Goal: Information Seeking & Learning: Learn about a topic

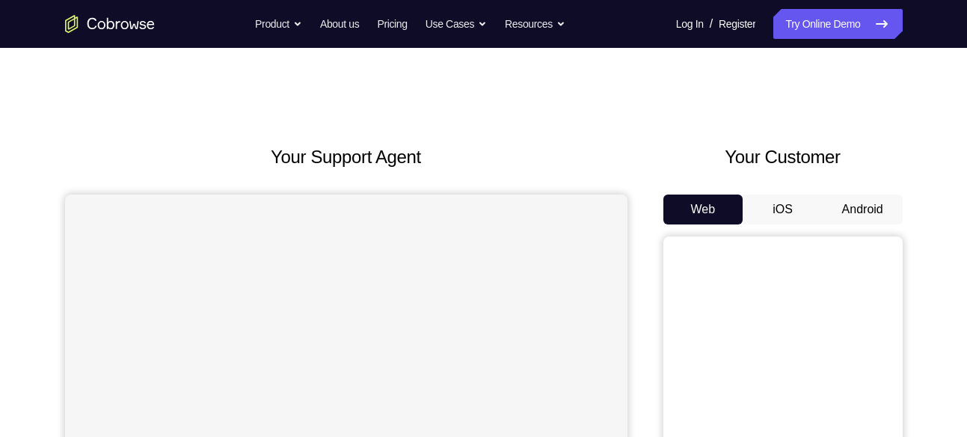
click at [856, 215] on button "Android" at bounding box center [863, 210] width 80 height 30
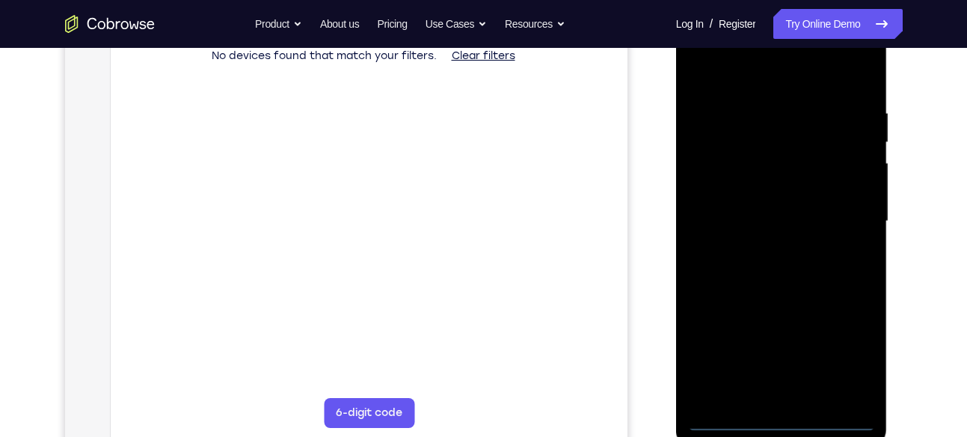
click at [780, 420] on div at bounding box center [782, 221] width 189 height 419
click at [782, 417] on div at bounding box center [782, 221] width 189 height 419
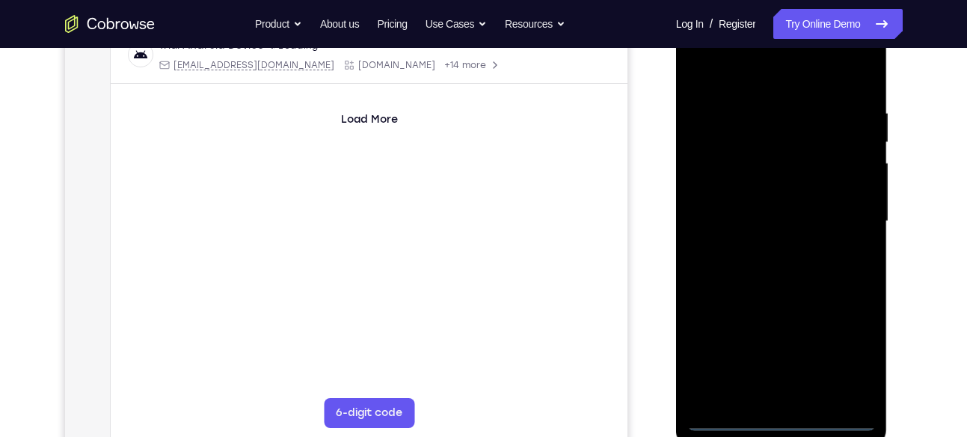
click at [852, 360] on div at bounding box center [782, 221] width 189 height 419
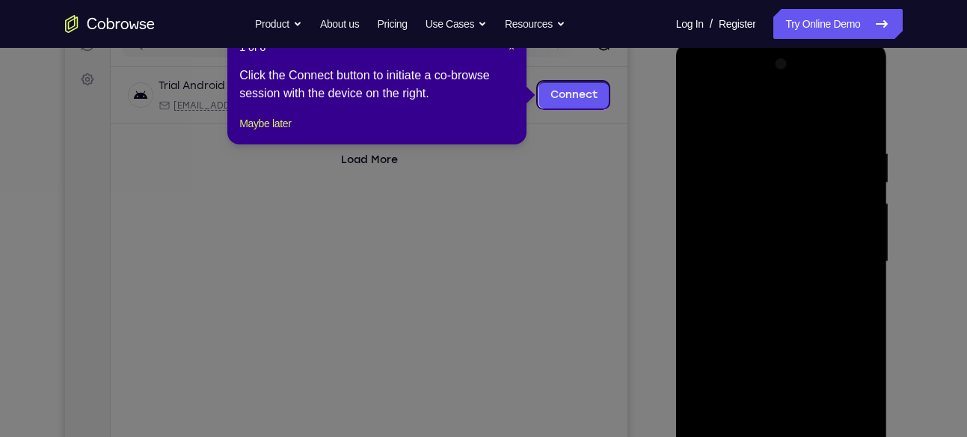
scroll to position [205, 0]
click at [515, 52] on span "×" at bounding box center [512, 49] width 6 height 12
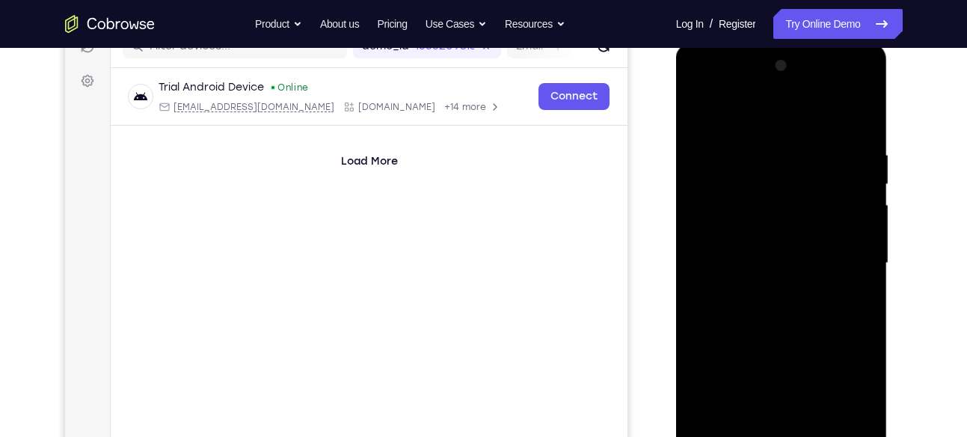
click at [750, 123] on div at bounding box center [782, 263] width 189 height 419
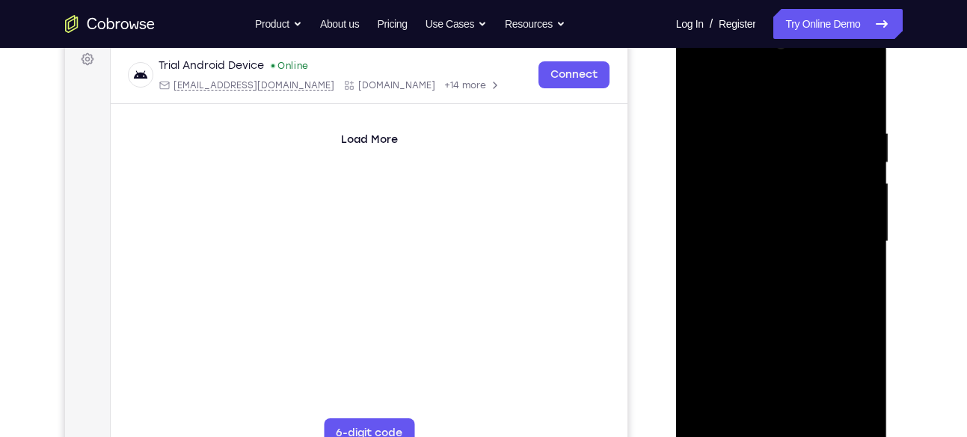
scroll to position [227, 0]
click at [846, 224] on div at bounding box center [782, 240] width 189 height 419
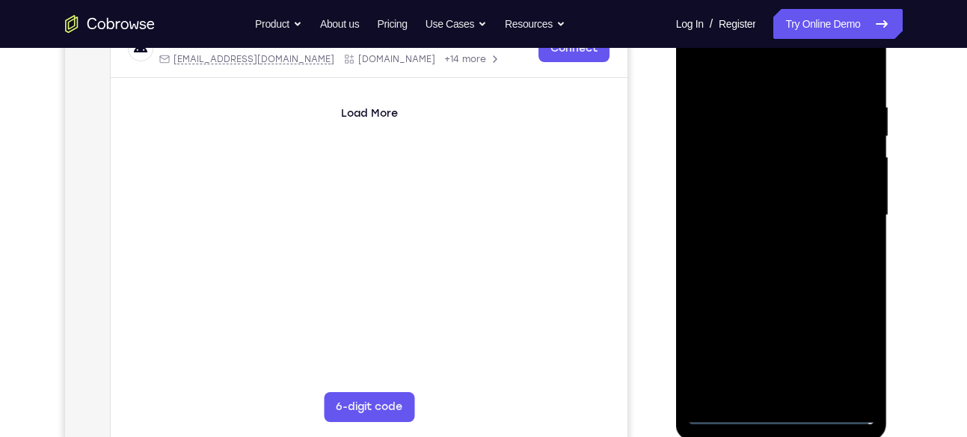
scroll to position [254, 0]
click at [842, 200] on div at bounding box center [782, 213] width 189 height 419
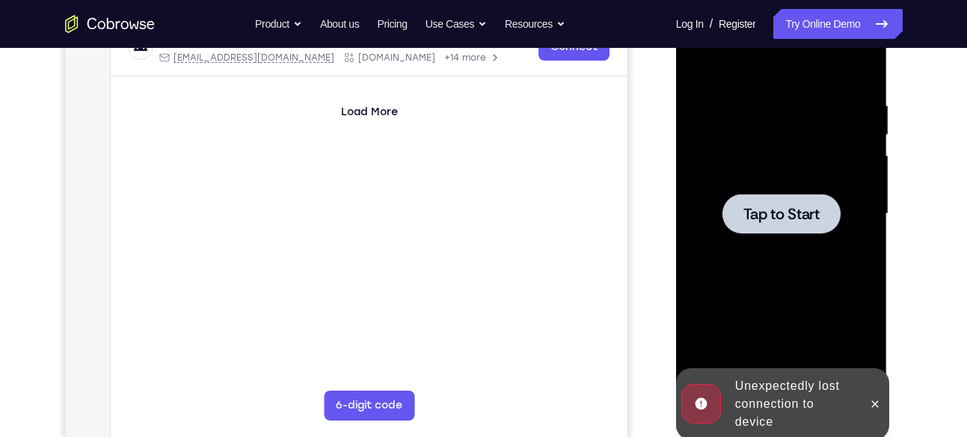
click at [822, 208] on div at bounding box center [782, 214] width 118 height 40
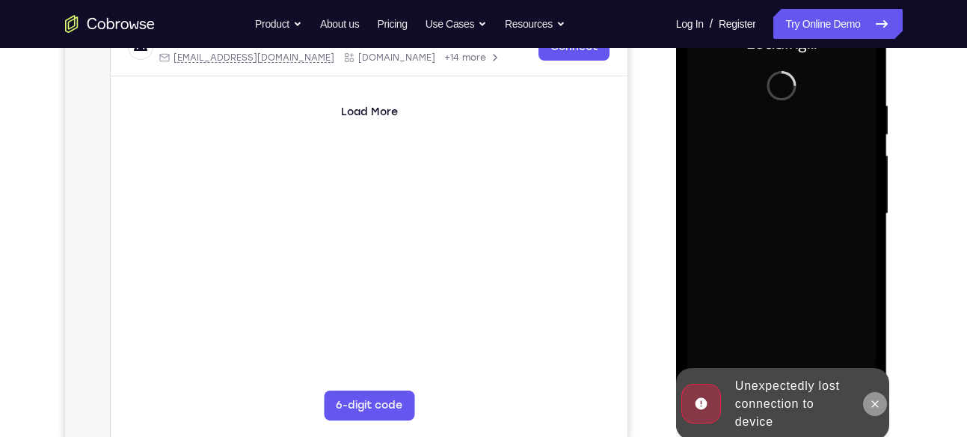
click at [870, 400] on icon at bounding box center [875, 404] width 12 height 12
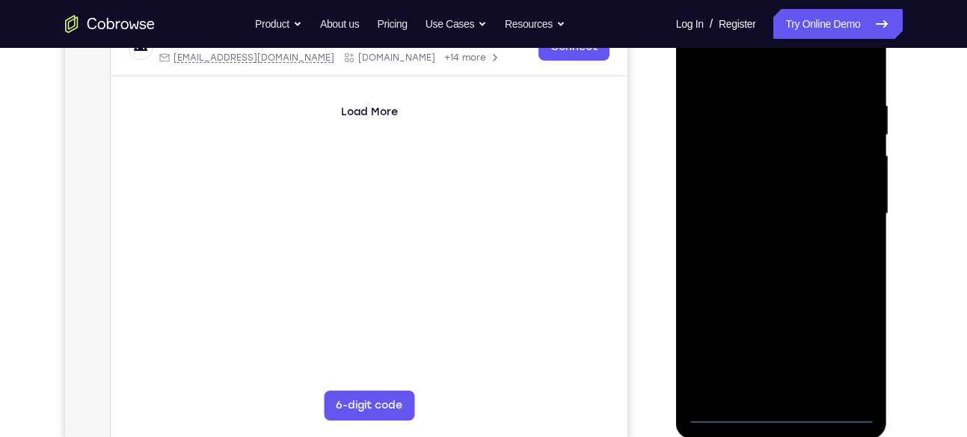
click at [786, 408] on div at bounding box center [782, 213] width 189 height 419
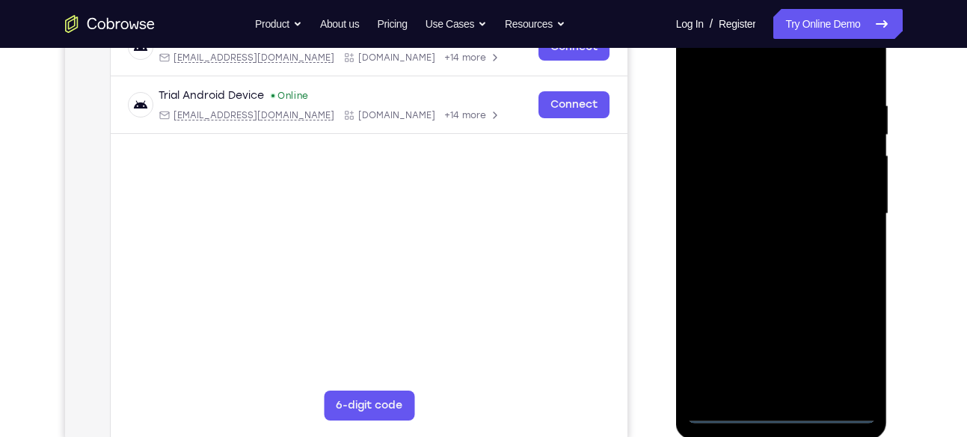
click at [843, 346] on div at bounding box center [782, 213] width 189 height 419
click at [715, 73] on div at bounding box center [782, 213] width 189 height 419
click at [840, 203] on div at bounding box center [782, 213] width 189 height 419
click at [763, 238] on div at bounding box center [782, 213] width 189 height 419
click at [768, 207] on div at bounding box center [782, 213] width 189 height 419
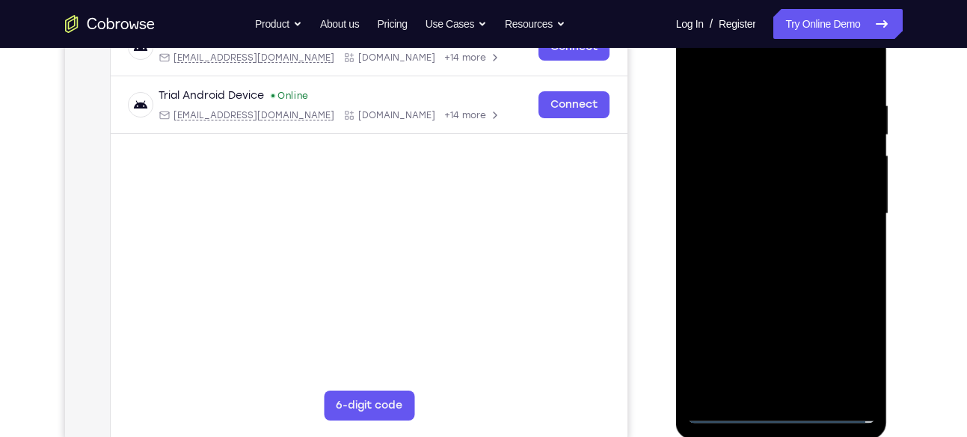
click at [762, 180] on div at bounding box center [782, 213] width 189 height 419
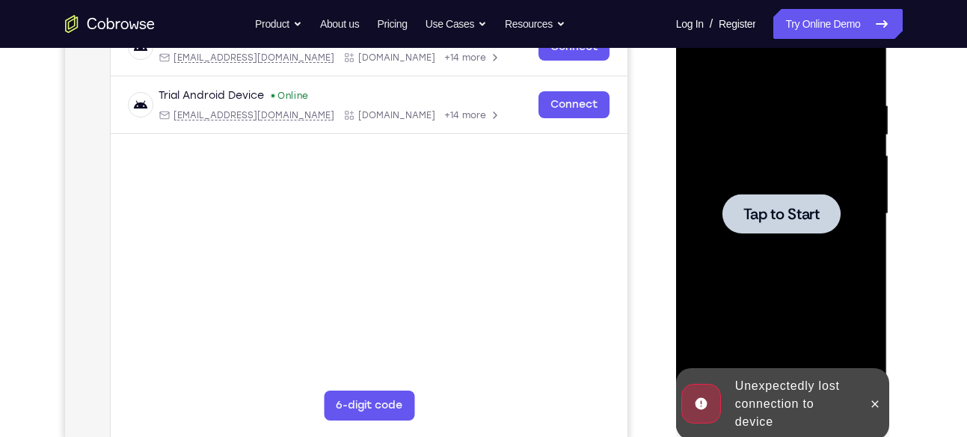
click at [777, 198] on div at bounding box center [782, 214] width 118 height 40
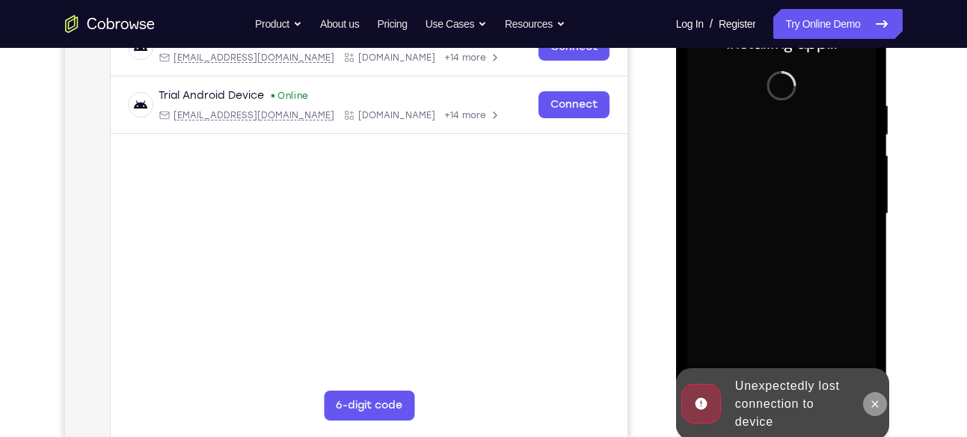
click at [878, 398] on icon at bounding box center [875, 404] width 12 height 12
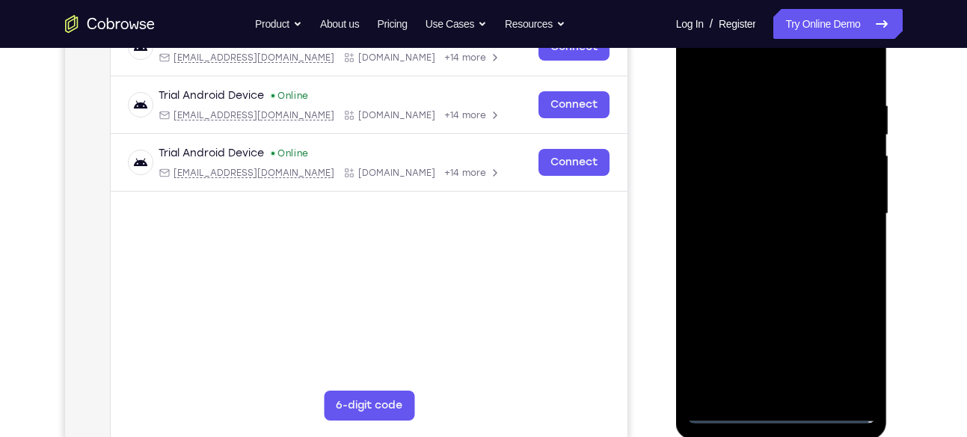
click at [780, 403] on div at bounding box center [782, 213] width 189 height 419
click at [785, 408] on div at bounding box center [782, 213] width 189 height 419
click at [844, 355] on div at bounding box center [782, 213] width 189 height 419
click at [726, 70] on div at bounding box center [782, 213] width 189 height 419
click at [842, 209] on div at bounding box center [782, 213] width 189 height 419
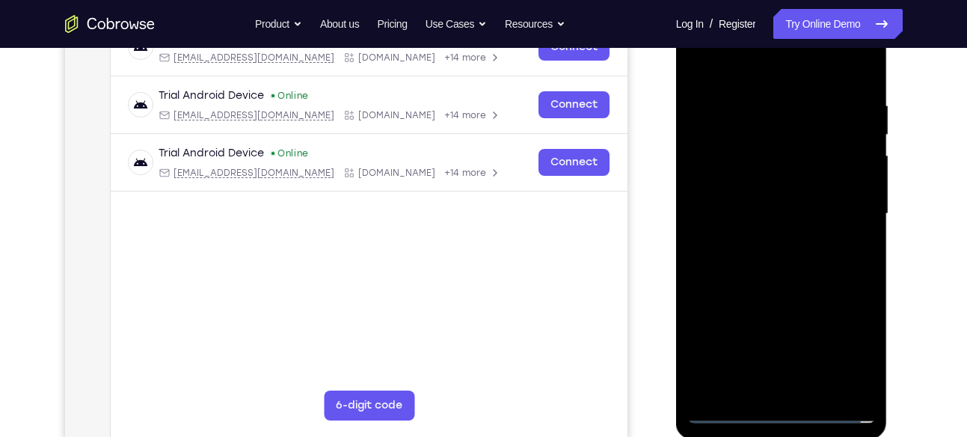
click at [761, 245] on div at bounding box center [782, 213] width 189 height 419
click at [777, 208] on div at bounding box center [782, 213] width 189 height 419
click at [776, 184] on div at bounding box center [782, 213] width 189 height 419
click at [784, 210] on div at bounding box center [782, 213] width 189 height 419
click at [808, 212] on div at bounding box center [782, 213] width 189 height 419
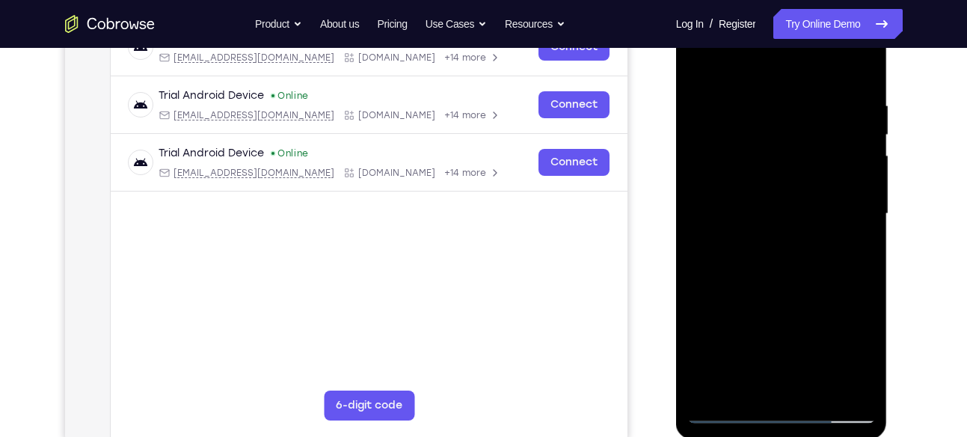
click at [735, 126] on div at bounding box center [782, 213] width 189 height 419
click at [774, 154] on div at bounding box center [782, 213] width 189 height 419
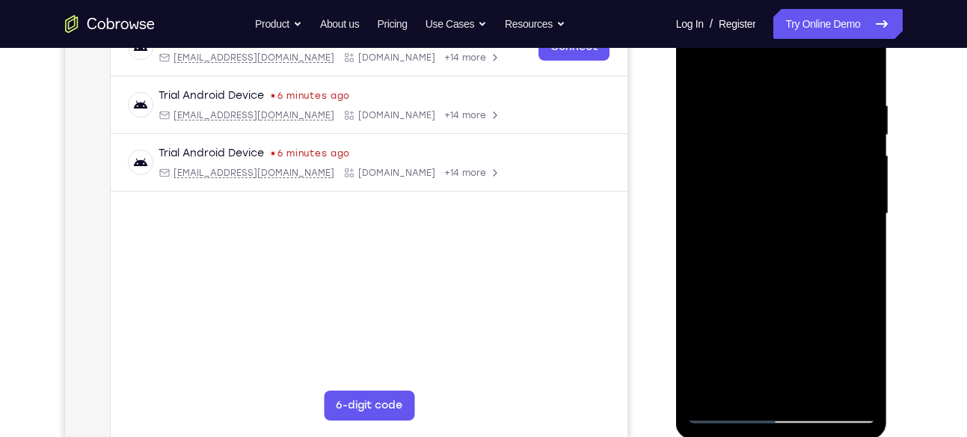
click at [802, 278] on div at bounding box center [782, 213] width 189 height 419
click at [819, 392] on div at bounding box center [782, 213] width 189 height 419
click at [789, 289] on div at bounding box center [782, 213] width 189 height 419
drag, startPoint x: 754, startPoint y: 388, endPoint x: 755, endPoint y: 421, distance: 32.9
click at [755, 421] on div at bounding box center [782, 213] width 189 height 419
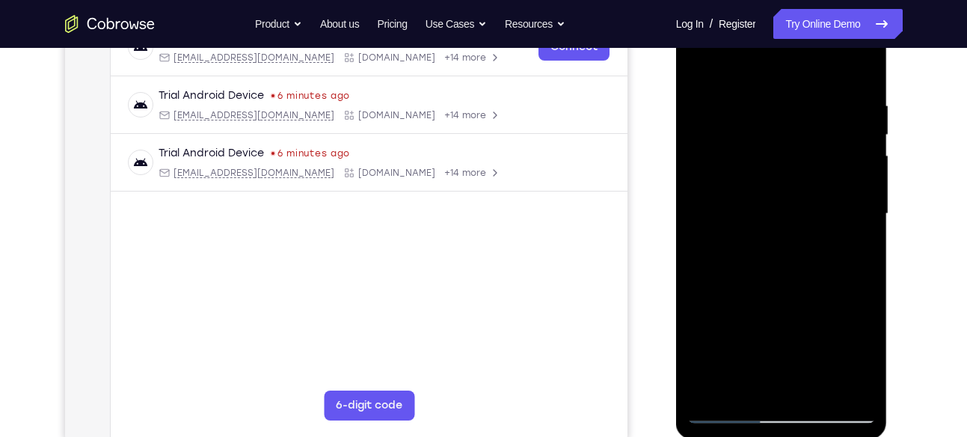
click at [731, 415] on div at bounding box center [782, 213] width 189 height 419
click at [861, 66] on div at bounding box center [782, 213] width 189 height 419
click at [741, 138] on div at bounding box center [782, 213] width 189 height 419
click at [703, 66] on div at bounding box center [782, 213] width 189 height 419
click at [741, 94] on div at bounding box center [782, 213] width 189 height 419
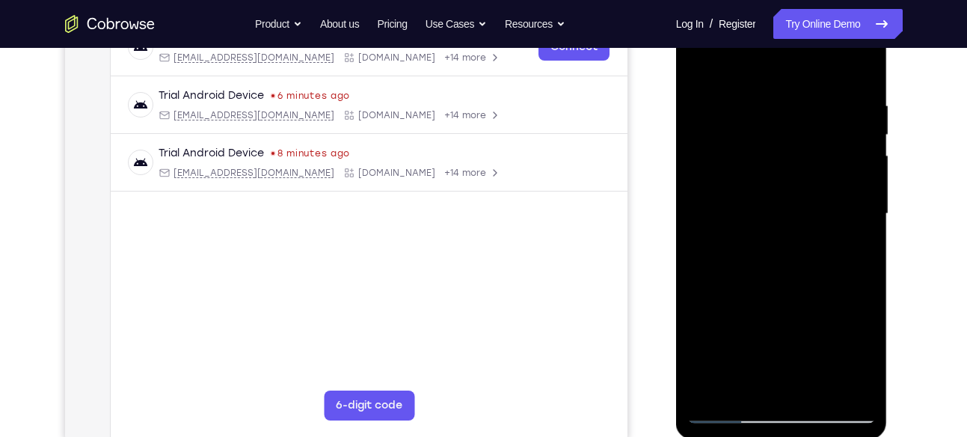
click at [701, 61] on div at bounding box center [782, 213] width 189 height 419
click at [811, 102] on div at bounding box center [782, 213] width 189 height 419
click at [866, 171] on div at bounding box center [782, 213] width 189 height 419
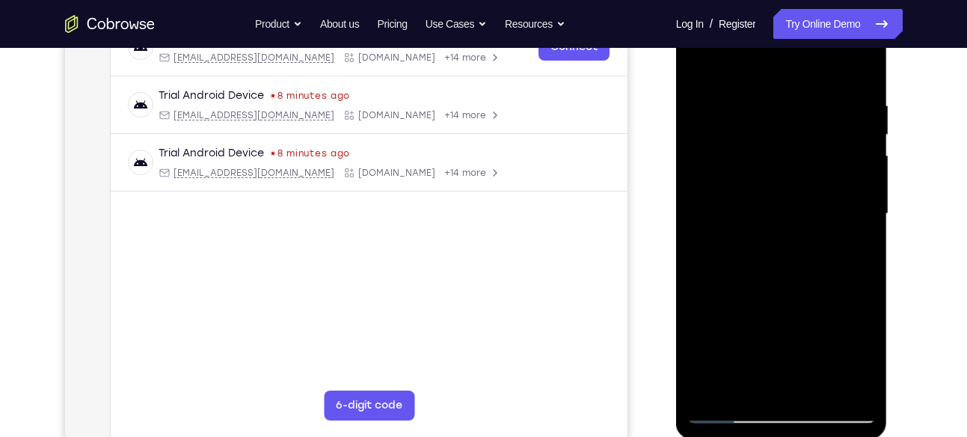
click at [866, 171] on div at bounding box center [782, 213] width 189 height 419
click at [706, 66] on div at bounding box center [782, 213] width 189 height 419
click at [824, 117] on div at bounding box center [782, 213] width 189 height 419
click at [741, 382] on div at bounding box center [782, 213] width 189 height 419
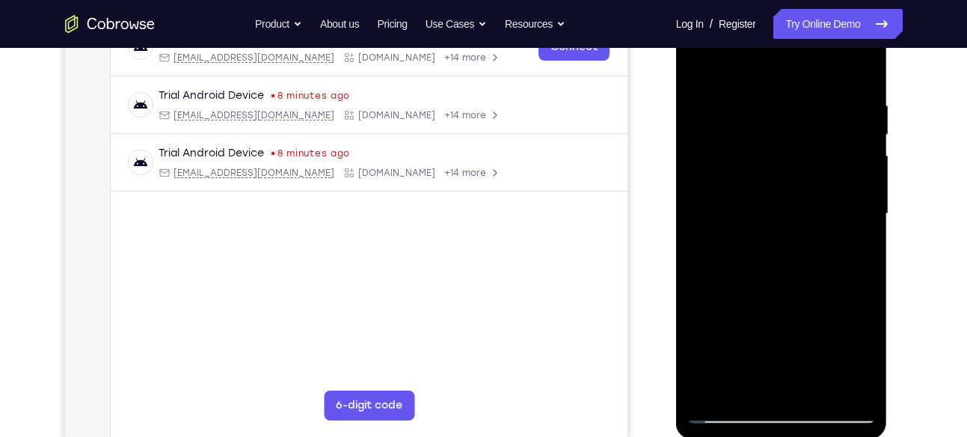
drag, startPoint x: 810, startPoint y: 328, endPoint x: 776, endPoint y: 100, distance: 230.8
click at [776, 100] on div at bounding box center [782, 213] width 189 height 419
drag, startPoint x: 798, startPoint y: 327, endPoint x: 780, endPoint y: 180, distance: 147.7
click at [780, 180] on div at bounding box center [782, 213] width 189 height 419
click at [702, 277] on div at bounding box center [782, 213] width 189 height 419
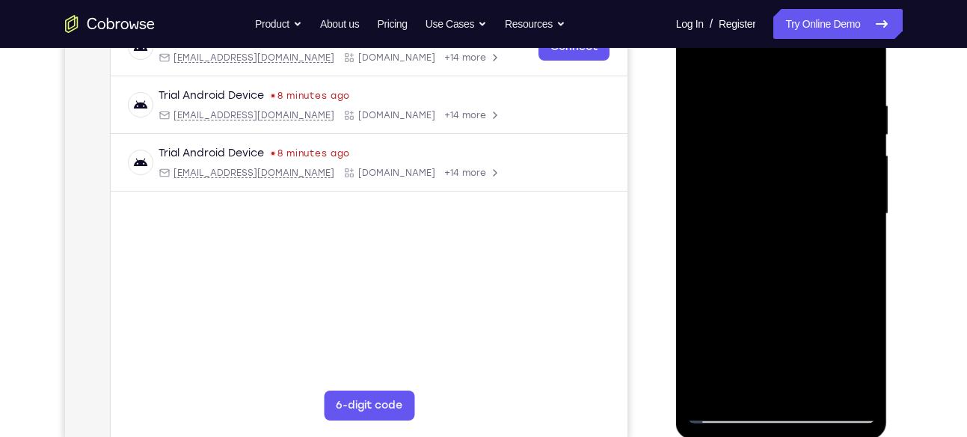
click at [702, 286] on div at bounding box center [782, 213] width 189 height 419
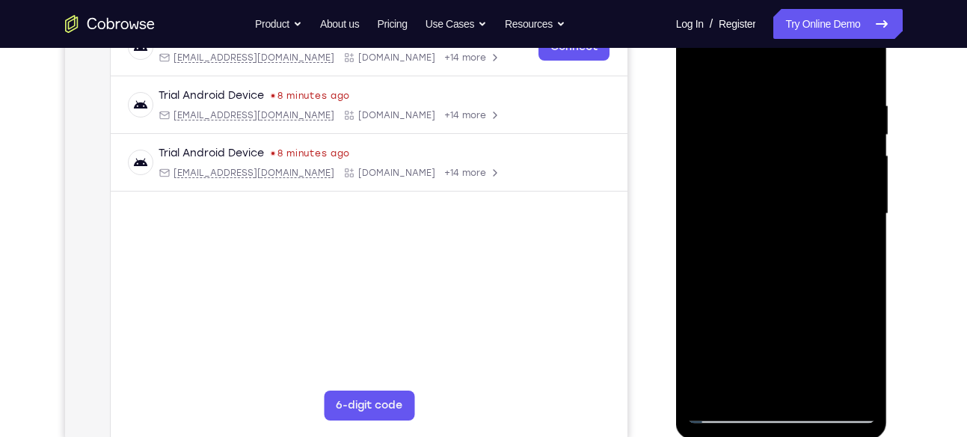
click at [702, 286] on div at bounding box center [782, 213] width 189 height 419
click at [853, 240] on div at bounding box center [782, 213] width 189 height 419
click at [765, 251] on div at bounding box center [782, 213] width 189 height 419
click at [860, 358] on div at bounding box center [782, 213] width 189 height 419
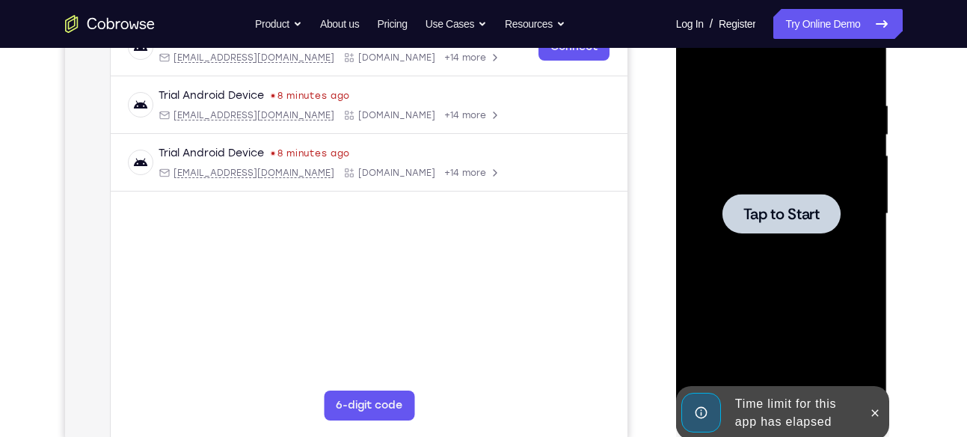
click at [765, 199] on div at bounding box center [782, 214] width 118 height 40
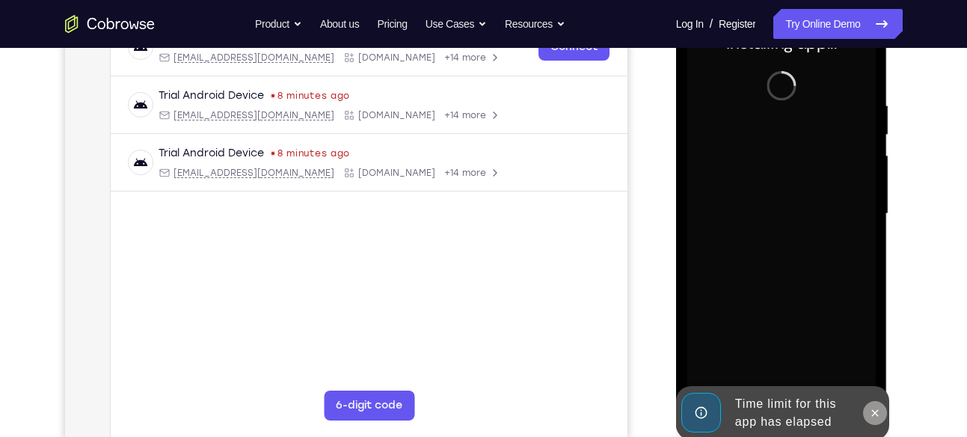
click at [878, 409] on icon at bounding box center [875, 413] width 12 height 12
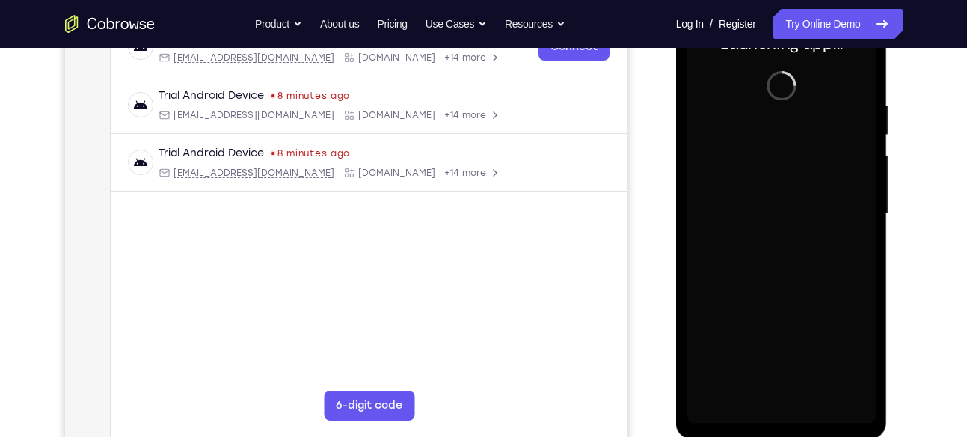
click at [792, 409] on div at bounding box center [782, 213] width 189 height 419
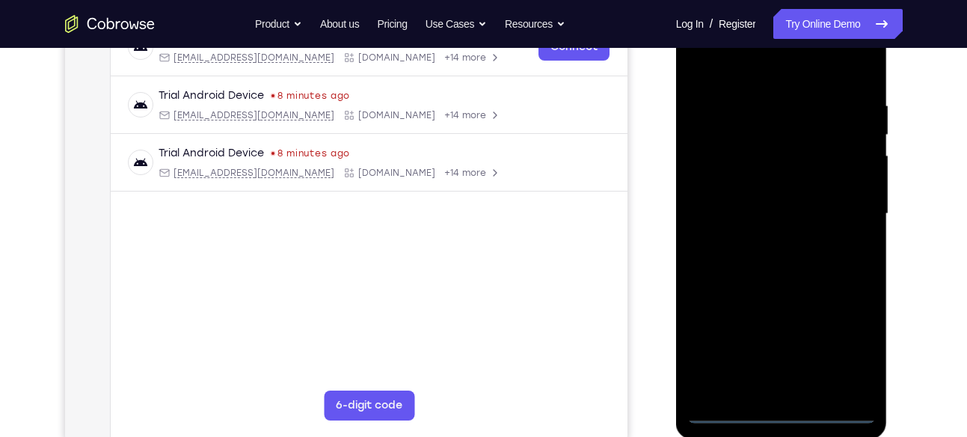
click at [792, 409] on div at bounding box center [782, 213] width 189 height 419
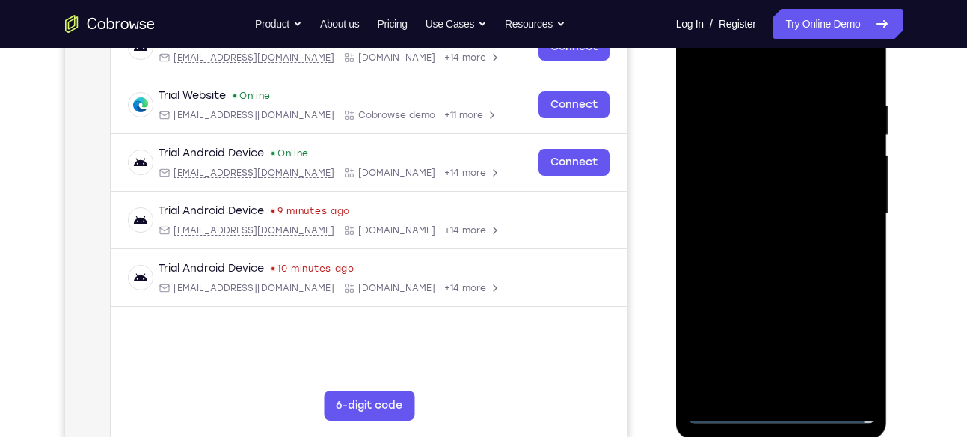
click at [850, 263] on div at bounding box center [782, 213] width 189 height 419
click at [854, 348] on div at bounding box center [782, 213] width 189 height 419
click at [753, 71] on div at bounding box center [782, 213] width 189 height 419
click at [840, 203] on div at bounding box center [782, 213] width 189 height 419
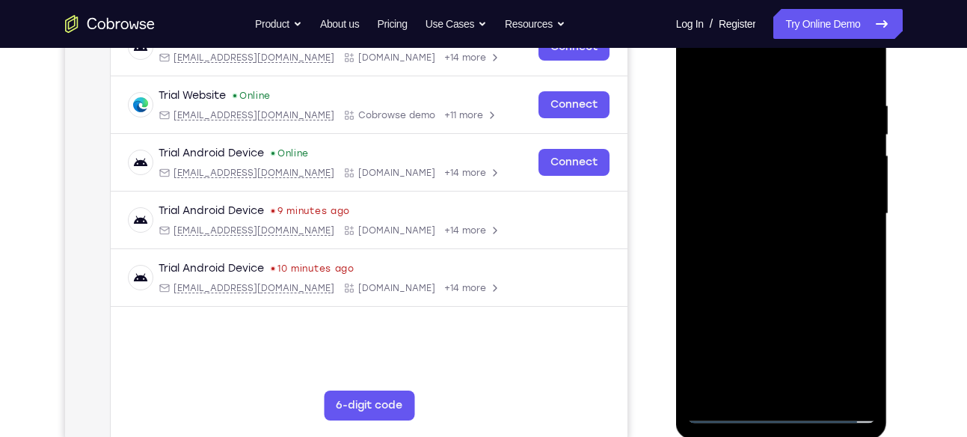
click at [798, 365] on div at bounding box center [782, 213] width 189 height 419
click at [774, 240] on div at bounding box center [782, 213] width 189 height 419
click at [759, 198] on div at bounding box center [782, 213] width 189 height 419
click at [765, 238] on div at bounding box center [782, 213] width 189 height 419
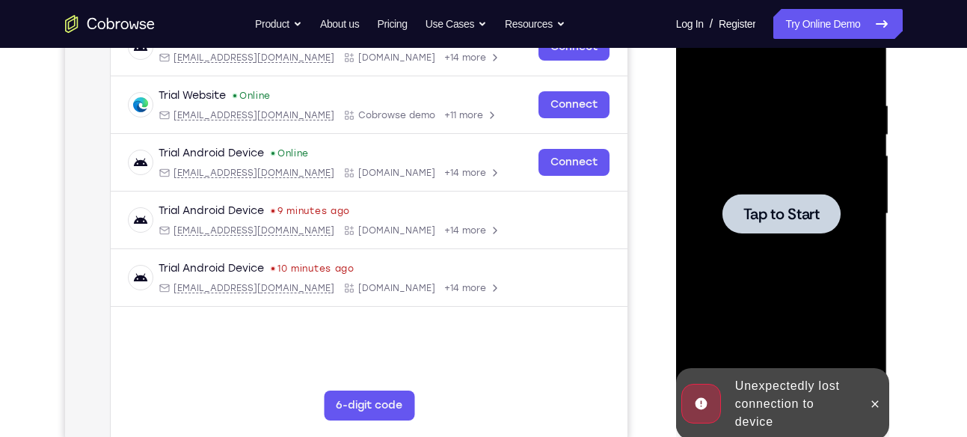
click at [774, 218] on span "Tap to Start" at bounding box center [782, 214] width 76 height 15
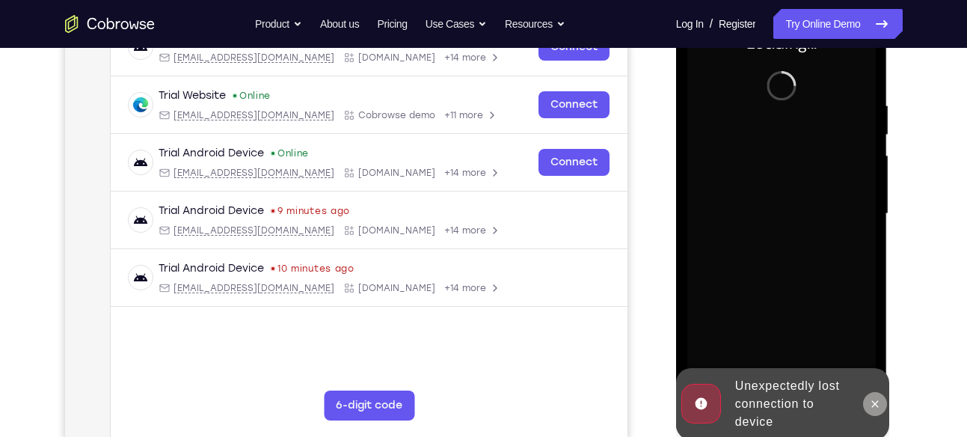
click at [876, 398] on icon at bounding box center [875, 404] width 12 height 12
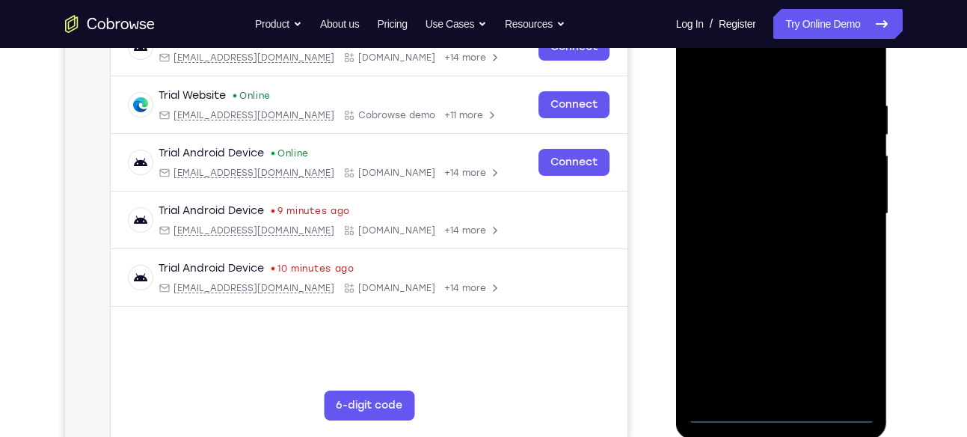
click at [783, 406] on div at bounding box center [782, 213] width 189 height 419
click at [779, 409] on div at bounding box center [782, 213] width 189 height 419
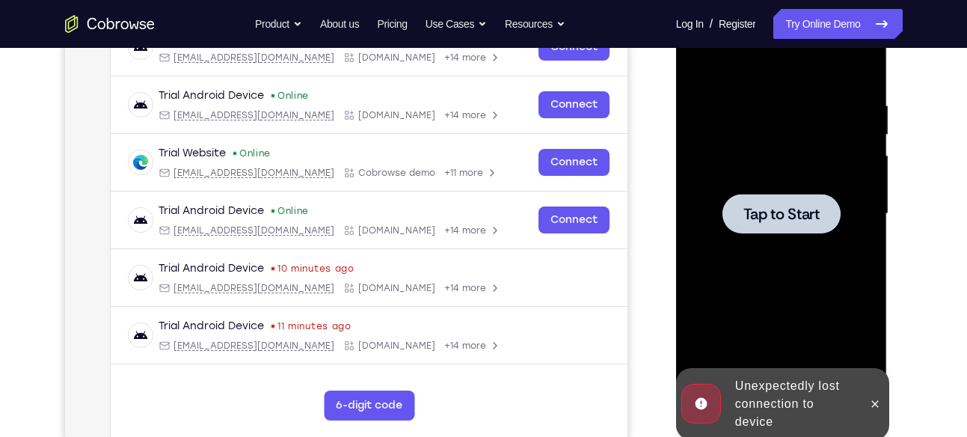
click at [800, 208] on span "Tap to Start" at bounding box center [782, 214] width 76 height 15
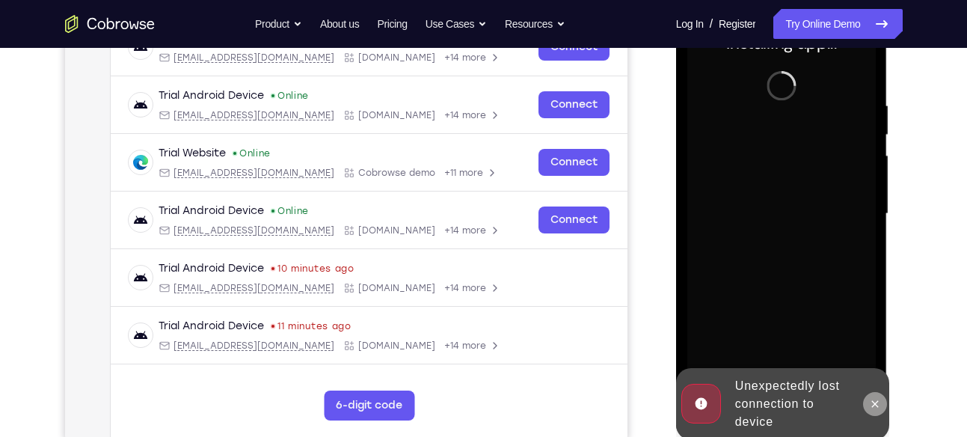
click at [869, 400] on button at bounding box center [875, 404] width 24 height 24
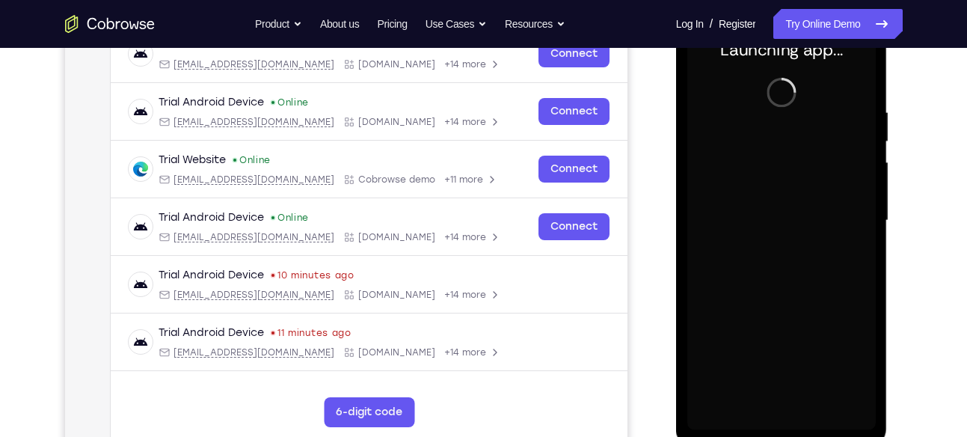
scroll to position [245, 0]
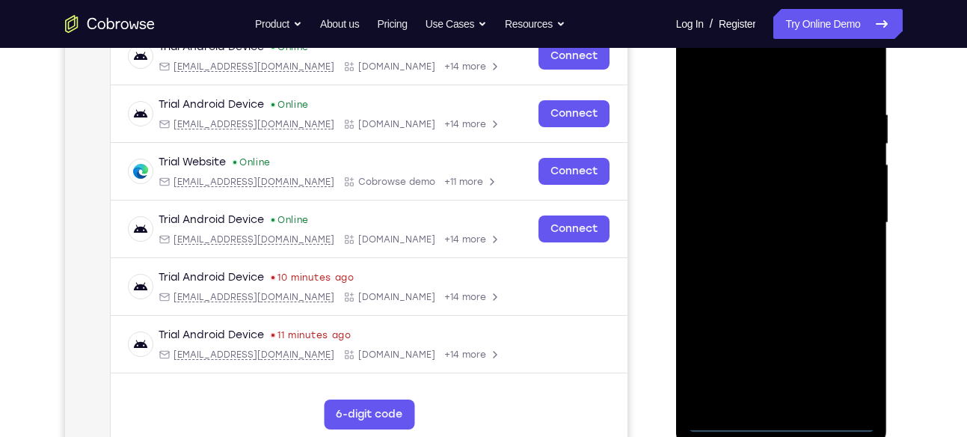
click at [778, 413] on div at bounding box center [782, 222] width 189 height 419
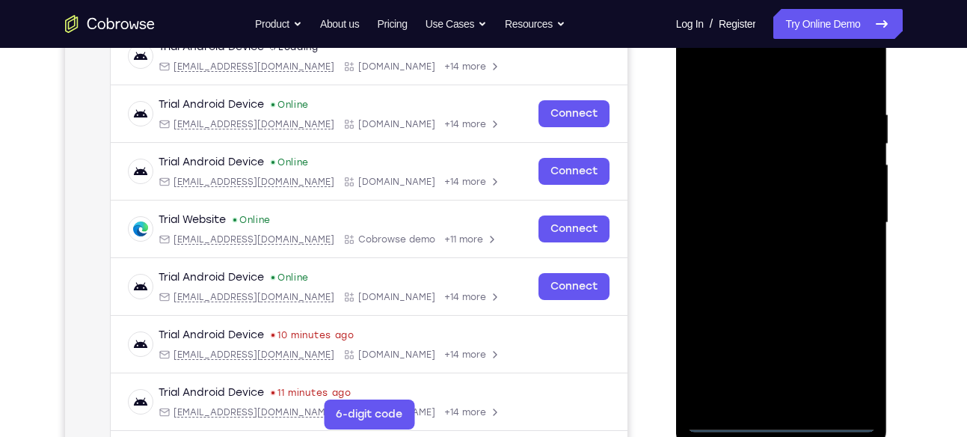
click at [780, 418] on div at bounding box center [782, 222] width 189 height 419
click at [856, 350] on div at bounding box center [782, 222] width 189 height 419
click at [708, 72] on div at bounding box center [782, 222] width 189 height 419
click at [840, 209] on div at bounding box center [782, 222] width 189 height 419
click at [767, 250] on div at bounding box center [782, 222] width 189 height 419
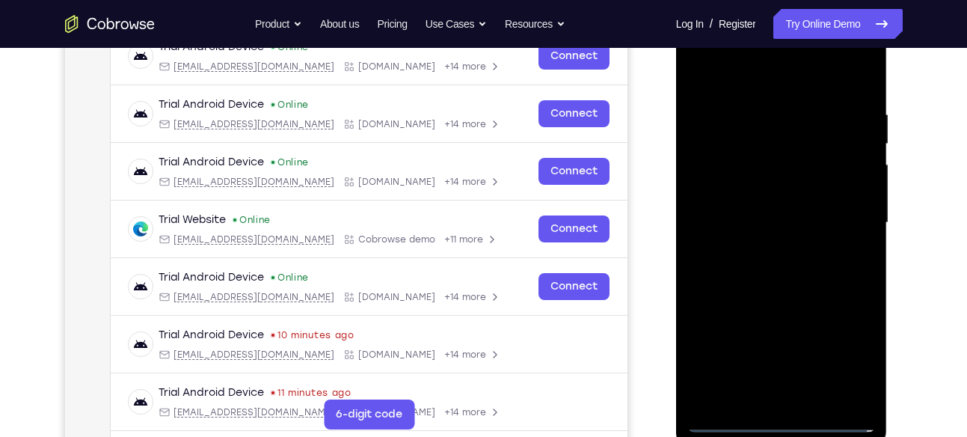
click at [768, 207] on div at bounding box center [782, 222] width 189 height 419
click at [759, 233] on div at bounding box center [782, 222] width 189 height 419
click at [752, 192] on div at bounding box center [782, 222] width 189 height 419
click at [776, 218] on div at bounding box center [782, 222] width 189 height 419
click at [809, 274] on div at bounding box center [782, 222] width 189 height 419
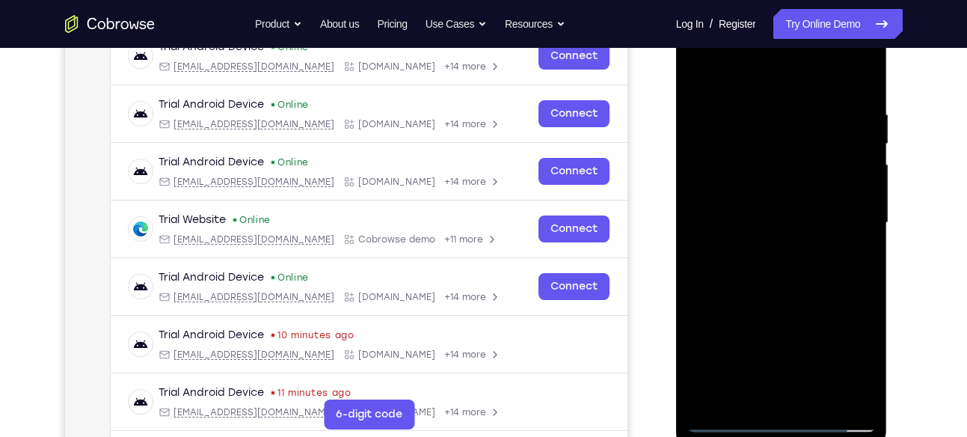
click at [801, 275] on div at bounding box center [782, 222] width 189 height 419
click at [823, 396] on div at bounding box center [782, 222] width 189 height 419
click at [790, 296] on div at bounding box center [782, 222] width 189 height 419
click at [793, 190] on div at bounding box center [782, 222] width 189 height 419
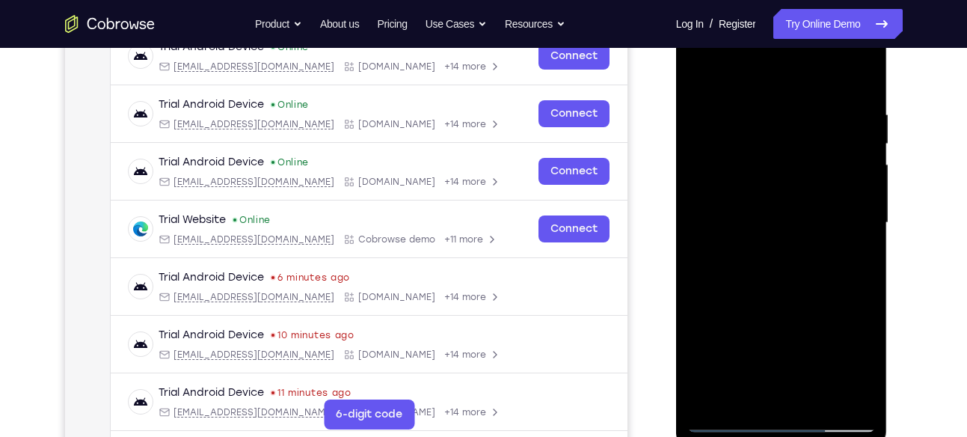
click at [747, 389] on div at bounding box center [782, 222] width 189 height 419
drag, startPoint x: 812, startPoint y: 336, endPoint x: 836, endPoint y: 152, distance: 185.6
click at [836, 152] on div at bounding box center [782, 222] width 189 height 419
drag, startPoint x: 759, startPoint y: 337, endPoint x: 774, endPoint y: 157, distance: 180.3
click at [774, 157] on div at bounding box center [782, 222] width 189 height 419
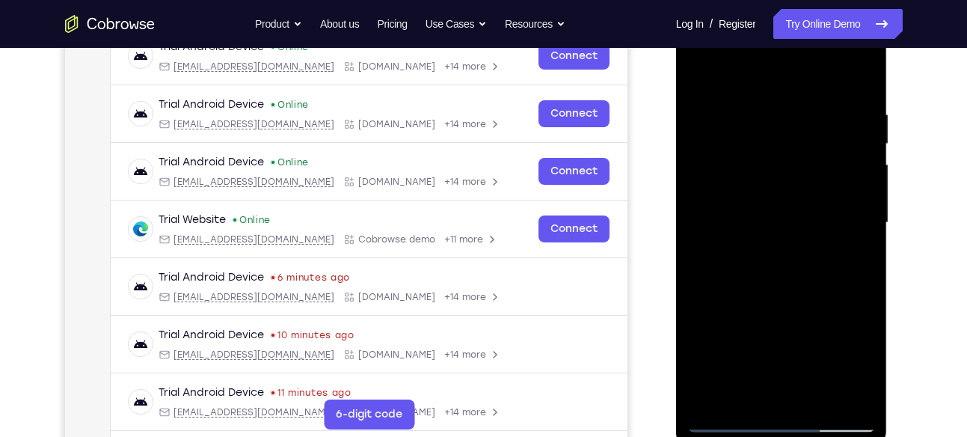
click at [700, 293] on div at bounding box center [782, 222] width 189 height 419
click at [861, 247] on div at bounding box center [782, 222] width 189 height 419
click at [698, 79] on div at bounding box center [782, 222] width 189 height 419
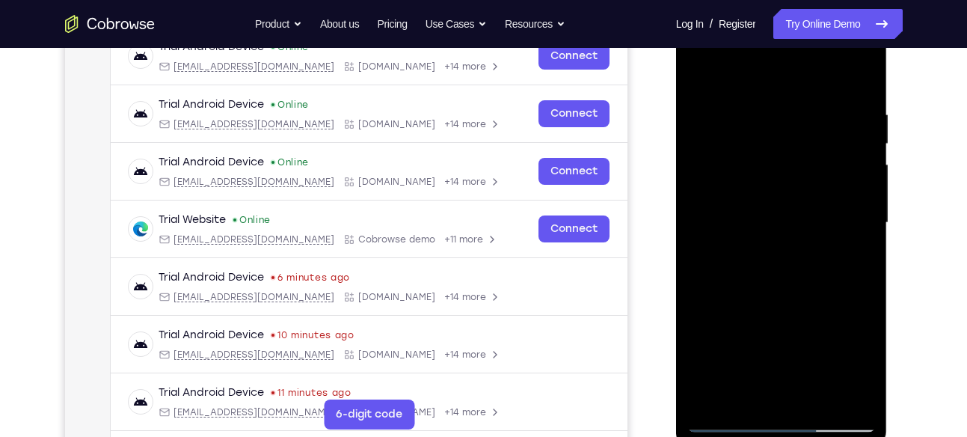
click at [791, 224] on div at bounding box center [782, 222] width 189 height 419
click at [792, 286] on div at bounding box center [782, 222] width 189 height 419
click at [732, 417] on div at bounding box center [782, 222] width 189 height 419
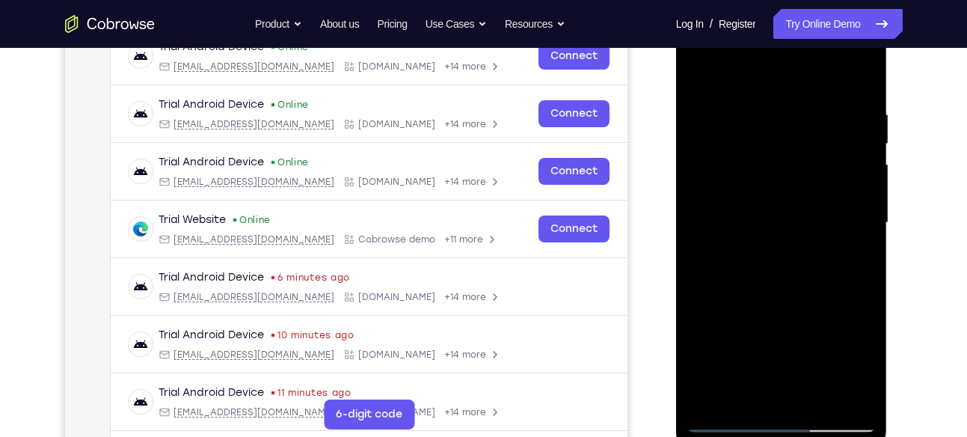
click at [703, 82] on div at bounding box center [782, 222] width 189 height 419
click at [783, 263] on div at bounding box center [782, 222] width 189 height 419
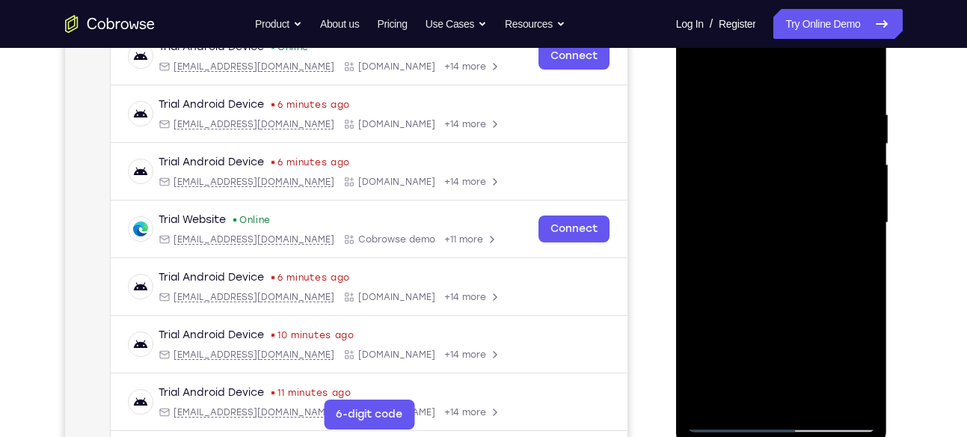
click at [755, 391] on div at bounding box center [782, 222] width 189 height 419
click at [854, 364] on div at bounding box center [782, 222] width 189 height 419
click at [856, 364] on div at bounding box center [782, 222] width 189 height 419
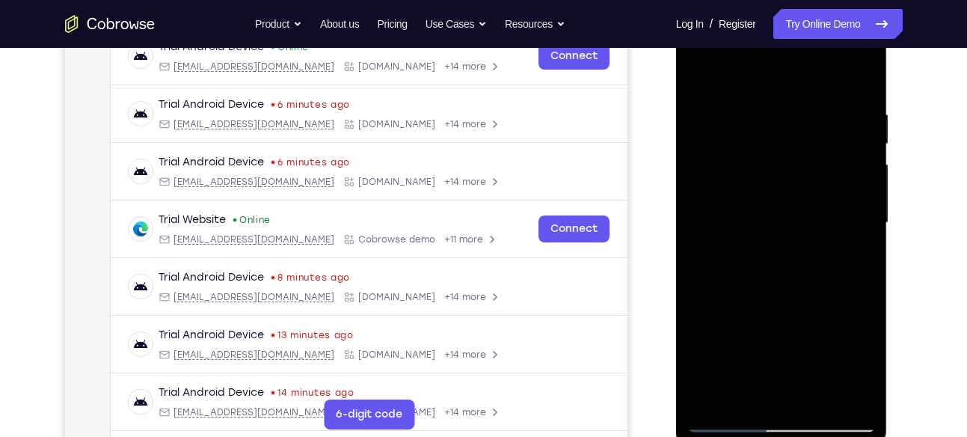
click at [864, 367] on div at bounding box center [782, 222] width 189 height 419
click at [853, 265] on div at bounding box center [782, 222] width 189 height 419
click at [706, 79] on div at bounding box center [782, 222] width 189 height 419
click at [784, 293] on div at bounding box center [782, 222] width 189 height 419
drag, startPoint x: 837, startPoint y: 245, endPoint x: 843, endPoint y: 166, distance: 78.8
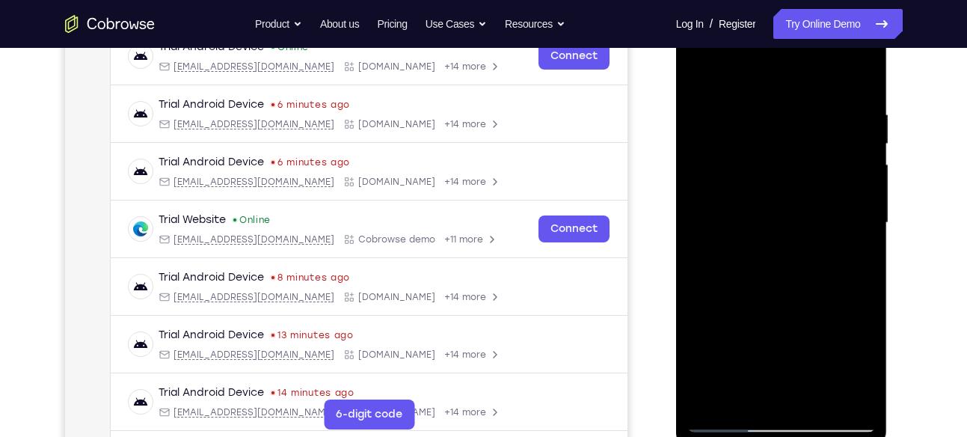
click at [843, 166] on div at bounding box center [782, 222] width 189 height 419
click at [701, 74] on div at bounding box center [782, 222] width 189 height 419
click at [804, 331] on div at bounding box center [782, 222] width 189 height 419
click at [745, 391] on div at bounding box center [782, 222] width 189 height 419
click at [827, 339] on div at bounding box center [782, 222] width 189 height 419
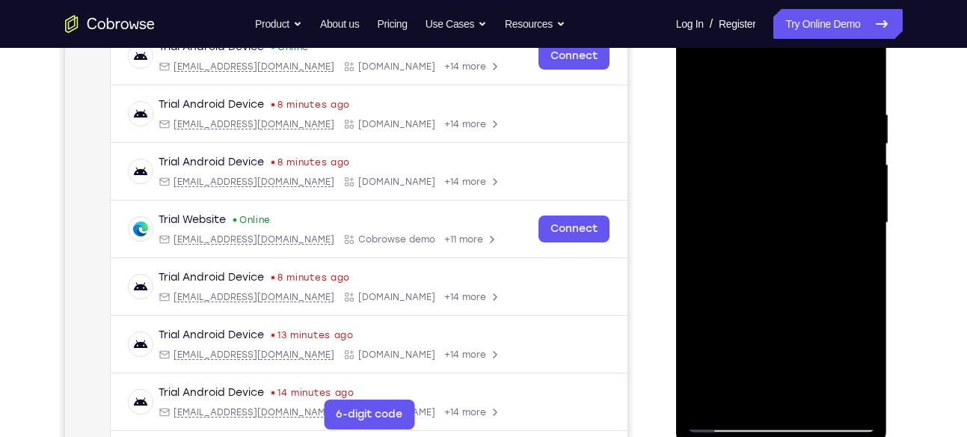
click at [827, 339] on div at bounding box center [782, 222] width 189 height 419
click at [865, 396] on div at bounding box center [782, 222] width 189 height 419
click at [703, 81] on div at bounding box center [782, 222] width 189 height 419
click at [800, 354] on div at bounding box center [782, 222] width 189 height 419
click at [700, 77] on div at bounding box center [782, 222] width 189 height 419
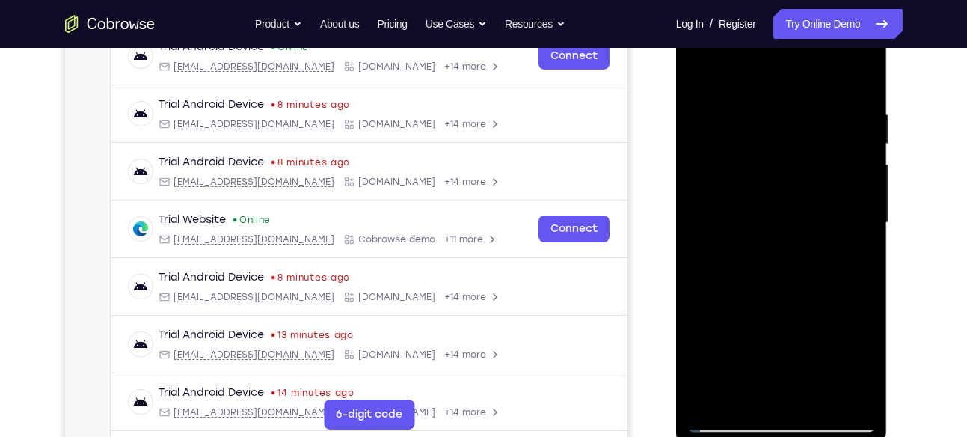
drag, startPoint x: 747, startPoint y: 329, endPoint x: 742, endPoint y: 464, distance: 134.8
click at [742, 436] on html "Online web based iOS Simulators and Android Emulators. Run iPhone, iPad, Mobile…" at bounding box center [782, 226] width 213 height 449
click at [747, 203] on div at bounding box center [782, 222] width 189 height 419
click at [750, 394] on div at bounding box center [782, 222] width 189 height 419
click at [727, 302] on div at bounding box center [782, 222] width 189 height 419
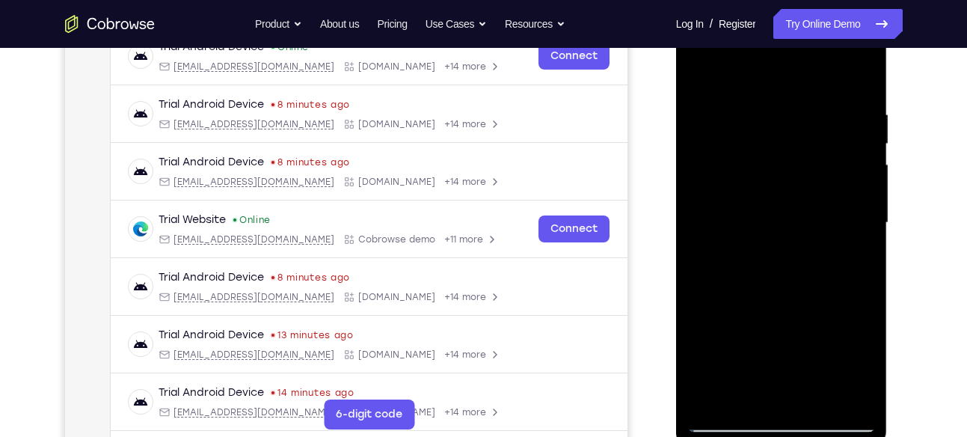
click at [727, 302] on div at bounding box center [782, 222] width 189 height 419
click at [697, 79] on div at bounding box center [782, 222] width 189 height 419
click at [786, 202] on div at bounding box center [782, 222] width 189 height 419
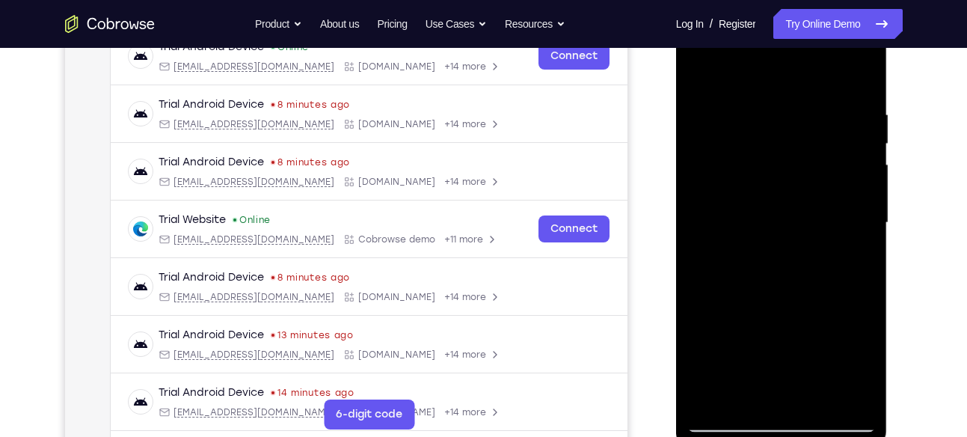
click at [777, 101] on div at bounding box center [782, 222] width 189 height 419
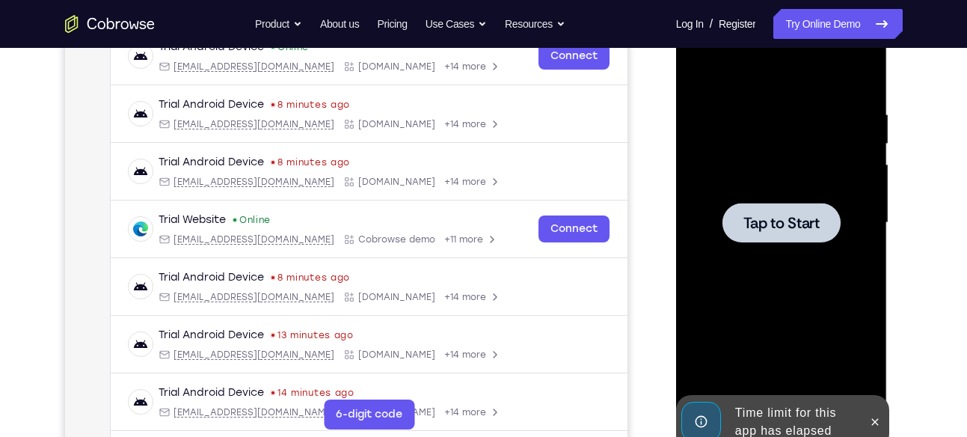
click at [819, 215] on span "Tap to Start" at bounding box center [782, 222] width 76 height 15
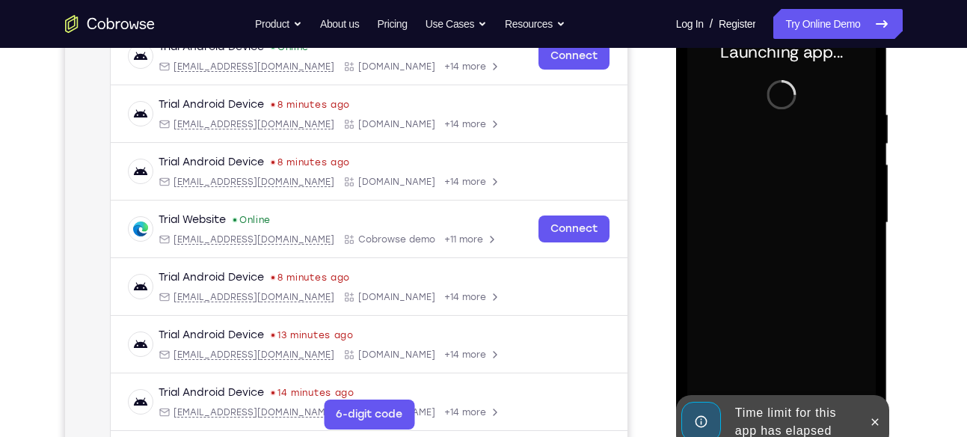
click at [873, 409] on div at bounding box center [875, 422] width 24 height 54
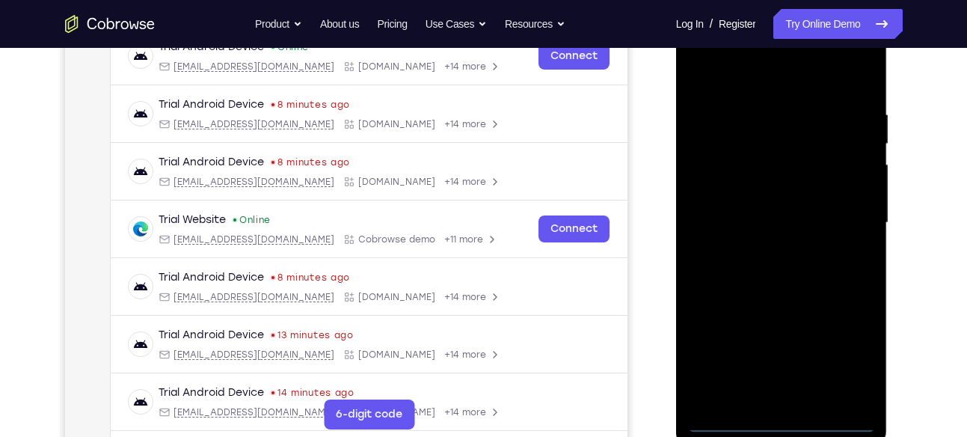
click at [791, 416] on div at bounding box center [782, 222] width 189 height 419
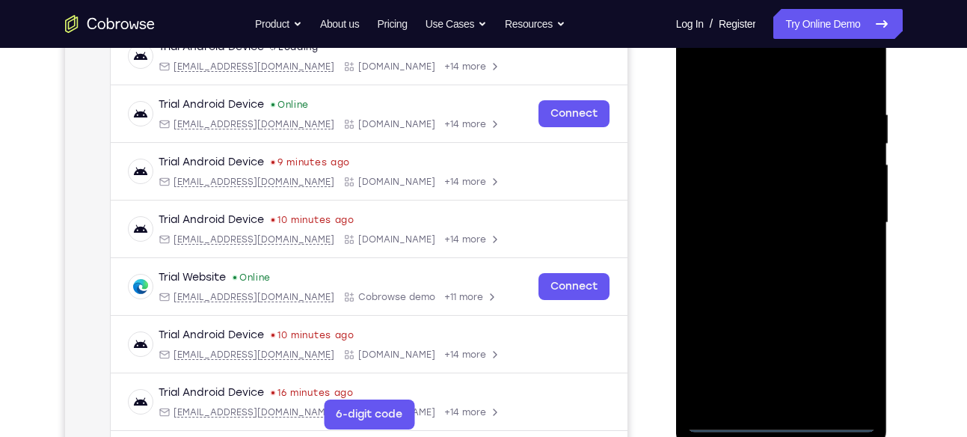
click at [851, 352] on div at bounding box center [782, 222] width 189 height 419
click at [729, 75] on div at bounding box center [782, 222] width 189 height 419
click at [845, 225] on div at bounding box center [782, 222] width 189 height 419
click at [762, 250] on div at bounding box center [782, 222] width 189 height 419
click at [747, 203] on div at bounding box center [782, 222] width 189 height 419
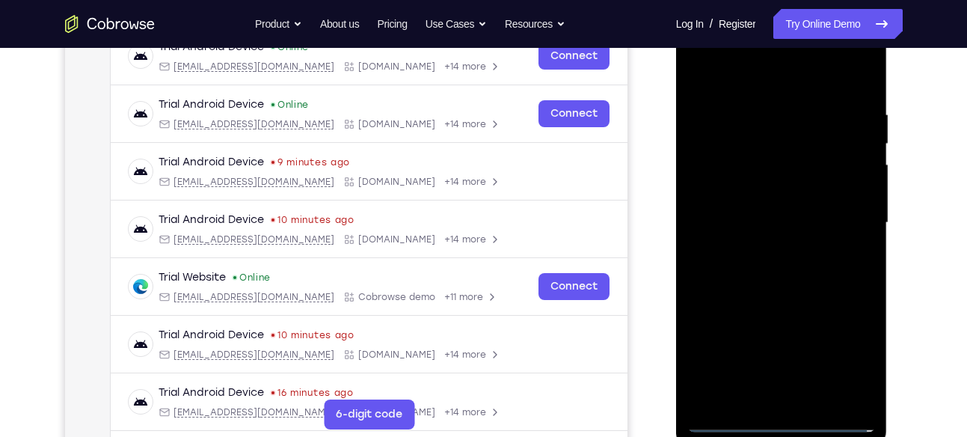
click at [747, 192] on div at bounding box center [782, 222] width 189 height 419
click at [764, 220] on div at bounding box center [782, 222] width 189 height 419
click at [808, 278] on div at bounding box center [782, 222] width 189 height 419
drag, startPoint x: 806, startPoint y: 315, endPoint x: 798, endPoint y: 266, distance: 49.2
click at [798, 266] on div at bounding box center [782, 222] width 189 height 419
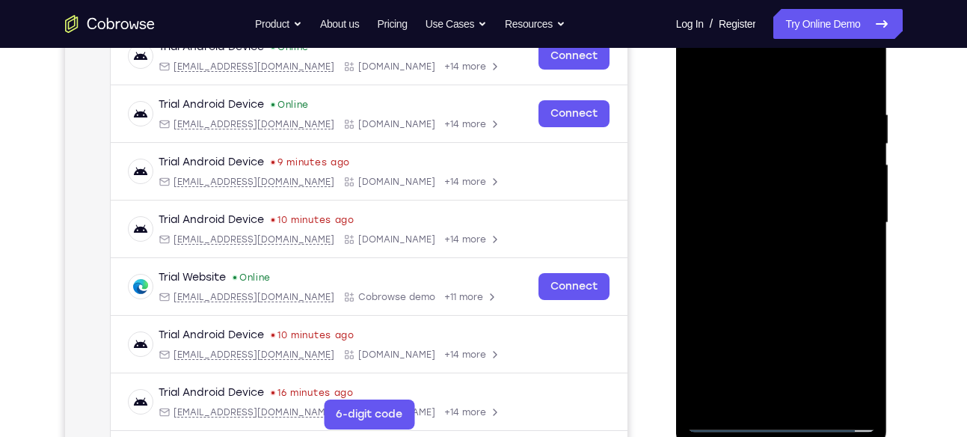
click at [749, 112] on div at bounding box center [782, 222] width 189 height 419
drag, startPoint x: 804, startPoint y: 295, endPoint x: 785, endPoint y: 231, distance: 66.3
click at [785, 231] on div at bounding box center [782, 222] width 189 height 419
click at [721, 228] on div at bounding box center [782, 222] width 189 height 419
click at [731, 422] on div at bounding box center [782, 222] width 189 height 419
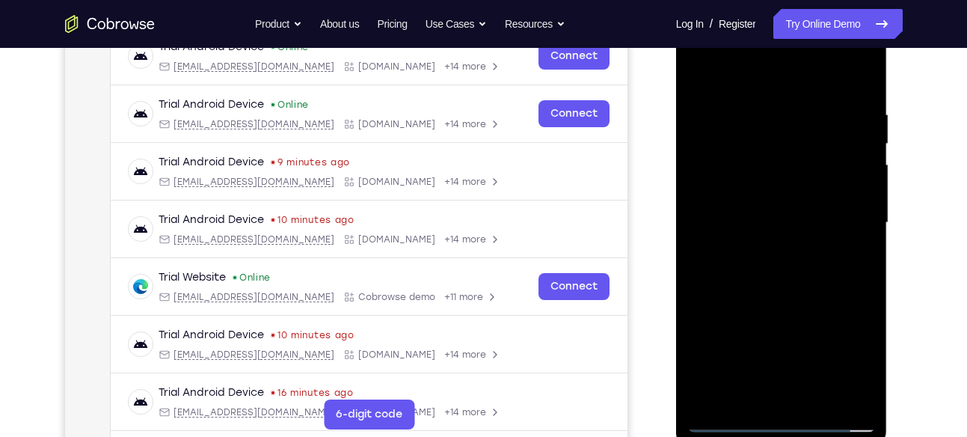
click at [731, 422] on div at bounding box center [782, 222] width 189 height 419
drag, startPoint x: 772, startPoint y: 236, endPoint x: 762, endPoint y: 361, distance: 125.3
click at [762, 361] on div at bounding box center [782, 222] width 189 height 419
click at [753, 115] on div at bounding box center [782, 222] width 189 height 419
drag, startPoint x: 779, startPoint y: 80, endPoint x: 772, endPoint y: -4, distance: 84.8
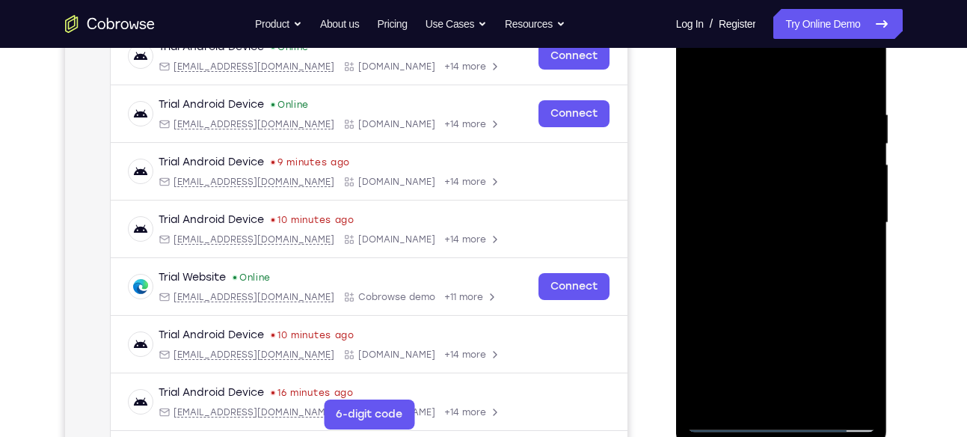
click at [772, 2] on html "Online web based iOS Simulators and Android Emulators. Run iPhone, iPad, Mobile…" at bounding box center [782, 226] width 213 height 449
click at [836, 392] on div at bounding box center [782, 222] width 189 height 419
click at [848, 230] on div at bounding box center [782, 222] width 189 height 419
click at [842, 391] on div at bounding box center [782, 222] width 189 height 419
click at [864, 255] on div at bounding box center [782, 222] width 189 height 419
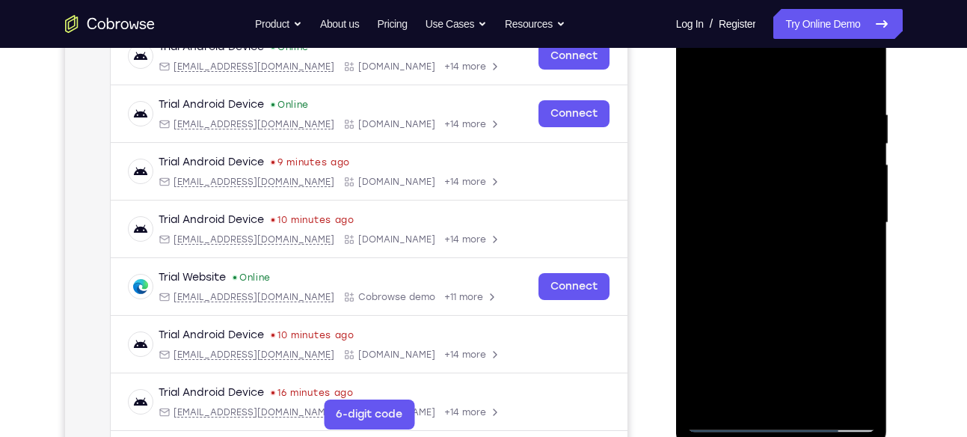
click at [837, 391] on div at bounding box center [782, 222] width 189 height 419
click at [855, 309] on div at bounding box center [782, 222] width 189 height 419
click at [710, 299] on div at bounding box center [782, 222] width 189 height 419
click at [841, 388] on div at bounding box center [782, 222] width 189 height 419
click at [788, 389] on div at bounding box center [782, 222] width 189 height 419
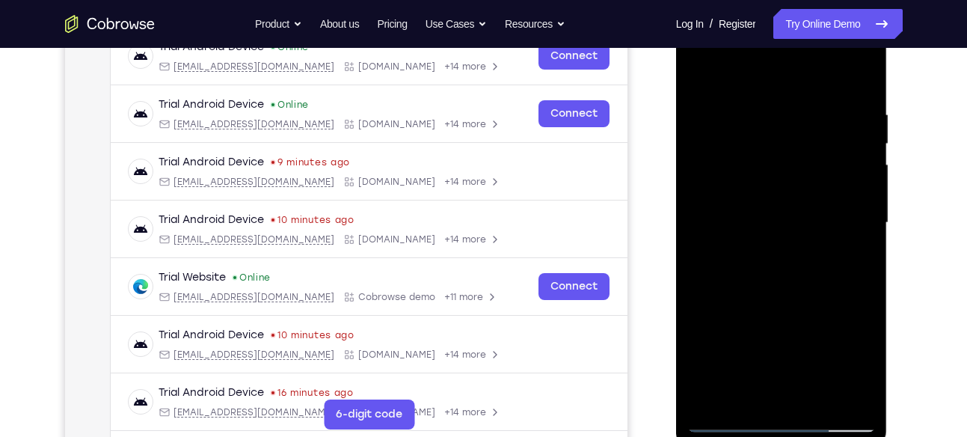
click at [741, 395] on div at bounding box center [782, 222] width 189 height 419
drag, startPoint x: 766, startPoint y: 360, endPoint x: 772, endPoint y: 337, distance: 24.0
click at [772, 337] on div at bounding box center [782, 222] width 189 height 419
click at [698, 308] on div at bounding box center [782, 222] width 189 height 419
click at [760, 203] on div at bounding box center [782, 222] width 189 height 419
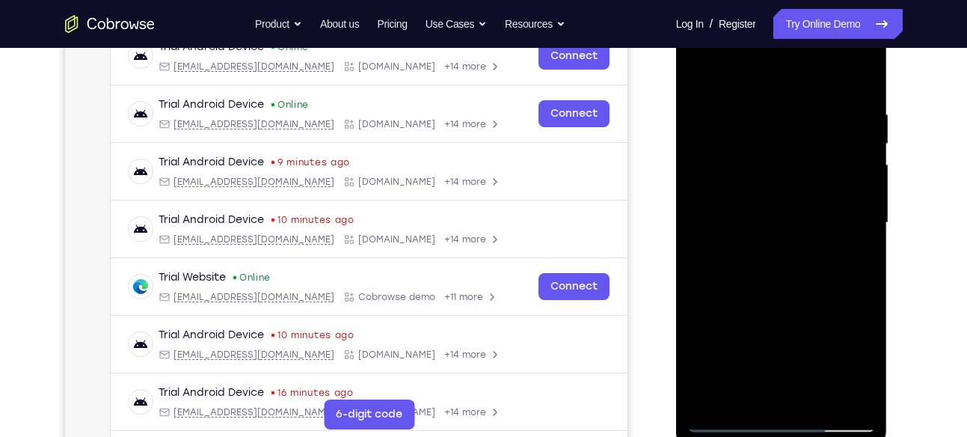
click at [822, 387] on div at bounding box center [782, 222] width 189 height 419
click at [816, 392] on div at bounding box center [782, 222] width 189 height 419
click at [854, 390] on div at bounding box center [782, 222] width 189 height 419
click at [838, 213] on div at bounding box center [782, 222] width 189 height 419
click at [807, 392] on div at bounding box center [782, 222] width 189 height 419
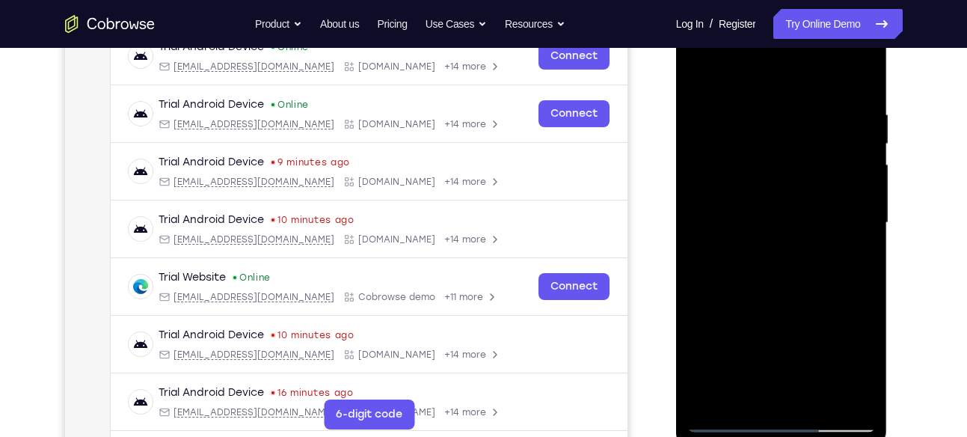
click at [857, 386] on div at bounding box center [782, 222] width 189 height 419
click at [851, 227] on div at bounding box center [782, 222] width 189 height 419
click at [837, 389] on div at bounding box center [782, 222] width 189 height 419
click at [856, 273] on div at bounding box center [782, 222] width 189 height 419
click at [840, 398] on div at bounding box center [782, 222] width 189 height 419
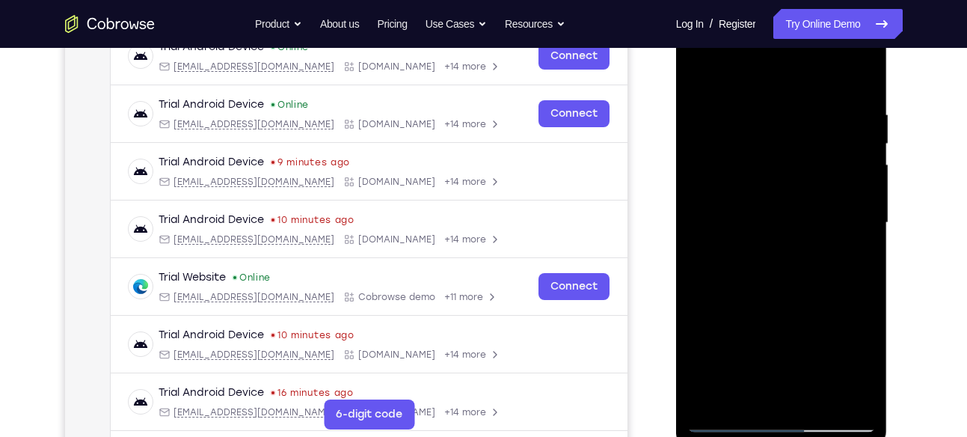
click at [861, 255] on div at bounding box center [782, 222] width 189 height 419
click at [709, 253] on div at bounding box center [782, 222] width 189 height 419
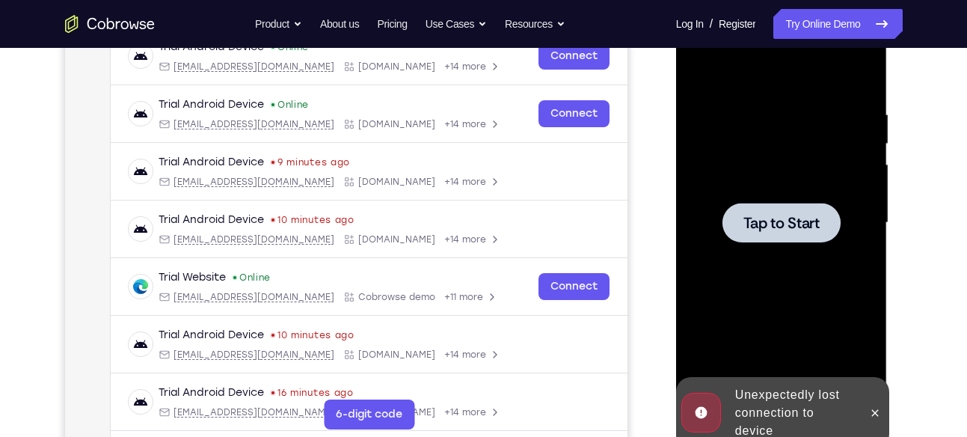
click at [807, 227] on span "Tap to Start" at bounding box center [782, 222] width 76 height 15
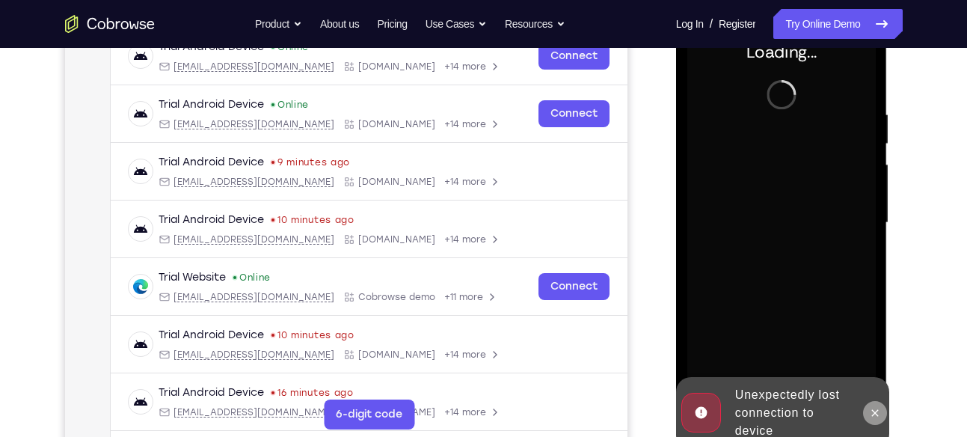
click at [873, 413] on icon at bounding box center [875, 413] width 12 height 12
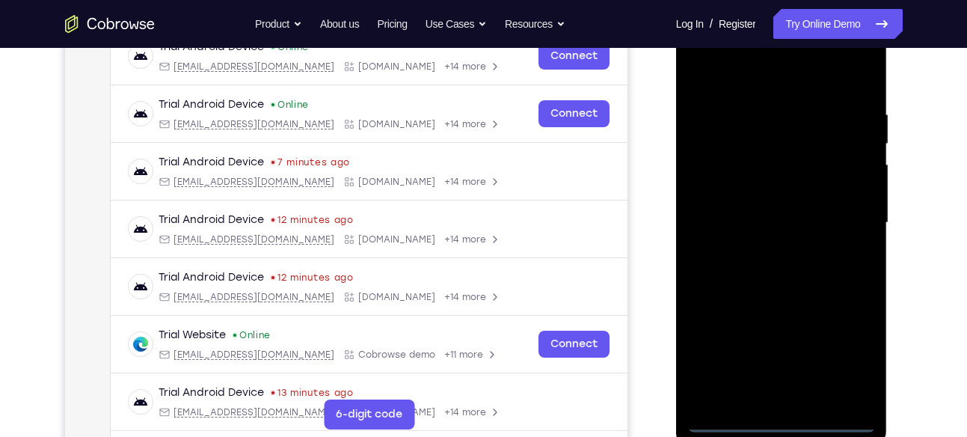
click at [778, 420] on div at bounding box center [782, 222] width 189 height 419
click at [851, 349] on div at bounding box center [782, 222] width 189 height 419
click at [727, 70] on div at bounding box center [782, 222] width 189 height 419
click at [845, 214] on div at bounding box center [782, 222] width 189 height 419
click at [763, 248] on div at bounding box center [782, 222] width 189 height 419
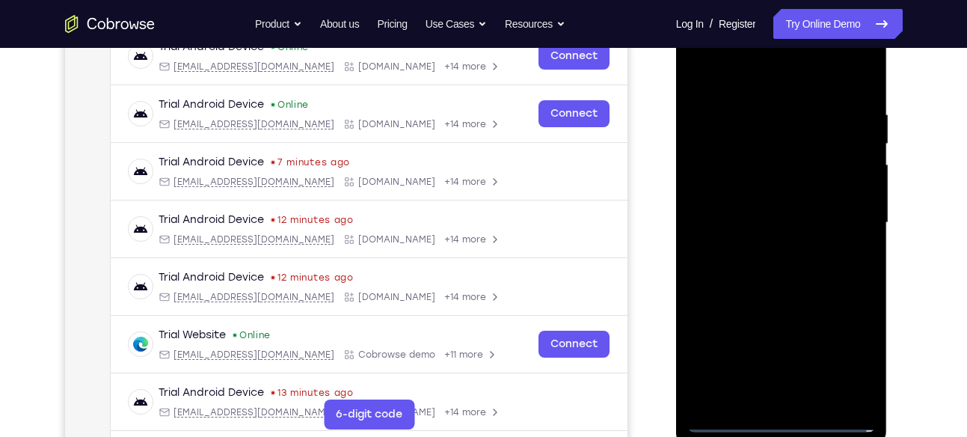
click at [761, 212] on div at bounding box center [782, 222] width 189 height 419
click at [756, 187] on div at bounding box center [782, 222] width 189 height 419
click at [780, 218] on div at bounding box center [782, 222] width 189 height 419
click at [771, 278] on div at bounding box center [782, 222] width 189 height 419
click at [817, 310] on div at bounding box center [782, 222] width 189 height 419
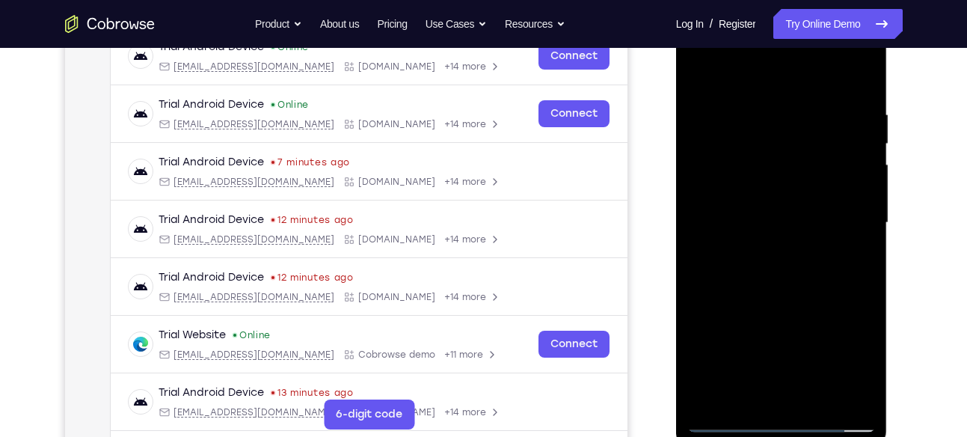
click at [817, 310] on div at bounding box center [782, 222] width 189 height 419
click at [864, 285] on div at bounding box center [782, 222] width 189 height 419
click at [724, 145] on div at bounding box center [782, 222] width 189 height 419
click at [706, 102] on div at bounding box center [782, 222] width 189 height 419
click at [860, 212] on div at bounding box center [782, 222] width 189 height 419
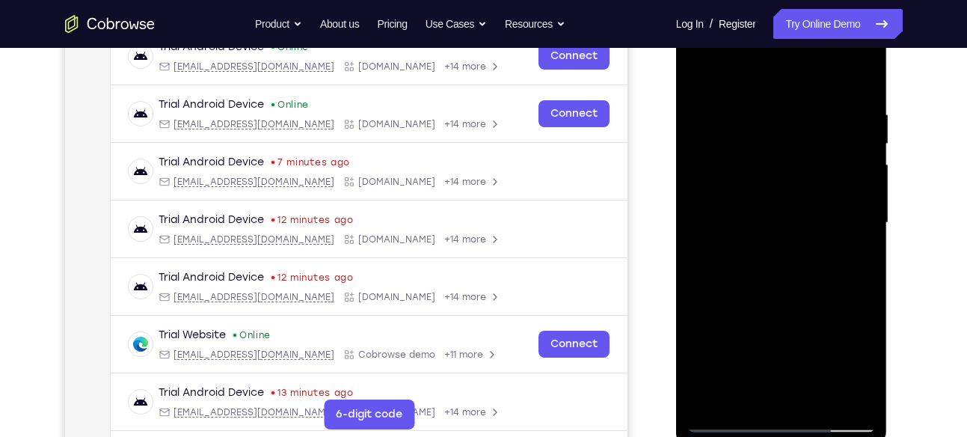
click at [721, 323] on div at bounding box center [782, 222] width 189 height 419
click at [727, 417] on div at bounding box center [782, 222] width 189 height 419
click at [765, 114] on div at bounding box center [782, 222] width 189 height 419
click at [845, 388] on div at bounding box center [782, 222] width 189 height 419
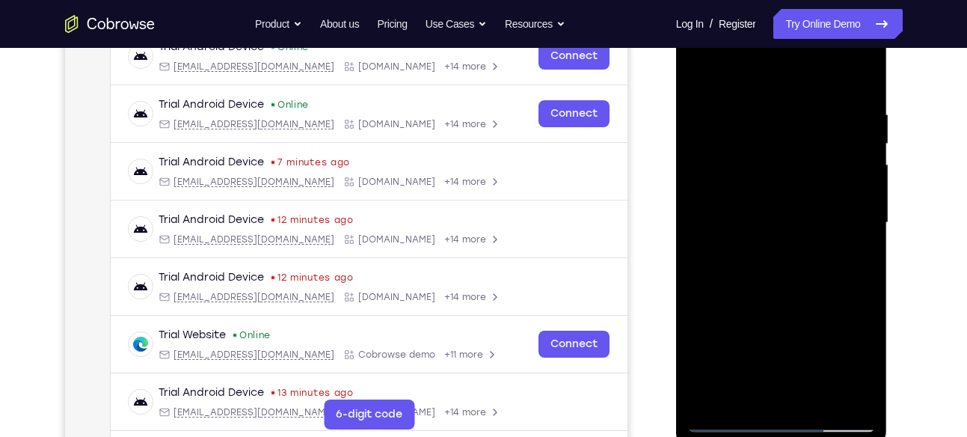
click at [807, 394] on div at bounding box center [782, 222] width 189 height 419
click at [746, 390] on div at bounding box center [782, 222] width 189 height 419
click at [826, 325] on div at bounding box center [782, 222] width 189 height 419
click at [790, 208] on div at bounding box center [782, 222] width 189 height 419
click at [813, 395] on div at bounding box center [782, 222] width 189 height 419
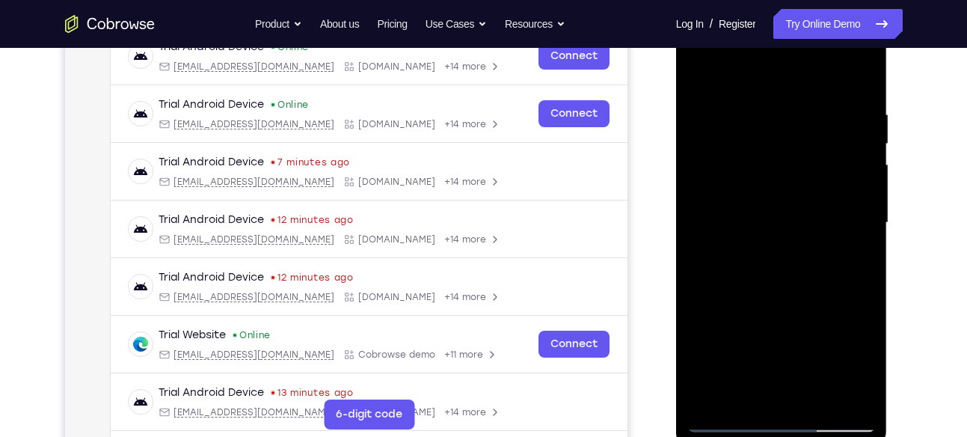
click at [856, 388] on div at bounding box center [782, 222] width 189 height 419
click at [848, 215] on div at bounding box center [782, 222] width 189 height 419
click at [844, 397] on div at bounding box center [782, 222] width 189 height 419
click at [694, 322] on div at bounding box center [782, 222] width 189 height 419
click at [709, 76] on div at bounding box center [782, 222] width 189 height 419
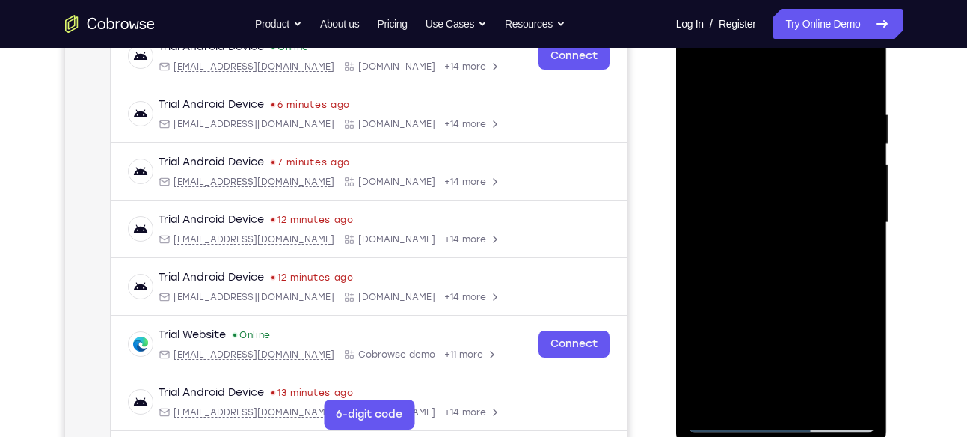
click at [820, 123] on div at bounding box center [782, 222] width 189 height 419
click at [792, 300] on div at bounding box center [782, 222] width 189 height 419
click at [702, 73] on div at bounding box center [782, 222] width 189 height 419
click at [756, 105] on div at bounding box center [782, 222] width 189 height 419
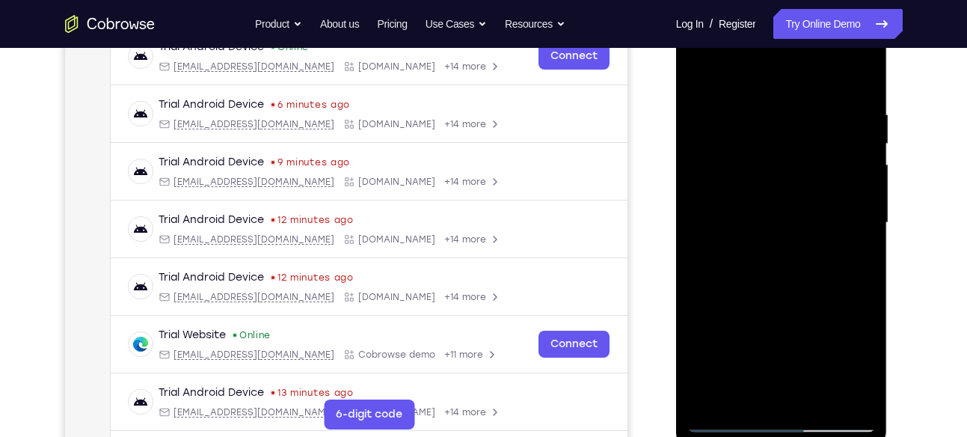
click at [859, 191] on div at bounding box center [782, 222] width 189 height 419
click at [842, 390] on div at bounding box center [782, 222] width 189 height 419
click at [843, 261] on div at bounding box center [782, 222] width 189 height 419
click at [842, 394] on div at bounding box center [782, 222] width 189 height 419
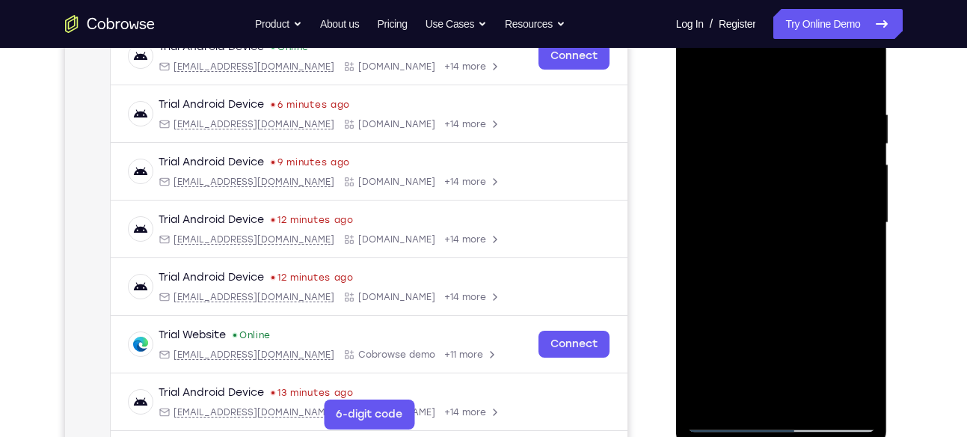
click at [704, 259] on div at bounding box center [782, 222] width 189 height 419
click at [711, 76] on div at bounding box center [782, 222] width 189 height 419
click at [851, 264] on div at bounding box center [782, 222] width 189 height 419
click at [700, 69] on div at bounding box center [782, 222] width 189 height 419
click at [699, 73] on div at bounding box center [782, 222] width 189 height 419
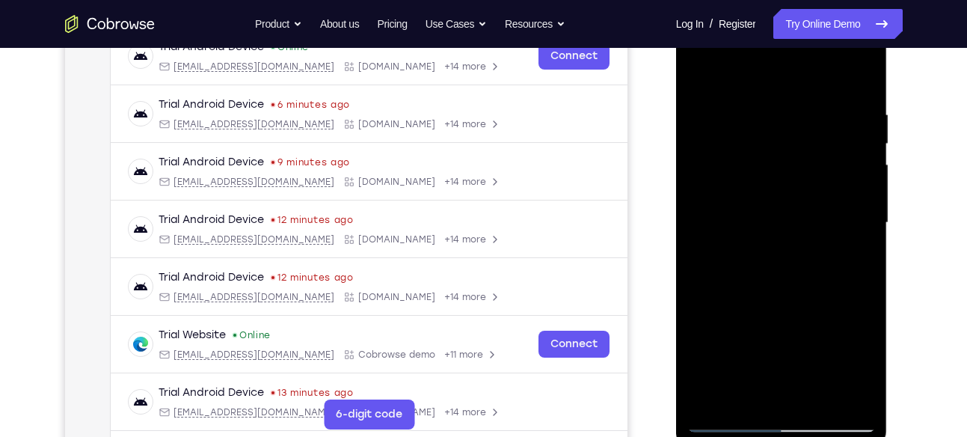
click at [864, 157] on div at bounding box center [782, 222] width 189 height 419
click at [863, 176] on div at bounding box center [782, 222] width 189 height 419
click at [706, 75] on div at bounding box center [782, 222] width 189 height 419
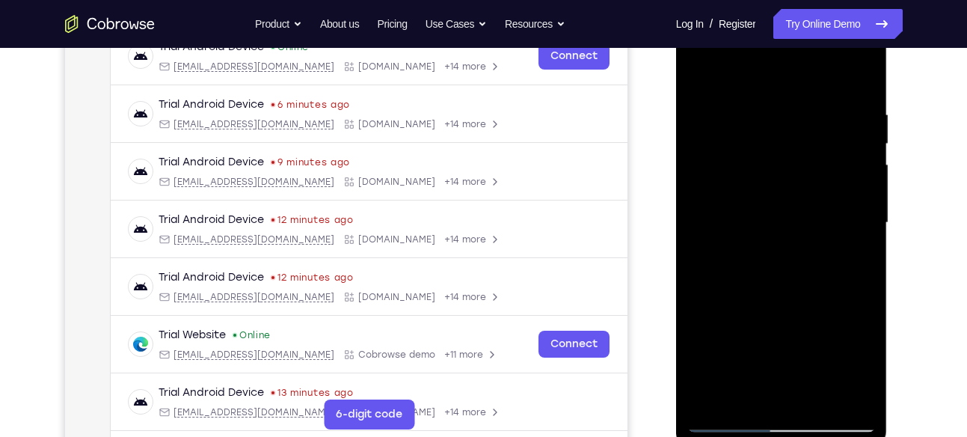
click at [848, 260] on div at bounding box center [782, 222] width 189 height 419
click at [703, 80] on div at bounding box center [782, 222] width 189 height 419
click at [774, 335] on div at bounding box center [782, 222] width 189 height 419
click at [867, 224] on div at bounding box center [782, 222] width 189 height 419
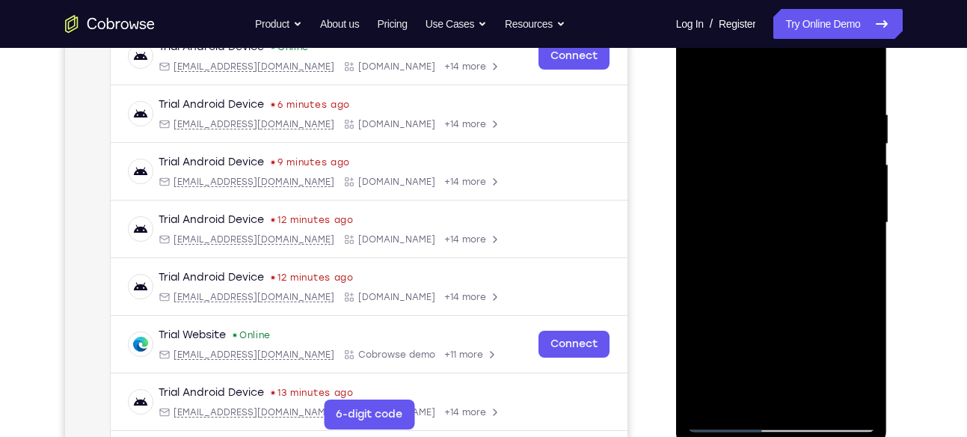
click at [696, 67] on div at bounding box center [782, 222] width 189 height 419
click at [738, 214] on div at bounding box center [782, 222] width 189 height 419
click at [840, 183] on div at bounding box center [782, 222] width 189 height 419
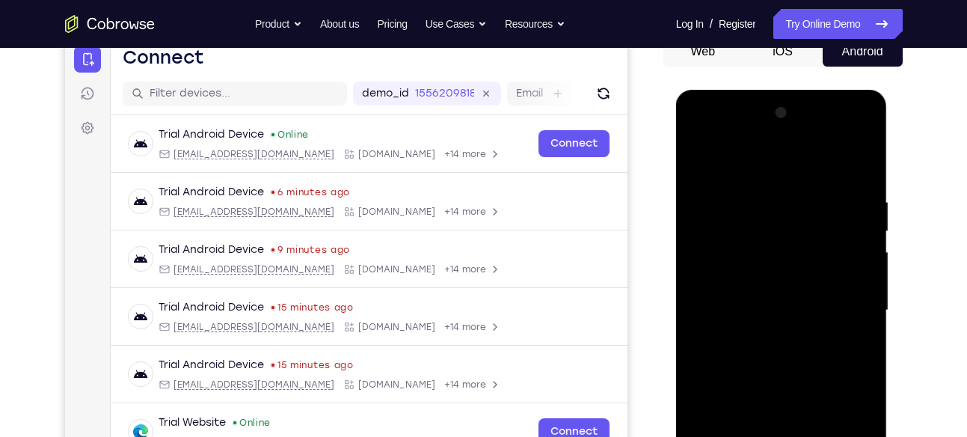
scroll to position [150, 0]
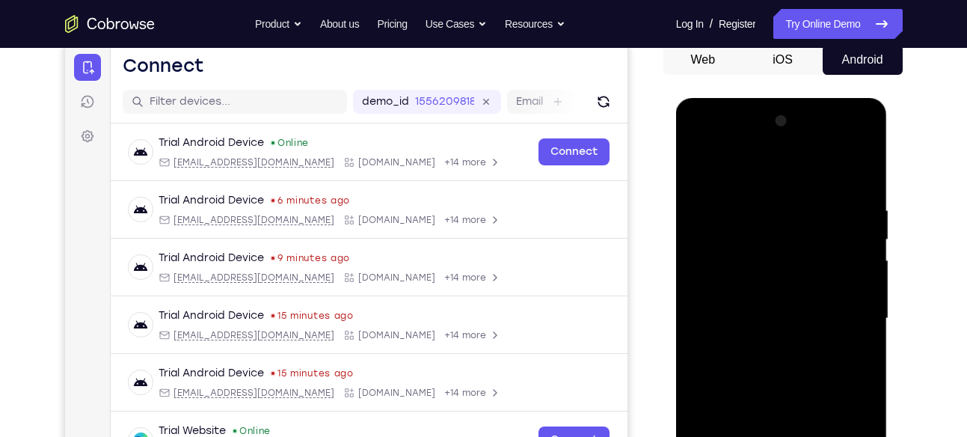
click at [865, 124] on div at bounding box center [782, 318] width 189 height 419
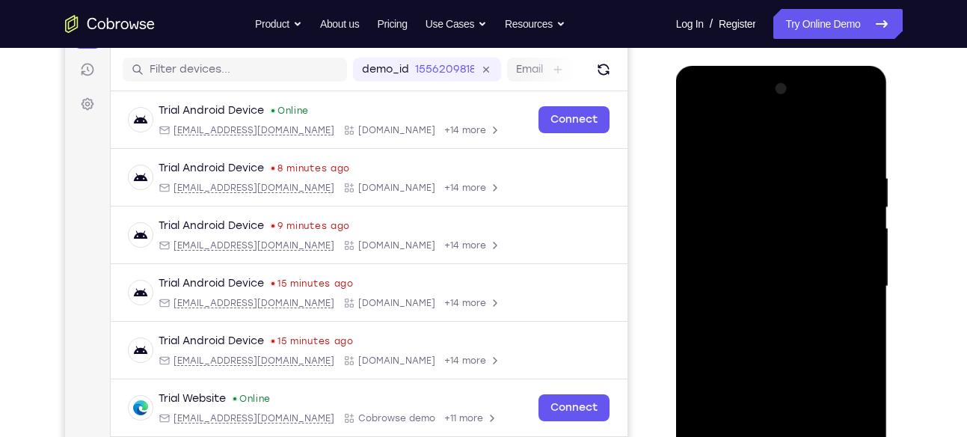
scroll to position [187, 0]
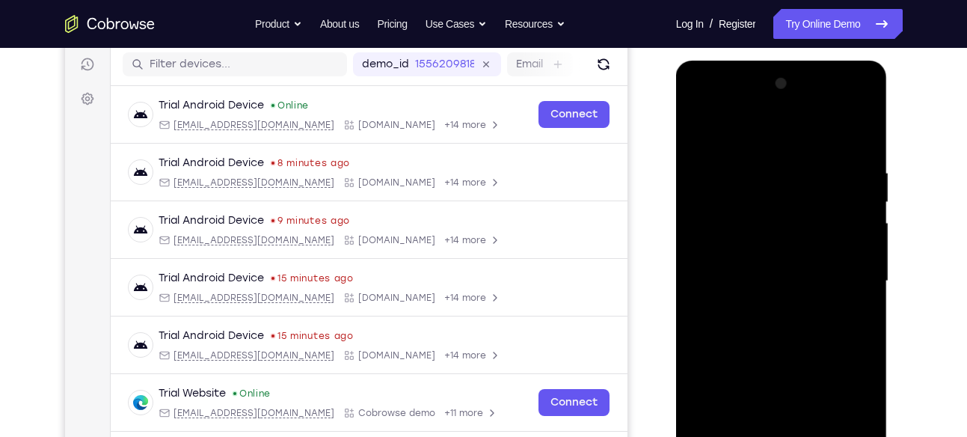
click at [817, 178] on div at bounding box center [782, 281] width 189 height 419
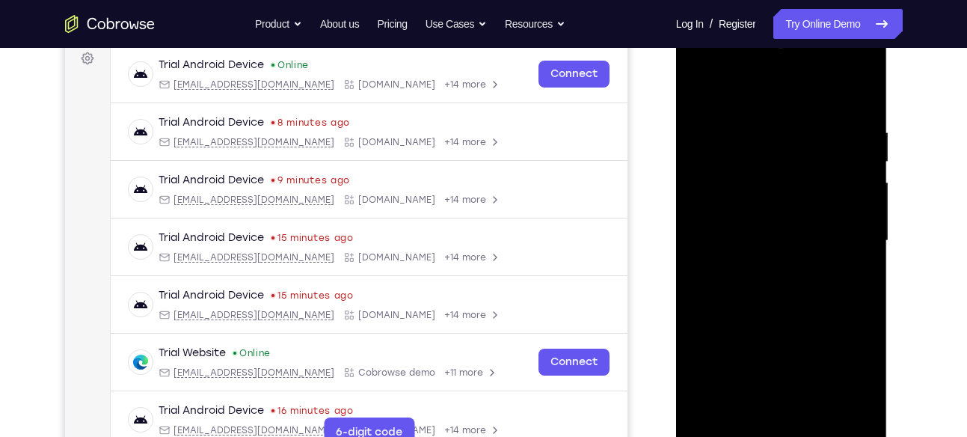
scroll to position [226, 0]
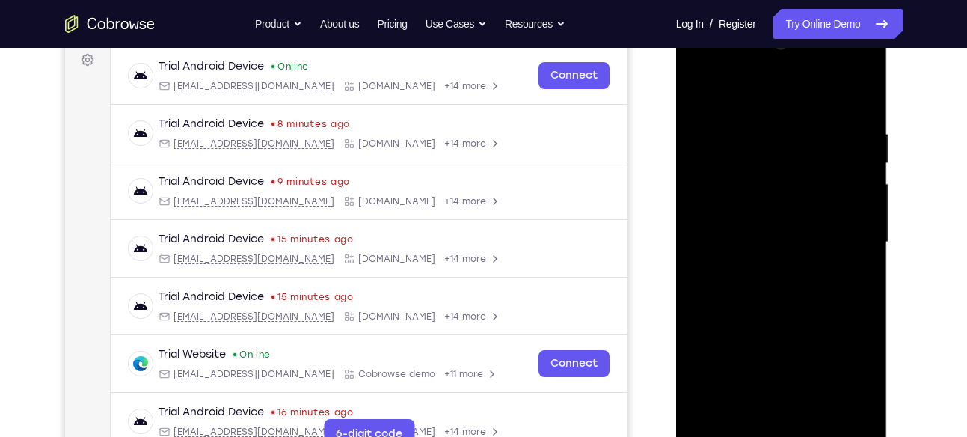
click at [701, 97] on div at bounding box center [782, 242] width 189 height 419
drag, startPoint x: 838, startPoint y: 127, endPoint x: 817, endPoint y: 126, distance: 21.0
click at [817, 126] on div at bounding box center [782, 242] width 189 height 419
drag, startPoint x: 750, startPoint y: 119, endPoint x: 835, endPoint y: 118, distance: 85.3
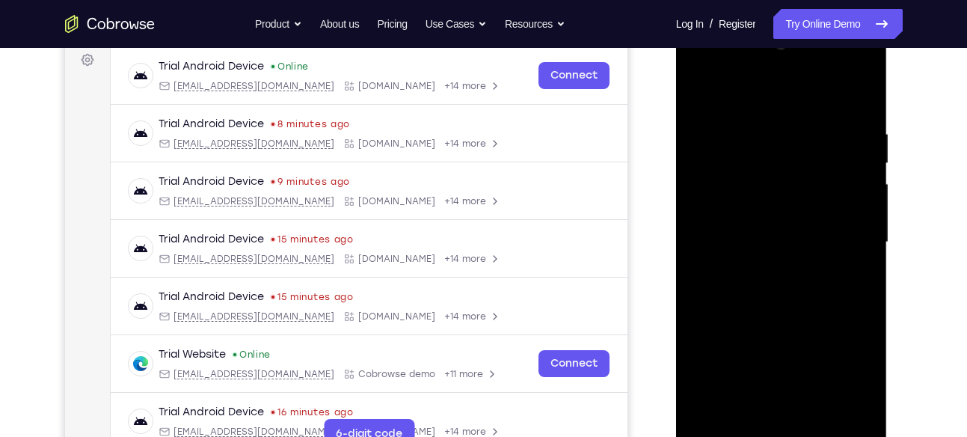
click at [835, 118] on div at bounding box center [782, 242] width 189 height 419
click at [745, 123] on div at bounding box center [782, 242] width 189 height 419
click at [852, 308] on div at bounding box center [782, 242] width 189 height 419
click at [839, 413] on div at bounding box center [782, 242] width 189 height 419
click at [867, 290] on div at bounding box center [782, 242] width 189 height 419
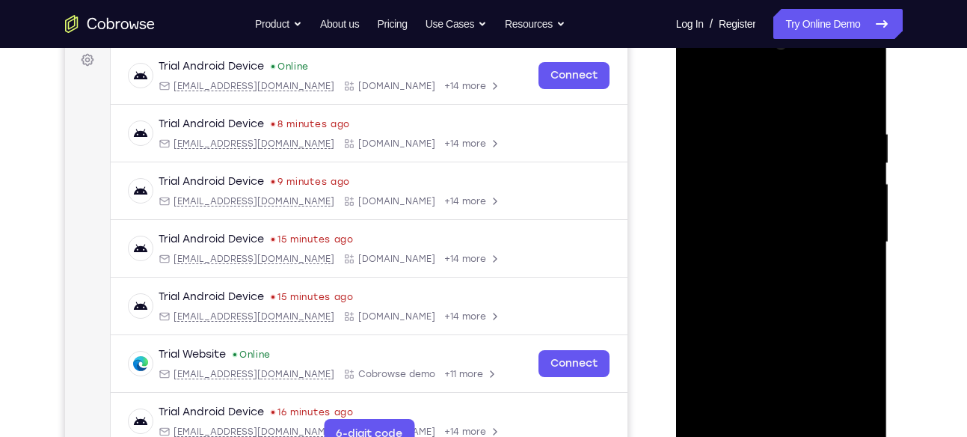
click at [867, 290] on div at bounding box center [782, 242] width 189 height 419
click at [700, 302] on div at bounding box center [782, 242] width 189 height 419
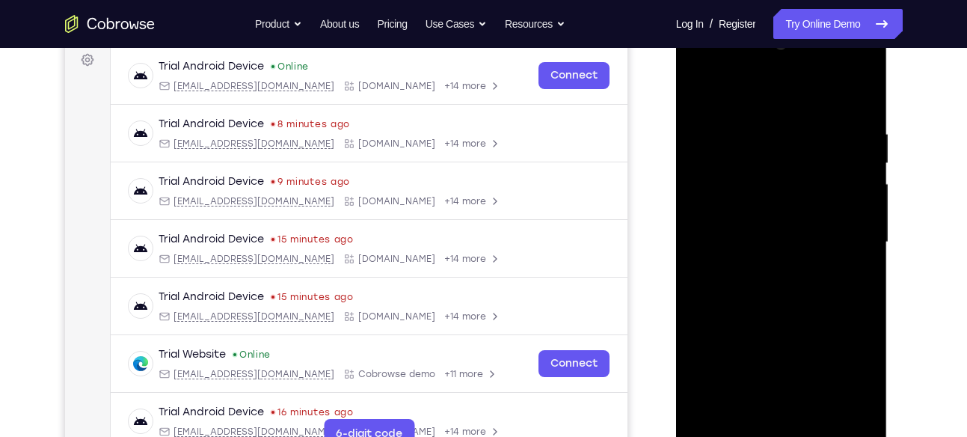
click at [852, 192] on div at bounding box center [782, 242] width 189 height 419
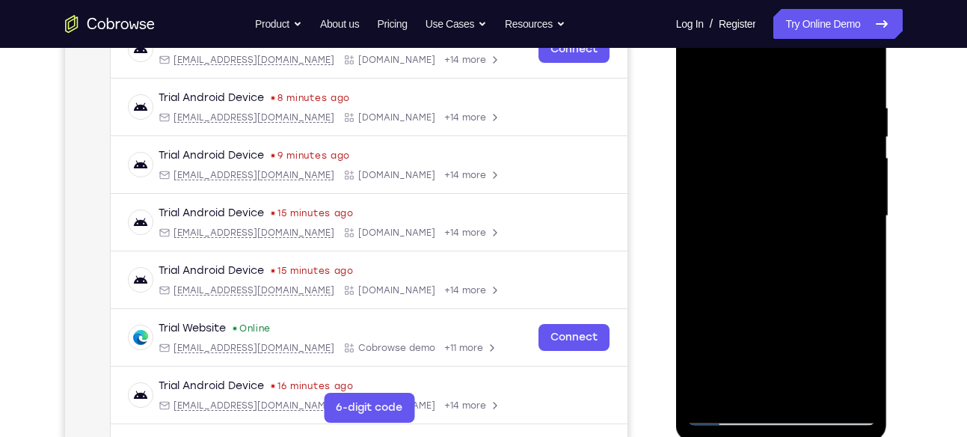
scroll to position [245, 0]
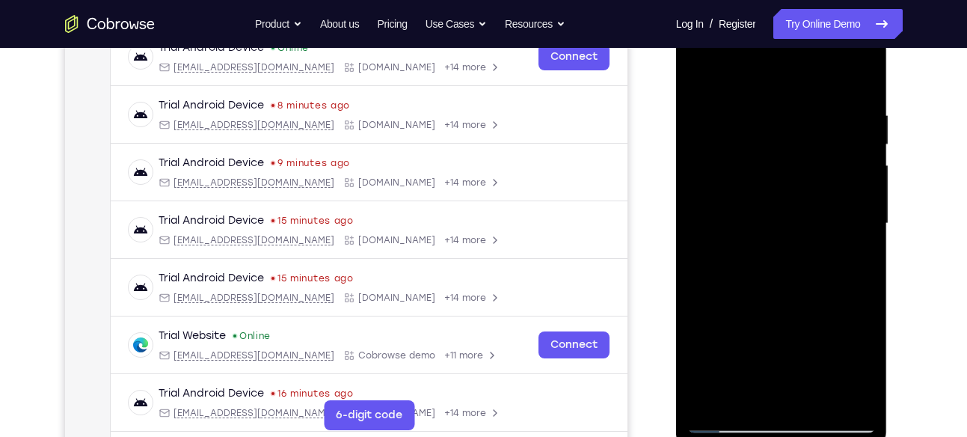
click at [852, 192] on div at bounding box center [782, 223] width 189 height 419
click at [846, 218] on div at bounding box center [782, 223] width 189 height 419
click at [840, 393] on div at bounding box center [782, 223] width 189 height 419
click at [833, 389] on div at bounding box center [782, 223] width 189 height 419
click at [861, 272] on div at bounding box center [782, 223] width 189 height 419
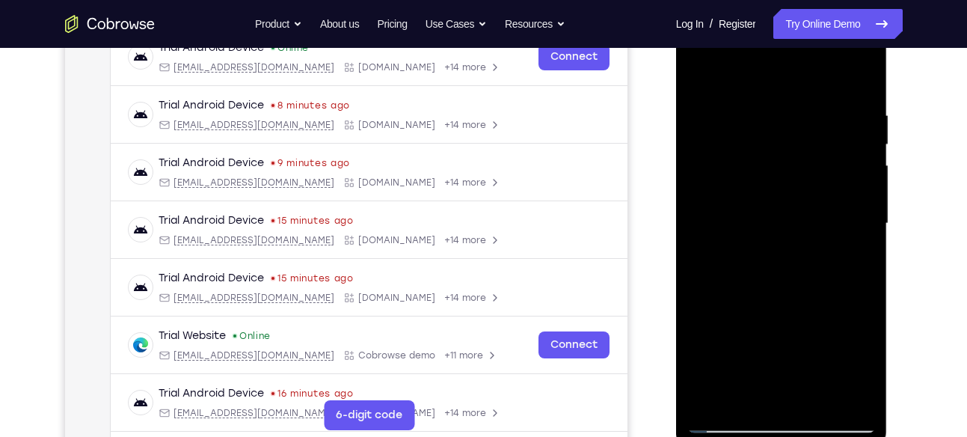
click at [723, 305] on div at bounding box center [782, 223] width 189 height 419
click at [708, 278] on div at bounding box center [782, 223] width 189 height 419
click at [842, 392] on div at bounding box center [782, 223] width 189 height 419
click at [854, 253] on div at bounding box center [782, 223] width 189 height 419
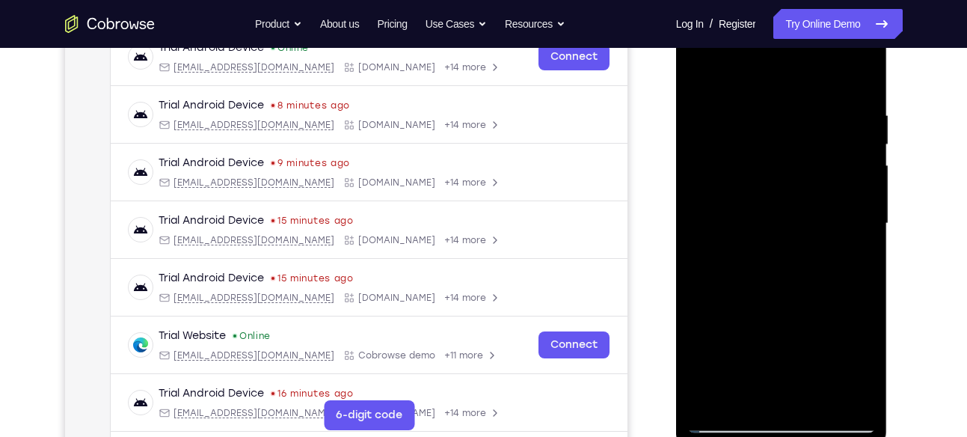
click at [866, 224] on div at bounding box center [782, 223] width 189 height 419
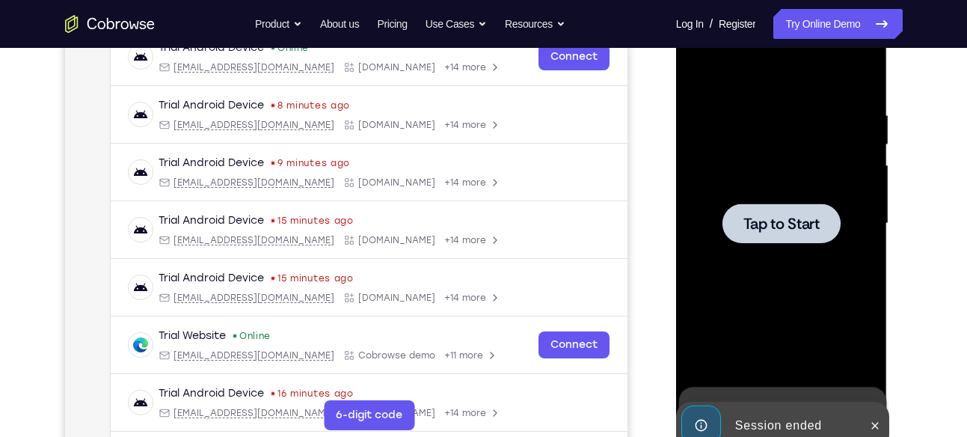
click at [816, 220] on span "Tap to Start" at bounding box center [782, 223] width 76 height 15
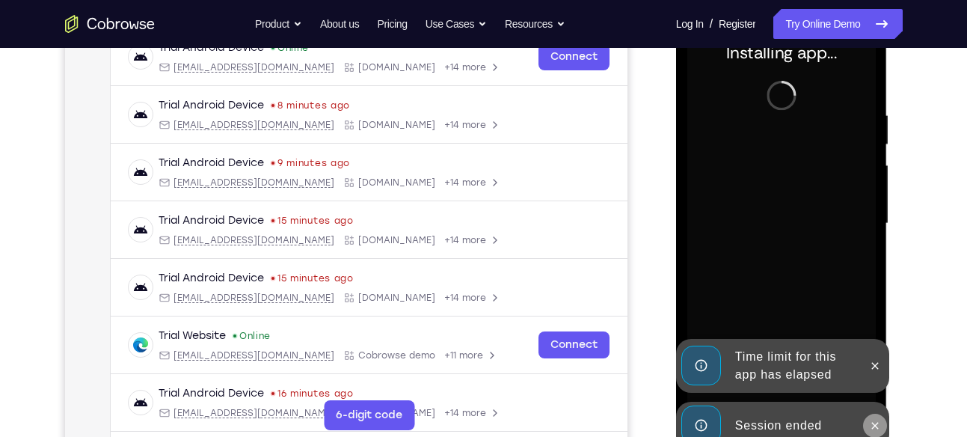
click at [872, 424] on icon at bounding box center [875, 426] width 12 height 12
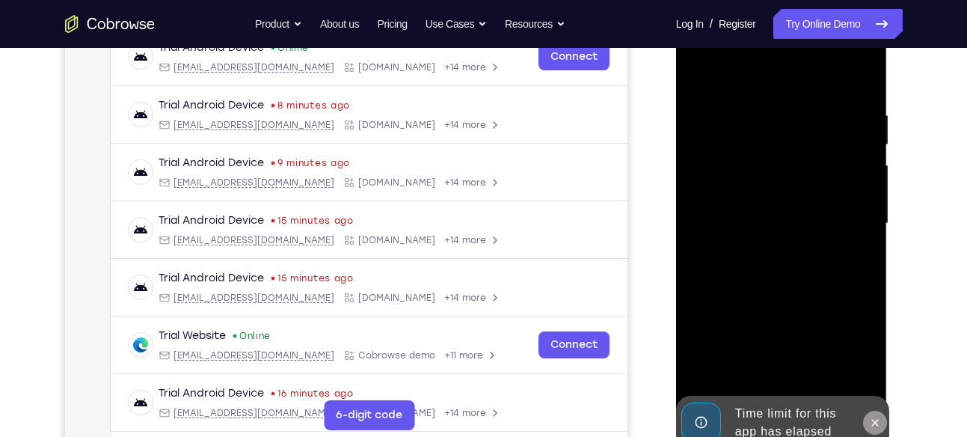
click at [876, 418] on icon at bounding box center [875, 423] width 12 height 12
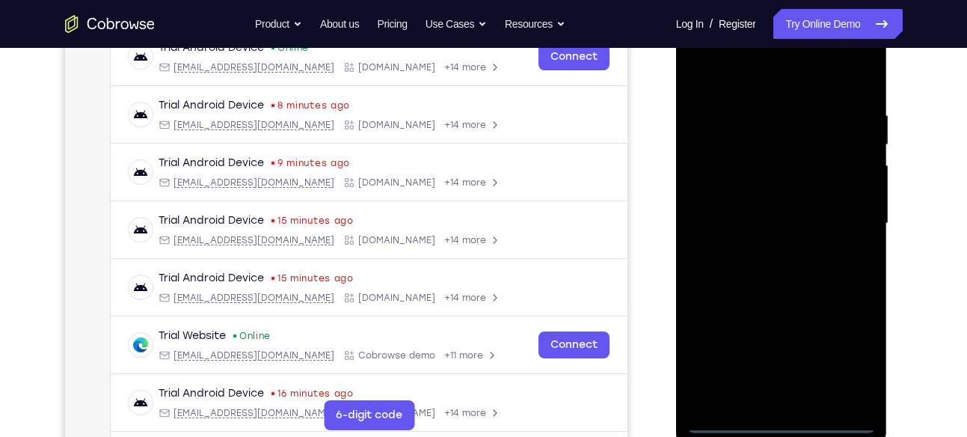
click at [779, 420] on div at bounding box center [782, 223] width 189 height 419
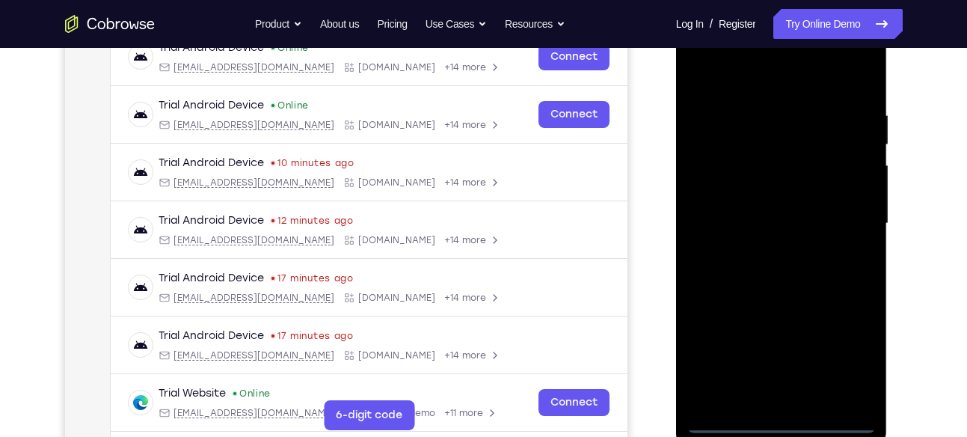
click at [847, 351] on div at bounding box center [782, 223] width 189 height 419
click at [736, 78] on div at bounding box center [782, 223] width 189 height 419
click at [849, 225] on div at bounding box center [782, 223] width 189 height 419
click at [764, 251] on div at bounding box center [782, 223] width 189 height 419
click at [766, 204] on div at bounding box center [782, 223] width 189 height 419
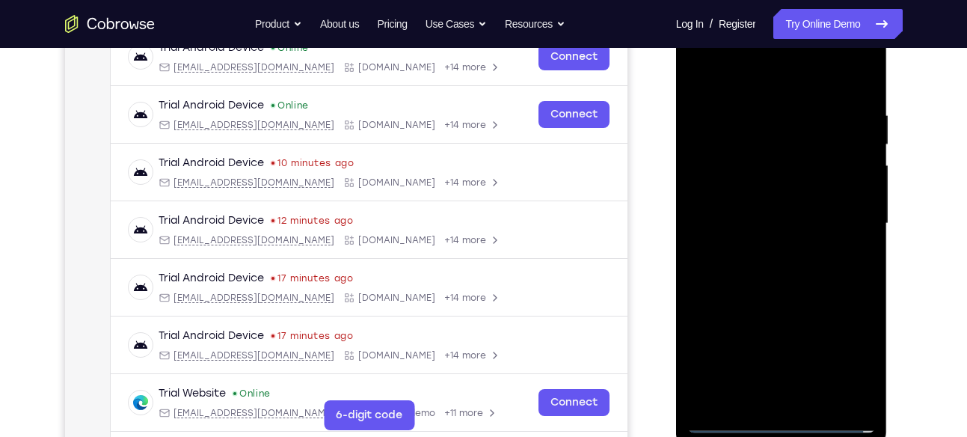
click at [765, 198] on div at bounding box center [782, 223] width 189 height 419
click at [786, 224] on div at bounding box center [782, 223] width 189 height 419
click at [795, 275] on div at bounding box center [782, 223] width 189 height 419
click at [854, 244] on div at bounding box center [782, 223] width 189 height 419
click at [833, 224] on div at bounding box center [782, 223] width 189 height 419
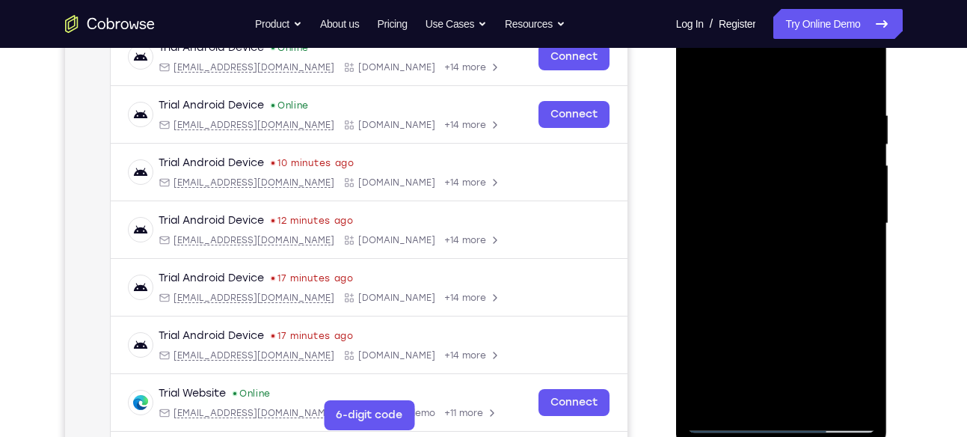
click at [803, 280] on div at bounding box center [782, 223] width 189 height 419
click at [798, 271] on div at bounding box center [782, 223] width 189 height 419
drag, startPoint x: 798, startPoint y: 271, endPoint x: 795, endPoint y: 201, distance: 69.7
click at [795, 201] on div at bounding box center [782, 223] width 189 height 419
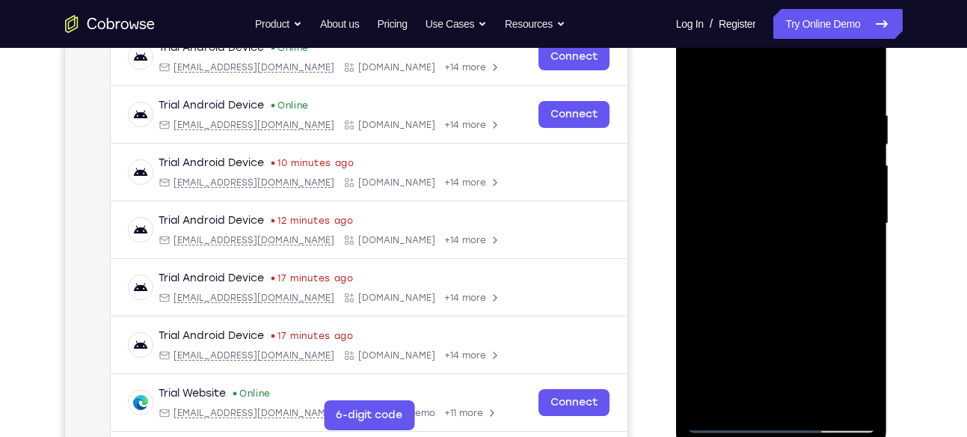
drag, startPoint x: 809, startPoint y: 146, endPoint x: 822, endPoint y: 322, distance: 176.3
click at [822, 322] on div at bounding box center [782, 223] width 189 height 419
click at [812, 111] on div at bounding box center [782, 223] width 189 height 419
click at [839, 394] on div at bounding box center [782, 223] width 189 height 419
click at [851, 251] on div at bounding box center [782, 223] width 189 height 419
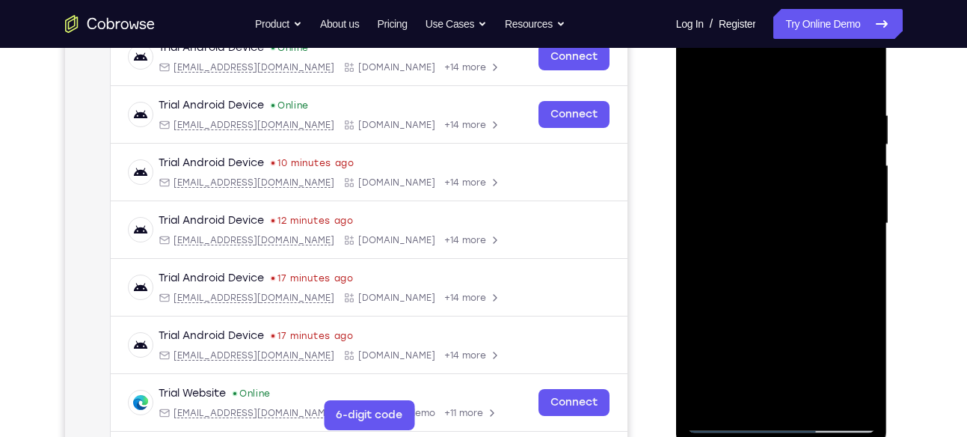
click at [851, 251] on div at bounding box center [782, 223] width 189 height 419
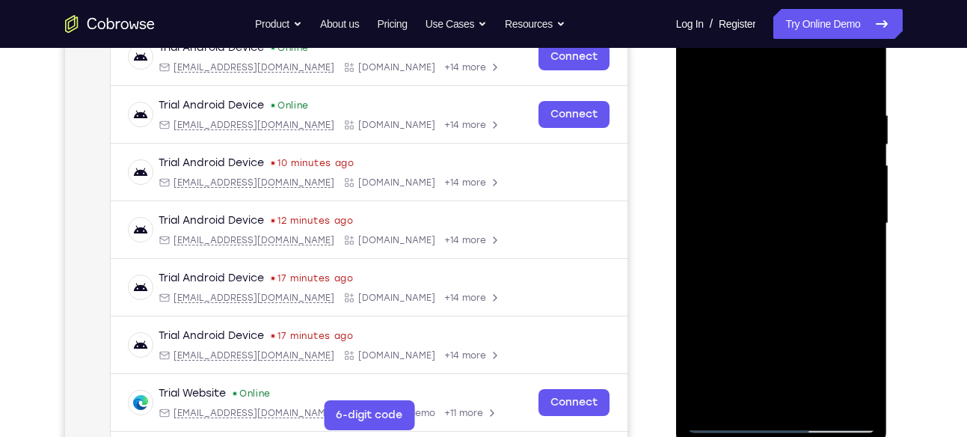
click at [851, 251] on div at bounding box center [782, 223] width 189 height 419
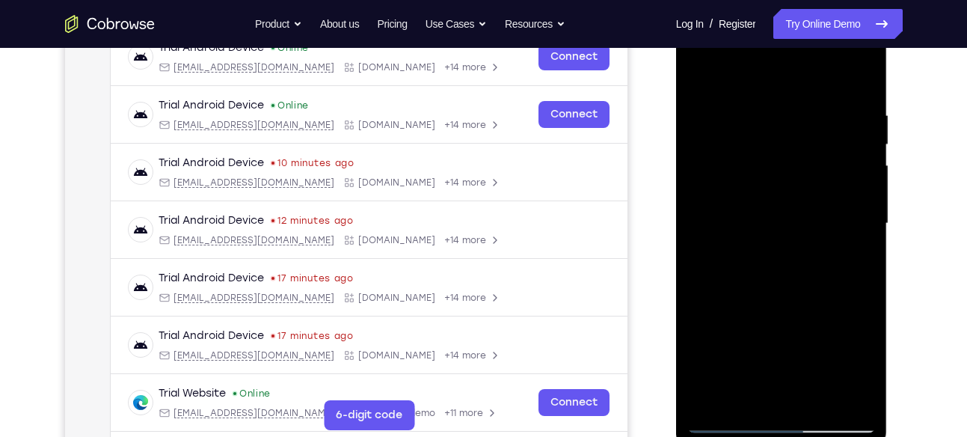
click at [851, 251] on div at bounding box center [782, 223] width 189 height 419
click at [854, 264] on div at bounding box center [782, 223] width 189 height 419
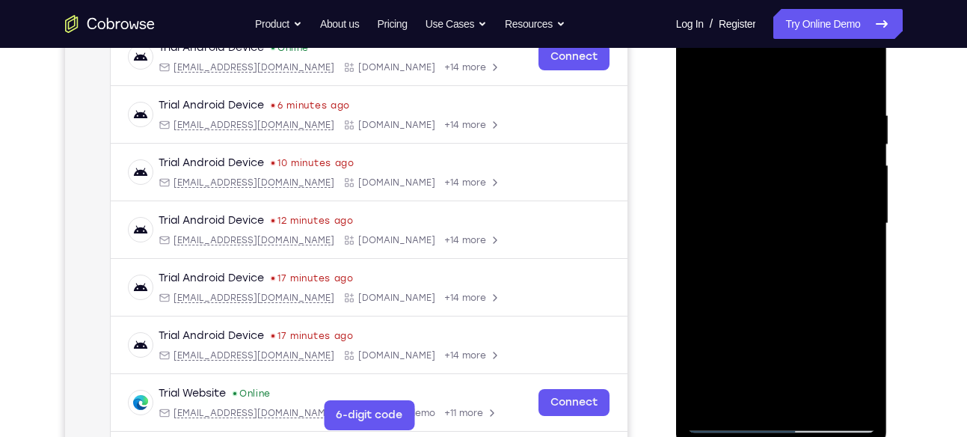
click at [854, 264] on div at bounding box center [782, 223] width 189 height 419
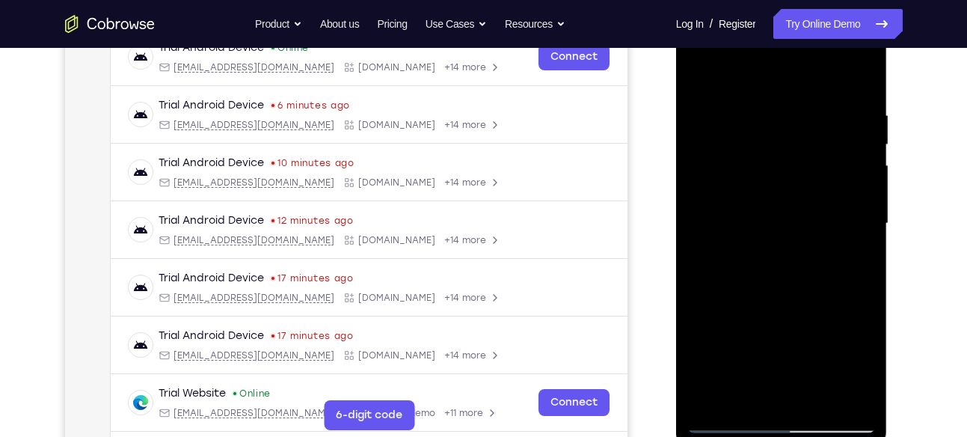
click at [854, 264] on div at bounding box center [782, 223] width 189 height 419
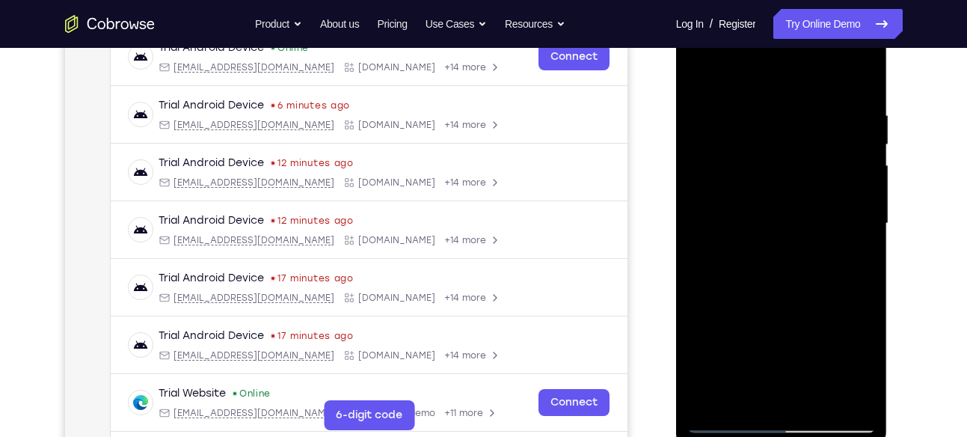
click at [854, 264] on div at bounding box center [782, 223] width 189 height 419
click at [849, 201] on div at bounding box center [782, 223] width 189 height 419
click at [859, 79] on div at bounding box center [782, 223] width 189 height 419
click at [854, 171] on div at bounding box center [782, 223] width 189 height 419
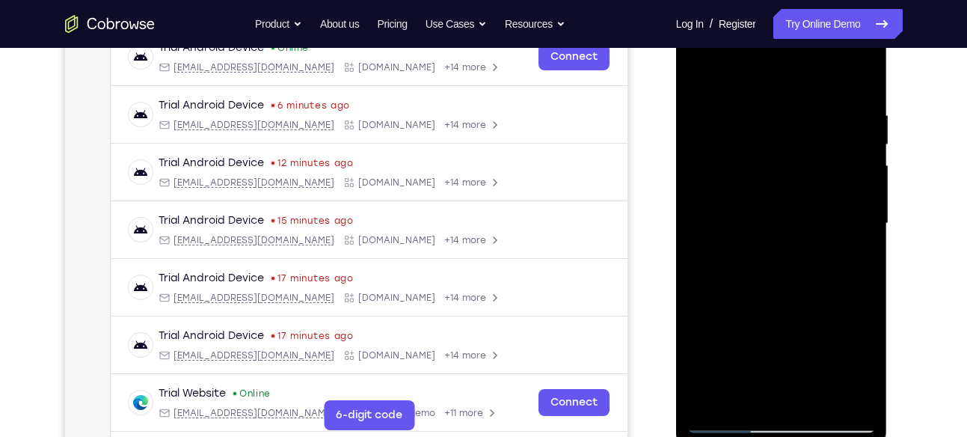
click at [819, 406] on div at bounding box center [782, 223] width 189 height 419
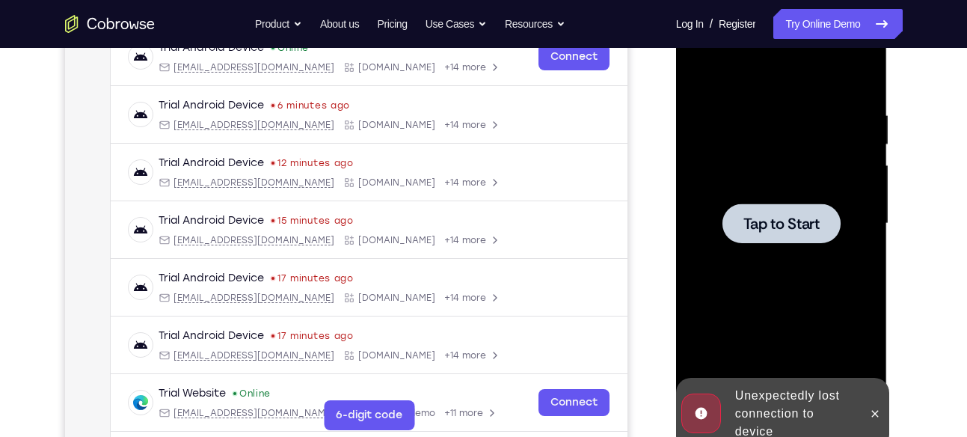
click at [800, 227] on span "Tap to Start" at bounding box center [782, 223] width 76 height 15
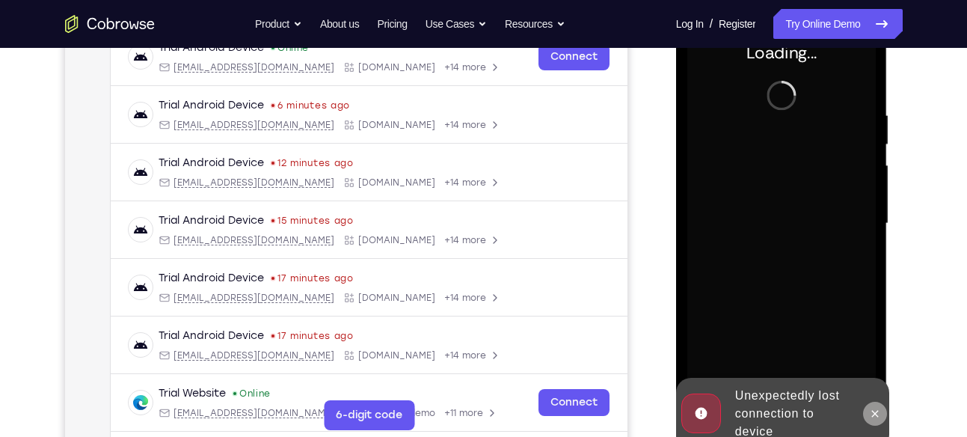
click at [877, 417] on icon at bounding box center [875, 414] width 12 height 12
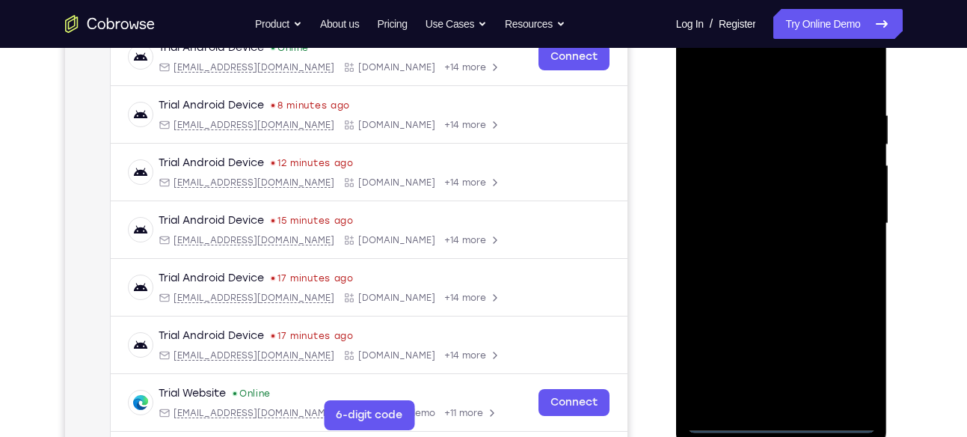
click at [785, 423] on div at bounding box center [782, 223] width 189 height 419
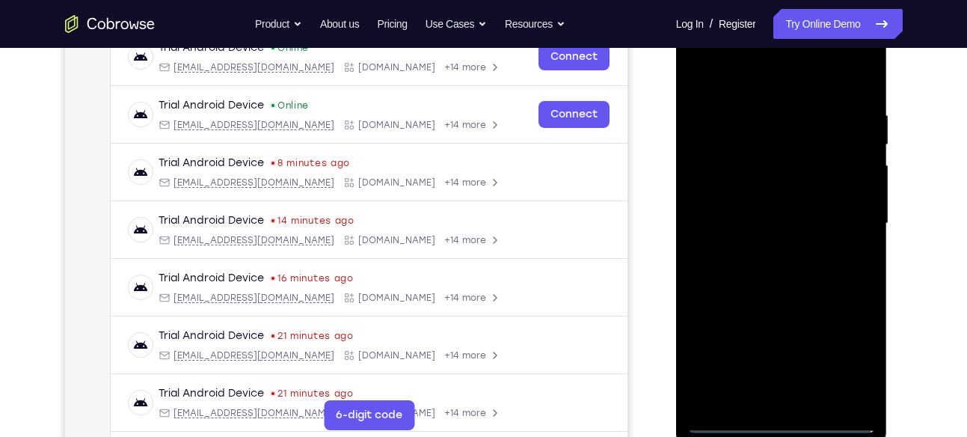
click at [839, 357] on div at bounding box center [782, 223] width 189 height 419
click at [732, 75] on div at bounding box center [782, 223] width 189 height 419
click at [848, 221] on div at bounding box center [782, 223] width 189 height 419
click at [770, 248] on div at bounding box center [782, 223] width 189 height 419
click at [767, 209] on div at bounding box center [782, 223] width 189 height 419
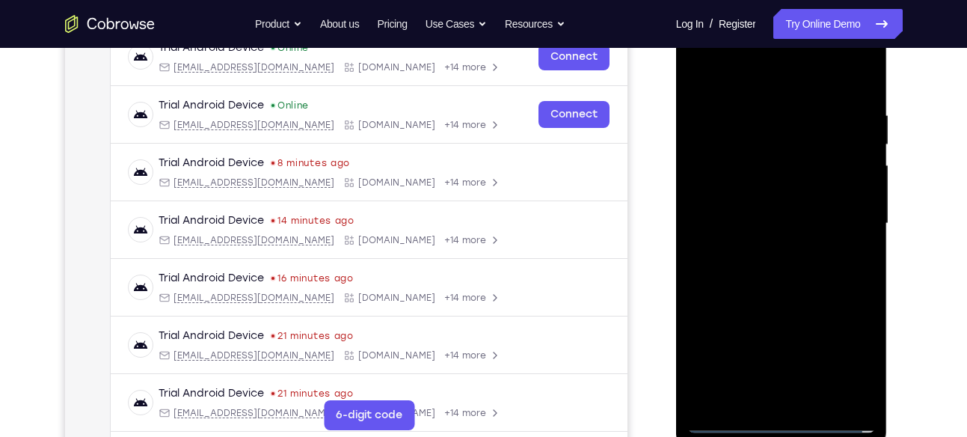
click at [767, 193] on div at bounding box center [782, 223] width 189 height 419
click at [794, 219] on div at bounding box center [782, 223] width 189 height 419
click at [800, 279] on div at bounding box center [782, 223] width 189 height 419
click at [795, 287] on div at bounding box center [782, 223] width 189 height 419
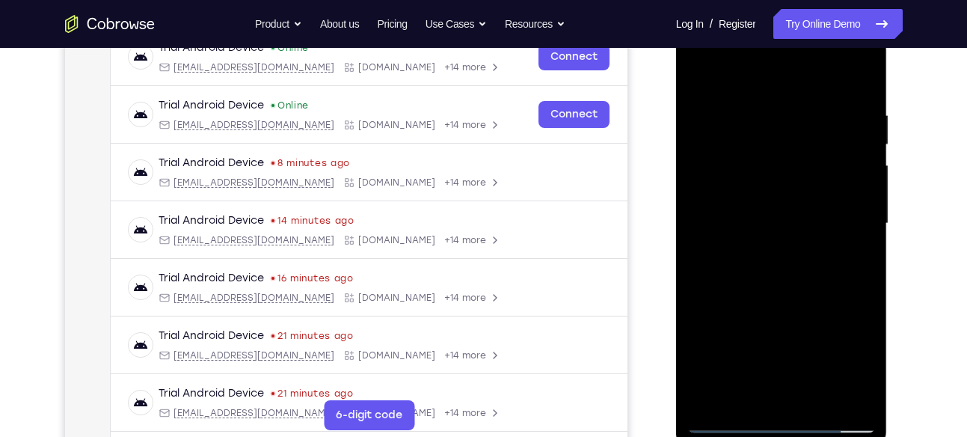
click at [865, 256] on div at bounding box center [782, 223] width 189 height 419
click at [729, 153] on div at bounding box center [782, 223] width 189 height 419
click at [842, 256] on div at bounding box center [782, 223] width 189 height 419
drag, startPoint x: 747, startPoint y: 85, endPoint x: 736, endPoint y: 18, distance: 68.1
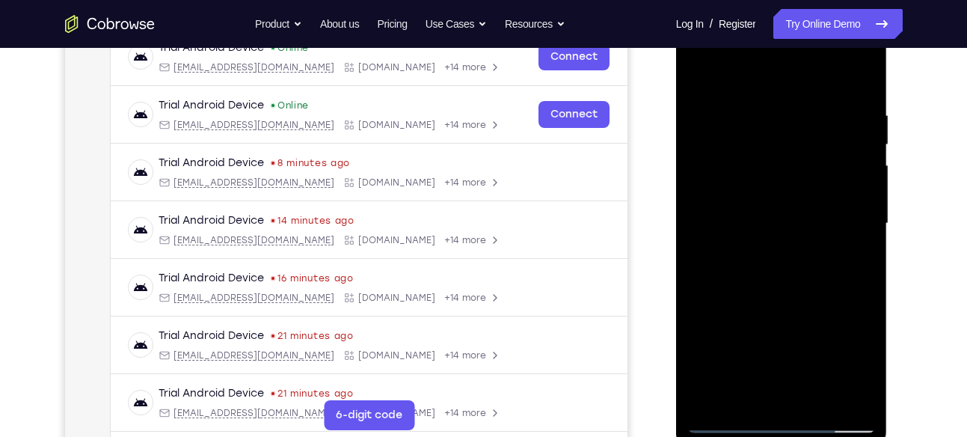
click at [736, 18] on div at bounding box center [782, 223] width 189 height 419
click at [706, 70] on div at bounding box center [782, 223] width 189 height 419
click at [702, 82] on div at bounding box center [782, 223] width 189 height 419
click at [819, 403] on div at bounding box center [782, 223] width 189 height 419
click at [814, 311] on div at bounding box center [782, 223] width 189 height 419
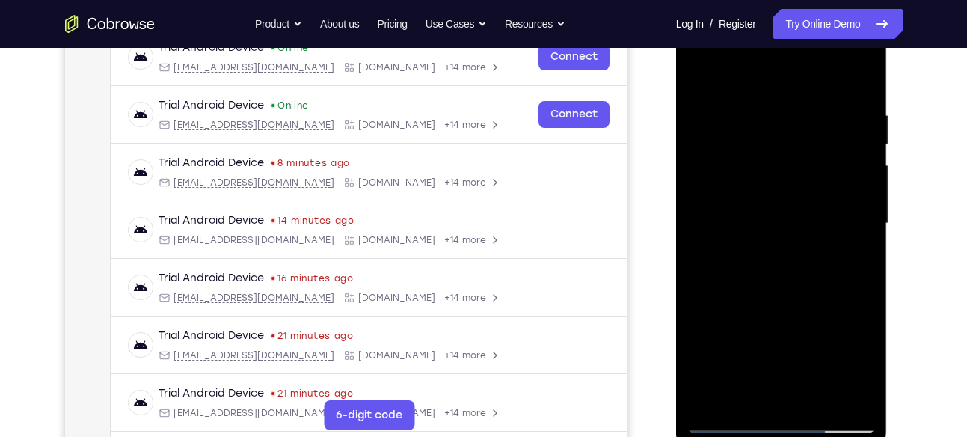
click at [780, 201] on div at bounding box center [782, 223] width 189 height 419
click at [740, 393] on div at bounding box center [782, 223] width 189 height 419
click at [702, 337] on div at bounding box center [782, 223] width 189 height 419
click at [697, 75] on div at bounding box center [782, 223] width 189 height 419
click at [765, 141] on div at bounding box center [782, 223] width 189 height 419
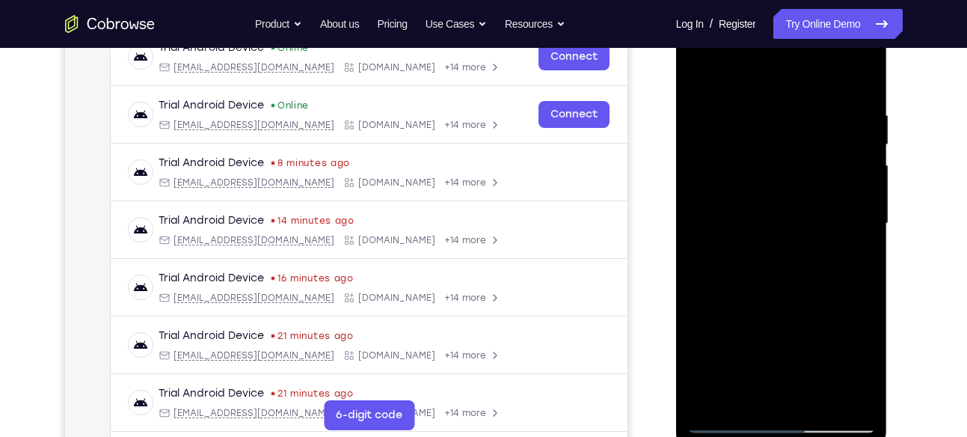
click at [812, 245] on div at bounding box center [782, 223] width 189 height 419
click at [808, 230] on div at bounding box center [782, 223] width 189 height 419
click at [762, 392] on div at bounding box center [782, 223] width 189 height 419
click at [864, 370] on div at bounding box center [782, 223] width 189 height 419
click at [706, 72] on div at bounding box center [782, 223] width 189 height 419
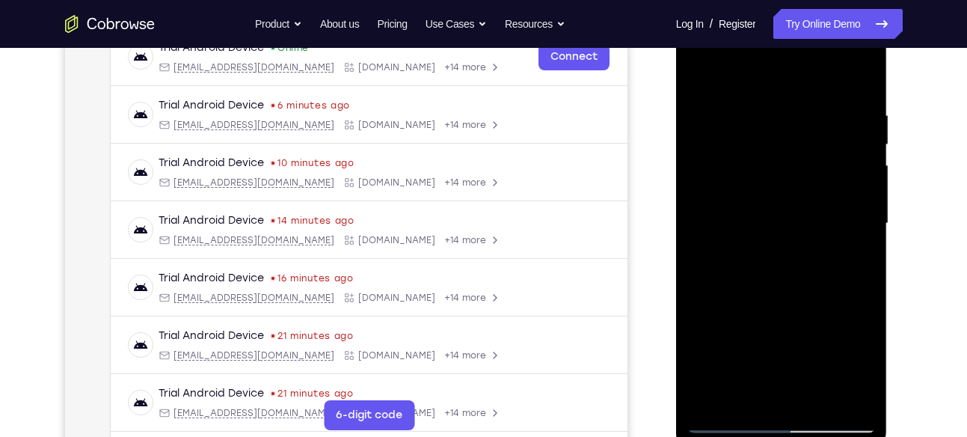
click at [813, 224] on div at bounding box center [782, 223] width 189 height 419
click at [745, 387] on div at bounding box center [782, 223] width 189 height 419
drag, startPoint x: 822, startPoint y: 364, endPoint x: 794, endPoint y: 165, distance: 201.8
click at [794, 165] on div at bounding box center [782, 223] width 189 height 419
drag, startPoint x: 727, startPoint y: 365, endPoint x: 725, endPoint y: 252, distance: 113.0
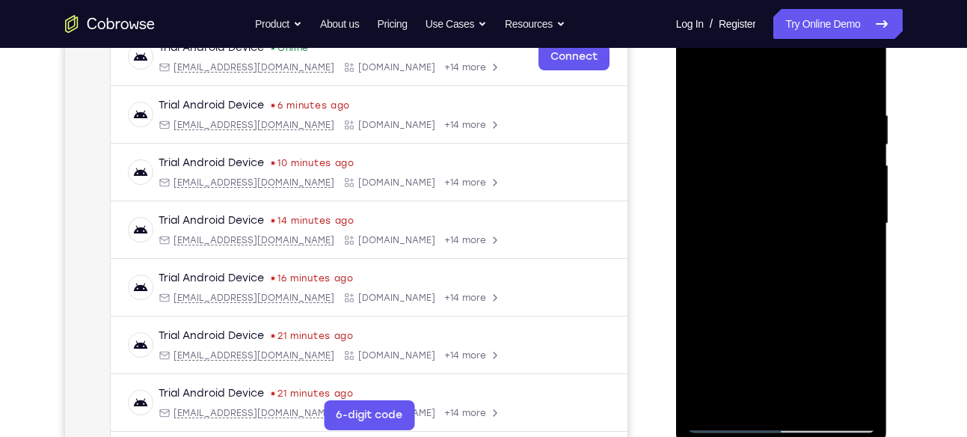
click at [725, 252] on div at bounding box center [782, 223] width 189 height 419
click at [703, 364] on div at bounding box center [782, 223] width 189 height 419
click at [854, 244] on div at bounding box center [782, 223] width 189 height 419
click at [701, 73] on div at bounding box center [782, 223] width 189 height 419
click at [773, 144] on div at bounding box center [782, 223] width 189 height 419
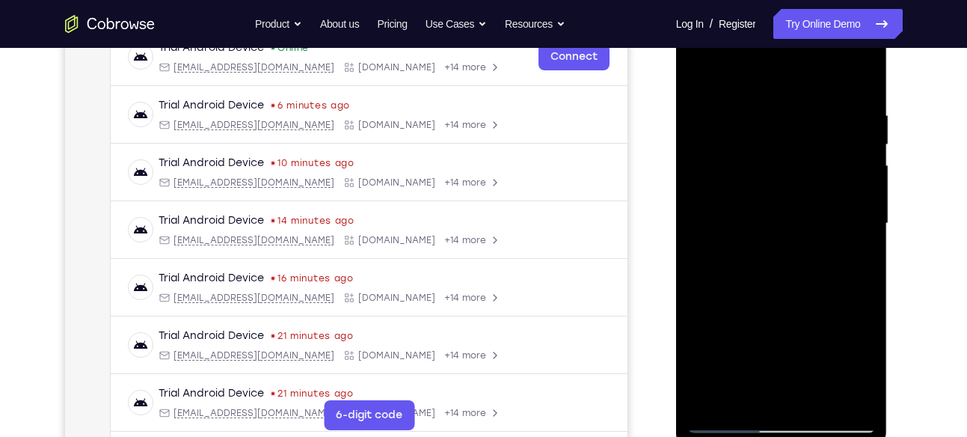
click at [798, 159] on div at bounding box center [782, 223] width 189 height 419
click at [866, 142] on div at bounding box center [782, 223] width 189 height 419
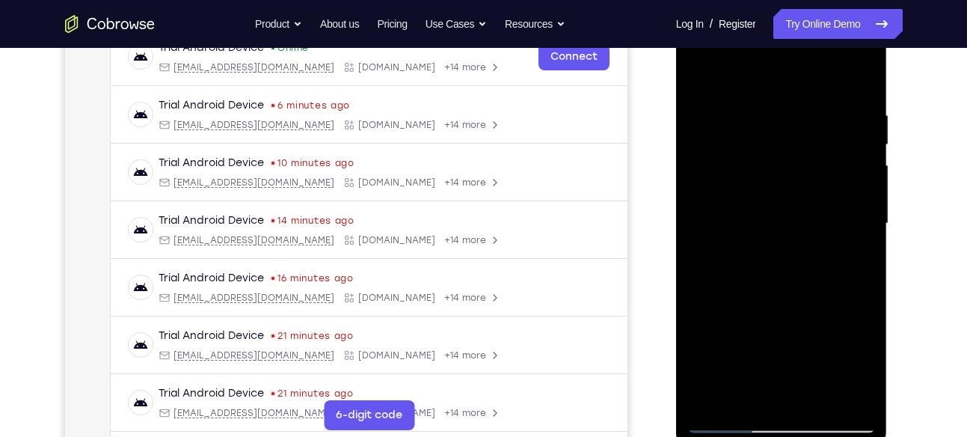
click at [866, 142] on div at bounding box center [782, 223] width 189 height 419
click at [697, 142] on div at bounding box center [782, 223] width 189 height 419
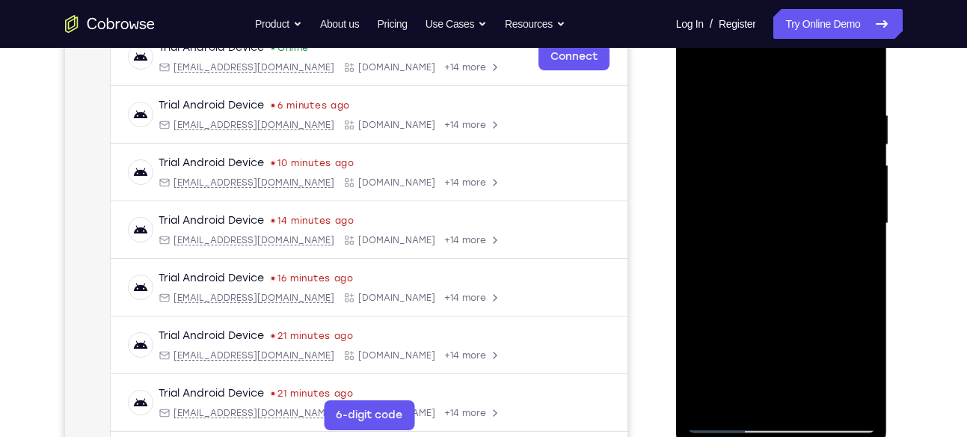
click at [737, 191] on div at bounding box center [782, 223] width 189 height 419
click at [704, 70] on div at bounding box center [782, 223] width 189 height 419
click at [794, 108] on div at bounding box center [782, 223] width 189 height 419
click at [845, 277] on div at bounding box center [782, 223] width 189 height 419
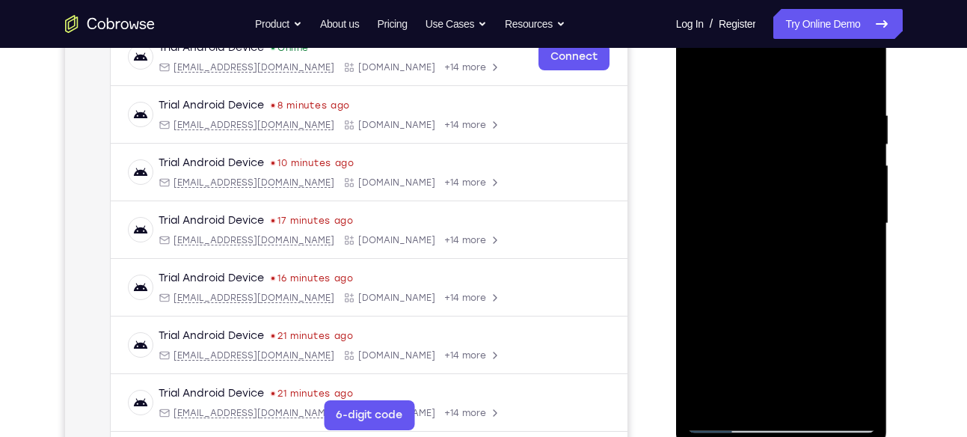
click at [840, 392] on div at bounding box center [782, 223] width 189 height 419
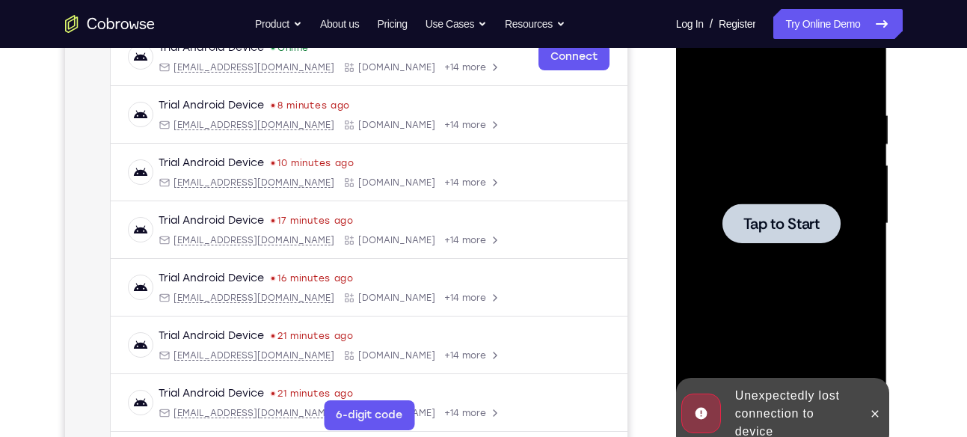
click at [784, 227] on span "Tap to Start" at bounding box center [782, 223] width 76 height 15
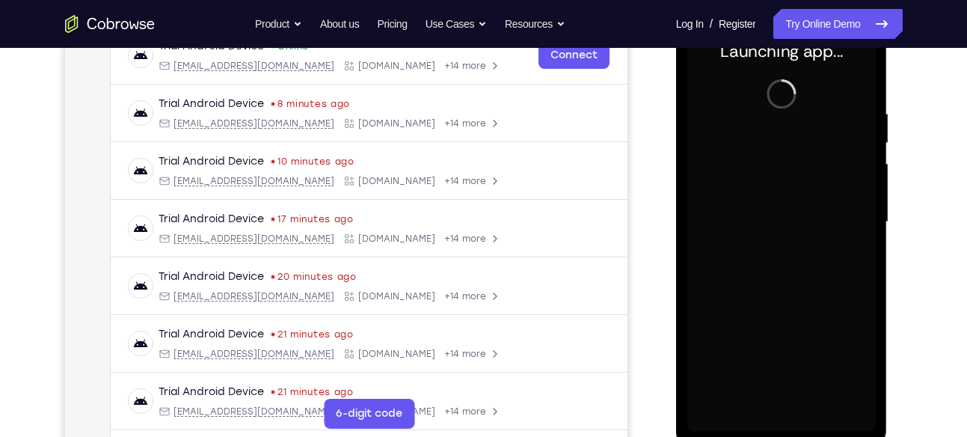
scroll to position [247, 0]
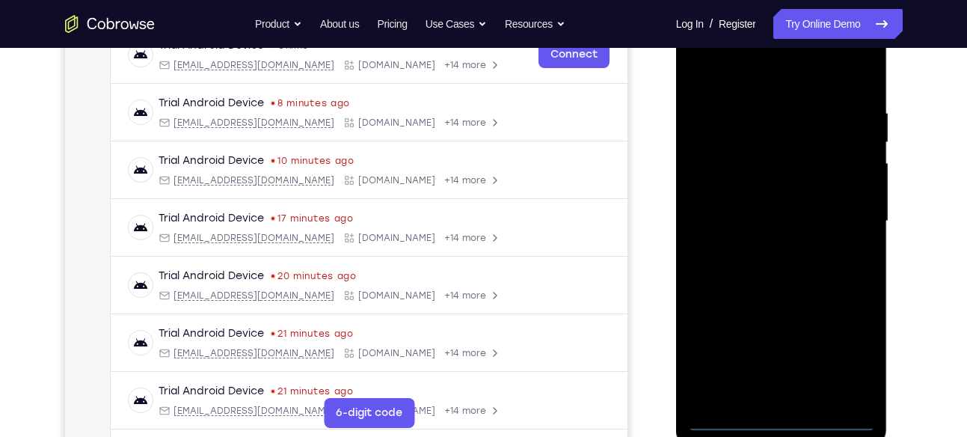
click at [788, 415] on div at bounding box center [782, 221] width 189 height 419
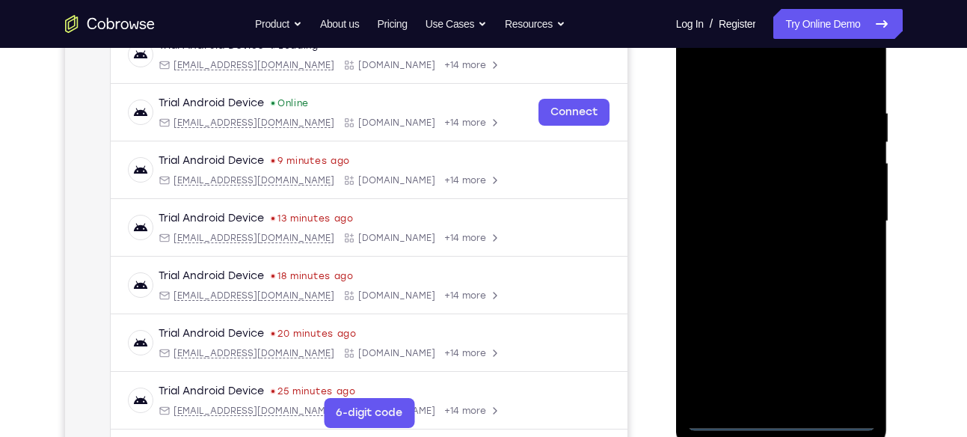
click at [856, 353] on div at bounding box center [782, 221] width 189 height 419
click at [721, 76] on div at bounding box center [782, 221] width 189 height 419
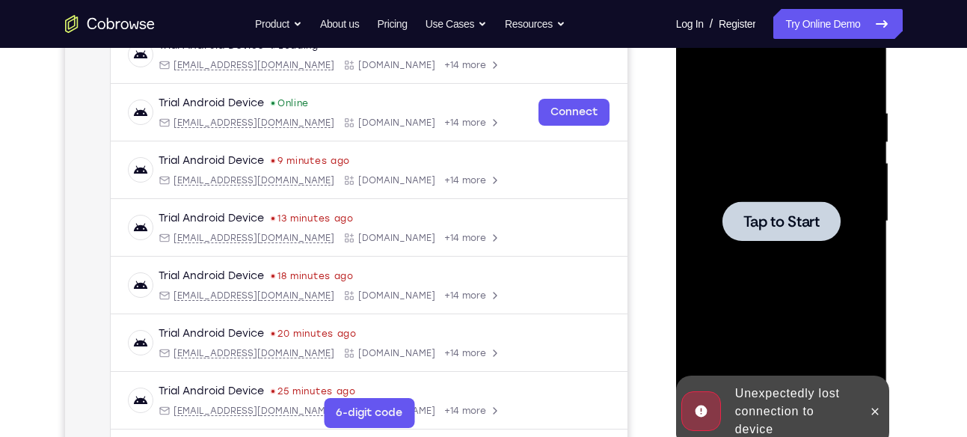
click at [811, 227] on span "Tap to Start" at bounding box center [782, 221] width 76 height 15
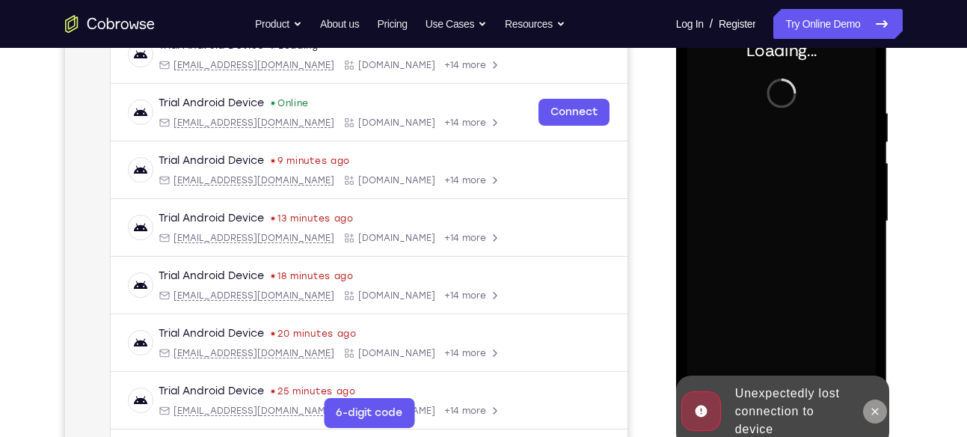
click at [875, 409] on icon at bounding box center [875, 412] width 12 height 12
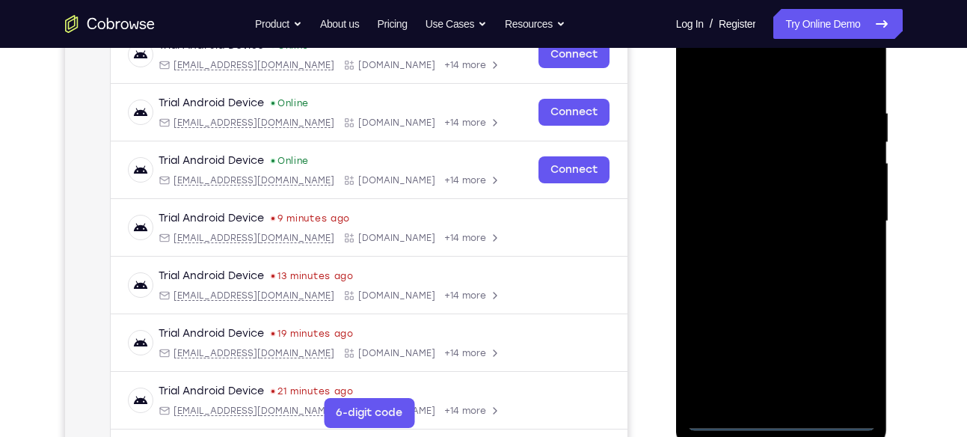
click at [783, 416] on div at bounding box center [782, 221] width 189 height 419
click at [849, 349] on div at bounding box center [782, 221] width 189 height 419
click at [744, 82] on div at bounding box center [782, 221] width 189 height 419
click at [836, 210] on div at bounding box center [782, 221] width 189 height 419
click at [767, 251] on div at bounding box center [782, 221] width 189 height 419
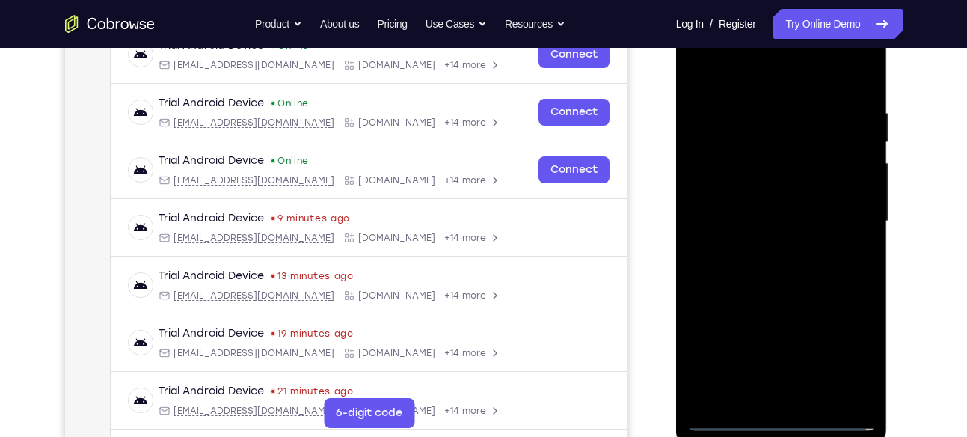
click at [764, 207] on div at bounding box center [782, 221] width 189 height 419
click at [761, 195] on div at bounding box center [782, 221] width 189 height 419
click at [786, 226] on div at bounding box center [782, 221] width 189 height 419
click at [808, 280] on div at bounding box center [782, 221] width 189 height 419
click at [700, 147] on div at bounding box center [782, 221] width 189 height 419
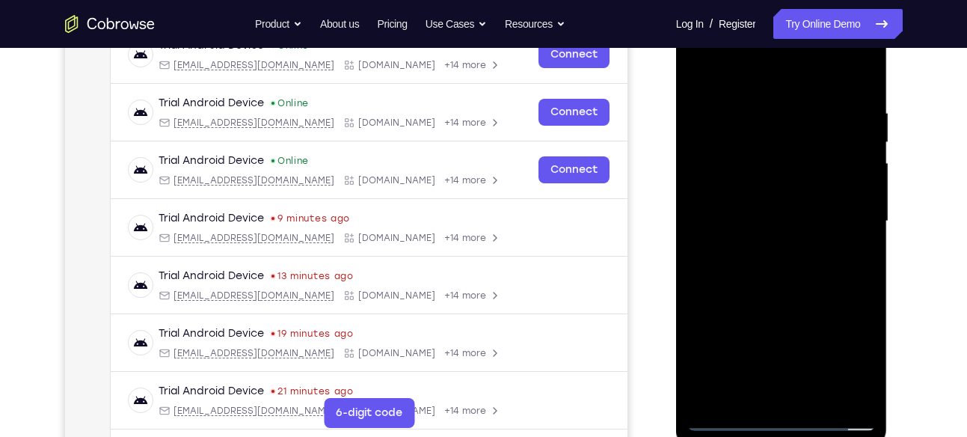
click at [721, 144] on div at bounding box center [782, 221] width 189 height 419
click at [844, 230] on div at bounding box center [782, 221] width 189 height 419
drag, startPoint x: 744, startPoint y: 78, endPoint x: 733, endPoint y: -21, distance: 99.3
click at [733, 1] on html "Online web based iOS Simulators and Android Emulators. Run iPhone, iPad, Mobile…" at bounding box center [782, 225] width 213 height 449
click at [706, 67] on div at bounding box center [782, 221] width 189 height 419
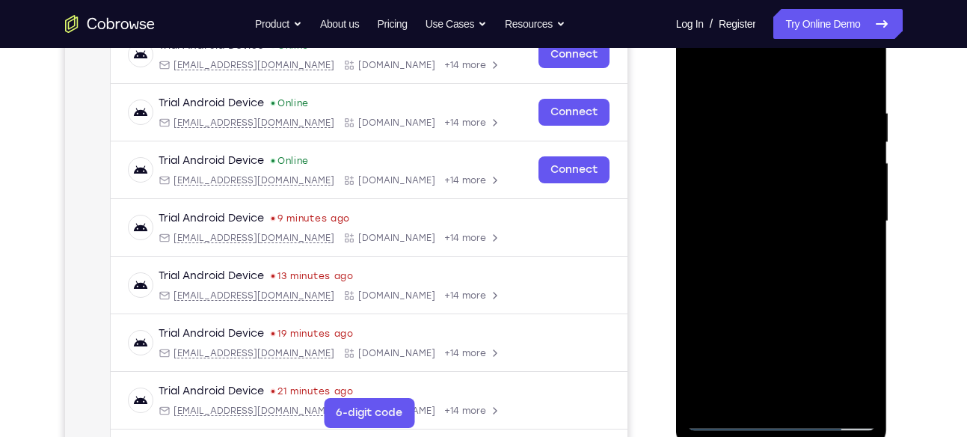
click at [706, 67] on div at bounding box center [782, 221] width 189 height 419
click at [768, 266] on div at bounding box center [782, 221] width 189 height 419
click at [759, 98] on div at bounding box center [782, 221] width 189 height 419
click at [866, 184] on div at bounding box center [782, 221] width 189 height 419
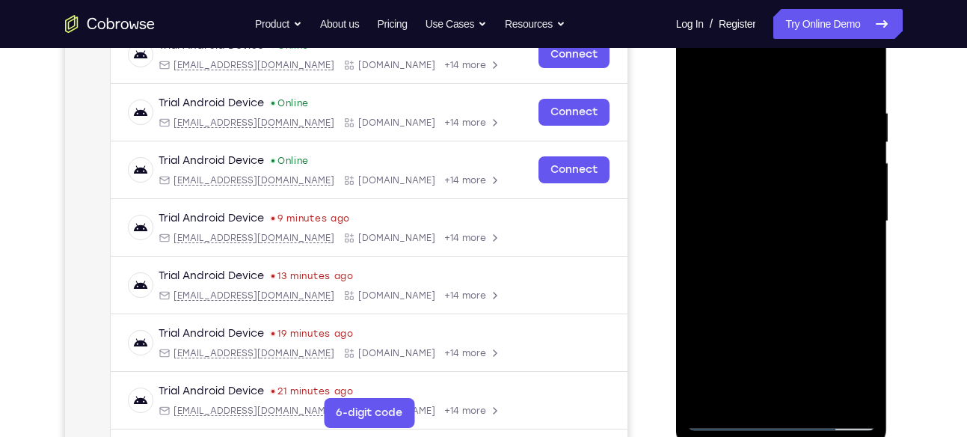
click at [862, 198] on div at bounding box center [782, 221] width 189 height 419
click at [857, 198] on div at bounding box center [782, 221] width 189 height 419
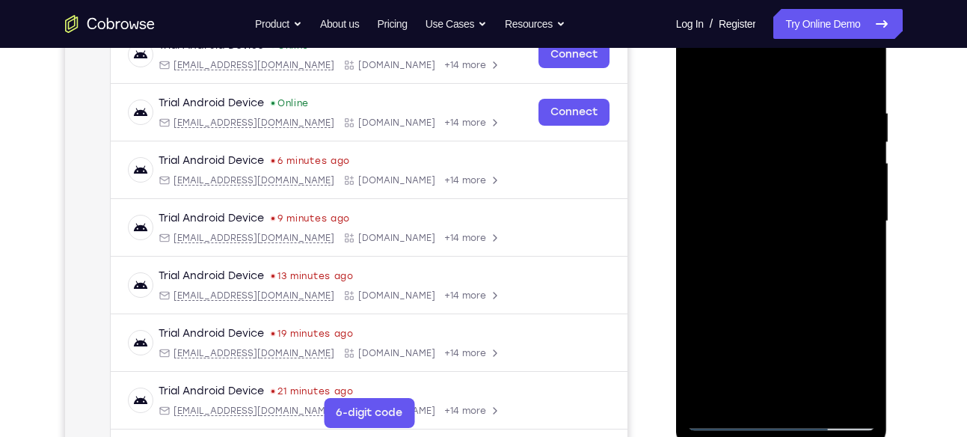
click at [857, 198] on div at bounding box center [782, 221] width 189 height 419
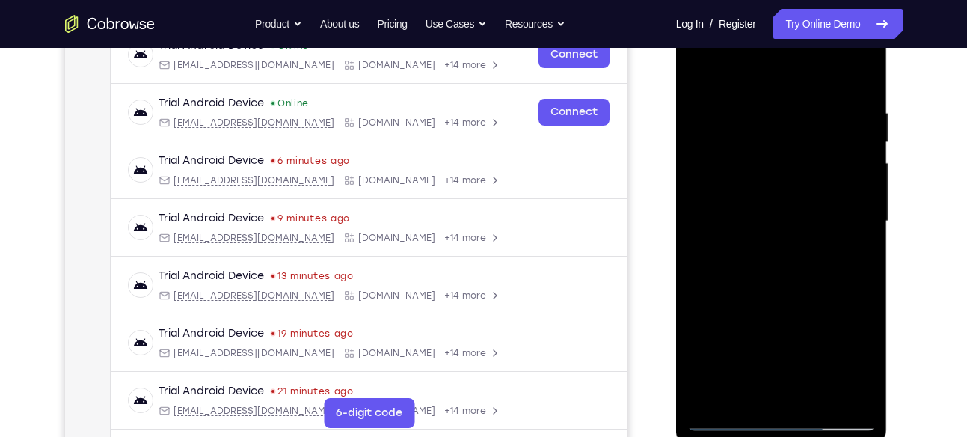
click at [857, 198] on div at bounding box center [782, 221] width 189 height 419
click at [704, 70] on div at bounding box center [782, 221] width 189 height 419
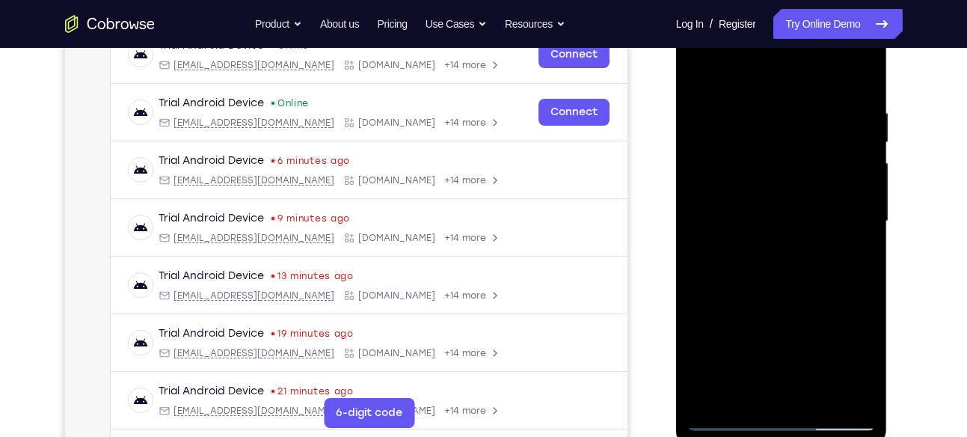
click at [850, 242] on div at bounding box center [782, 221] width 189 height 419
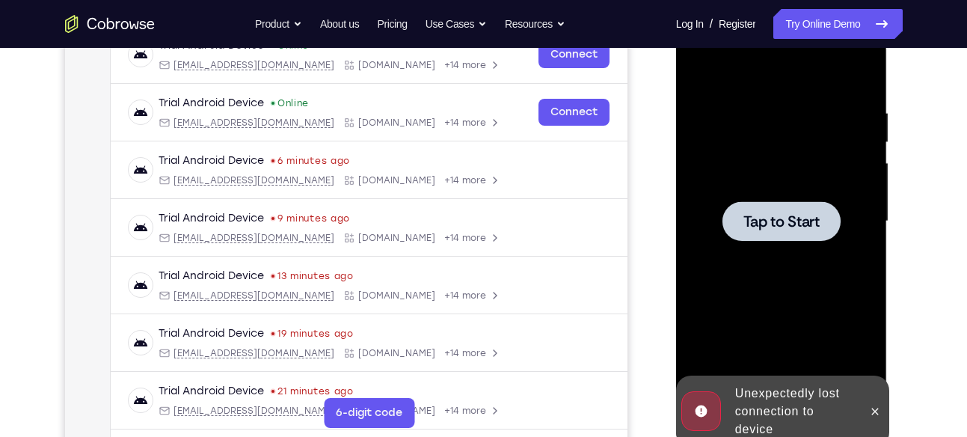
click at [799, 230] on div at bounding box center [782, 221] width 118 height 40
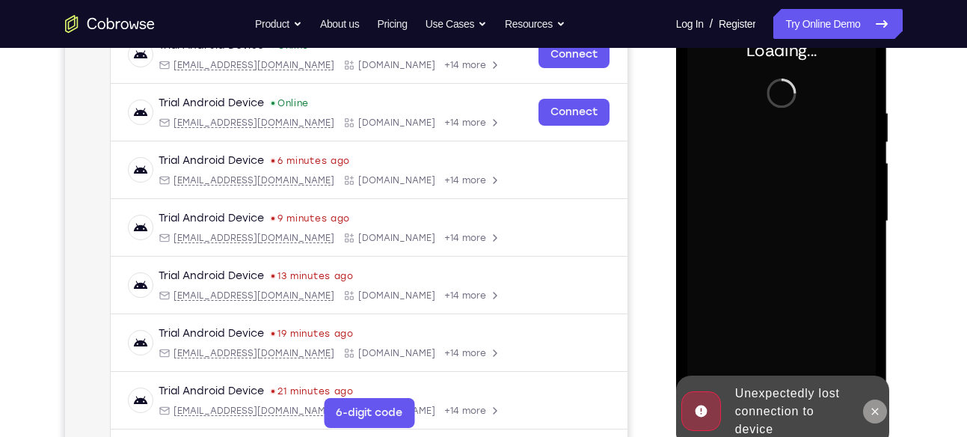
click at [877, 412] on icon at bounding box center [875, 411] width 7 height 7
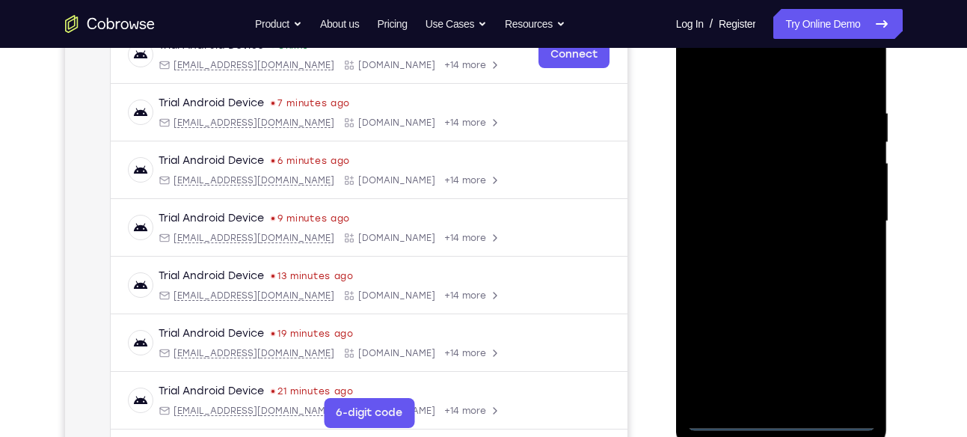
click at [780, 410] on div at bounding box center [782, 221] width 189 height 419
click at [781, 418] on div at bounding box center [782, 221] width 189 height 419
click at [849, 358] on div at bounding box center [782, 221] width 189 height 419
click at [715, 73] on div at bounding box center [782, 221] width 189 height 419
click at [844, 214] on div at bounding box center [782, 221] width 189 height 419
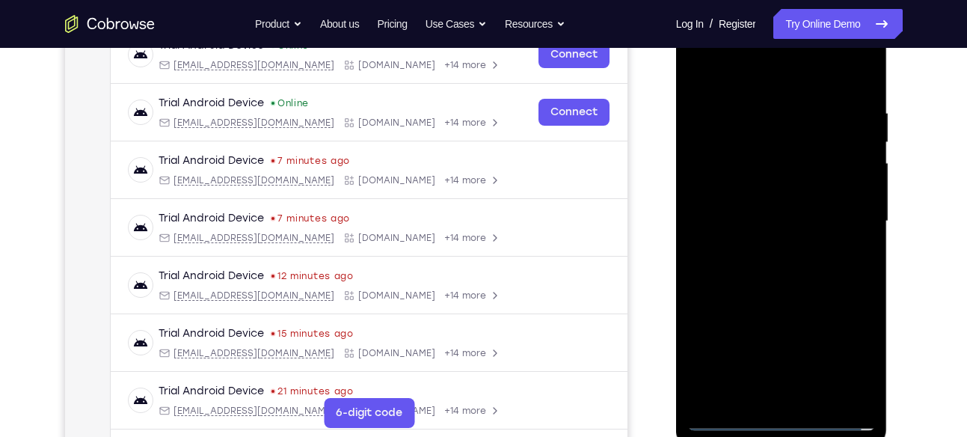
click at [773, 242] on div at bounding box center [782, 221] width 189 height 419
click at [770, 245] on div at bounding box center [782, 221] width 189 height 419
click at [762, 148] on div at bounding box center [782, 221] width 189 height 419
click at [768, 186] on div at bounding box center [782, 221] width 189 height 419
click at [791, 217] on div at bounding box center [782, 221] width 189 height 419
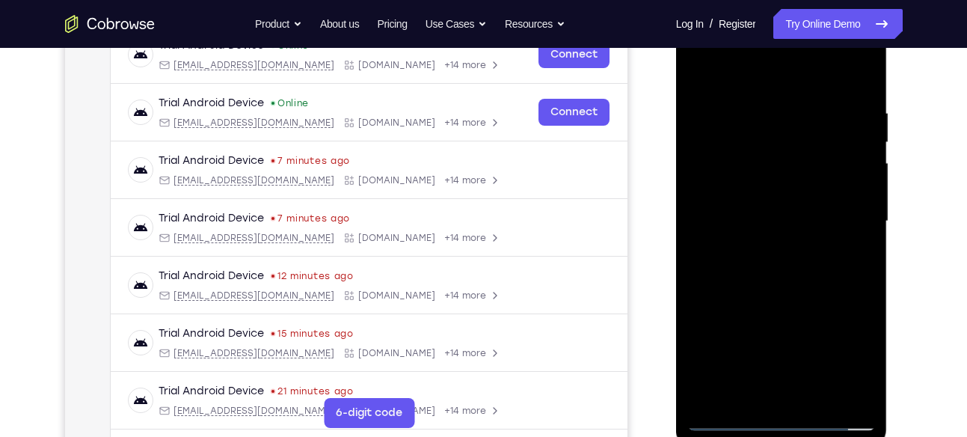
click at [794, 282] on div at bounding box center [782, 221] width 189 height 419
click at [816, 396] on div at bounding box center [782, 221] width 189 height 419
click at [804, 292] on div at bounding box center [782, 221] width 189 height 419
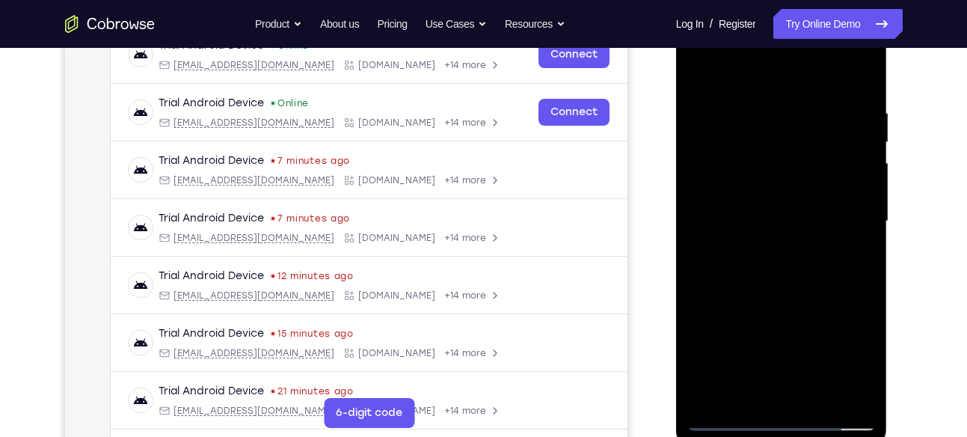
click at [784, 203] on div at bounding box center [782, 221] width 189 height 419
drag, startPoint x: 738, startPoint y: 79, endPoint x: 727, endPoint y: -25, distance: 105.4
click at [727, 1] on html "Online web based iOS Simulators and Android Emulators. Run iPhone, iPad, Mobile…" at bounding box center [782, 225] width 213 height 449
click at [706, 75] on div at bounding box center [782, 221] width 189 height 419
click at [701, 73] on div at bounding box center [782, 221] width 189 height 419
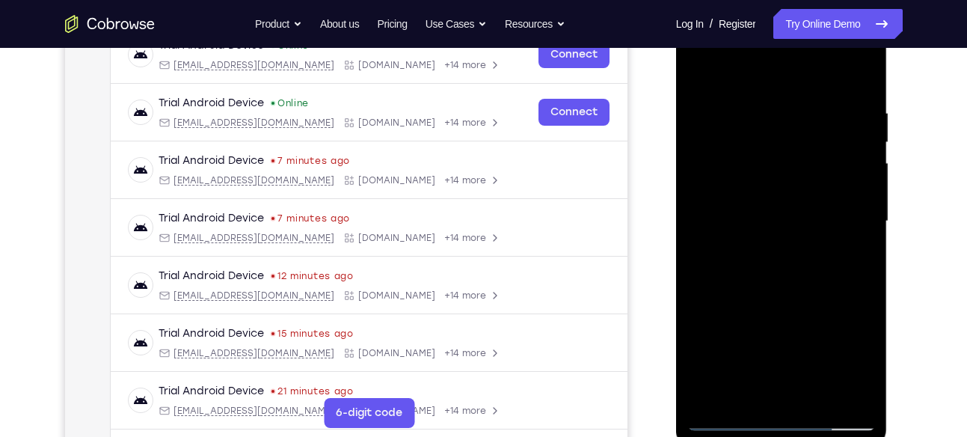
click at [768, 109] on div at bounding box center [782, 221] width 189 height 419
click at [865, 161] on div at bounding box center [782, 221] width 189 height 419
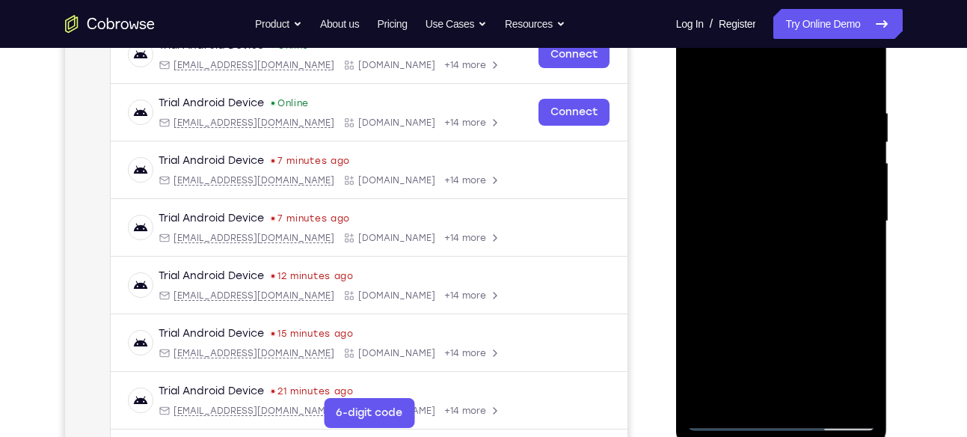
click at [704, 293] on div at bounding box center [782, 221] width 189 height 419
click at [861, 248] on div at bounding box center [782, 221] width 189 height 419
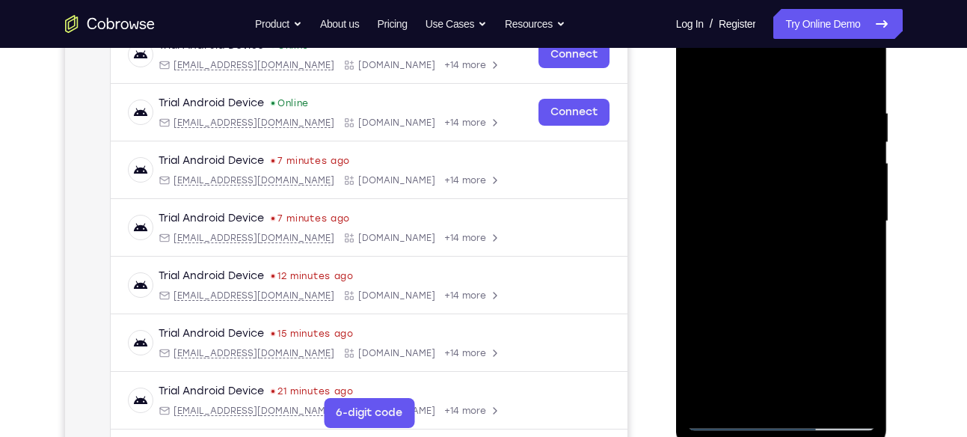
click at [861, 248] on div at bounding box center [782, 221] width 189 height 419
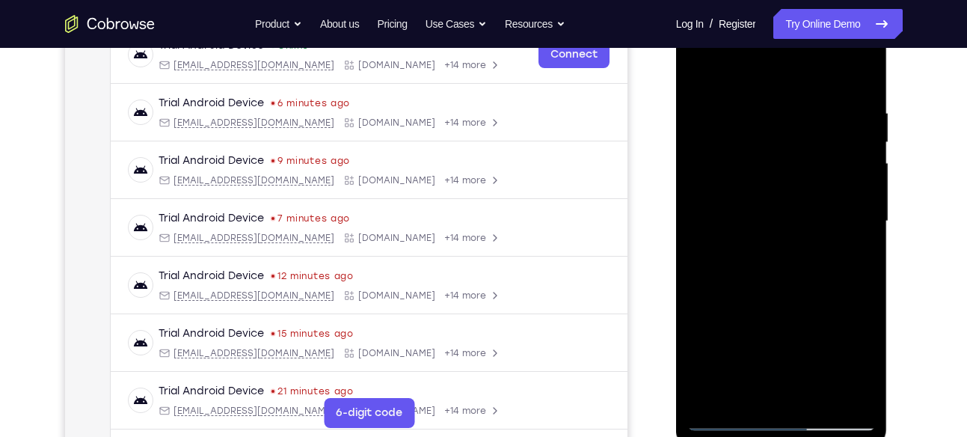
click at [861, 248] on div at bounding box center [782, 221] width 189 height 419
click at [860, 76] on div at bounding box center [782, 221] width 189 height 419
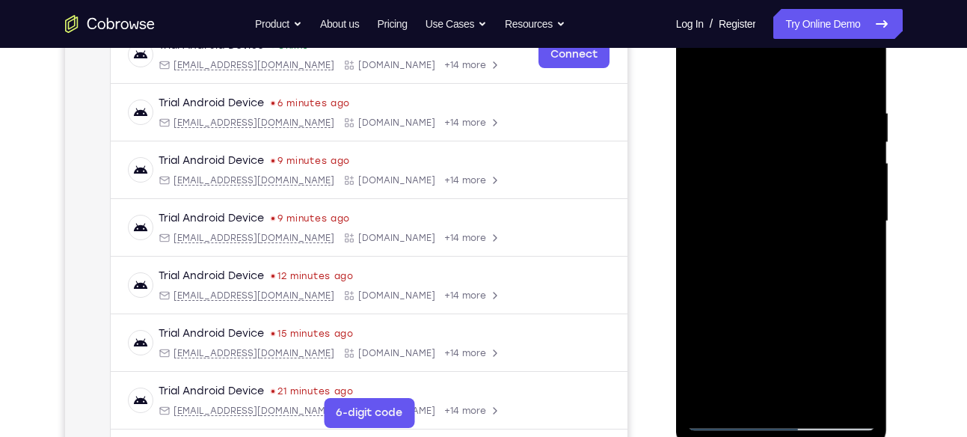
click at [822, 395] on div at bounding box center [782, 221] width 189 height 419
click at [701, 66] on div at bounding box center [782, 221] width 189 height 419
click at [854, 107] on div at bounding box center [782, 221] width 189 height 419
click at [857, 154] on div at bounding box center [782, 221] width 189 height 419
click at [840, 393] on div at bounding box center [782, 221] width 189 height 419
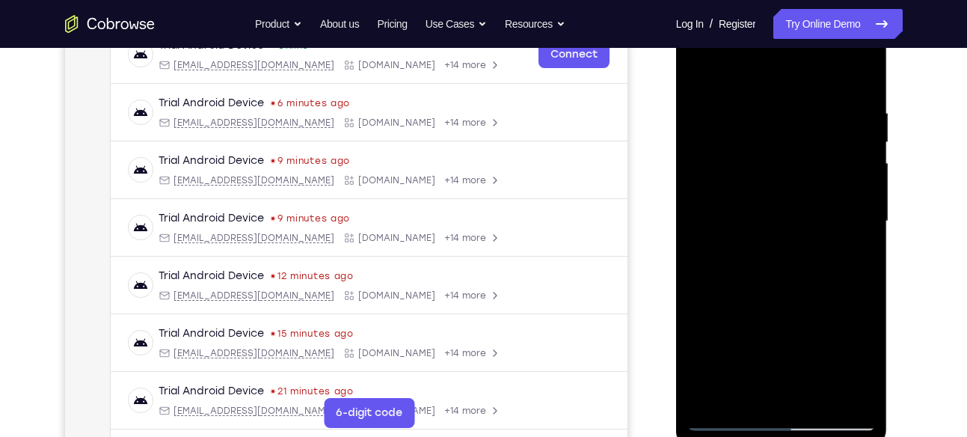
click at [863, 244] on div at bounding box center [782, 221] width 189 height 419
click at [839, 387] on div at bounding box center [782, 221] width 189 height 419
click at [849, 253] on div at bounding box center [782, 221] width 189 height 419
click at [860, 239] on div at bounding box center [782, 221] width 189 height 419
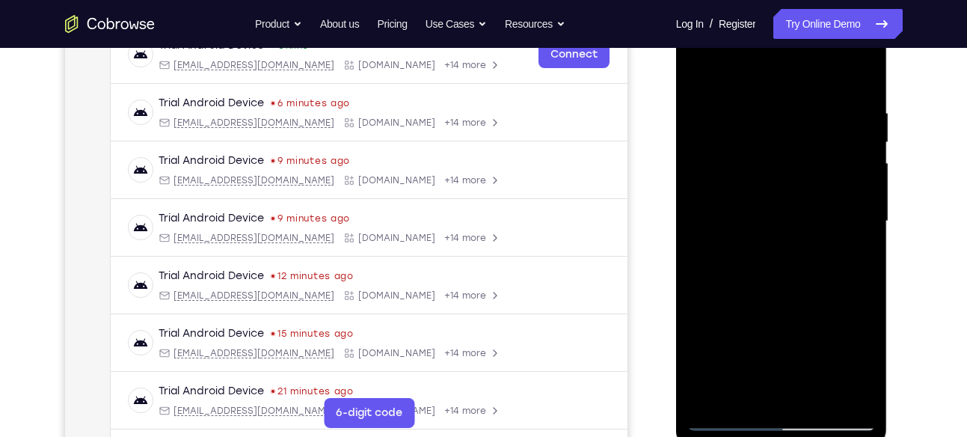
click at [860, 239] on div at bounding box center [782, 221] width 189 height 419
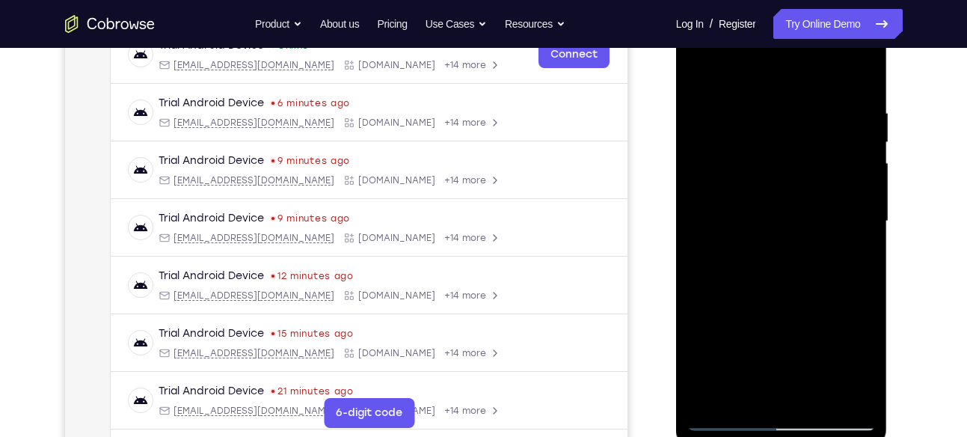
click at [860, 239] on div at bounding box center [782, 221] width 189 height 419
click at [836, 393] on div at bounding box center [782, 221] width 189 height 419
click at [841, 203] on div at bounding box center [782, 221] width 189 height 419
click at [858, 189] on div at bounding box center [782, 221] width 189 height 419
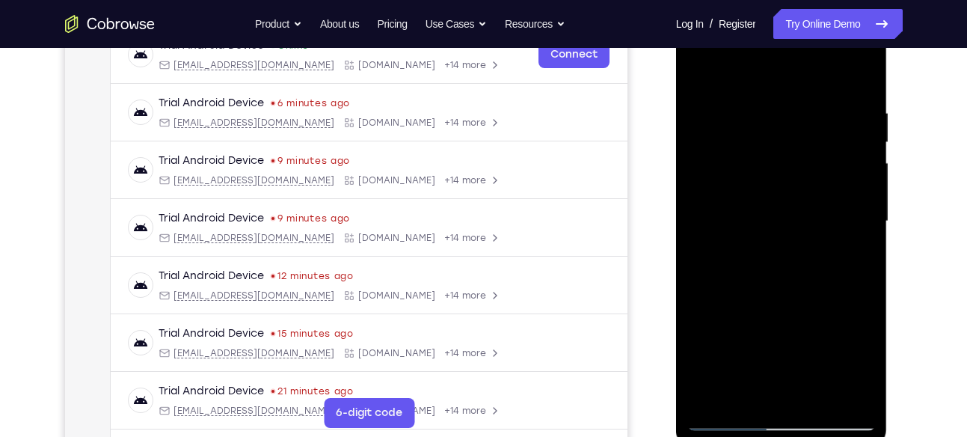
click at [858, 189] on div at bounding box center [782, 221] width 189 height 419
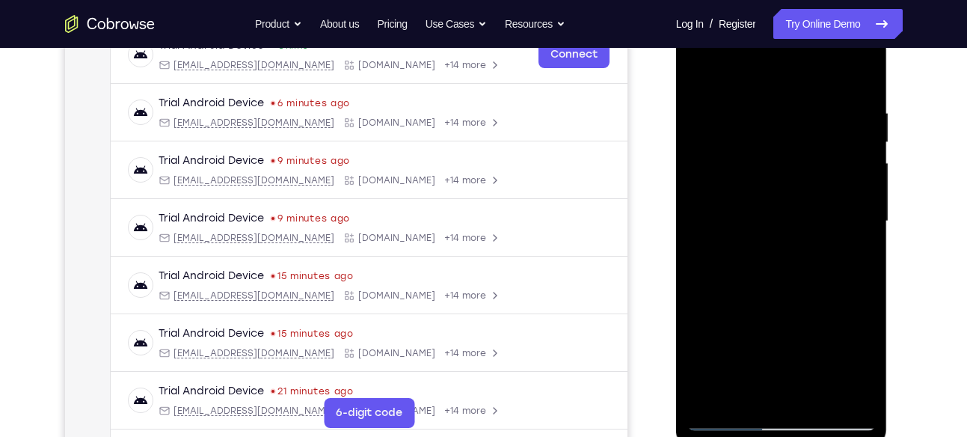
click at [858, 189] on div at bounding box center [782, 221] width 189 height 419
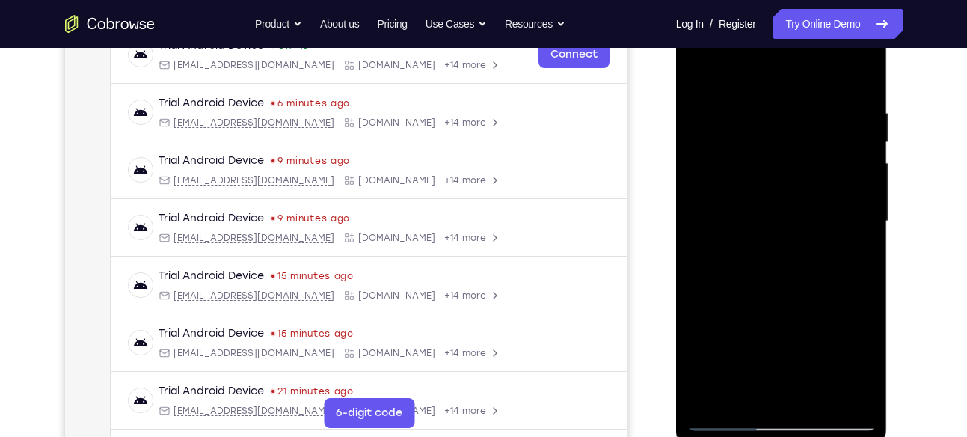
click at [858, 189] on div at bounding box center [782, 221] width 189 height 419
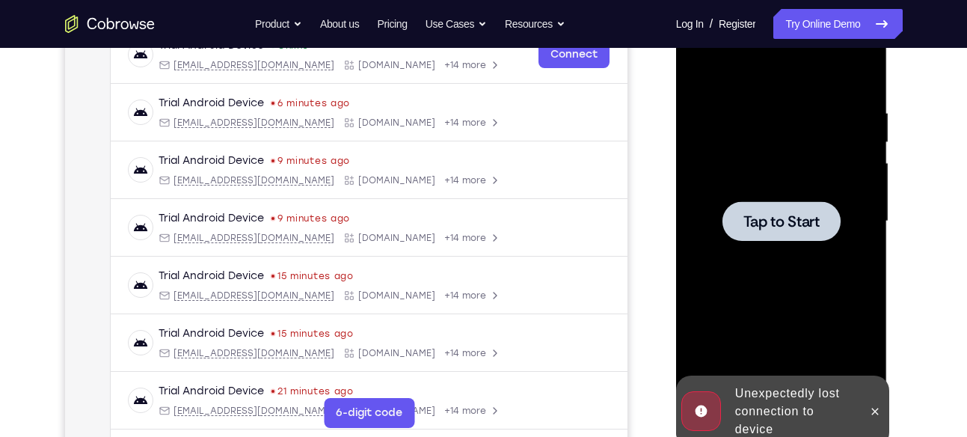
click at [822, 224] on div at bounding box center [782, 221] width 118 height 40
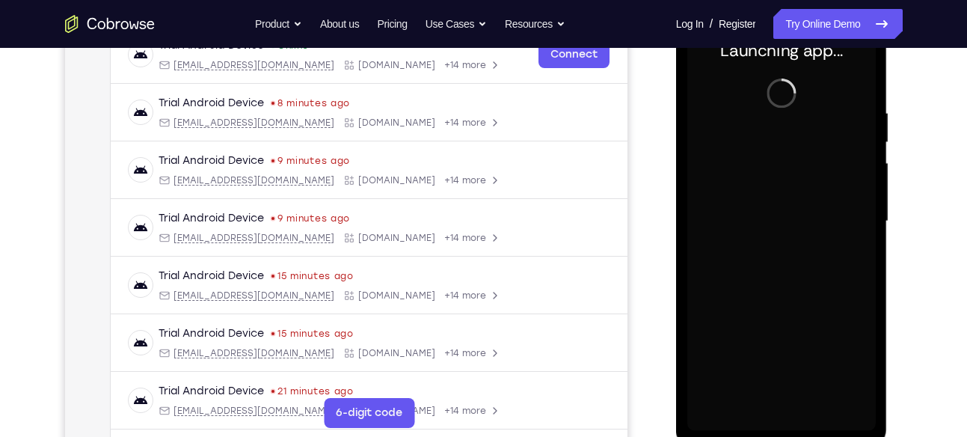
click at [787, 418] on div at bounding box center [782, 221] width 189 height 419
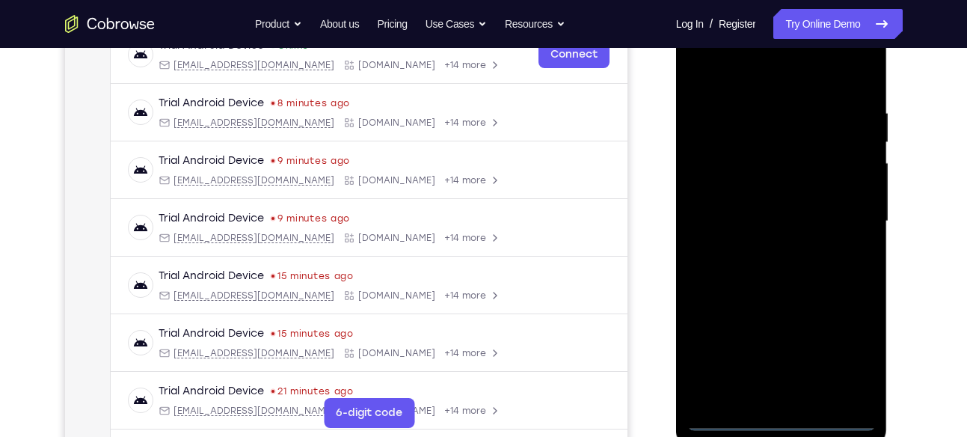
click at [787, 418] on div at bounding box center [782, 221] width 189 height 419
click at [851, 346] on div at bounding box center [782, 221] width 189 height 419
click at [749, 61] on div at bounding box center [782, 221] width 189 height 419
click at [749, 76] on div at bounding box center [782, 221] width 189 height 419
click at [833, 220] on div at bounding box center [782, 221] width 189 height 419
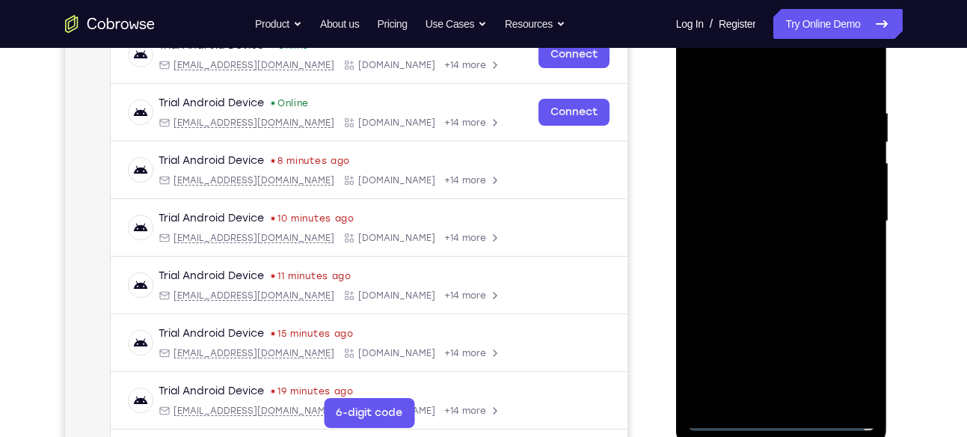
click at [764, 247] on div at bounding box center [782, 221] width 189 height 419
click at [750, 201] on div at bounding box center [782, 221] width 189 height 419
click at [751, 200] on div at bounding box center [782, 221] width 189 height 419
click at [805, 224] on div at bounding box center [782, 221] width 189 height 419
click at [799, 268] on div at bounding box center [782, 221] width 189 height 419
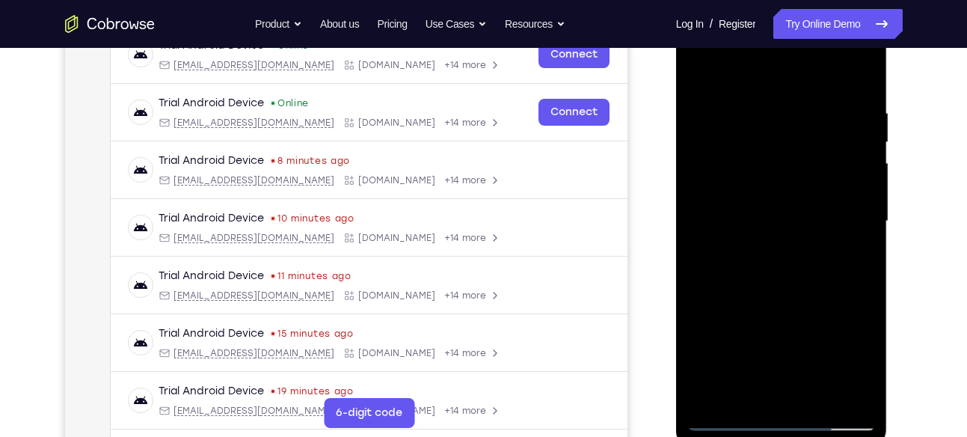
click at [786, 280] on div at bounding box center [782, 221] width 189 height 419
click at [786, 267] on div at bounding box center [782, 221] width 189 height 419
click at [819, 394] on div at bounding box center [782, 221] width 189 height 419
click at [806, 303] on div at bounding box center [782, 221] width 189 height 419
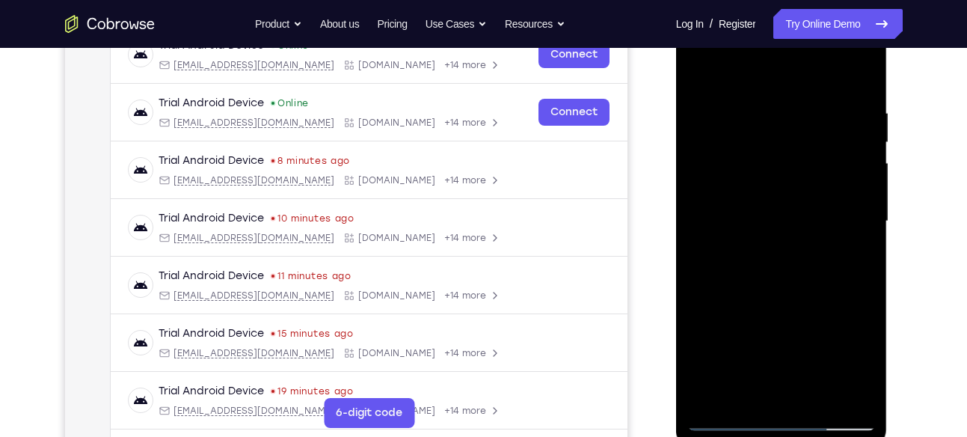
click at [698, 64] on div at bounding box center [782, 221] width 189 height 419
click at [860, 275] on div at bounding box center [782, 221] width 189 height 419
click at [865, 282] on div at bounding box center [782, 221] width 189 height 419
click at [825, 393] on div at bounding box center [782, 221] width 189 height 419
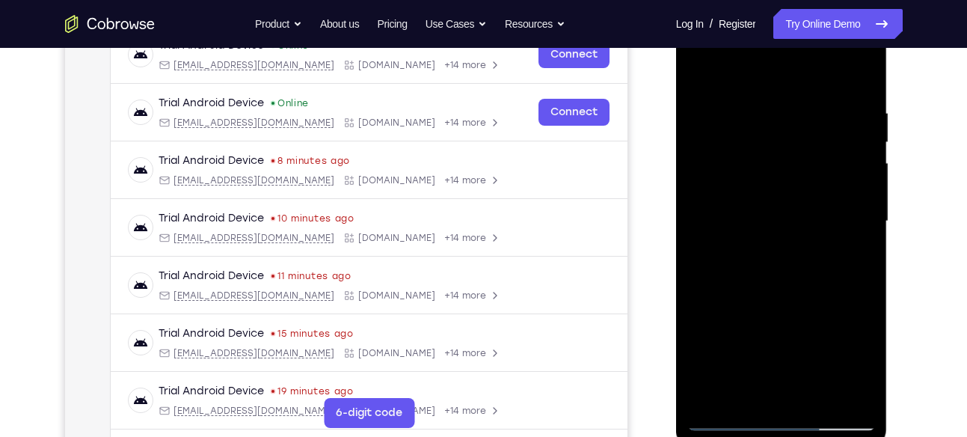
click at [769, 197] on div at bounding box center [782, 221] width 189 height 419
click at [743, 391] on div at bounding box center [782, 221] width 189 height 419
click at [823, 306] on div at bounding box center [782, 221] width 189 height 419
click at [853, 248] on div at bounding box center [782, 221] width 189 height 419
click at [741, 397] on div at bounding box center [782, 221] width 189 height 419
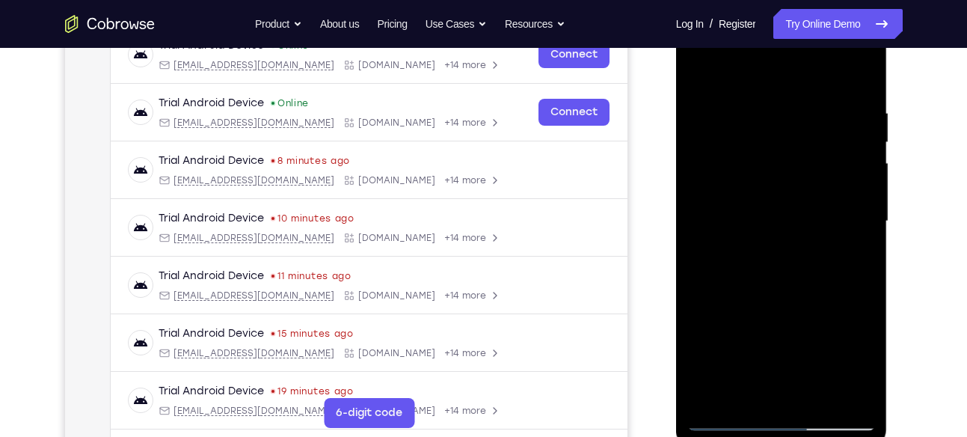
click at [706, 312] on div at bounding box center [782, 221] width 189 height 419
click at [852, 244] on div at bounding box center [782, 221] width 189 height 419
click at [703, 73] on div at bounding box center [782, 221] width 189 height 419
click at [768, 113] on div at bounding box center [782, 221] width 189 height 419
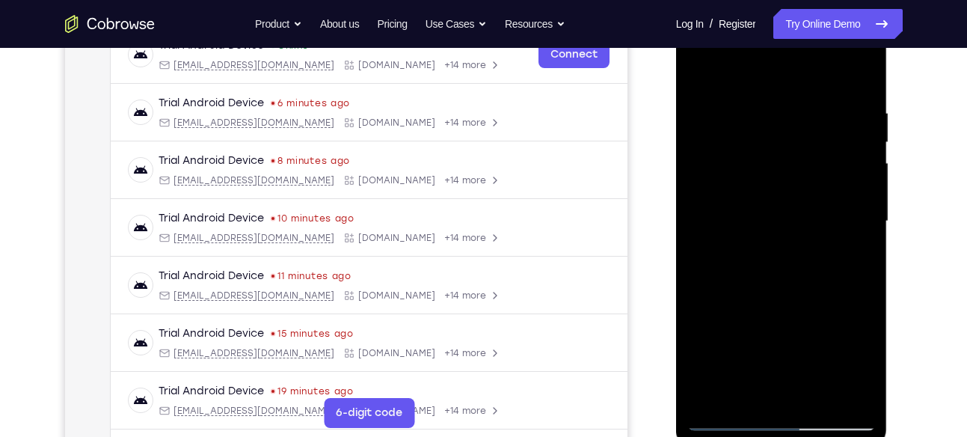
click at [843, 386] on div at bounding box center [782, 221] width 189 height 419
click at [715, 76] on div at bounding box center [782, 221] width 189 height 419
click at [847, 224] on div at bounding box center [782, 221] width 189 height 419
click at [703, 67] on div at bounding box center [782, 221] width 189 height 419
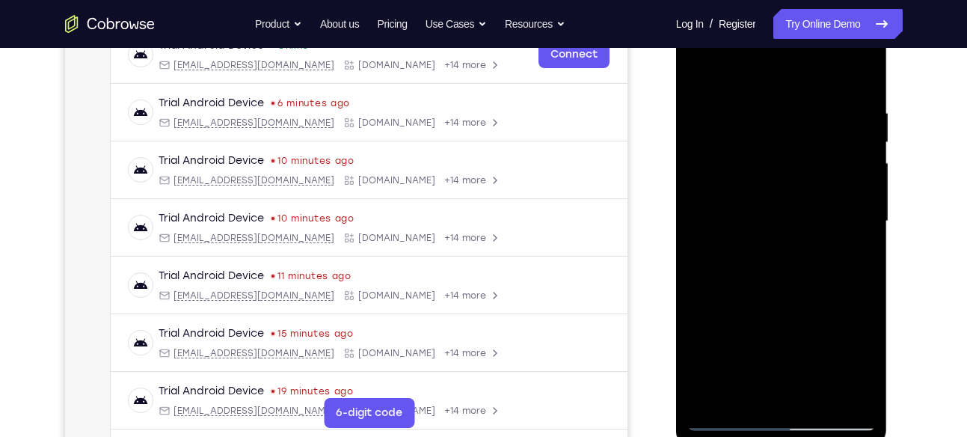
click at [847, 245] on div at bounding box center [782, 221] width 189 height 419
click at [853, 235] on div at bounding box center [782, 221] width 189 height 419
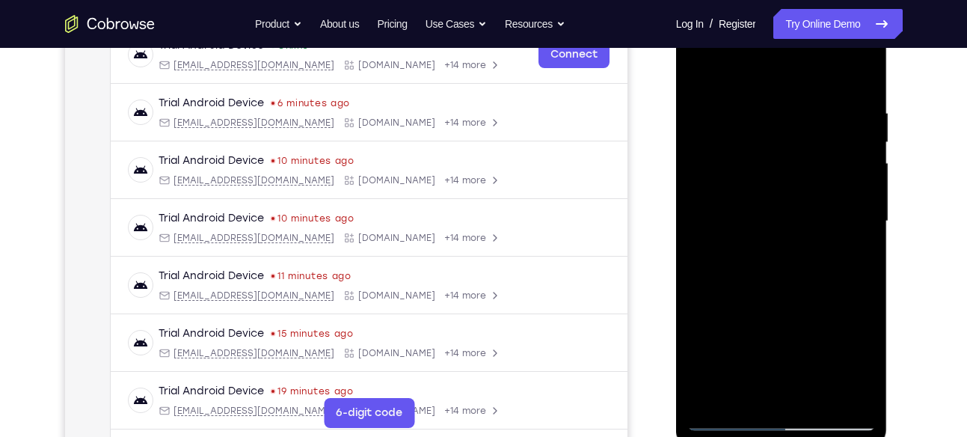
click at [853, 235] on div at bounding box center [782, 221] width 189 height 419
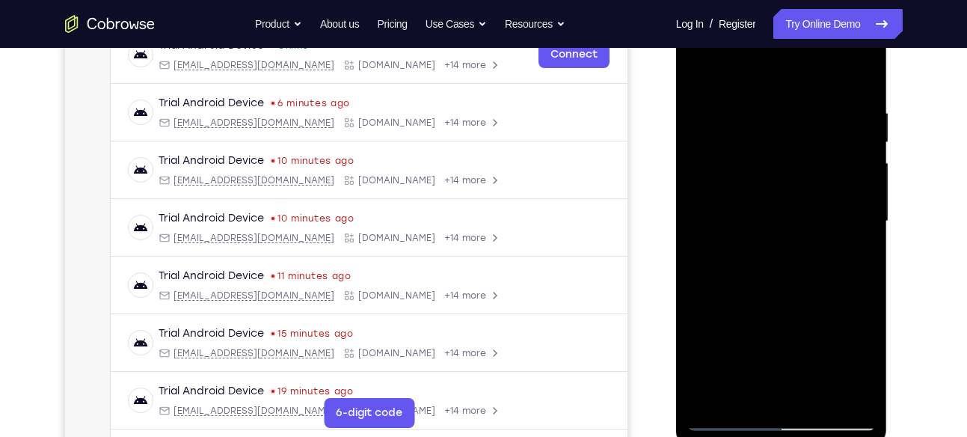
click at [853, 235] on div at bounding box center [782, 221] width 189 height 419
click at [862, 224] on div at bounding box center [782, 221] width 189 height 419
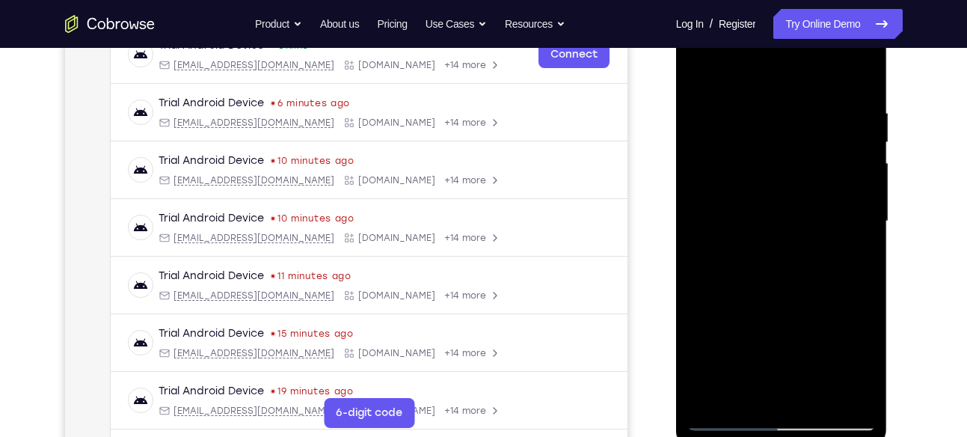
click at [862, 224] on div at bounding box center [782, 221] width 189 height 419
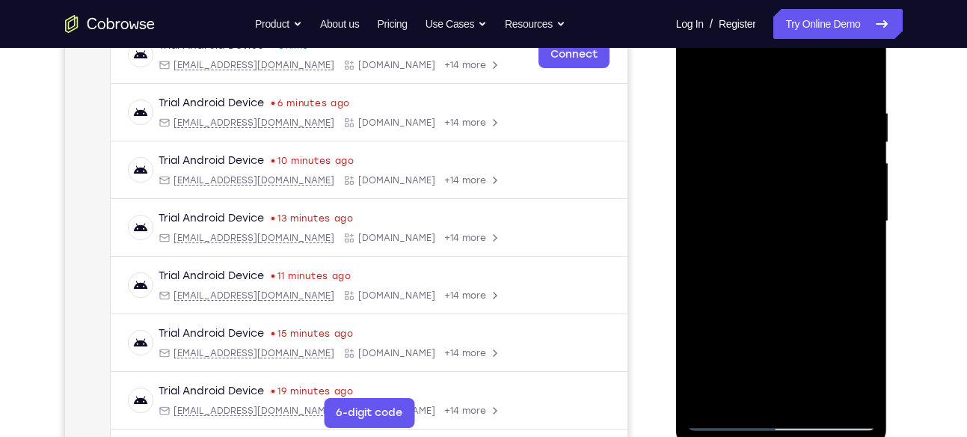
click at [862, 224] on div at bounding box center [782, 221] width 189 height 419
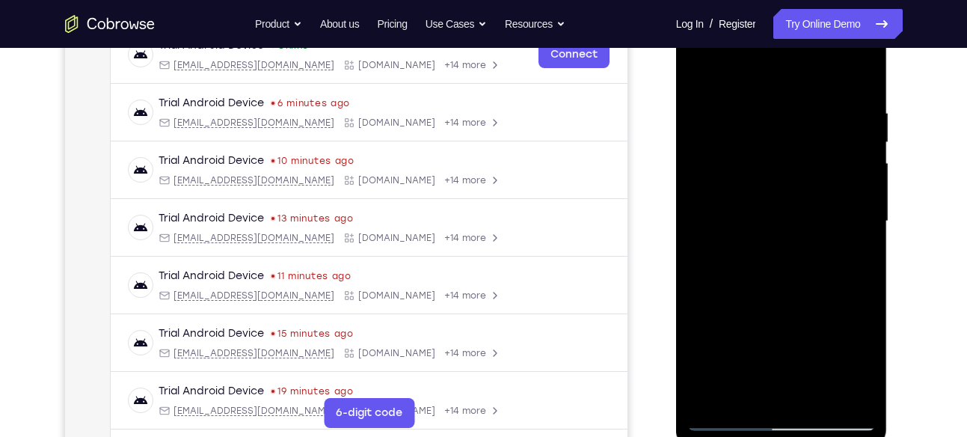
click at [862, 224] on div at bounding box center [782, 221] width 189 height 419
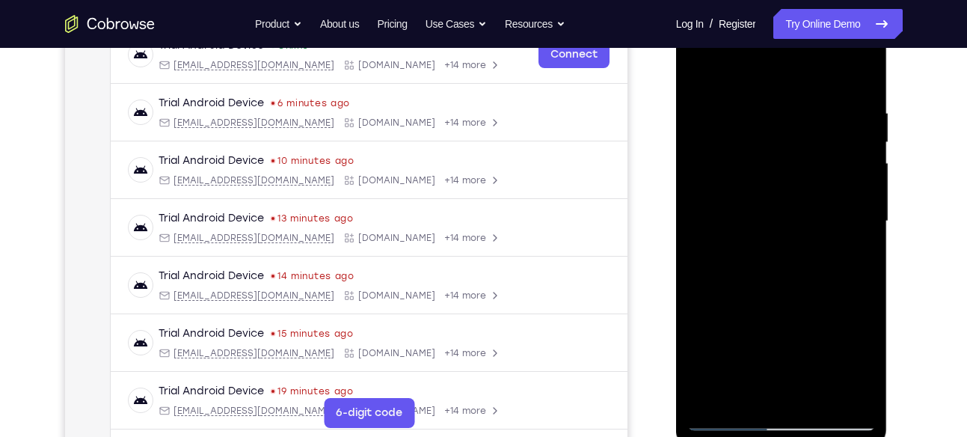
click at [862, 224] on div at bounding box center [782, 221] width 189 height 419
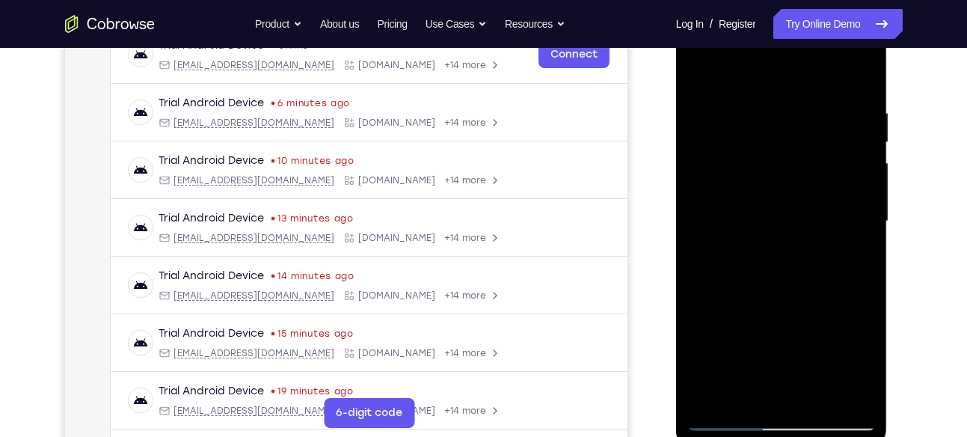
click at [862, 224] on div at bounding box center [782, 221] width 189 height 419
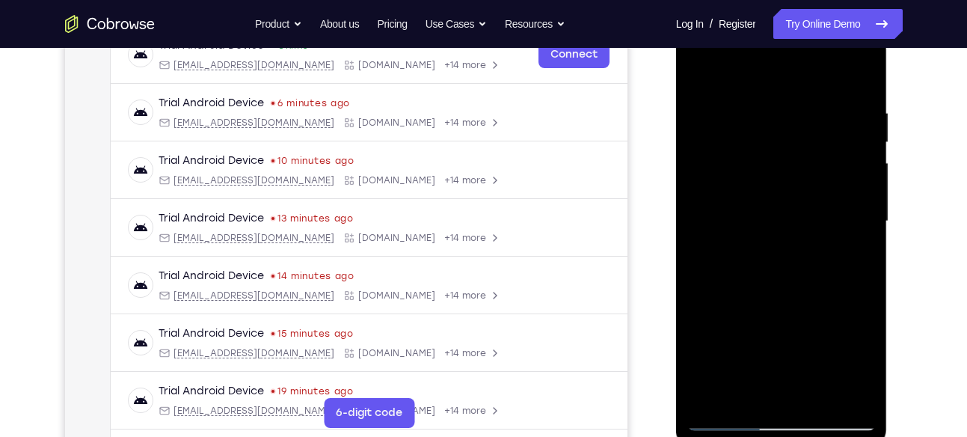
click at [862, 224] on div at bounding box center [782, 221] width 189 height 419
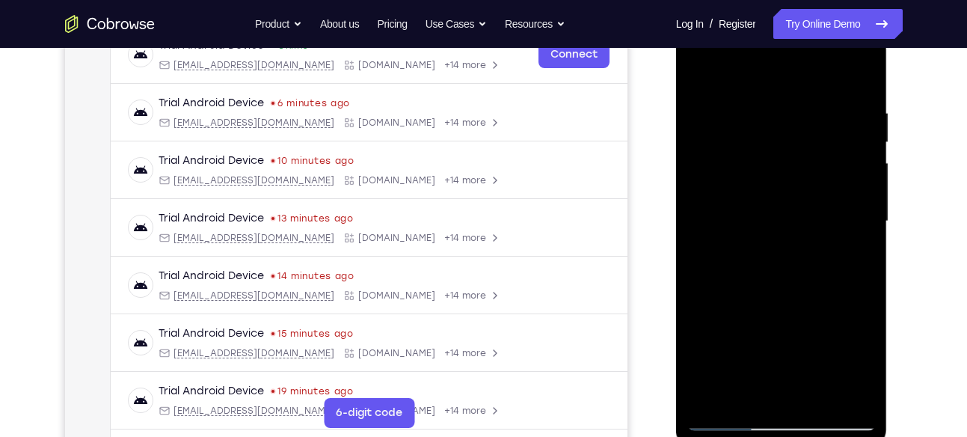
click at [862, 224] on div at bounding box center [782, 221] width 189 height 419
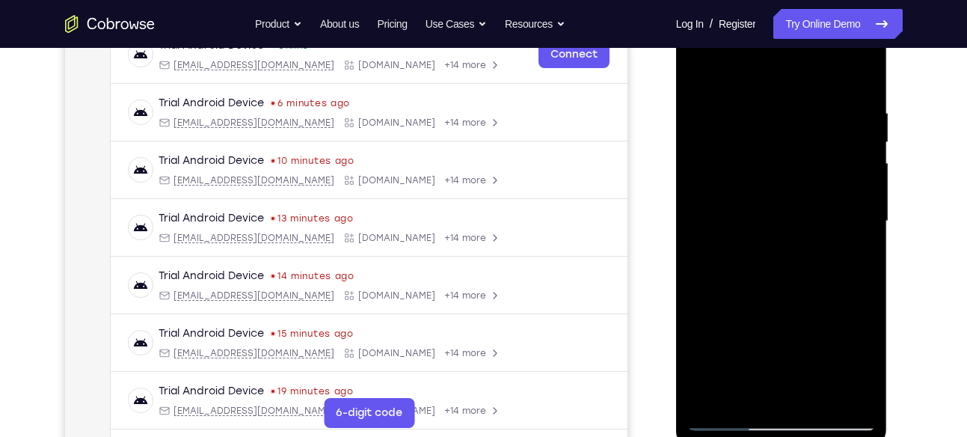
click at [862, 224] on div at bounding box center [782, 221] width 189 height 419
click at [857, 71] on div at bounding box center [782, 221] width 189 height 419
click at [828, 319] on div at bounding box center [782, 221] width 189 height 419
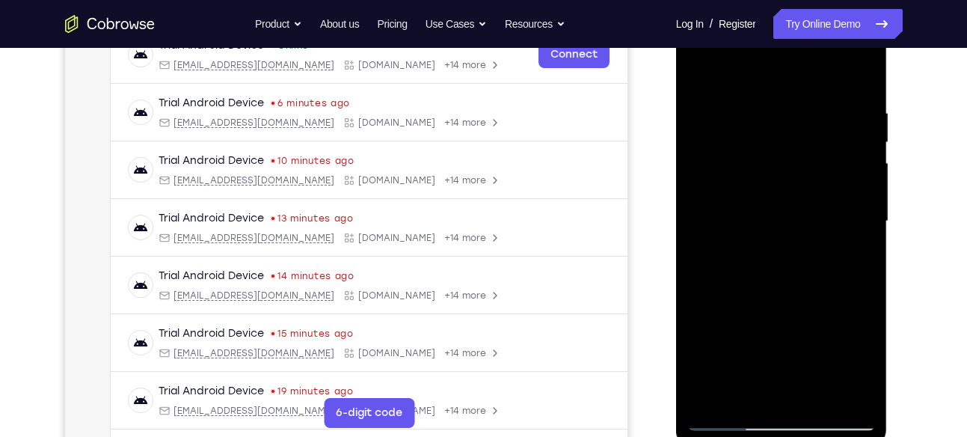
click at [828, 319] on div at bounding box center [782, 221] width 189 height 419
drag, startPoint x: 828, startPoint y: 319, endPoint x: 818, endPoint y: 176, distance: 143.3
click at [818, 176] on div at bounding box center [782, 221] width 189 height 419
drag, startPoint x: 819, startPoint y: 331, endPoint x: 793, endPoint y: 180, distance: 152.5
click at [793, 180] on div at bounding box center [782, 221] width 189 height 419
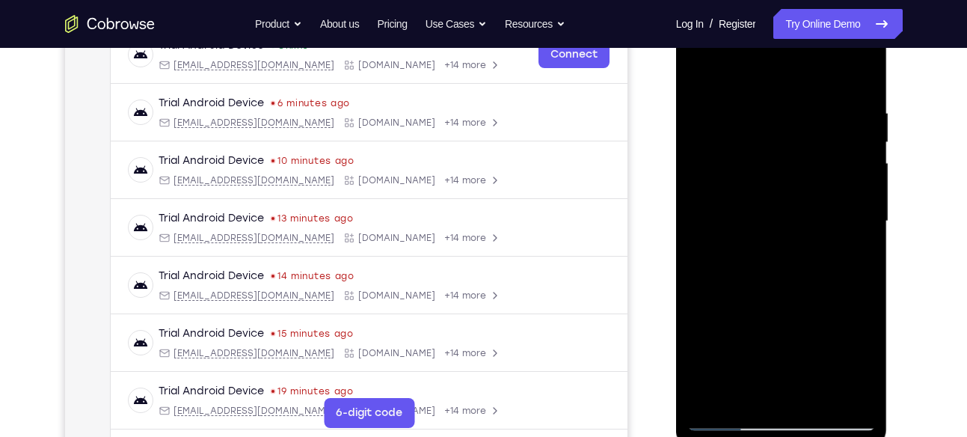
drag, startPoint x: 816, startPoint y: 301, endPoint x: 810, endPoint y: 153, distance: 148.3
click at [810, 153] on div at bounding box center [782, 221] width 189 height 419
click at [821, 395] on div at bounding box center [782, 221] width 189 height 419
click at [787, 205] on div at bounding box center [782, 221] width 189 height 419
click at [752, 391] on div at bounding box center [782, 221] width 189 height 419
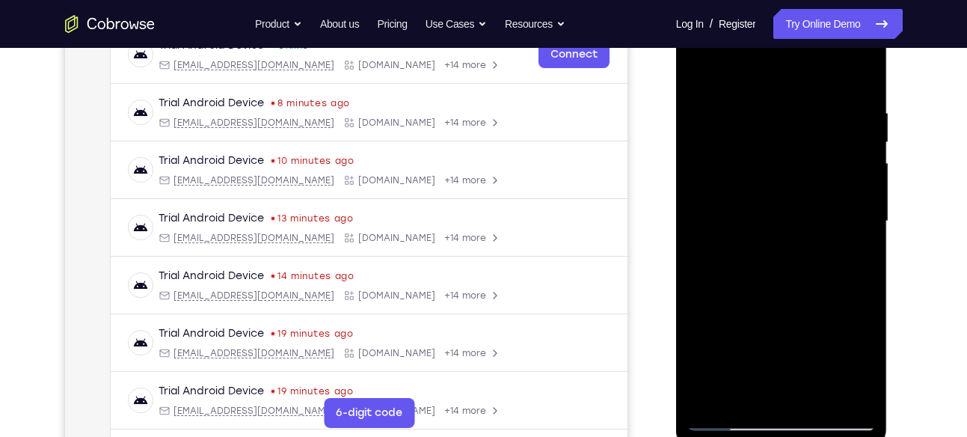
click at [704, 309] on div at bounding box center [782, 221] width 189 height 419
click at [847, 244] on div at bounding box center [782, 221] width 189 height 419
click at [703, 79] on div at bounding box center [782, 221] width 189 height 419
click at [703, 77] on div at bounding box center [782, 221] width 189 height 419
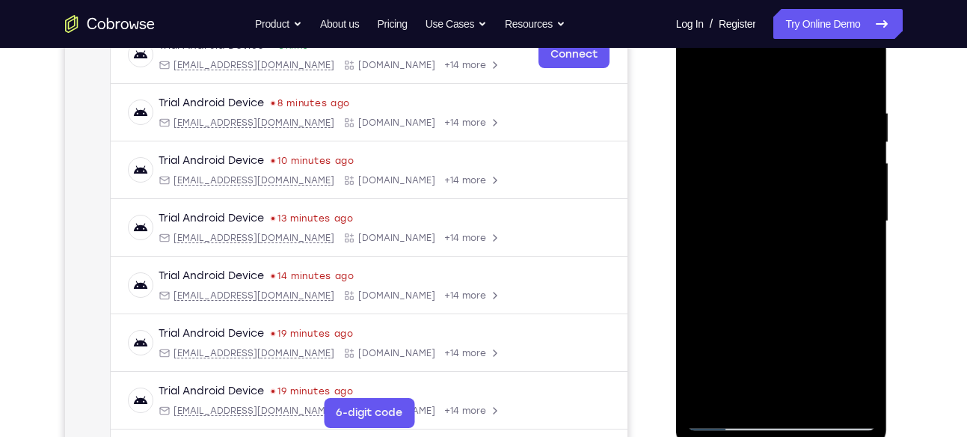
drag, startPoint x: 781, startPoint y: 124, endPoint x: 774, endPoint y: 355, distance: 231.3
click at [774, 355] on div at bounding box center [782, 221] width 189 height 419
drag, startPoint x: 785, startPoint y: 143, endPoint x: 767, endPoint y: 415, distance: 272.9
click at [767, 415] on div at bounding box center [782, 221] width 189 height 419
click at [798, 260] on div at bounding box center [782, 221] width 189 height 419
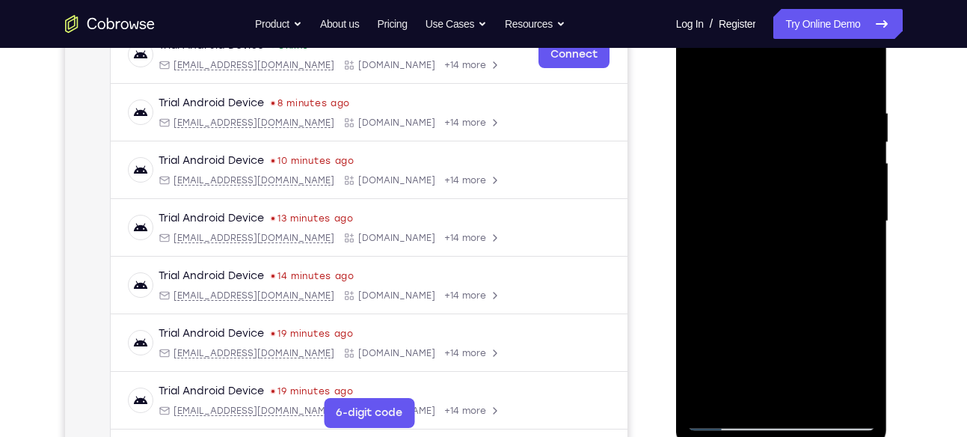
click at [798, 260] on div at bounding box center [782, 221] width 189 height 419
drag, startPoint x: 798, startPoint y: 260, endPoint x: 790, endPoint y: 126, distance: 134.1
click at [790, 126] on div at bounding box center [782, 221] width 189 height 419
drag, startPoint x: 815, startPoint y: 309, endPoint x: 781, endPoint y: 146, distance: 166.5
click at [781, 146] on div at bounding box center [782, 221] width 189 height 419
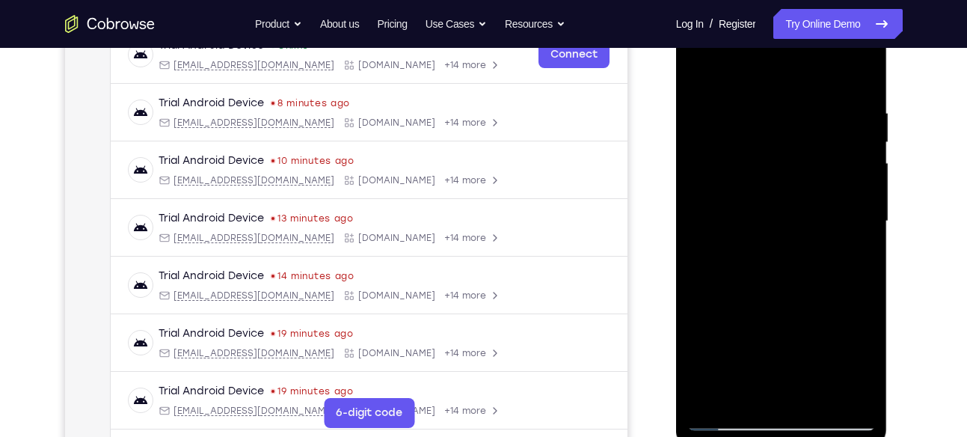
drag, startPoint x: 810, startPoint y: 333, endPoint x: 787, endPoint y: 180, distance: 155.1
click at [787, 180] on div at bounding box center [782, 221] width 189 height 419
drag, startPoint x: 817, startPoint y: 343, endPoint x: 785, endPoint y: 166, distance: 179.5
click at [785, 166] on div at bounding box center [782, 221] width 189 height 419
click at [811, 232] on div at bounding box center [782, 221] width 189 height 419
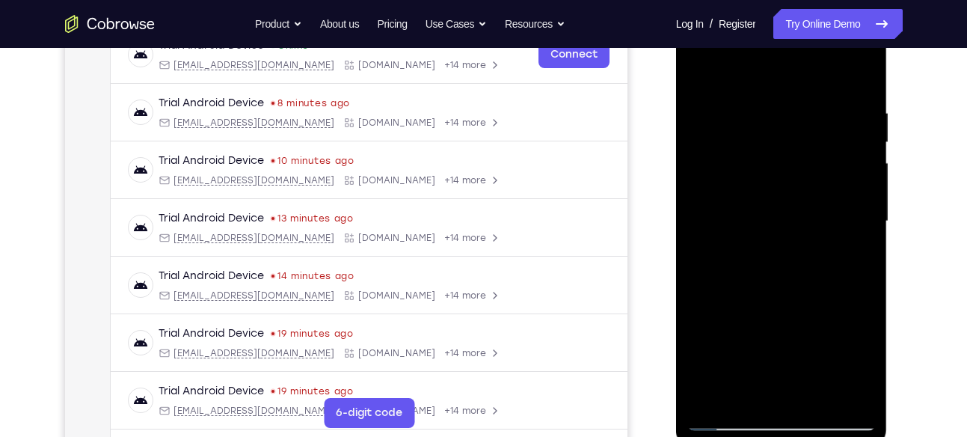
click at [811, 232] on div at bounding box center [782, 221] width 189 height 419
click at [865, 226] on div at bounding box center [782, 221] width 189 height 419
drag, startPoint x: 839, startPoint y: 328, endPoint x: 812, endPoint y: 156, distance: 175.0
click at [812, 156] on div at bounding box center [782, 221] width 189 height 419
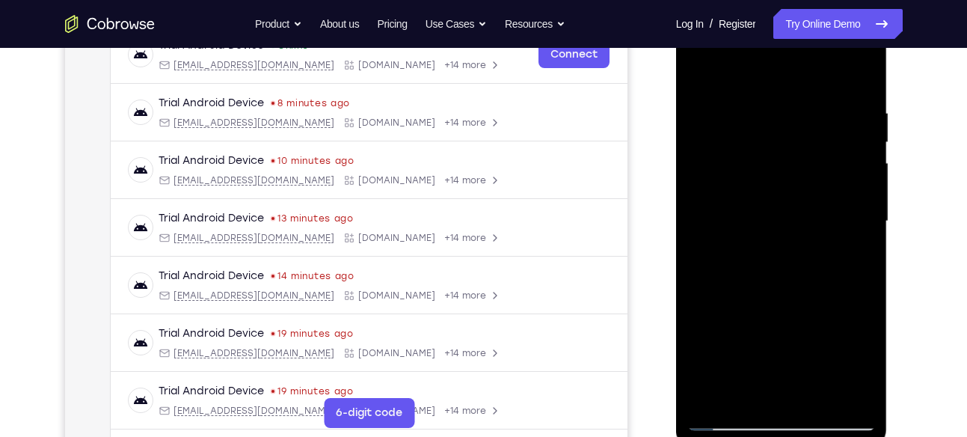
drag, startPoint x: 819, startPoint y: 284, endPoint x: 771, endPoint y: 101, distance: 189.5
click at [771, 101] on div at bounding box center [782, 221] width 189 height 419
click at [803, 198] on div at bounding box center [782, 221] width 189 height 419
click at [865, 192] on div at bounding box center [782, 221] width 189 height 419
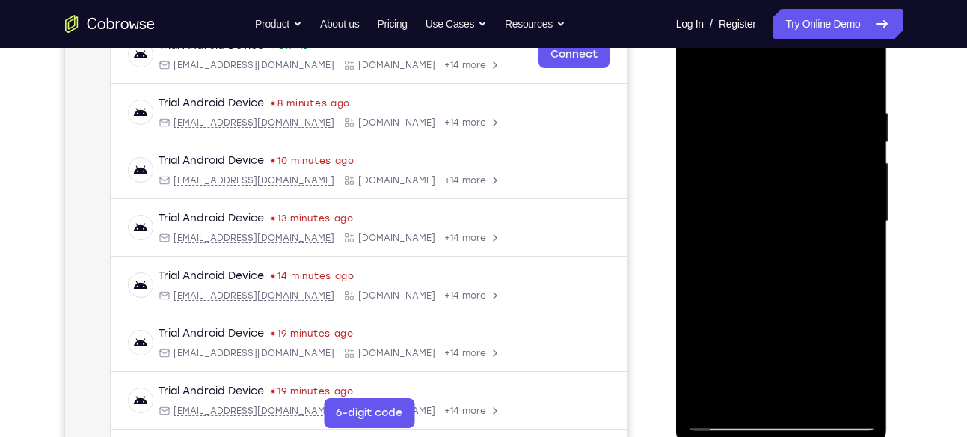
click at [865, 192] on div at bounding box center [782, 221] width 189 height 419
drag, startPoint x: 813, startPoint y: 318, endPoint x: 781, endPoint y: 144, distance: 177.1
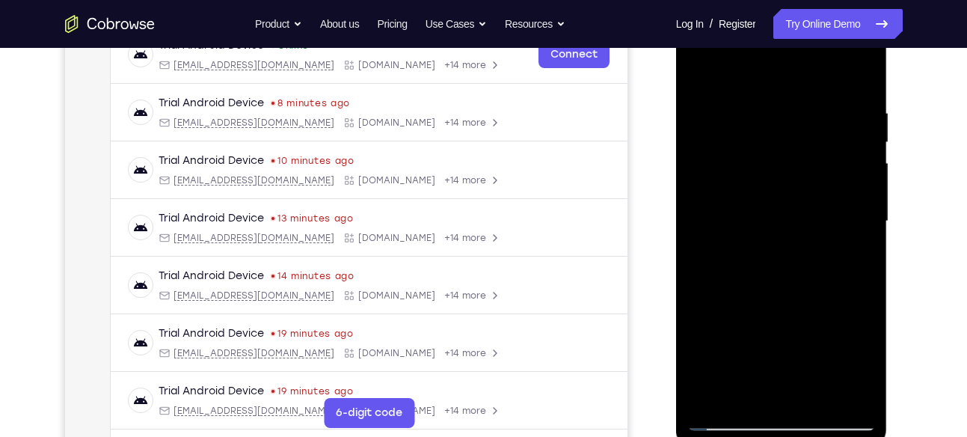
click at [781, 144] on div at bounding box center [782, 221] width 189 height 419
drag, startPoint x: 826, startPoint y: 316, endPoint x: 798, endPoint y: 132, distance: 186.2
click at [798, 132] on div at bounding box center [782, 221] width 189 height 419
drag, startPoint x: 783, startPoint y: 303, endPoint x: 774, endPoint y: 128, distance: 175.3
click at [774, 128] on div at bounding box center [782, 221] width 189 height 419
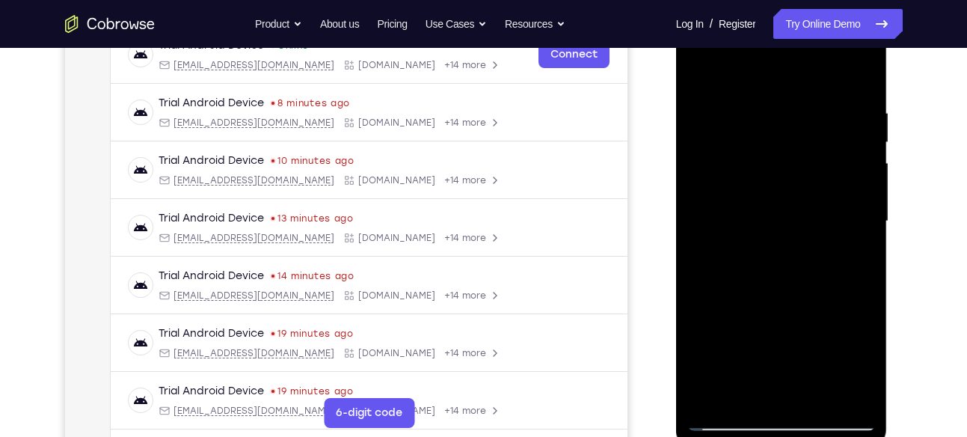
drag, startPoint x: 808, startPoint y: 260, endPoint x: 785, endPoint y: 65, distance: 196.7
click at [785, 65] on div at bounding box center [782, 221] width 189 height 419
drag, startPoint x: 820, startPoint y: 223, endPoint x: 777, endPoint y: 62, distance: 166.4
click at [777, 62] on div at bounding box center [782, 221] width 189 height 419
click at [801, 274] on div at bounding box center [782, 221] width 189 height 419
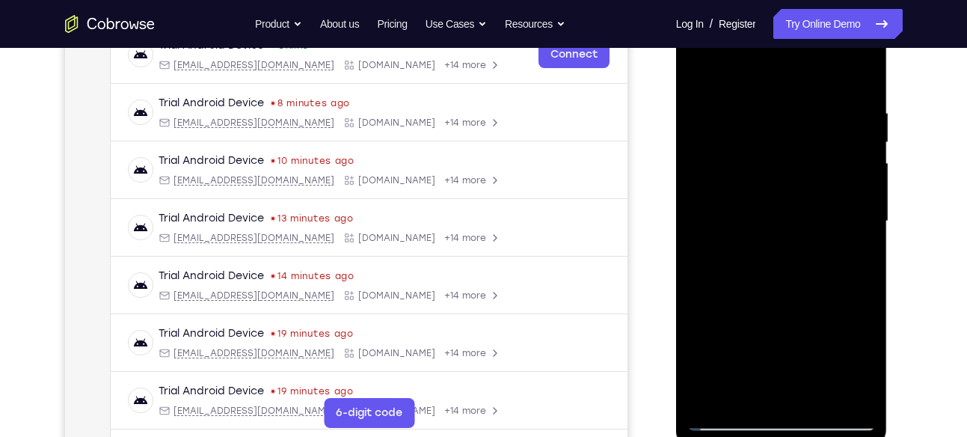
click at [801, 274] on div at bounding box center [782, 221] width 189 height 419
drag, startPoint x: 801, startPoint y: 274, endPoint x: 790, endPoint y: 150, distance: 124.6
click at [790, 150] on div at bounding box center [782, 221] width 189 height 419
click at [704, 281] on div at bounding box center [782, 221] width 189 height 419
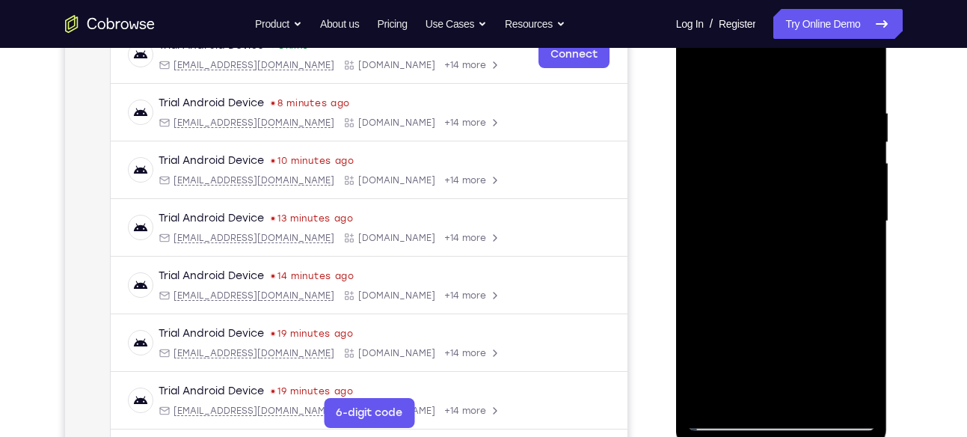
drag, startPoint x: 782, startPoint y: 313, endPoint x: 825, endPoint y: 119, distance: 199.2
click at [825, 119] on div at bounding box center [782, 221] width 189 height 419
drag, startPoint x: 804, startPoint y: 317, endPoint x: 1575, endPoint y: 72, distance: 808.8
click at [890, 71] on html "Online web based iOS Simulators and Android Emulators. Run iPhone, iPad, Mobile…" at bounding box center [782, 225] width 213 height 449
drag, startPoint x: 809, startPoint y: 298, endPoint x: 850, endPoint y: 188, distance: 117.4
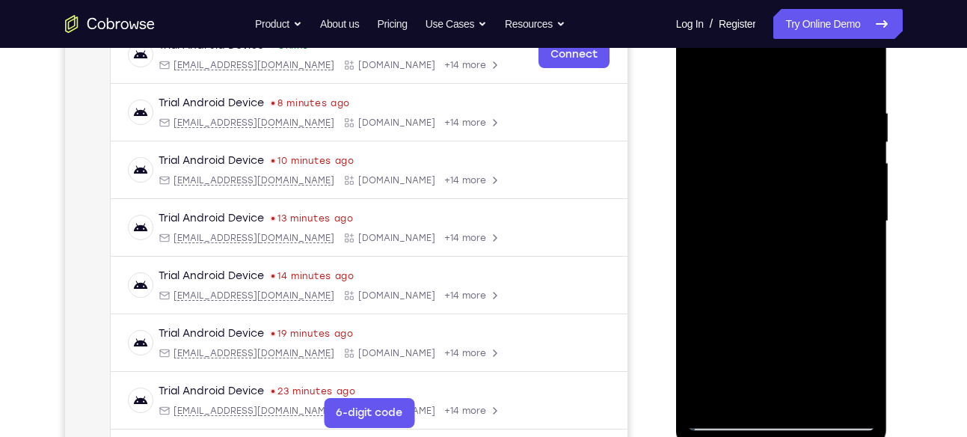
click at [850, 188] on div at bounding box center [782, 221] width 189 height 419
click at [702, 305] on div at bounding box center [782, 221] width 189 height 419
click at [759, 346] on div at bounding box center [782, 221] width 189 height 419
drag, startPoint x: 831, startPoint y: 317, endPoint x: 831, endPoint y: 279, distance: 38.2
click at [831, 279] on div at bounding box center [782, 221] width 189 height 419
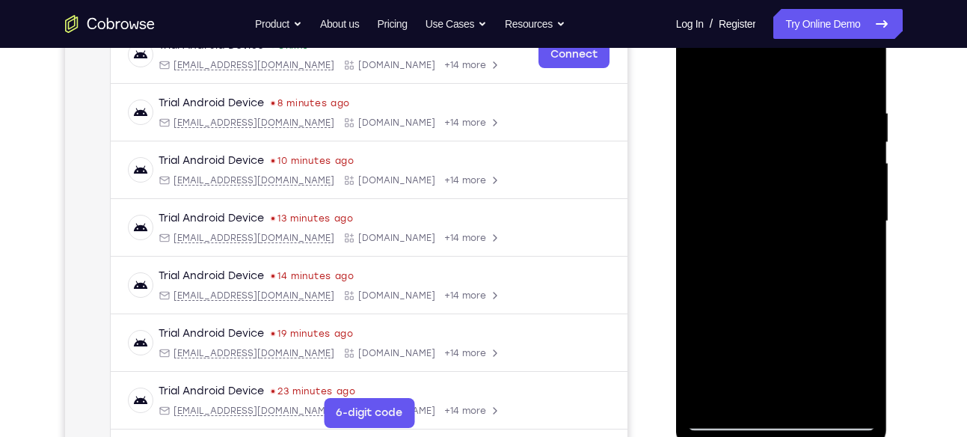
click at [866, 135] on div at bounding box center [782, 221] width 189 height 419
drag, startPoint x: 829, startPoint y: 297, endPoint x: 880, endPoint y: 67, distance: 236.0
click at [880, 67] on div at bounding box center [782, 224] width 212 height 446
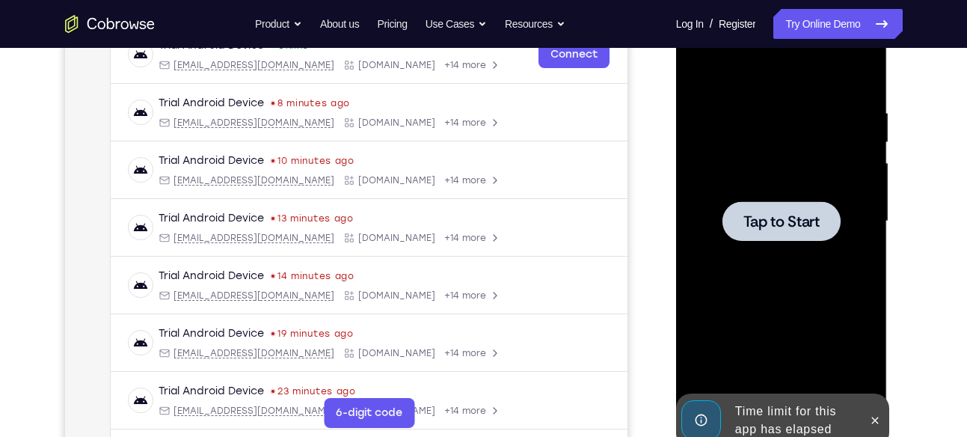
drag, startPoint x: 827, startPoint y: 302, endPoint x: 857, endPoint y: 168, distance: 137.2
click at [857, 1] on div "Tap to Start" at bounding box center [782, 1] width 212 height 0
click at [824, 215] on div at bounding box center [782, 221] width 118 height 40
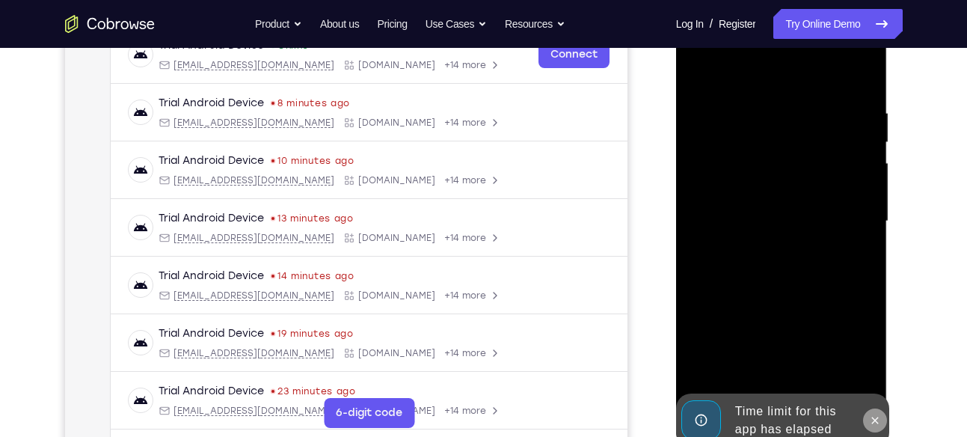
click at [877, 412] on button at bounding box center [875, 421] width 24 height 24
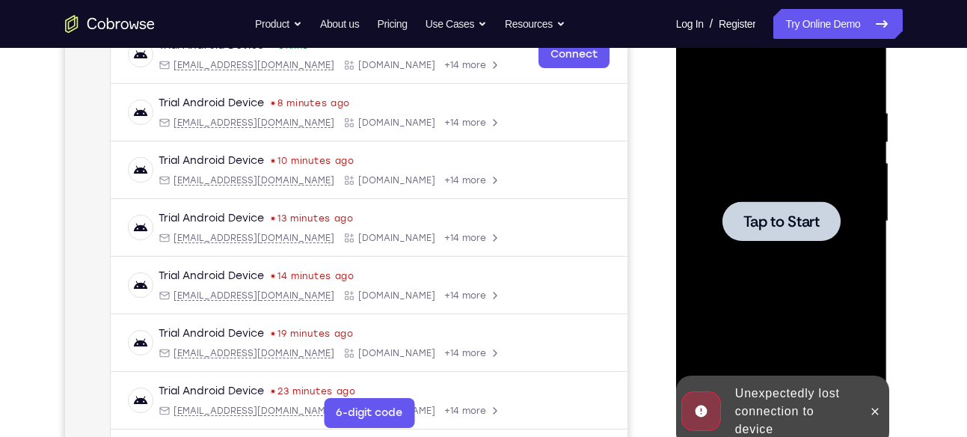
click at [776, 220] on span "Tap to Start" at bounding box center [782, 221] width 76 height 15
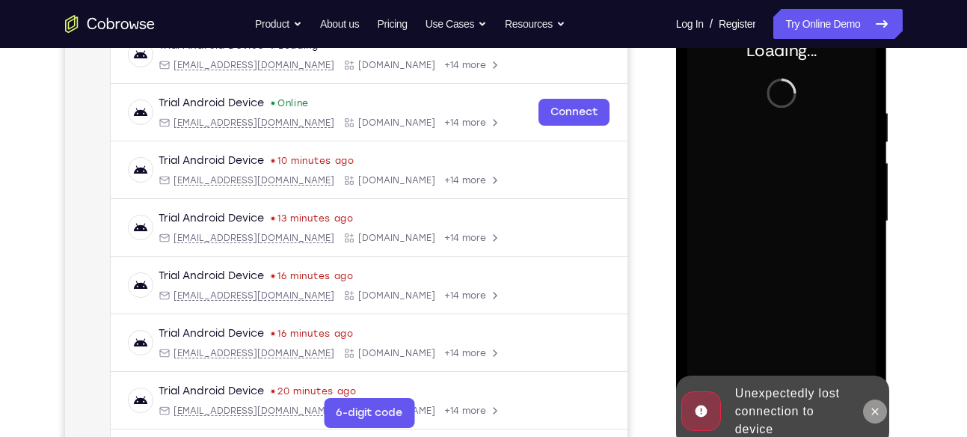
click at [879, 411] on icon at bounding box center [875, 412] width 12 height 12
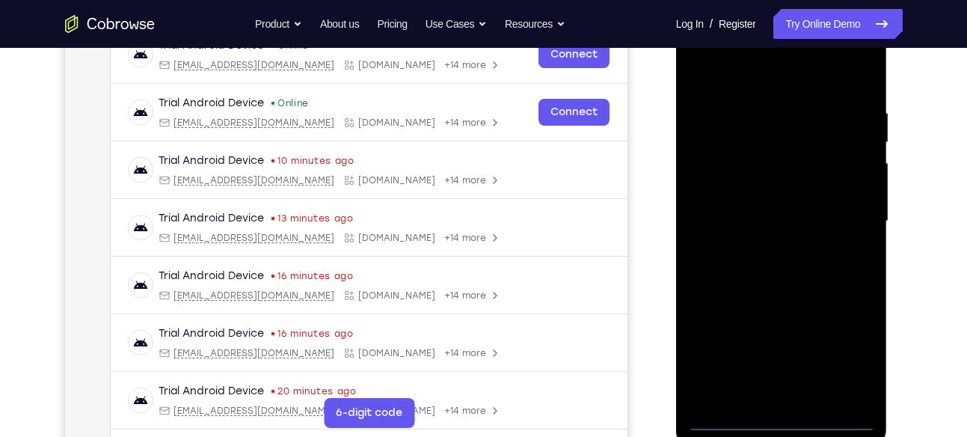
click at [786, 417] on div at bounding box center [782, 221] width 189 height 419
click at [848, 352] on div at bounding box center [782, 221] width 189 height 419
click at [753, 78] on div at bounding box center [782, 221] width 189 height 419
click at [845, 220] on div at bounding box center [782, 221] width 189 height 419
click at [770, 248] on div at bounding box center [782, 221] width 189 height 419
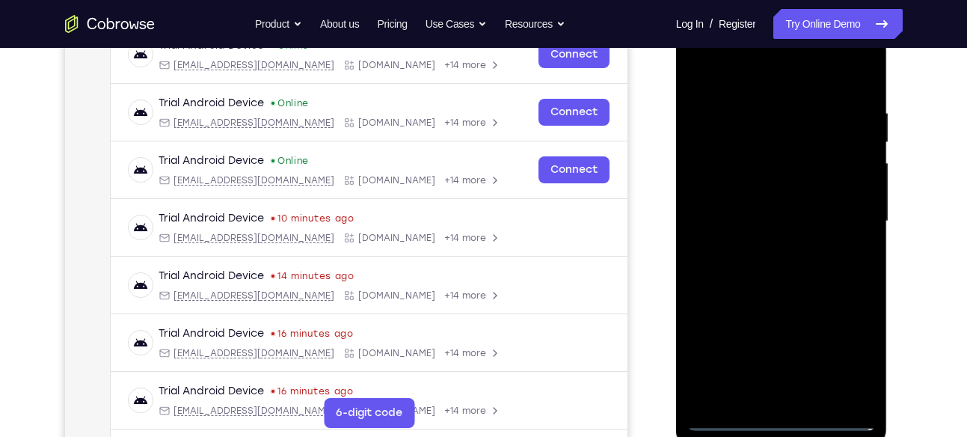
click at [765, 212] on div at bounding box center [782, 221] width 189 height 419
click at [768, 197] on div at bounding box center [782, 221] width 189 height 419
click at [790, 216] on div at bounding box center [782, 221] width 189 height 419
click at [765, 272] on div at bounding box center [782, 221] width 189 height 419
click at [788, 266] on div at bounding box center [782, 221] width 189 height 419
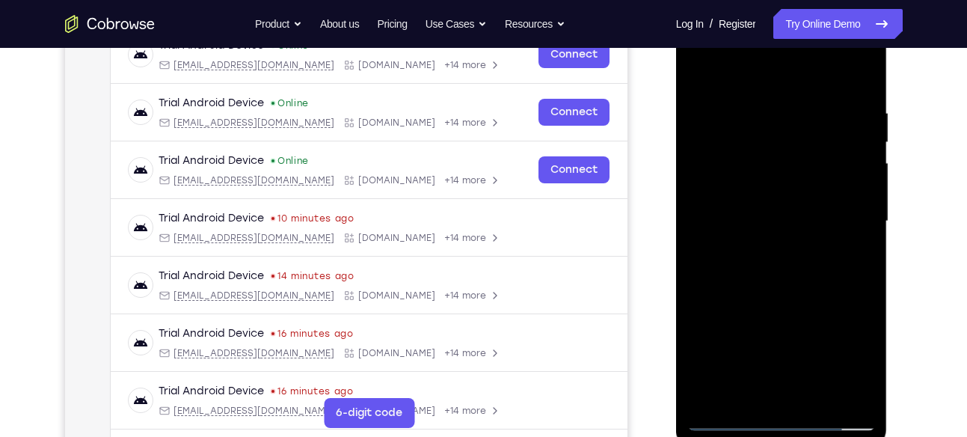
drag, startPoint x: 765, startPoint y: 80, endPoint x: 744, endPoint y: -72, distance: 153.3
click at [744, 1] on html "Online web based iOS Simulators and Android Emulators. Run iPhone, iPad, Mobile…" at bounding box center [782, 225] width 213 height 449
click at [786, 281] on div at bounding box center [782, 221] width 189 height 419
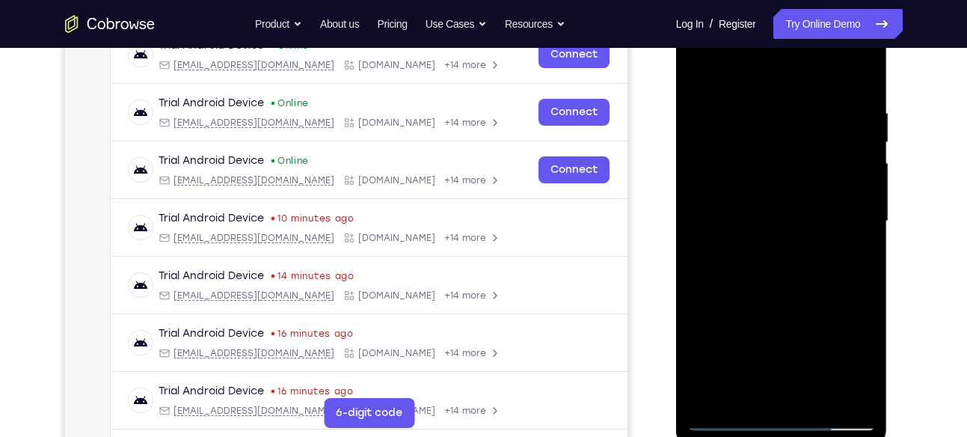
click at [786, 281] on div at bounding box center [782, 221] width 189 height 419
click at [774, 102] on div at bounding box center [782, 221] width 189 height 419
click at [839, 396] on div at bounding box center [782, 221] width 189 height 419
click at [859, 224] on div at bounding box center [782, 221] width 189 height 419
click at [713, 76] on div at bounding box center [782, 221] width 189 height 419
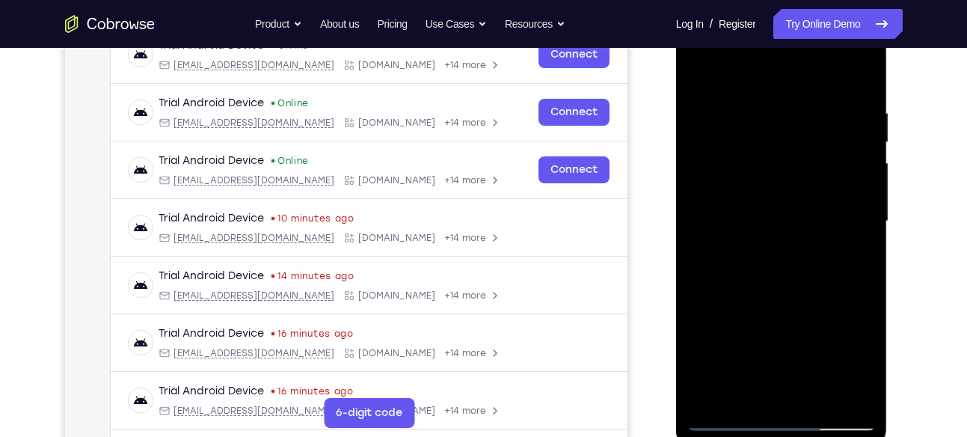
click at [701, 195] on div at bounding box center [782, 221] width 189 height 419
click at [850, 165] on div at bounding box center [782, 221] width 189 height 419
drag, startPoint x: 850, startPoint y: 165, endPoint x: 857, endPoint y: 176, distance: 12.5
click at [857, 176] on div at bounding box center [782, 221] width 189 height 419
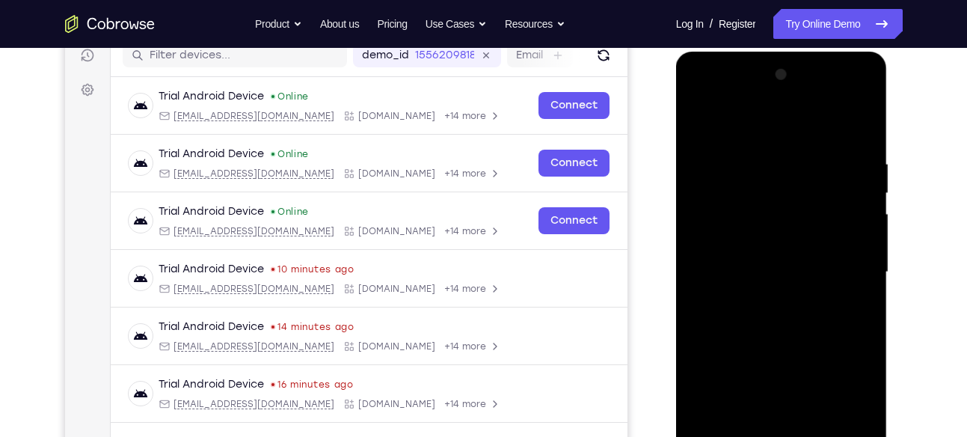
scroll to position [195, 0]
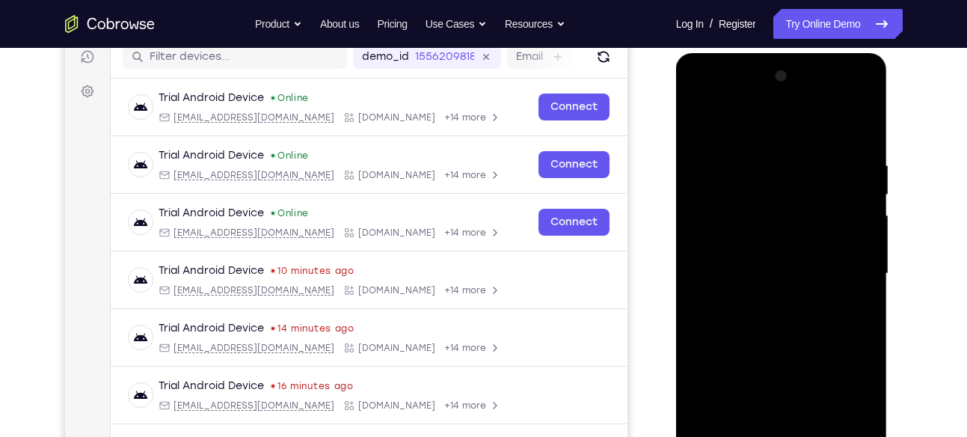
click at [860, 192] on div at bounding box center [782, 273] width 189 height 419
drag, startPoint x: 854, startPoint y: 219, endPoint x: 558, endPoint y: 214, distance: 295.6
click at [676, 214] on html "Online web based iOS Simulators and Android Emulators. Run iPhone, iPad, Mobile…" at bounding box center [782, 277] width 213 height 449
click at [848, 201] on div at bounding box center [782, 273] width 189 height 419
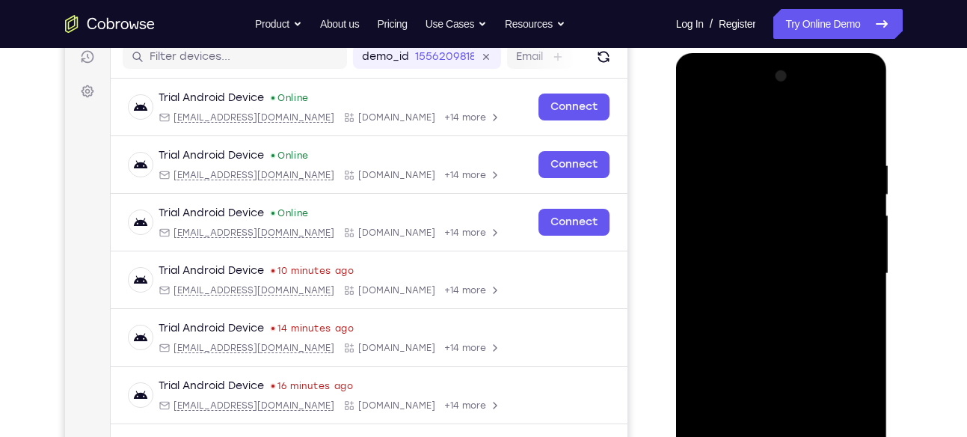
click at [848, 201] on div at bounding box center [782, 273] width 189 height 419
click at [865, 82] on div at bounding box center [782, 273] width 189 height 419
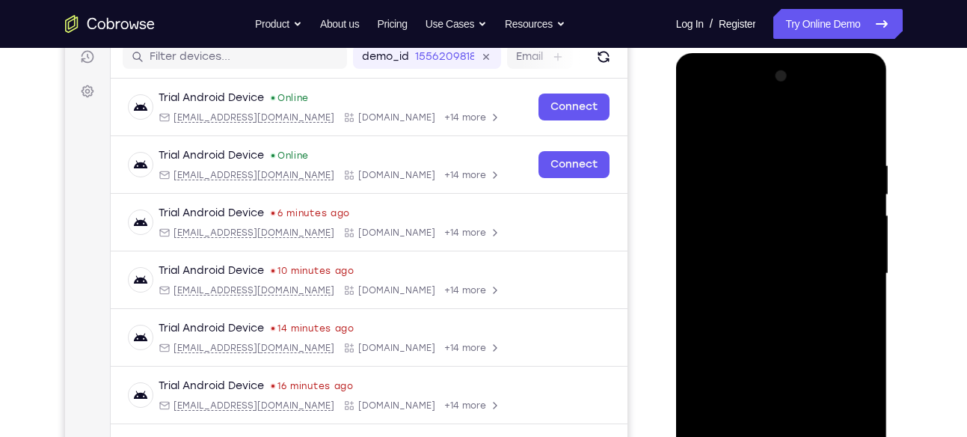
click at [842, 296] on div at bounding box center [782, 273] width 189 height 419
click at [703, 117] on div at bounding box center [782, 273] width 189 height 419
click at [859, 126] on div at bounding box center [782, 273] width 189 height 419
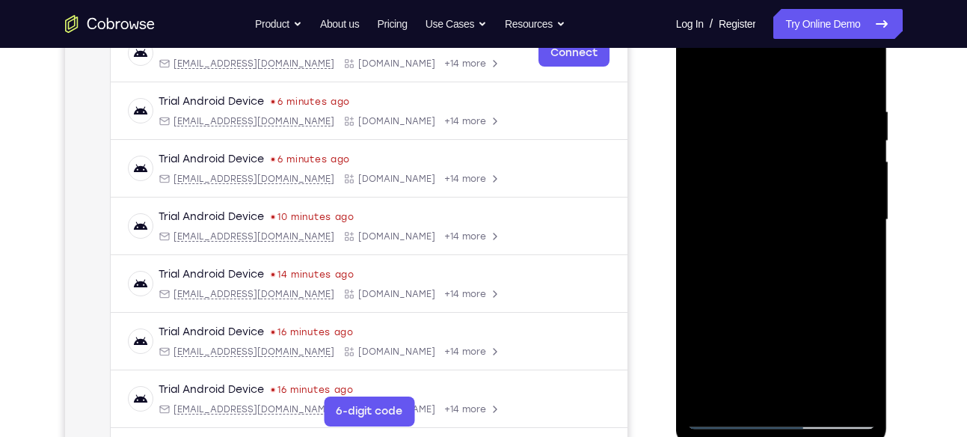
scroll to position [250, 0]
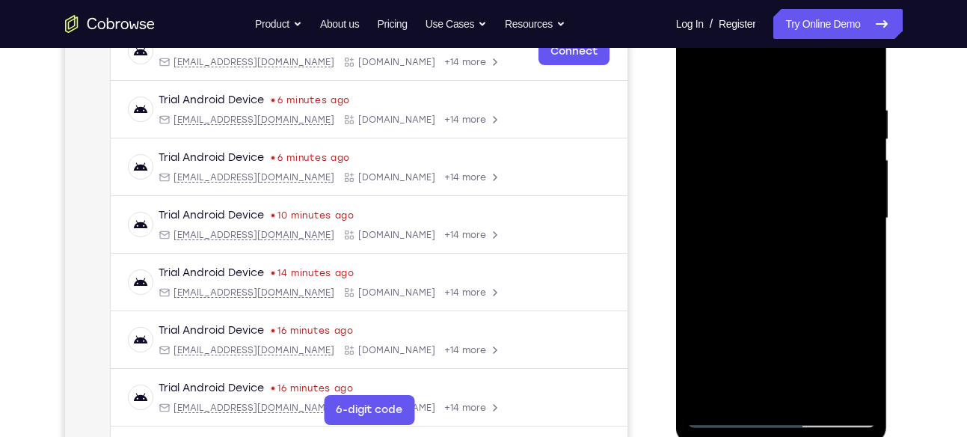
click at [818, 390] on div at bounding box center [782, 218] width 189 height 419
click at [825, 298] on div at bounding box center [782, 218] width 189 height 419
click at [785, 198] on div at bounding box center [782, 218] width 189 height 419
click at [749, 388] on div at bounding box center [782, 218] width 189 height 419
click at [826, 300] on div at bounding box center [782, 218] width 189 height 419
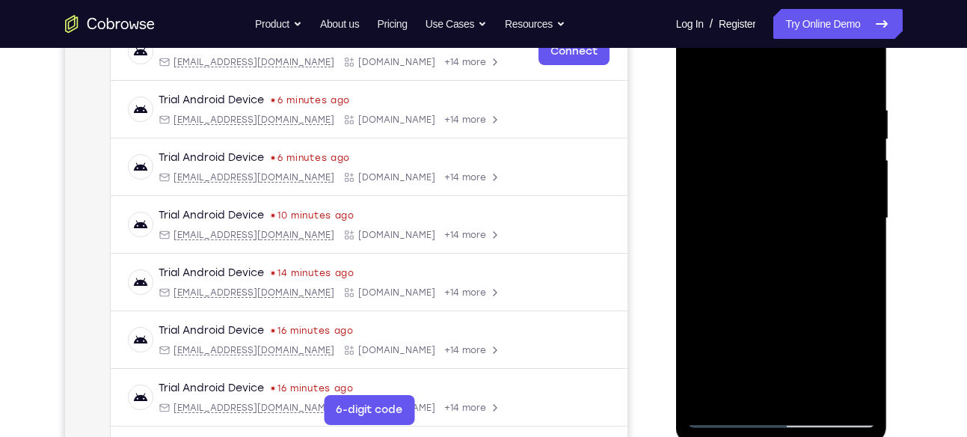
click at [707, 69] on div at bounding box center [782, 218] width 189 height 419
click at [706, 69] on div at bounding box center [782, 218] width 189 height 419
drag, startPoint x: 837, startPoint y: 109, endPoint x: 728, endPoint y: 102, distance: 109.5
click at [728, 102] on div at bounding box center [782, 218] width 189 height 419
click at [750, 95] on div at bounding box center [782, 218] width 189 height 419
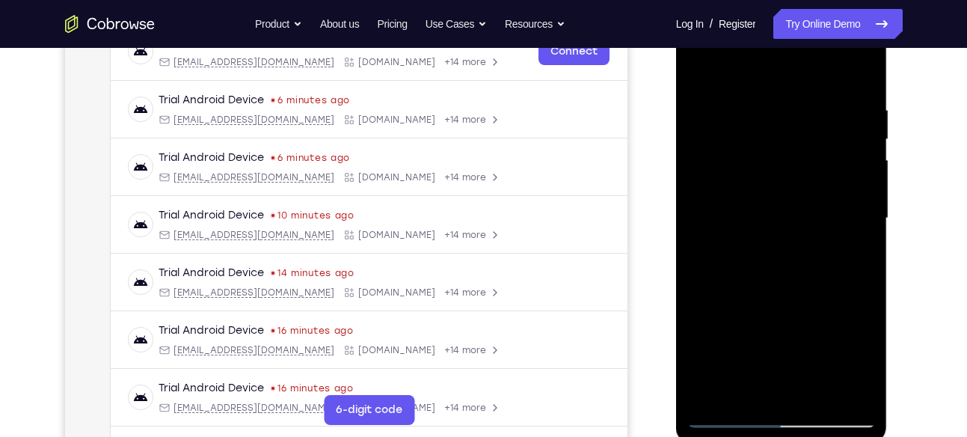
click at [845, 388] on div at bounding box center [782, 218] width 189 height 419
click at [866, 233] on div at bounding box center [782, 218] width 189 height 419
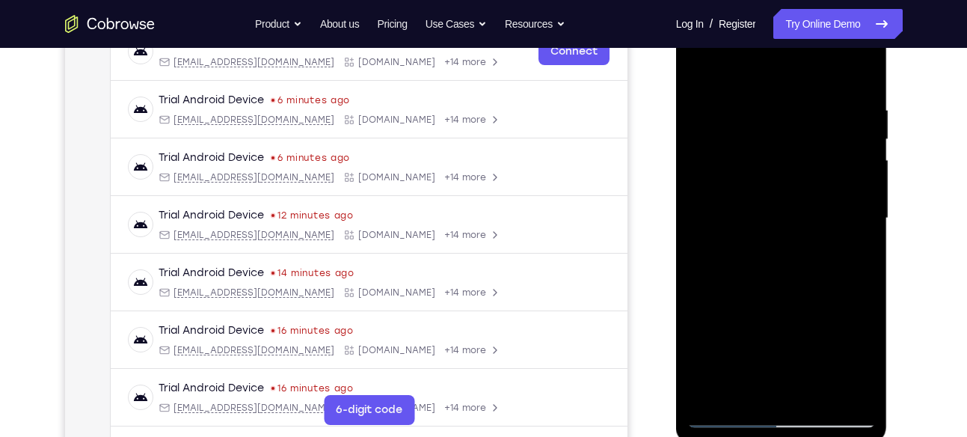
click at [866, 233] on div at bounding box center [782, 218] width 189 height 419
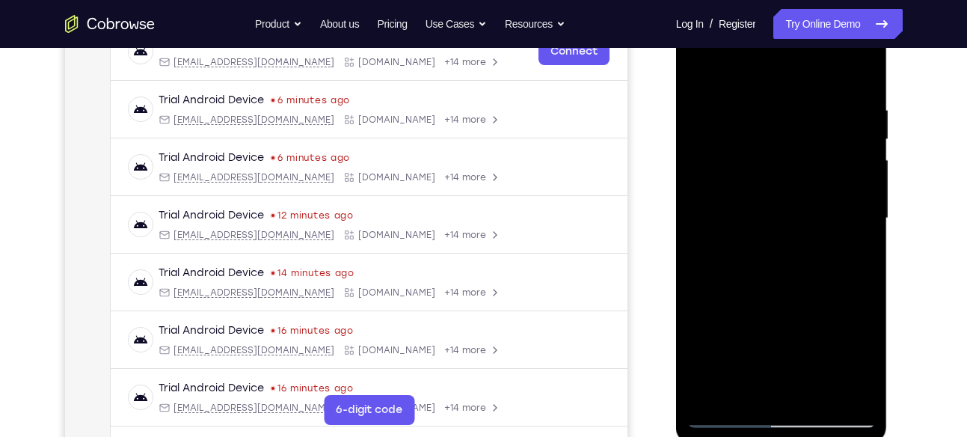
click at [866, 233] on div at bounding box center [782, 218] width 189 height 419
click at [856, 219] on div at bounding box center [782, 218] width 189 height 419
click at [854, 201] on div at bounding box center [782, 218] width 189 height 419
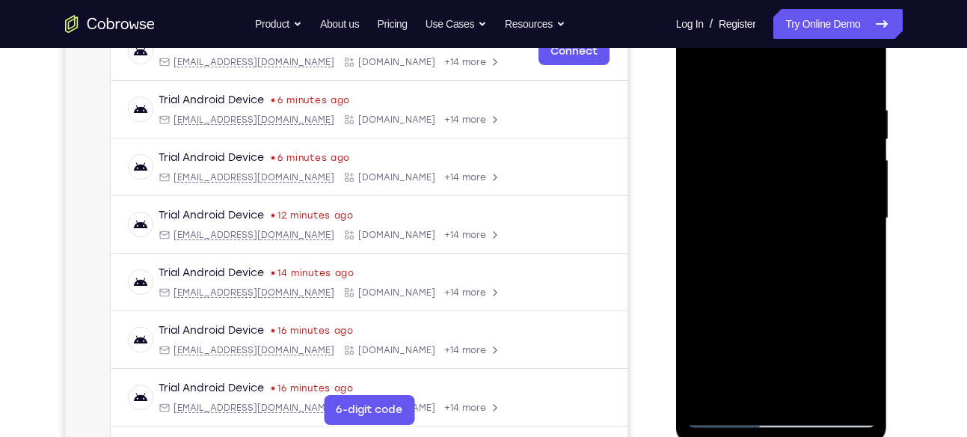
click at [854, 201] on div at bounding box center [782, 218] width 189 height 419
click at [865, 70] on div at bounding box center [782, 218] width 189 height 419
drag, startPoint x: 819, startPoint y: 242, endPoint x: 808, endPoint y: 114, distance: 128.4
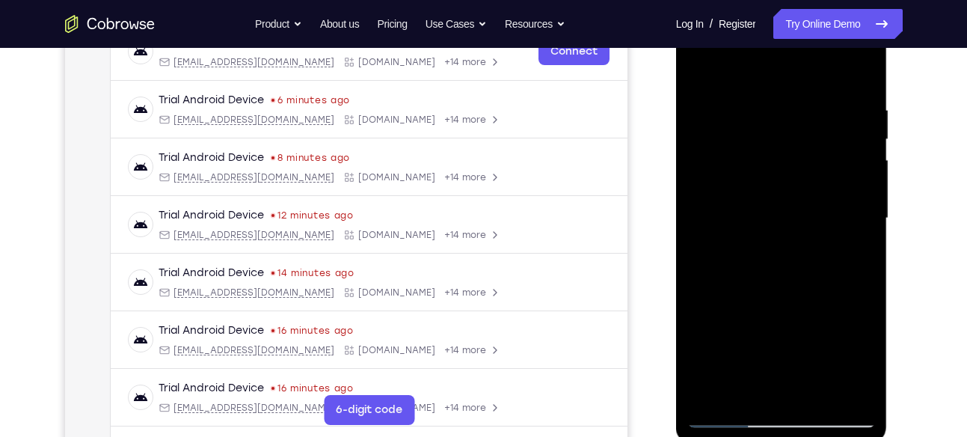
click at [808, 114] on div at bounding box center [782, 218] width 189 height 419
drag, startPoint x: 797, startPoint y: 276, endPoint x: 805, endPoint y: 141, distance: 134.9
click at [805, 141] on div at bounding box center [782, 218] width 189 height 419
drag, startPoint x: 800, startPoint y: 322, endPoint x: 781, endPoint y: 153, distance: 169.4
click at [781, 153] on div at bounding box center [782, 218] width 189 height 419
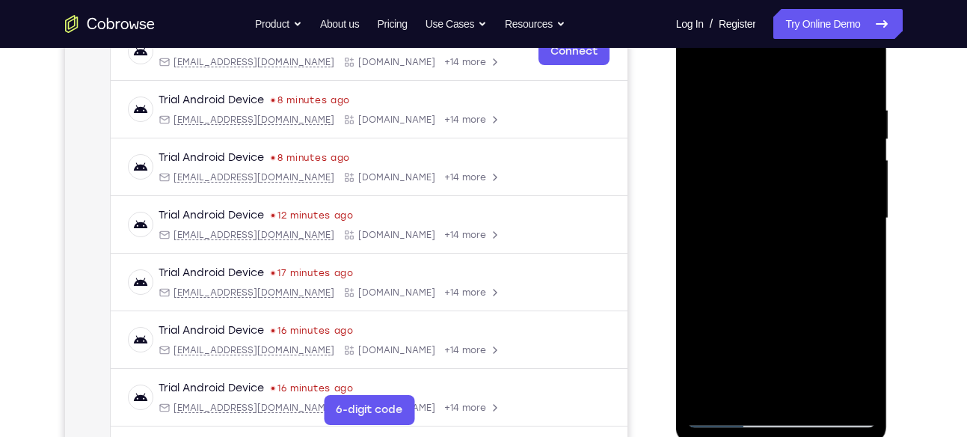
drag, startPoint x: 804, startPoint y: 307, endPoint x: 786, endPoint y: 108, distance: 199.0
click at [786, 108] on div at bounding box center [782, 218] width 189 height 419
drag, startPoint x: 786, startPoint y: 108, endPoint x: 845, endPoint y: 326, distance: 225.4
click at [845, 326] on div at bounding box center [782, 218] width 189 height 419
click at [854, 393] on div at bounding box center [782, 218] width 189 height 419
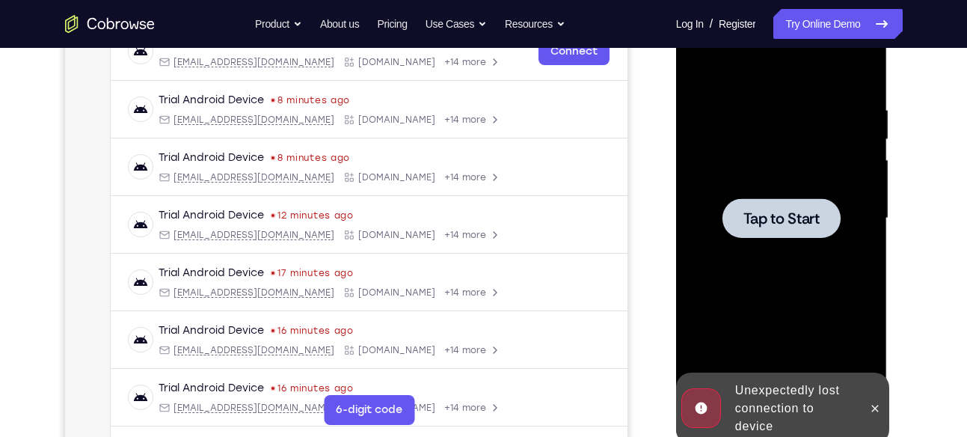
click at [817, 221] on span "Tap to Start" at bounding box center [782, 218] width 76 height 15
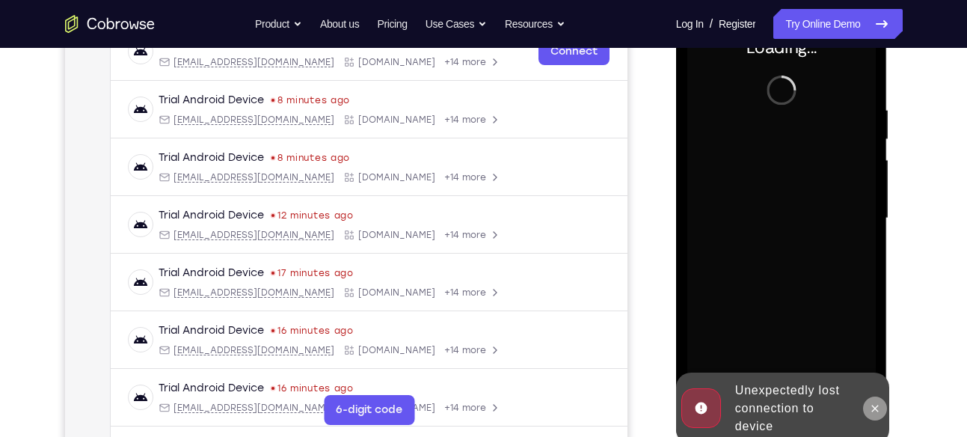
click at [875, 406] on icon at bounding box center [875, 409] width 12 height 12
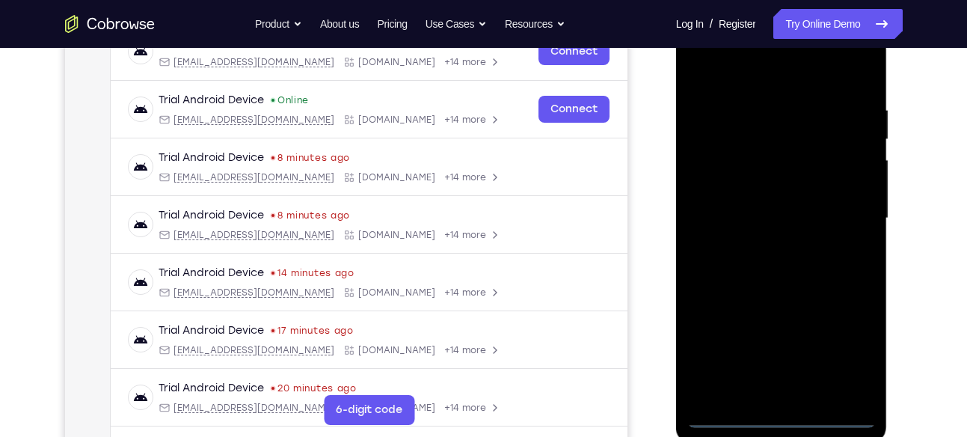
click at [775, 414] on div at bounding box center [782, 218] width 189 height 419
click at [848, 340] on div at bounding box center [782, 218] width 189 height 419
click at [746, 70] on div at bounding box center [782, 218] width 189 height 419
click at [840, 203] on div at bounding box center [782, 218] width 189 height 419
click at [767, 240] on div at bounding box center [782, 218] width 189 height 419
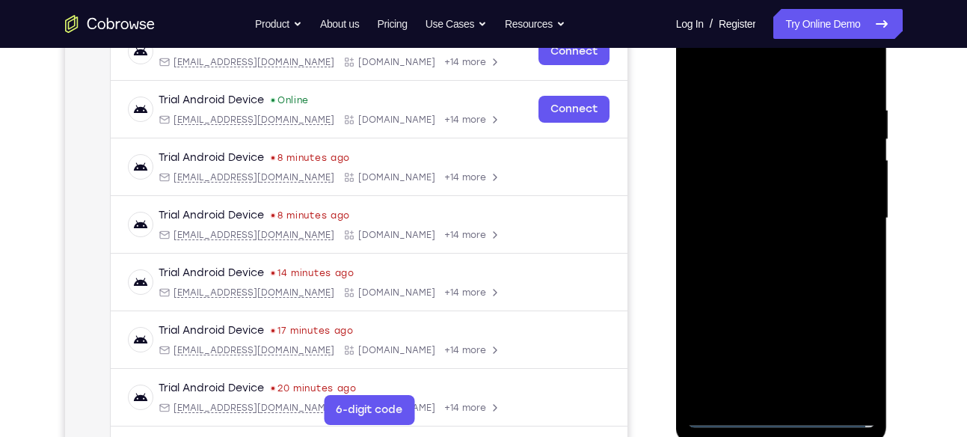
click at [758, 199] on div at bounding box center [782, 218] width 189 height 419
click at [758, 182] on div at bounding box center [782, 218] width 189 height 419
click at [773, 212] on div at bounding box center [782, 218] width 189 height 419
click at [778, 282] on div at bounding box center [782, 218] width 189 height 419
drag, startPoint x: 778, startPoint y: 73, endPoint x: 1445, endPoint y: 7, distance: 669.9
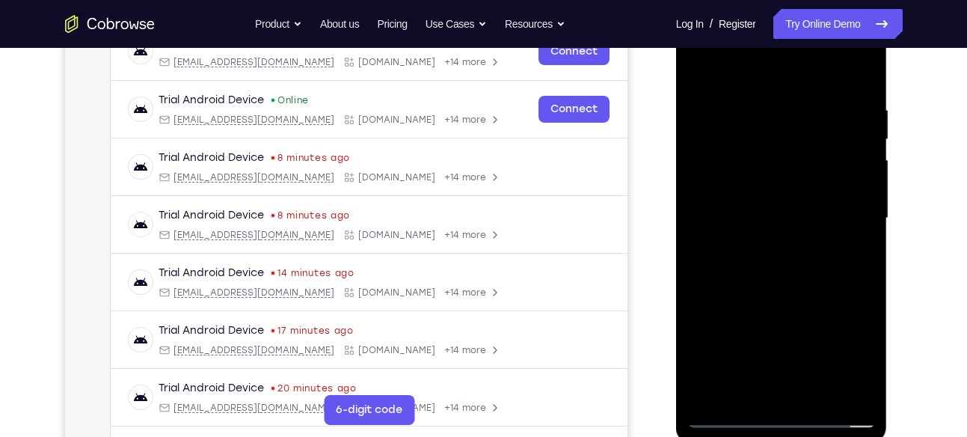
click at [757, 0] on html "Online web based iOS Simulators and Android Emulators. Run iPhone, iPad, Mobile…" at bounding box center [782, 222] width 213 height 449
click at [756, 102] on div at bounding box center [782, 218] width 189 height 419
click at [857, 168] on div at bounding box center [782, 218] width 189 height 419
click at [857, 152] on div at bounding box center [782, 218] width 189 height 419
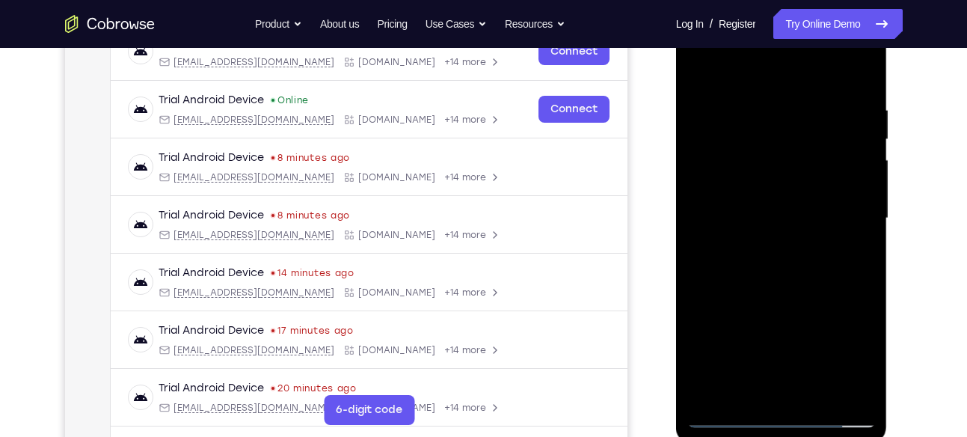
click at [857, 152] on div at bounding box center [782, 218] width 189 height 419
drag, startPoint x: 857, startPoint y: 152, endPoint x: 1094, endPoint y: 224, distance: 247.1
click at [676, 186] on html "Online web based iOS Simulators and Android Emulators. Run iPhone, iPad, Mobile…" at bounding box center [782, 222] width 213 height 449
click at [871, 159] on div at bounding box center [782, 218] width 189 height 419
click at [859, 165] on div at bounding box center [782, 218] width 189 height 419
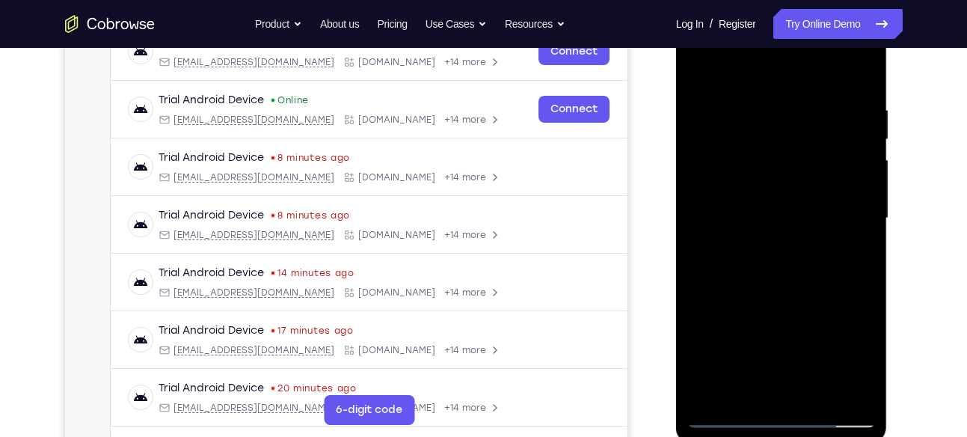
click at [859, 165] on div at bounding box center [782, 218] width 189 height 419
click at [860, 165] on div at bounding box center [782, 218] width 189 height 419
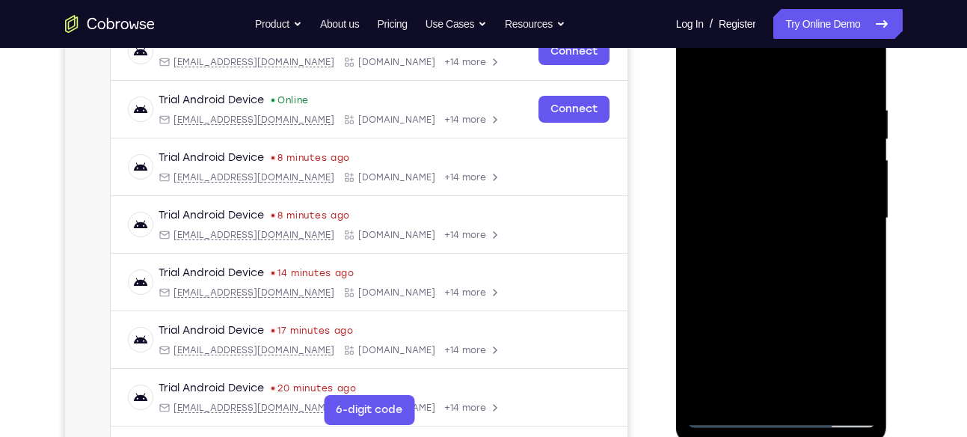
click at [860, 165] on div at bounding box center [782, 218] width 189 height 419
click at [866, 169] on div at bounding box center [782, 218] width 189 height 419
click at [856, 177] on div at bounding box center [782, 218] width 189 height 419
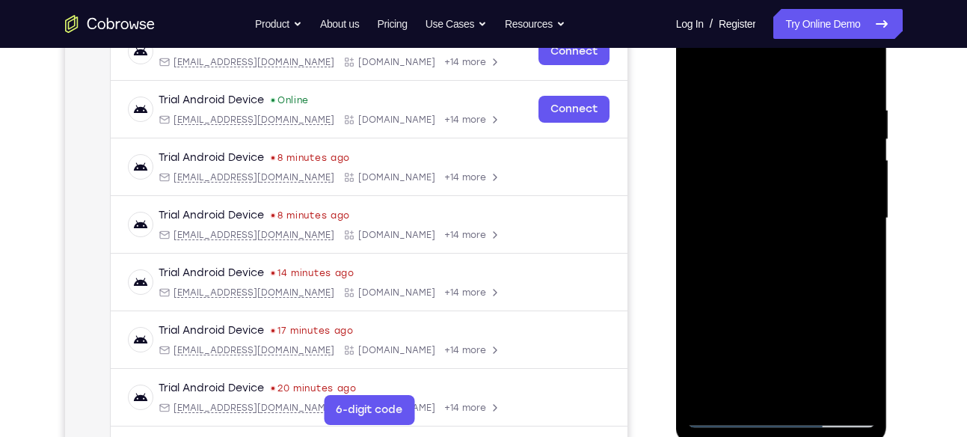
click at [856, 177] on div at bounding box center [782, 218] width 189 height 419
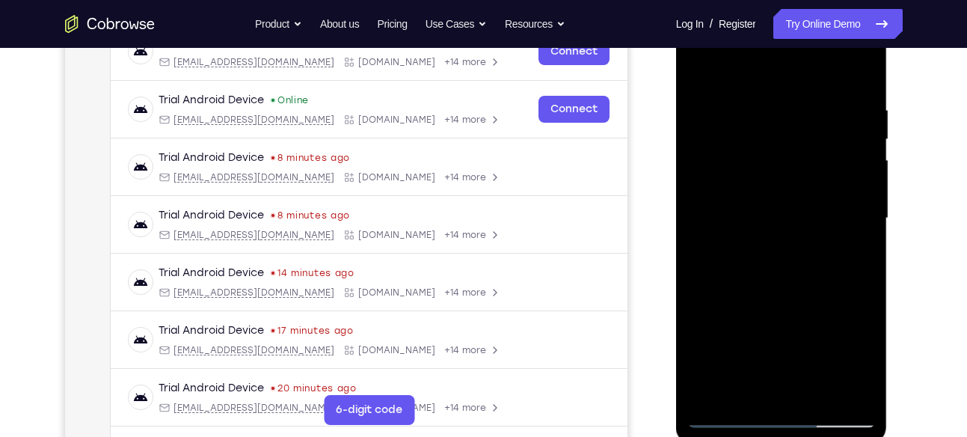
click at [856, 177] on div at bounding box center [782, 218] width 189 height 419
click at [856, 73] on div at bounding box center [782, 218] width 189 height 419
click at [820, 393] on div at bounding box center [782, 218] width 189 height 419
click at [801, 297] on div at bounding box center [782, 218] width 189 height 419
click at [794, 191] on div at bounding box center [782, 218] width 189 height 419
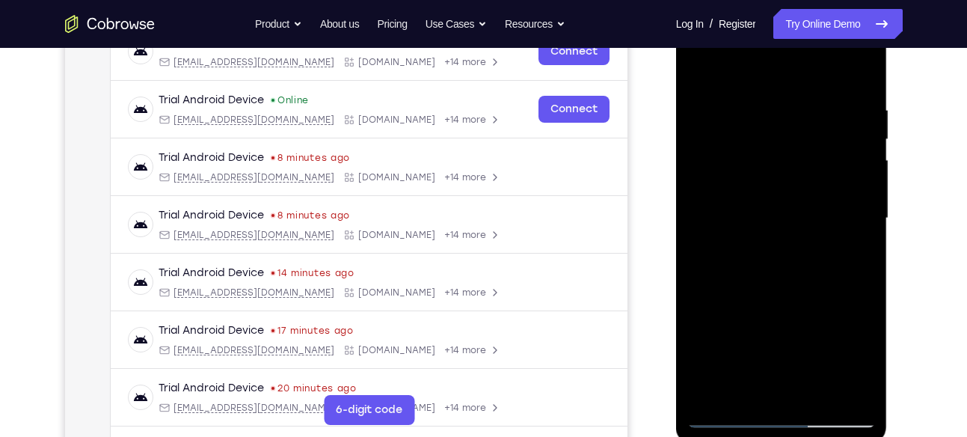
click at [805, 305] on div at bounding box center [782, 218] width 189 height 419
click at [834, 302] on div at bounding box center [782, 218] width 189 height 419
click at [741, 173] on div at bounding box center [782, 218] width 189 height 419
click at [741, 297] on div at bounding box center [782, 218] width 189 height 419
click at [780, 287] on div at bounding box center [782, 218] width 189 height 419
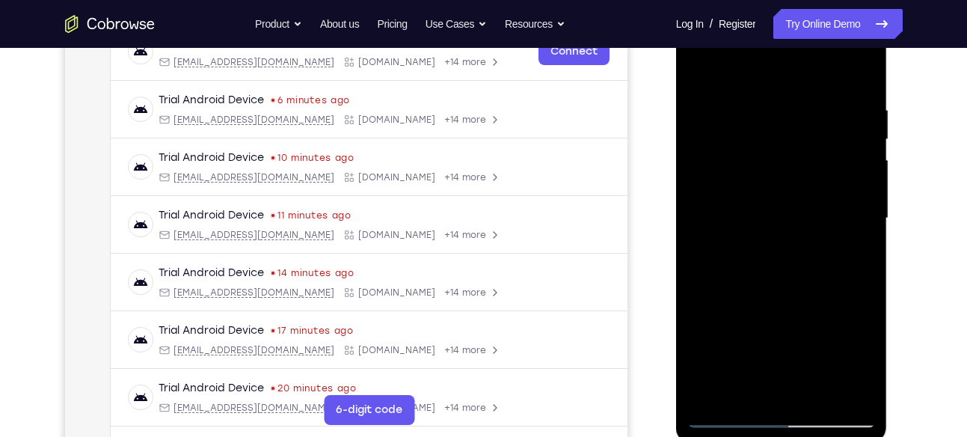
click at [703, 72] on div at bounding box center [782, 218] width 189 height 419
drag, startPoint x: 805, startPoint y: 296, endPoint x: 797, endPoint y: 81, distance: 215.6
click at [797, 81] on div at bounding box center [782, 218] width 189 height 419
drag, startPoint x: 823, startPoint y: 326, endPoint x: 812, endPoint y: 77, distance: 249.4
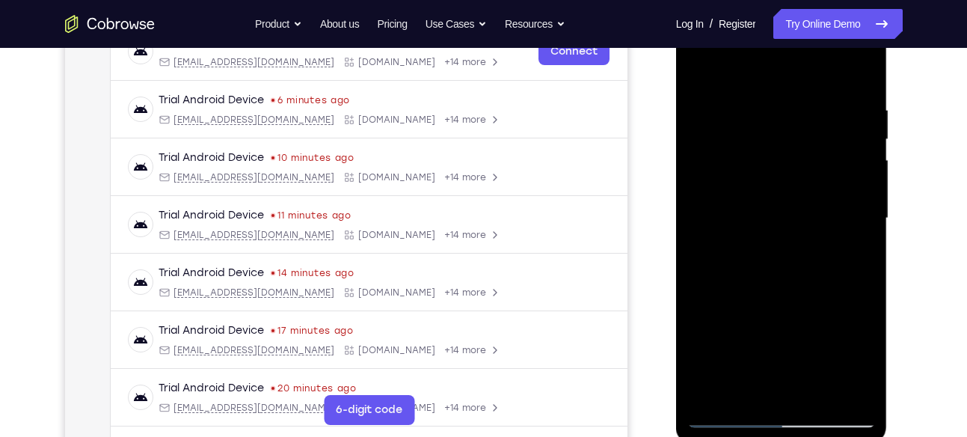
click at [812, 77] on div at bounding box center [782, 218] width 189 height 419
drag, startPoint x: 795, startPoint y: 321, endPoint x: 801, endPoint y: 152, distance: 169.2
click at [801, 152] on div at bounding box center [782, 218] width 189 height 419
click at [813, 258] on div at bounding box center [782, 218] width 189 height 419
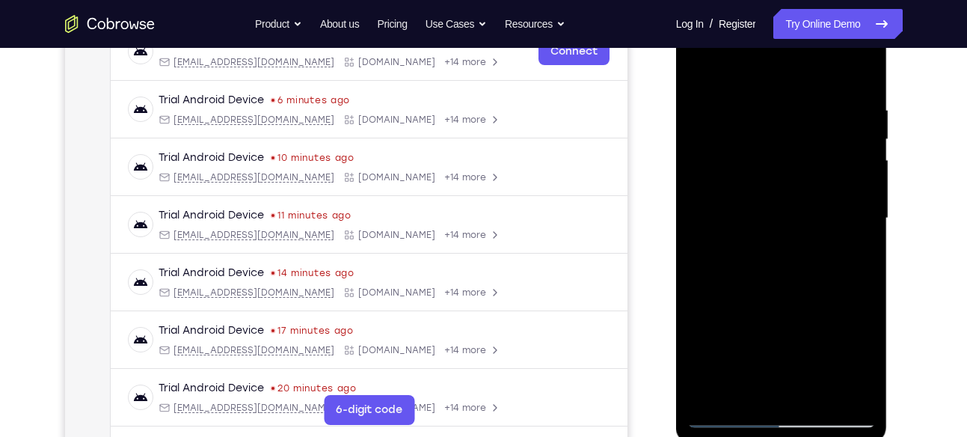
drag, startPoint x: 828, startPoint y: 311, endPoint x: 872, endPoint y: 78, distance: 237.0
click at [872, 78] on div at bounding box center [782, 218] width 189 height 419
click at [851, 394] on div at bounding box center [782, 218] width 189 height 419
click at [711, 394] on div at bounding box center [782, 218] width 189 height 419
click at [711, 391] on div at bounding box center [782, 218] width 189 height 419
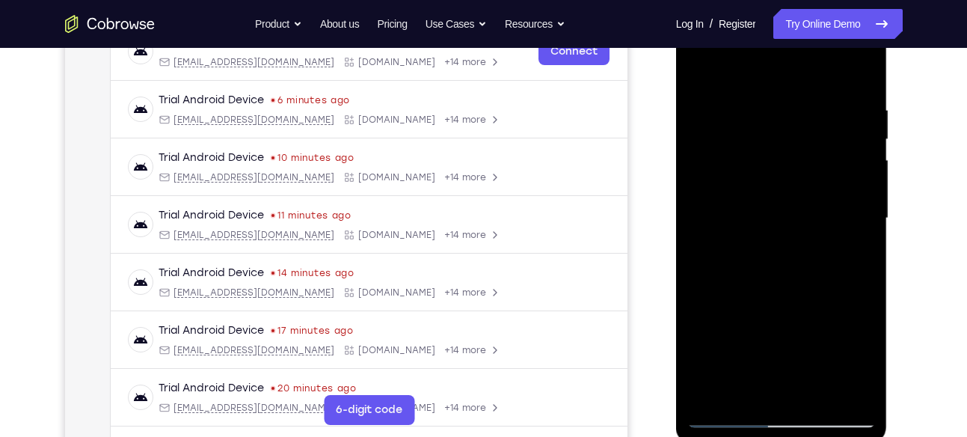
click at [711, 391] on div at bounding box center [782, 218] width 189 height 419
drag, startPoint x: 796, startPoint y: 132, endPoint x: 744, endPoint y: 474, distance: 346.7
click at [744, 436] on html "Online web based iOS Simulators and Android Emulators. Run iPhone, iPad, Mobile…" at bounding box center [782, 222] width 213 height 449
click at [753, 105] on div at bounding box center [782, 218] width 189 height 419
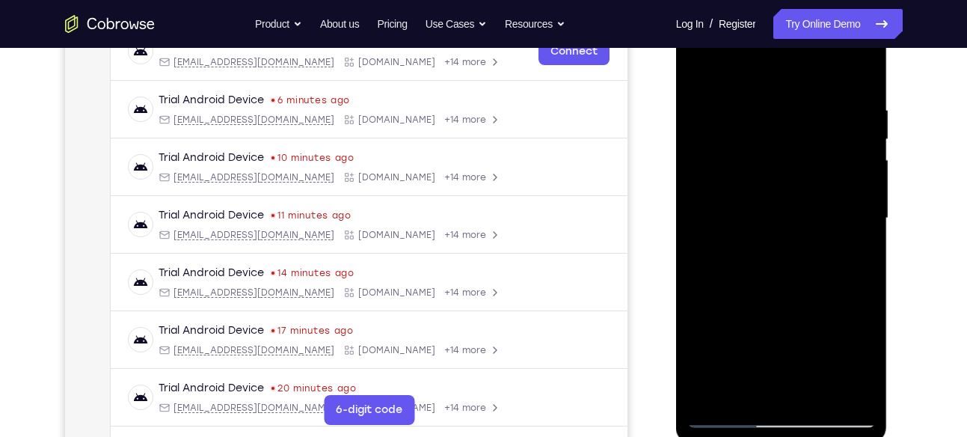
click at [862, 266] on div at bounding box center [782, 218] width 189 height 419
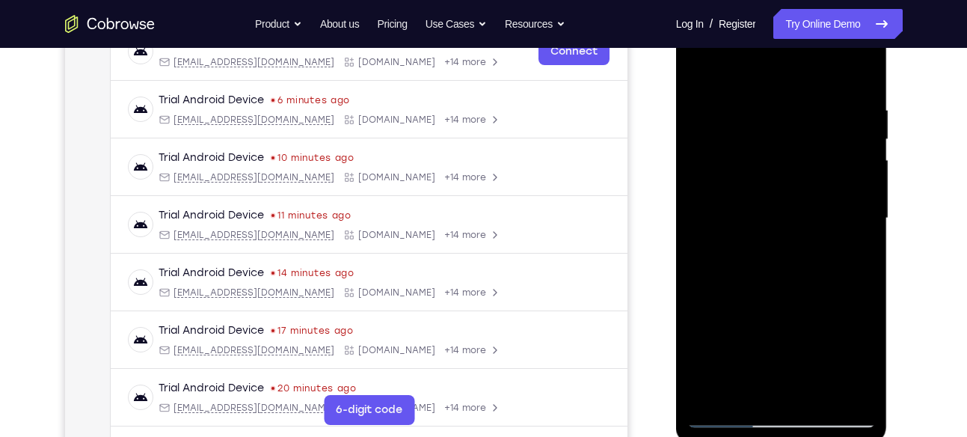
click at [862, 266] on div at bounding box center [782, 218] width 189 height 419
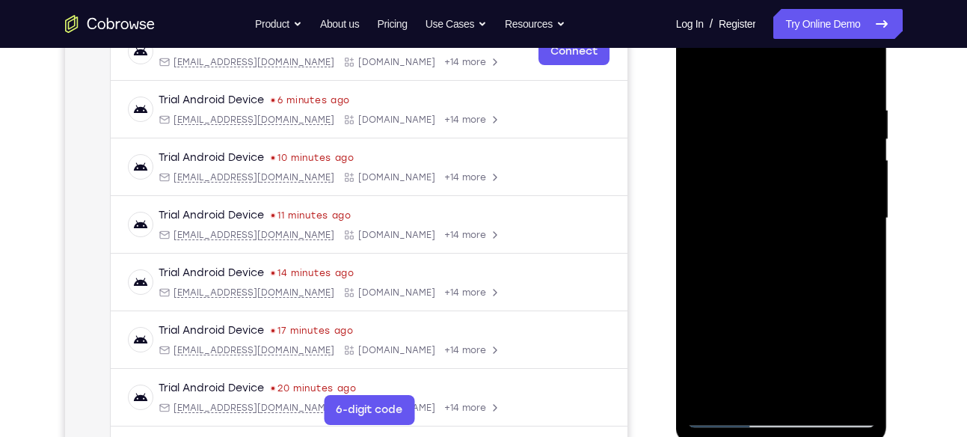
click at [862, 266] on div at bounding box center [782, 218] width 189 height 419
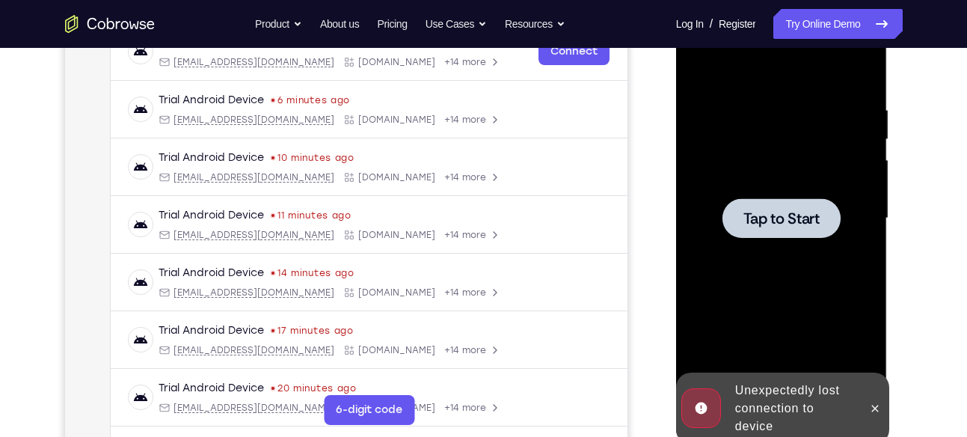
click at [807, 221] on span "Tap to Start" at bounding box center [782, 218] width 76 height 15
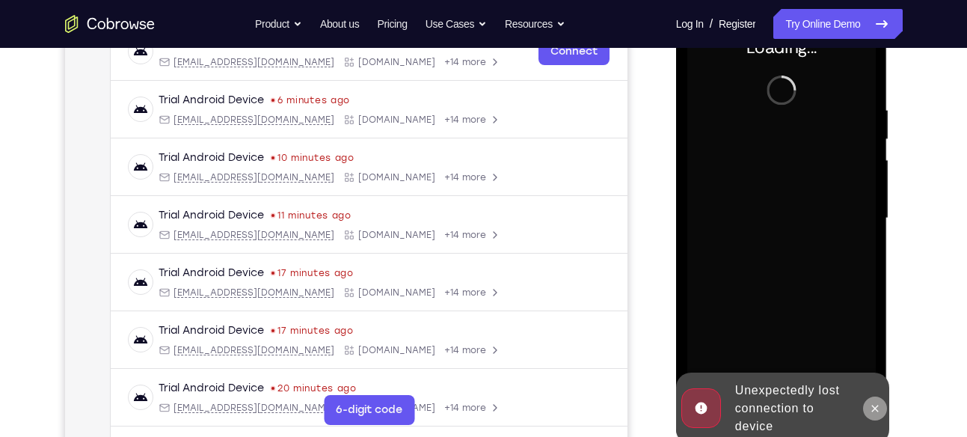
drag, startPoint x: 871, startPoint y: 412, endPoint x: 1190, endPoint y: 40, distance: 489.2
click at [871, 412] on icon at bounding box center [875, 409] width 12 height 12
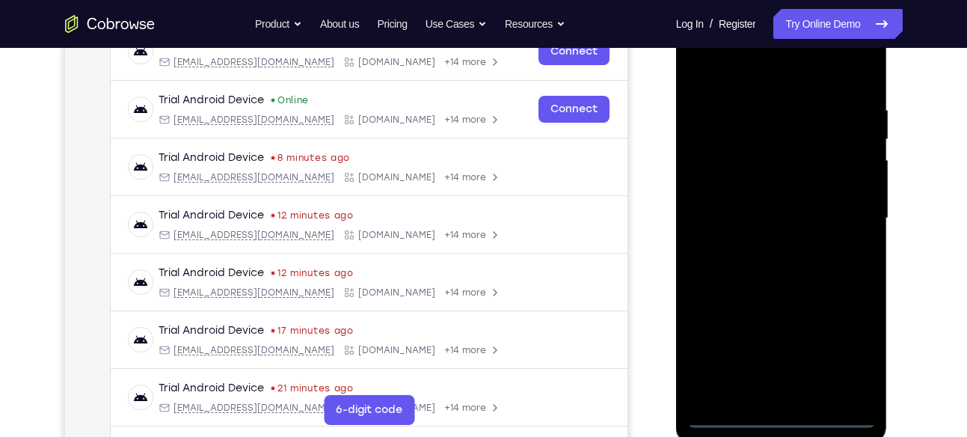
click at [780, 415] on div at bounding box center [782, 218] width 189 height 419
click at [849, 351] on div at bounding box center [782, 218] width 189 height 419
click at [729, 82] on div at bounding box center [782, 218] width 189 height 419
click at [846, 211] on div at bounding box center [782, 218] width 189 height 419
click at [767, 244] on div at bounding box center [782, 218] width 189 height 419
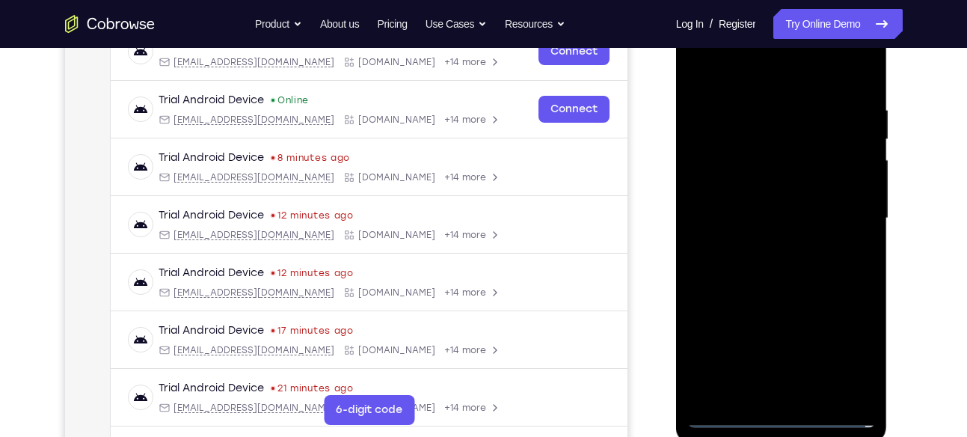
click at [780, 205] on div at bounding box center [782, 218] width 189 height 419
click at [776, 181] on div at bounding box center [782, 218] width 189 height 419
click at [791, 218] on div at bounding box center [782, 218] width 189 height 419
click at [801, 260] on div at bounding box center [782, 218] width 189 height 419
click at [753, 279] on div at bounding box center [782, 218] width 189 height 419
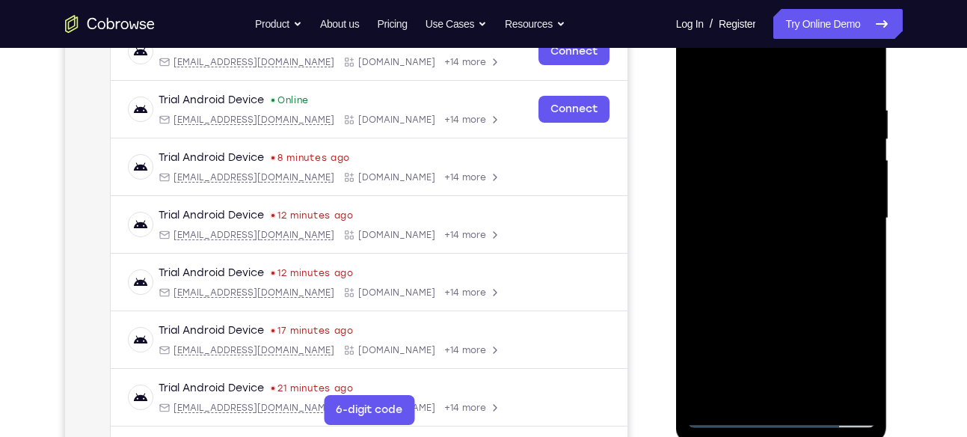
click at [818, 394] on div at bounding box center [782, 218] width 189 height 419
click at [801, 302] on div at bounding box center [782, 218] width 189 height 419
click at [773, 202] on div at bounding box center [782, 218] width 189 height 419
click at [814, 305] on div at bounding box center [782, 218] width 189 height 419
click at [851, 302] on div at bounding box center [782, 218] width 189 height 419
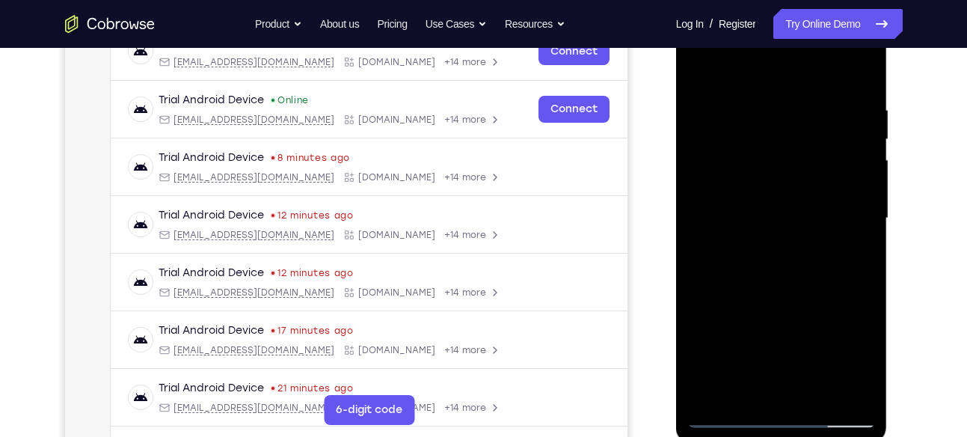
click at [863, 362] on div at bounding box center [782, 218] width 189 height 419
click at [753, 390] on div at bounding box center [782, 218] width 189 height 419
click at [828, 302] on div at bounding box center [782, 218] width 189 height 419
click at [742, 162] on div at bounding box center [782, 218] width 189 height 419
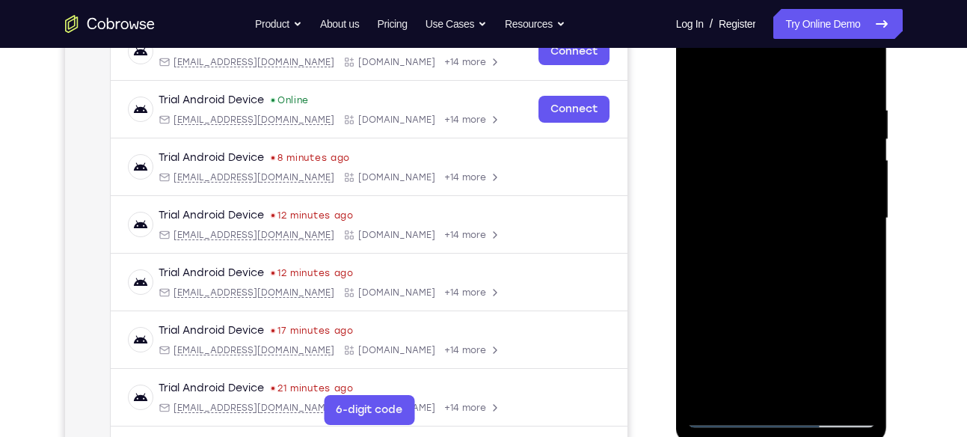
click at [783, 305] on div at bounding box center [782, 218] width 189 height 419
click at [868, 362] on div at bounding box center [782, 218] width 189 height 419
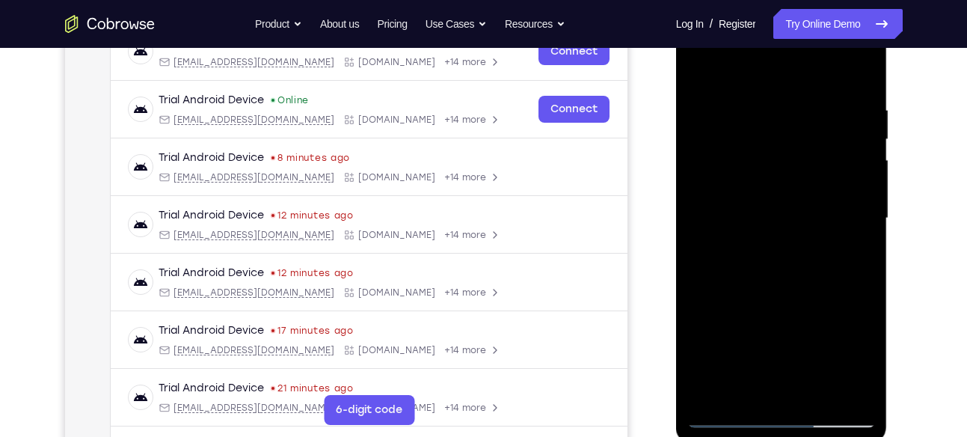
click at [868, 362] on div at bounding box center [782, 218] width 189 height 419
click at [704, 68] on div at bounding box center [782, 218] width 189 height 419
click at [703, 77] on div at bounding box center [782, 218] width 189 height 419
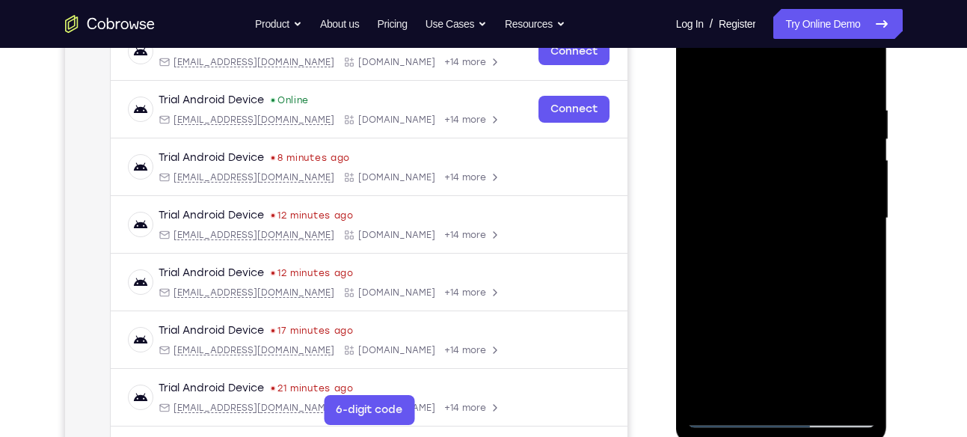
click at [703, 67] on div at bounding box center [782, 218] width 189 height 419
click at [759, 97] on div at bounding box center [782, 218] width 189 height 419
click at [854, 135] on div at bounding box center [782, 218] width 189 height 419
click at [853, 152] on div at bounding box center [782, 218] width 189 height 419
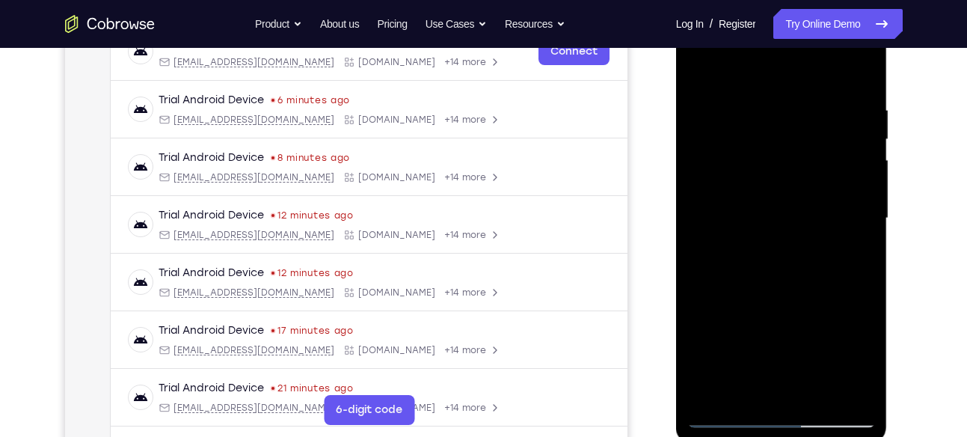
click at [859, 145] on div at bounding box center [782, 218] width 189 height 419
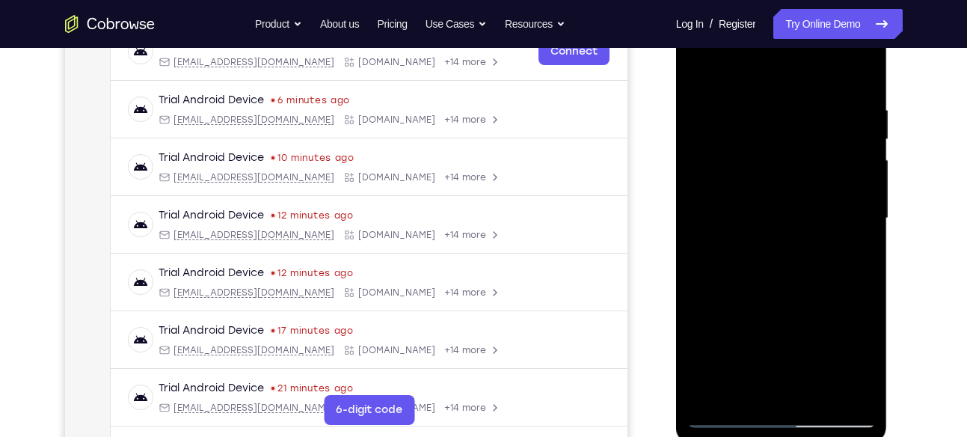
click at [859, 145] on div at bounding box center [782, 218] width 189 height 419
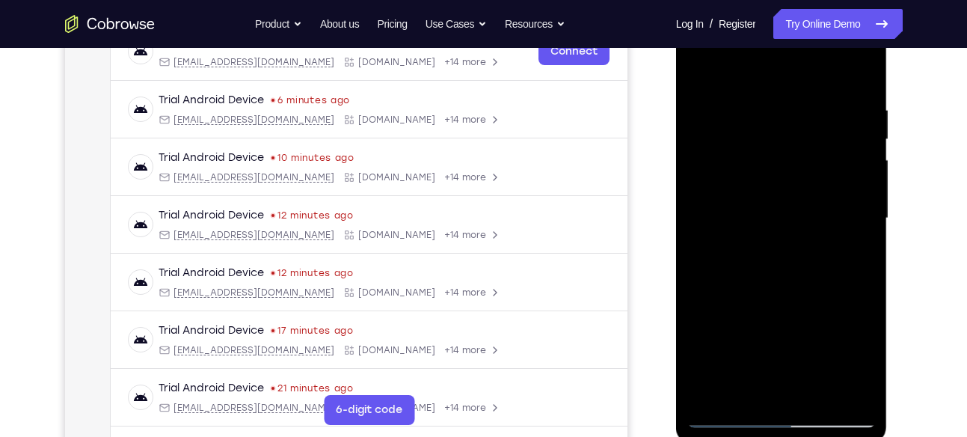
click at [859, 145] on div at bounding box center [782, 218] width 189 height 419
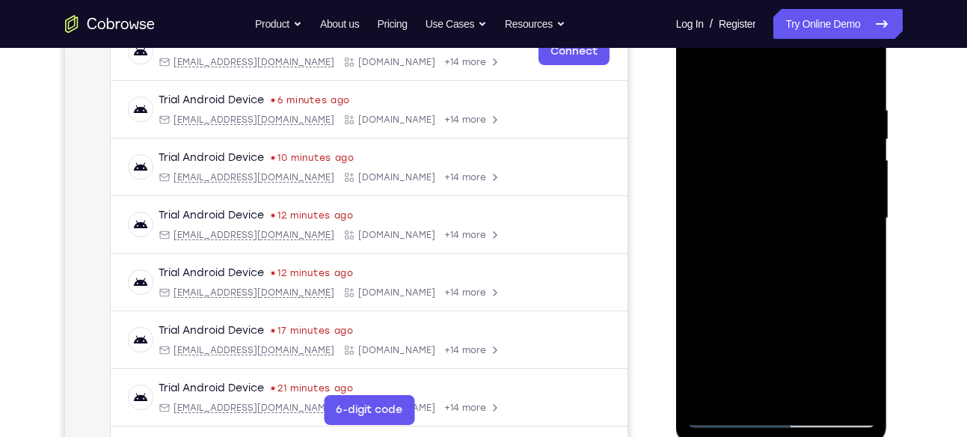
click at [859, 145] on div at bounding box center [782, 218] width 189 height 419
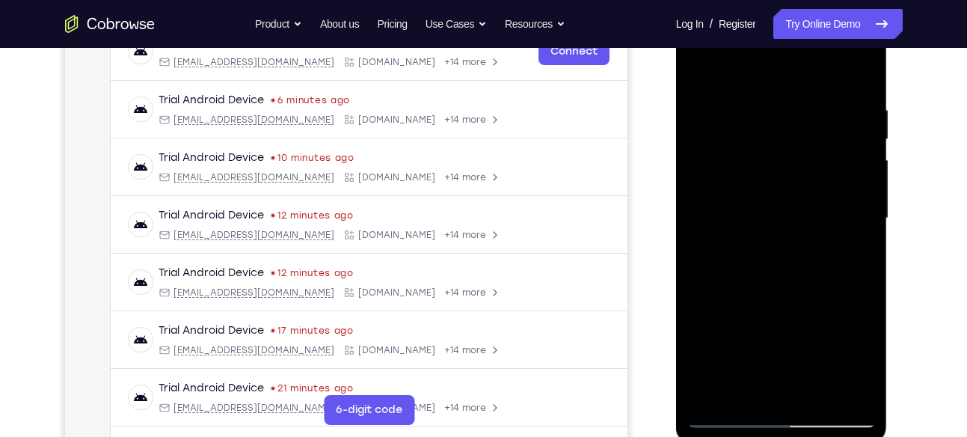
click at [859, 145] on div at bounding box center [782, 218] width 189 height 419
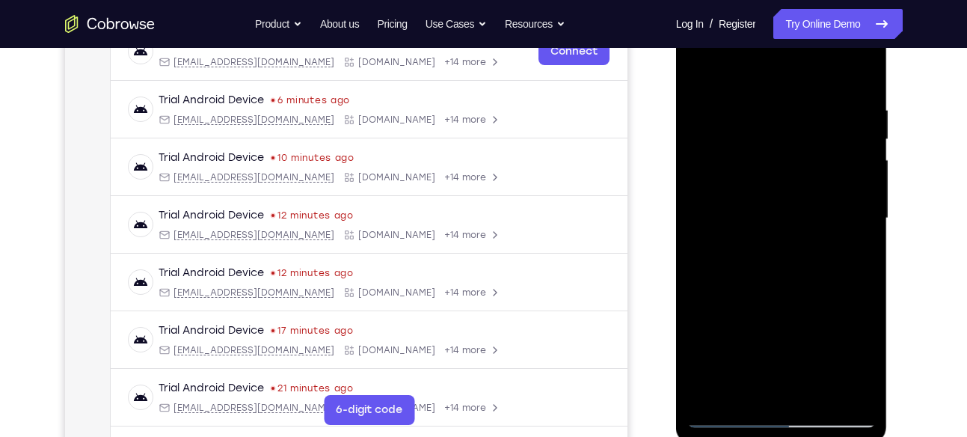
click at [859, 145] on div at bounding box center [782, 218] width 189 height 419
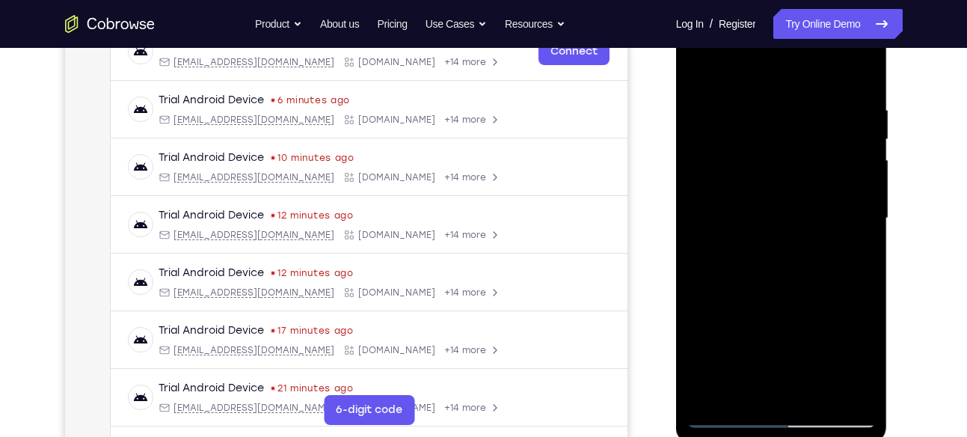
click at [859, 145] on div at bounding box center [782, 218] width 189 height 419
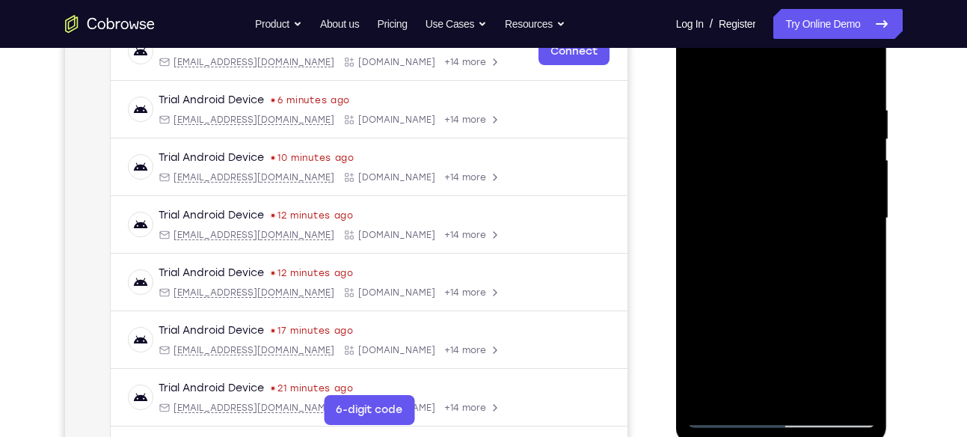
click at [859, 145] on div at bounding box center [782, 218] width 189 height 419
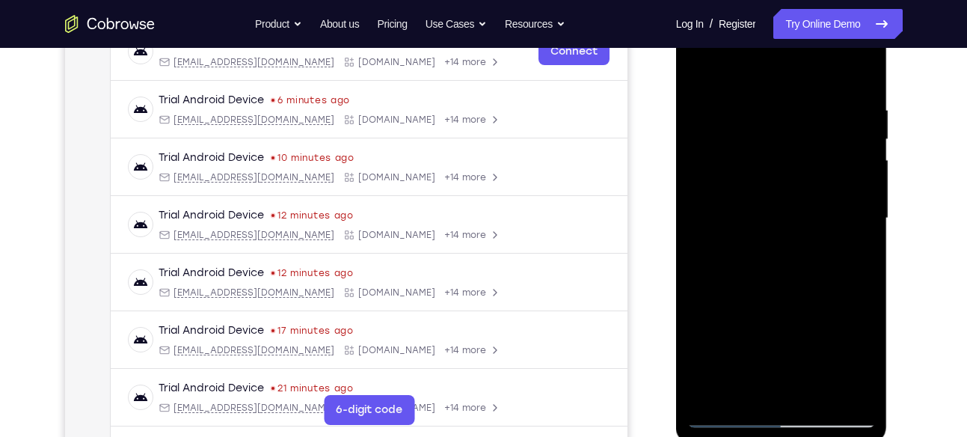
click at [859, 145] on div at bounding box center [782, 218] width 189 height 419
click at [852, 74] on div at bounding box center [782, 218] width 189 height 419
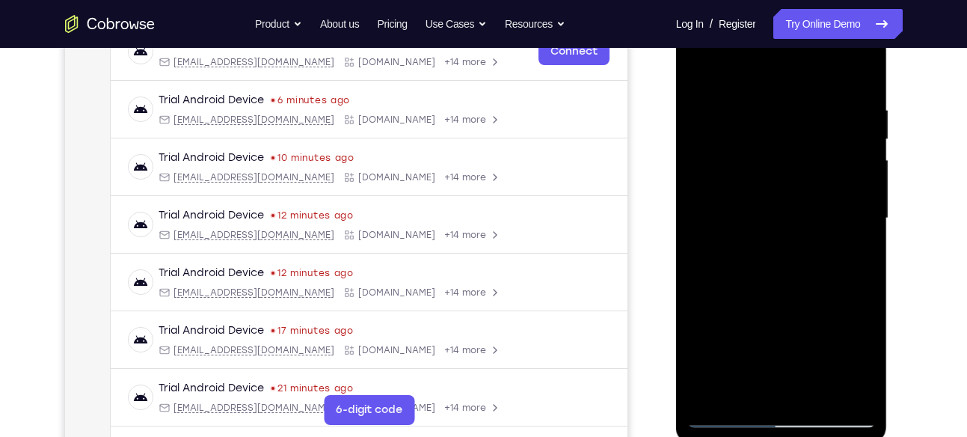
click at [818, 390] on div at bounding box center [782, 218] width 189 height 419
click at [750, 199] on div at bounding box center [782, 218] width 189 height 419
click at [771, 265] on div at bounding box center [782, 218] width 189 height 419
click at [800, 263] on div at bounding box center [782, 218] width 189 height 419
click at [853, 257] on div at bounding box center [782, 218] width 189 height 419
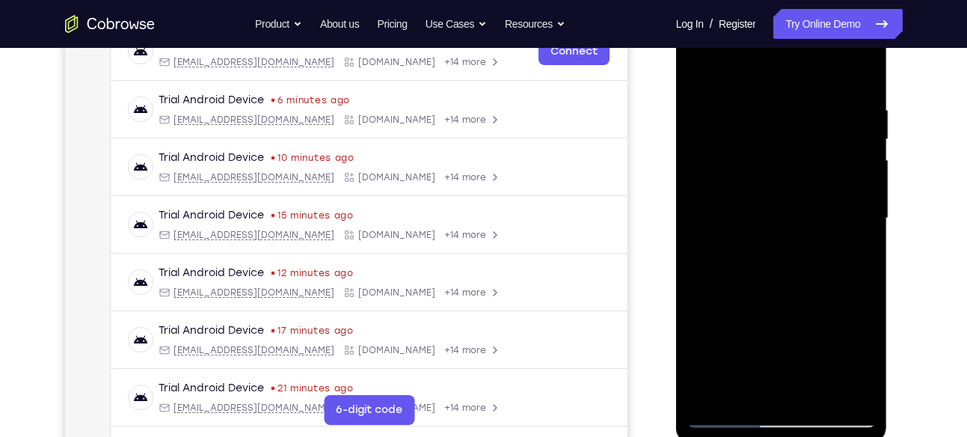
click at [766, 202] on div at bounding box center [782, 218] width 189 height 419
click at [813, 272] on div at bounding box center [782, 218] width 189 height 419
click at [810, 230] on div at bounding box center [782, 218] width 189 height 419
click at [847, 242] on div at bounding box center [782, 218] width 189 height 419
click at [822, 215] on div at bounding box center [782, 218] width 189 height 419
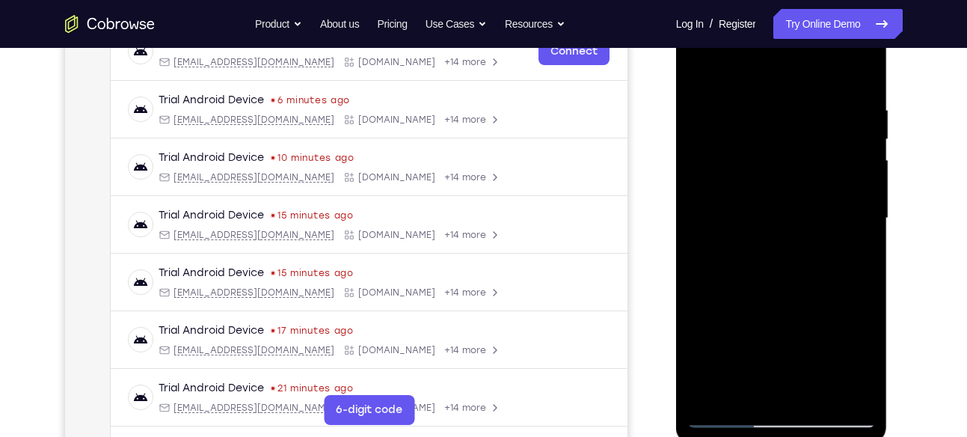
click at [851, 202] on div at bounding box center [782, 218] width 189 height 419
click at [856, 251] on div at bounding box center [782, 218] width 189 height 419
click at [726, 227] on div at bounding box center [782, 218] width 189 height 419
click at [724, 296] on div at bounding box center [782, 218] width 189 height 419
click at [750, 300] on div at bounding box center [782, 218] width 189 height 419
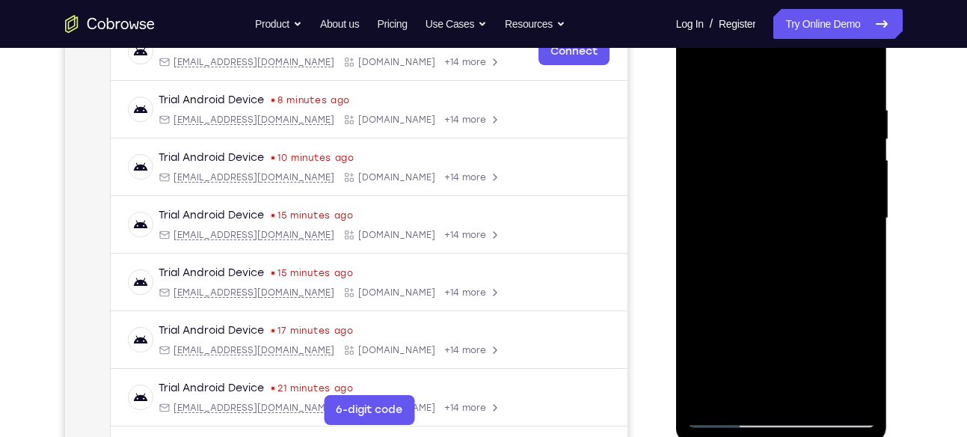
click at [745, 385] on div at bounding box center [782, 218] width 189 height 419
click at [819, 334] on div at bounding box center [782, 218] width 189 height 419
click at [703, 302] on div at bounding box center [782, 218] width 189 height 419
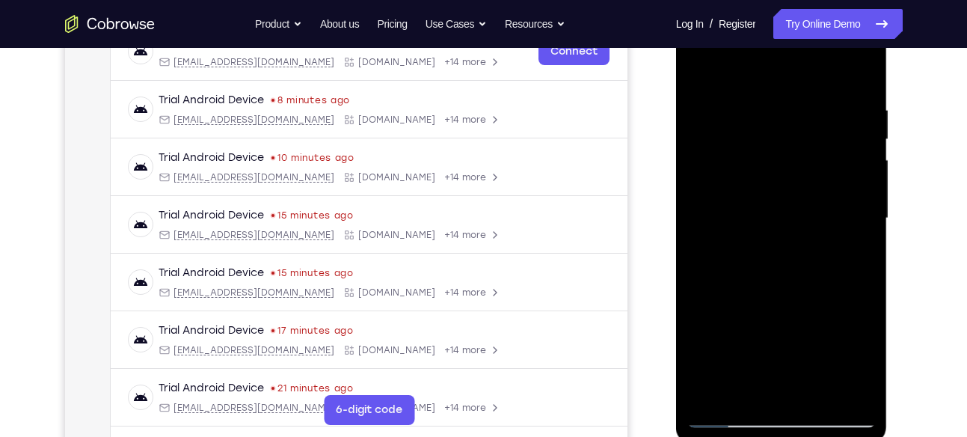
click at [703, 302] on div at bounding box center [782, 218] width 189 height 419
click at [704, 70] on div at bounding box center [782, 218] width 189 height 419
click at [778, 190] on div at bounding box center [782, 218] width 189 height 419
click at [700, 67] on div at bounding box center [782, 218] width 189 height 419
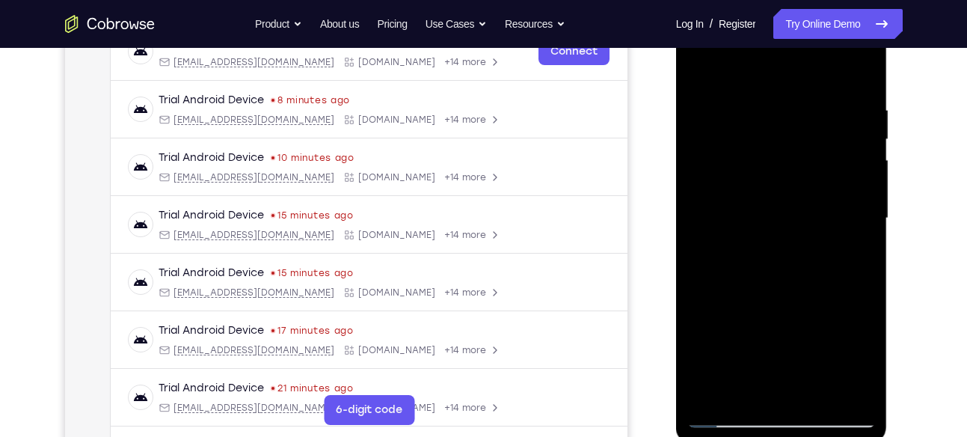
click at [700, 67] on div at bounding box center [782, 218] width 189 height 419
drag, startPoint x: 771, startPoint y: 124, endPoint x: 767, endPoint y: 364, distance: 240.2
click at [767, 364] on div at bounding box center [782, 218] width 189 height 419
click at [801, 248] on div at bounding box center [782, 218] width 189 height 419
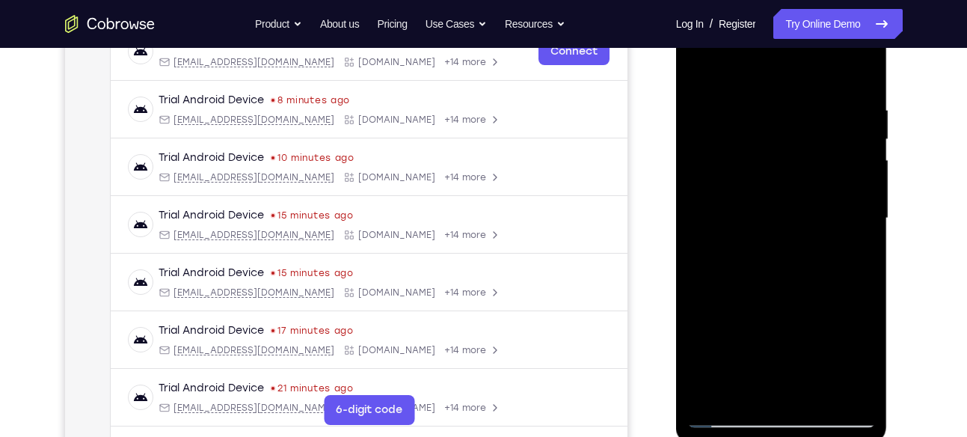
click at [809, 109] on div at bounding box center [782, 218] width 189 height 419
click at [857, 161] on div at bounding box center [782, 218] width 189 height 419
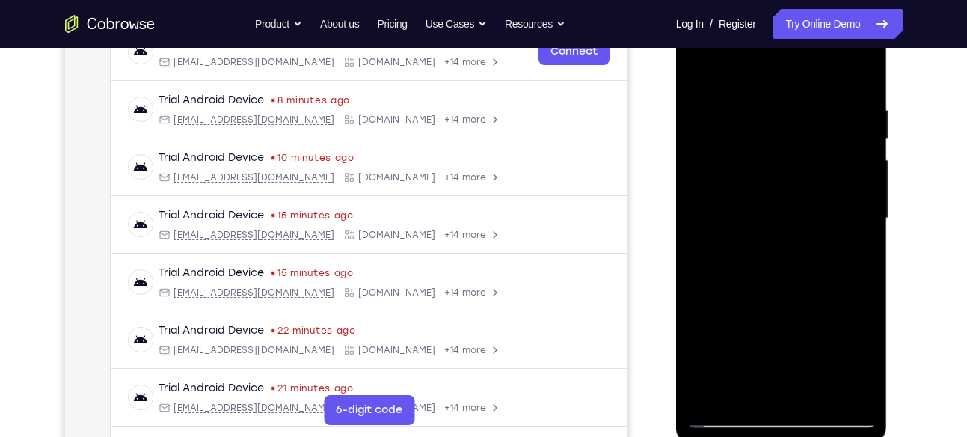
click at [857, 161] on div at bounding box center [782, 218] width 189 height 419
click at [863, 77] on div at bounding box center [782, 218] width 189 height 419
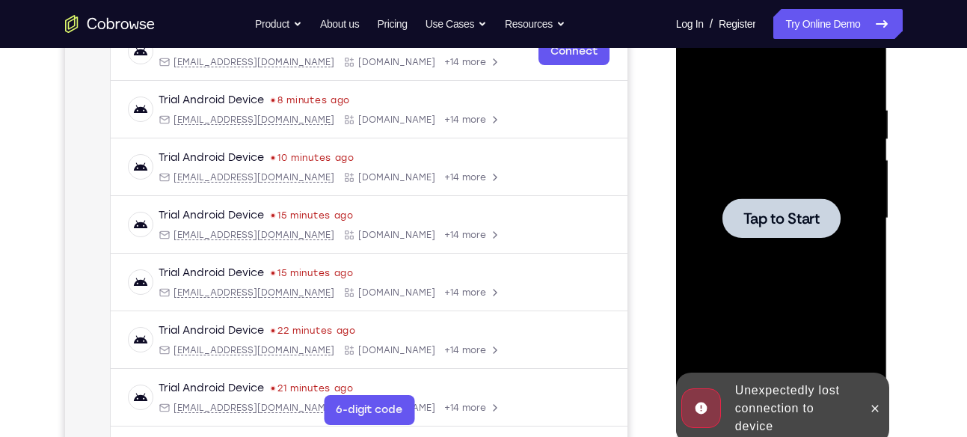
click at [802, 221] on span "Tap to Start" at bounding box center [782, 218] width 76 height 15
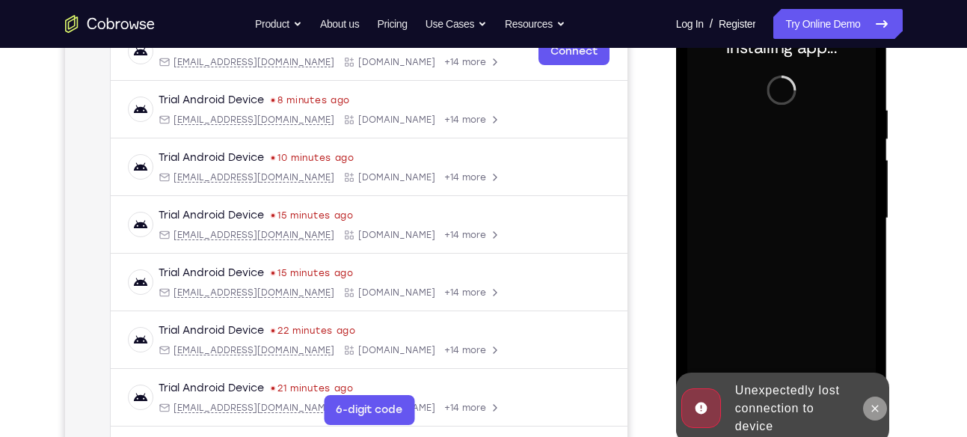
click at [881, 403] on icon at bounding box center [875, 409] width 12 height 12
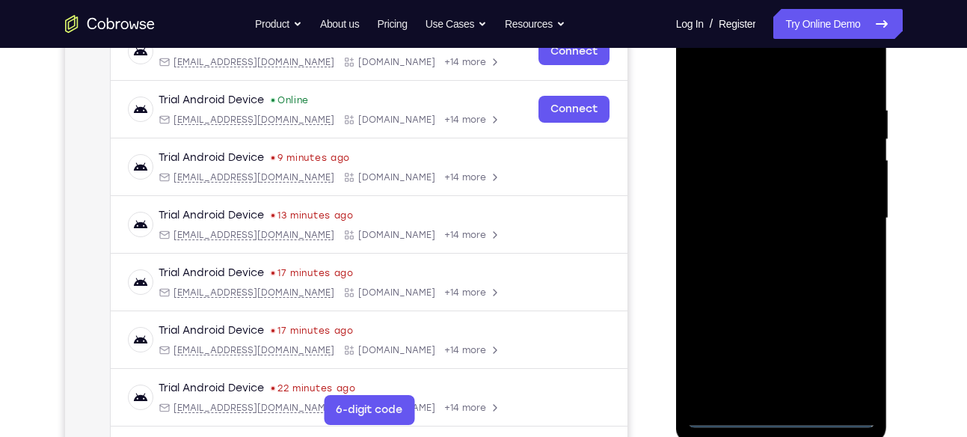
click at [781, 417] on div at bounding box center [782, 218] width 189 height 419
click at [843, 355] on div at bounding box center [782, 218] width 189 height 419
click at [733, 70] on div at bounding box center [782, 218] width 189 height 419
click at [752, 71] on div at bounding box center [782, 218] width 189 height 419
click at [848, 213] on div at bounding box center [782, 218] width 189 height 419
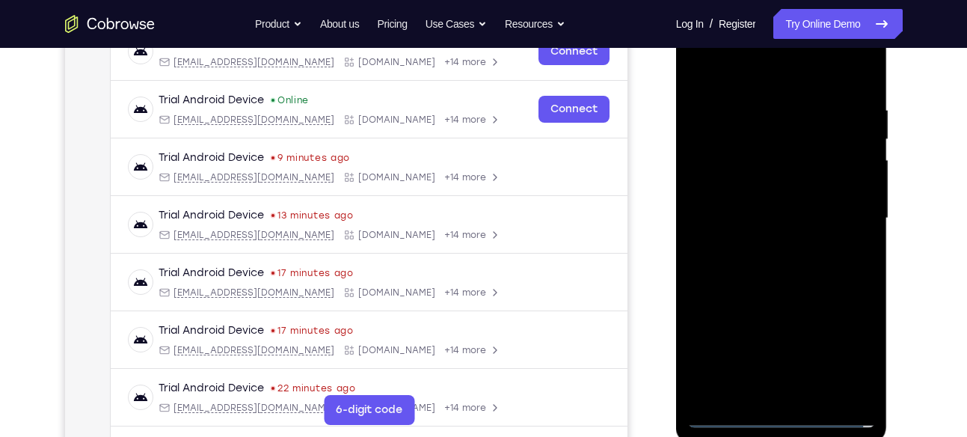
click at [766, 246] on div at bounding box center [782, 218] width 189 height 419
click at [755, 208] on div at bounding box center [782, 218] width 189 height 419
click at [759, 189] on div at bounding box center [782, 218] width 189 height 419
click at [775, 213] on div at bounding box center [782, 218] width 189 height 419
click at [780, 267] on div at bounding box center [782, 218] width 189 height 419
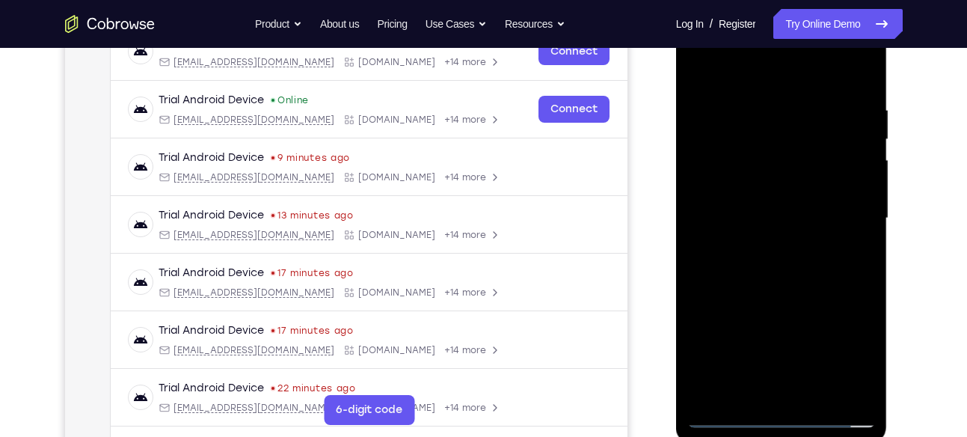
click at [780, 267] on div at bounding box center [782, 218] width 189 height 419
click at [795, 280] on div at bounding box center [782, 218] width 189 height 419
click at [825, 394] on div at bounding box center [782, 218] width 189 height 419
click at [799, 290] on div at bounding box center [782, 218] width 189 height 419
click at [804, 247] on div at bounding box center [782, 218] width 189 height 419
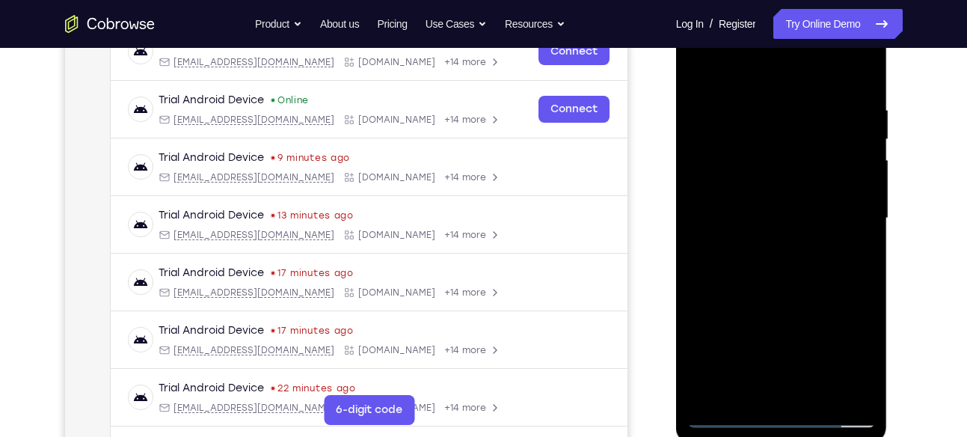
click at [786, 227] on div at bounding box center [782, 218] width 189 height 419
click at [755, 311] on div at bounding box center [782, 218] width 189 height 419
click at [800, 308] on div at bounding box center [782, 218] width 189 height 419
click at [774, 175] on div at bounding box center [782, 218] width 189 height 419
click at [812, 308] on div at bounding box center [782, 218] width 189 height 419
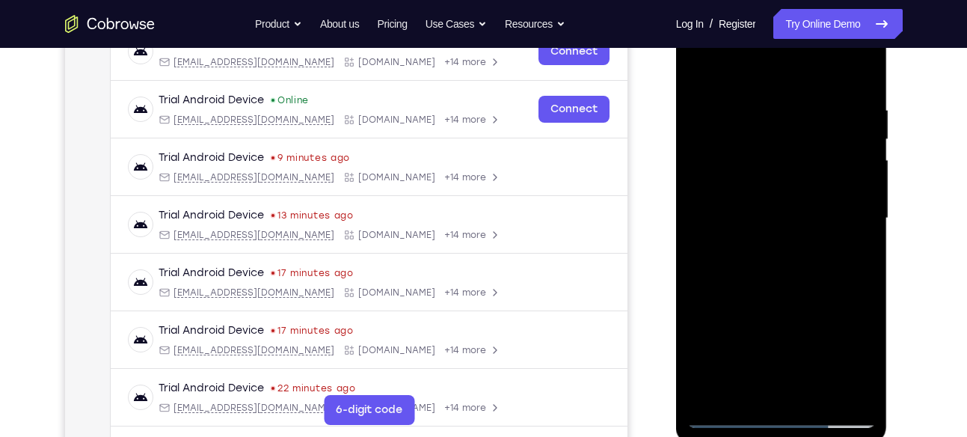
click at [849, 255] on div at bounding box center [782, 218] width 189 height 419
drag, startPoint x: 735, startPoint y: 78, endPoint x: 733, endPoint y: -21, distance: 98.8
click at [733, 0] on html "Online web based iOS Simulators and Android Emulators. Run iPhone, iPad, Mobile…" at bounding box center [782, 222] width 213 height 449
click at [703, 65] on div at bounding box center [782, 218] width 189 height 419
click at [703, 66] on div at bounding box center [782, 218] width 189 height 419
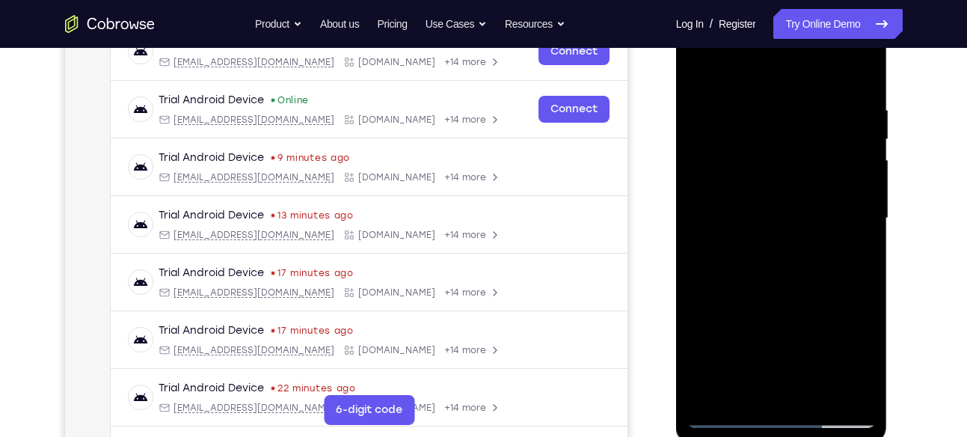
click at [777, 93] on div at bounding box center [782, 218] width 189 height 419
click at [858, 145] on div at bounding box center [782, 218] width 189 height 419
drag, startPoint x: 844, startPoint y: 172, endPoint x: 1159, endPoint y: 242, distance: 322.8
click at [676, 189] on html "Online web based iOS Simulators and Android Emulators. Run iPhone, iPad, Mobile…" at bounding box center [782, 222] width 213 height 449
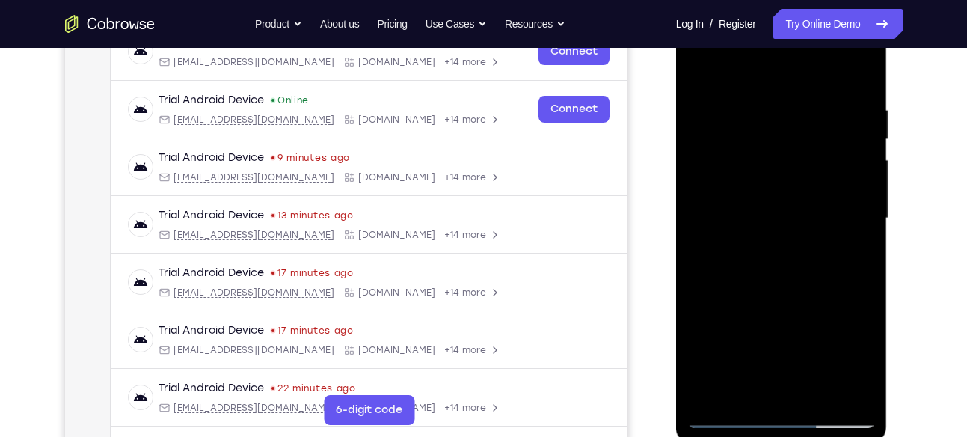
click at [857, 171] on div at bounding box center [782, 218] width 189 height 419
drag, startPoint x: 863, startPoint y: 177, endPoint x: 1175, endPoint y: 245, distance: 319.2
click at [676, 192] on html "Online web based iOS Simulators and Android Emulators. Run iPhone, iPad, Mobile…" at bounding box center [782, 222] width 213 height 449
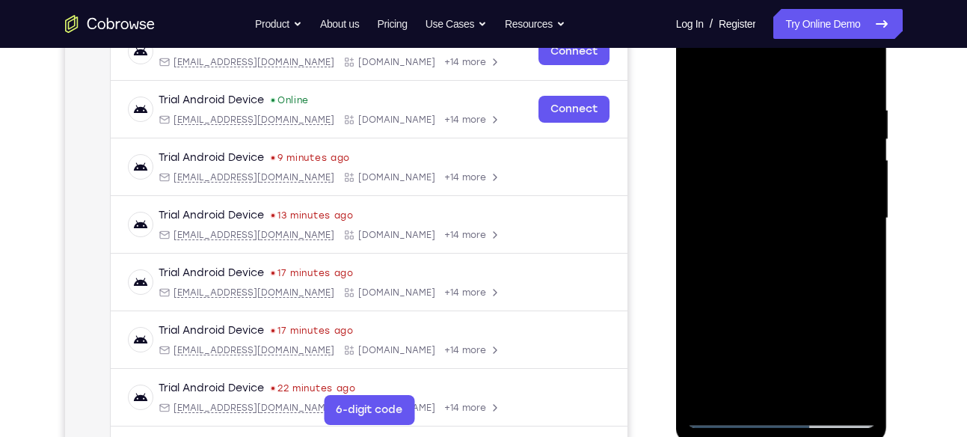
click at [860, 162] on div at bounding box center [782, 218] width 189 height 419
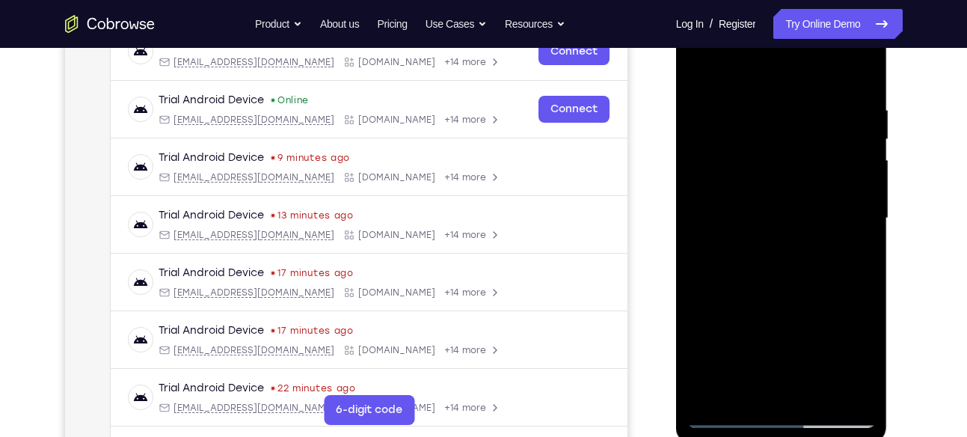
click at [860, 162] on div at bounding box center [782, 218] width 189 height 419
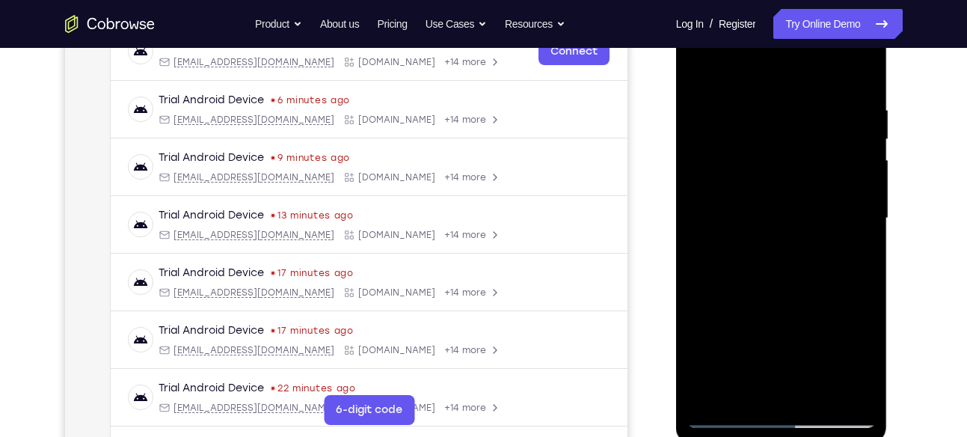
click at [860, 162] on div at bounding box center [782, 218] width 189 height 419
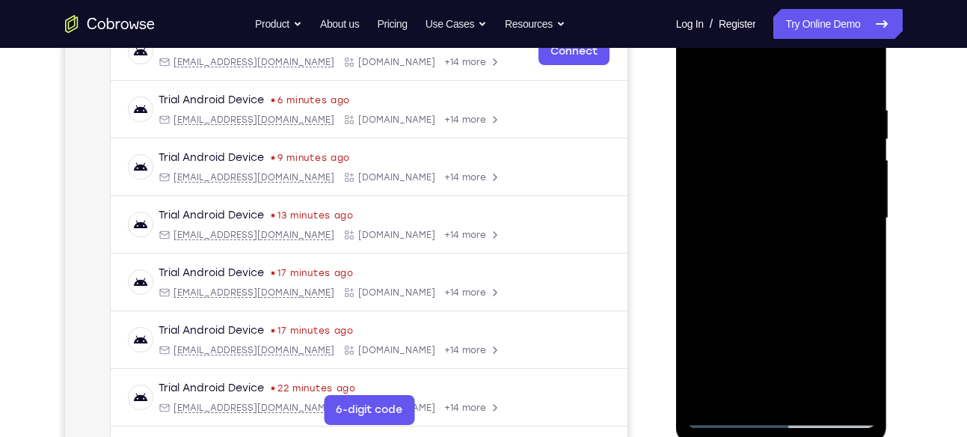
click at [860, 162] on div at bounding box center [782, 218] width 189 height 419
click at [860, 175] on div at bounding box center [782, 218] width 189 height 419
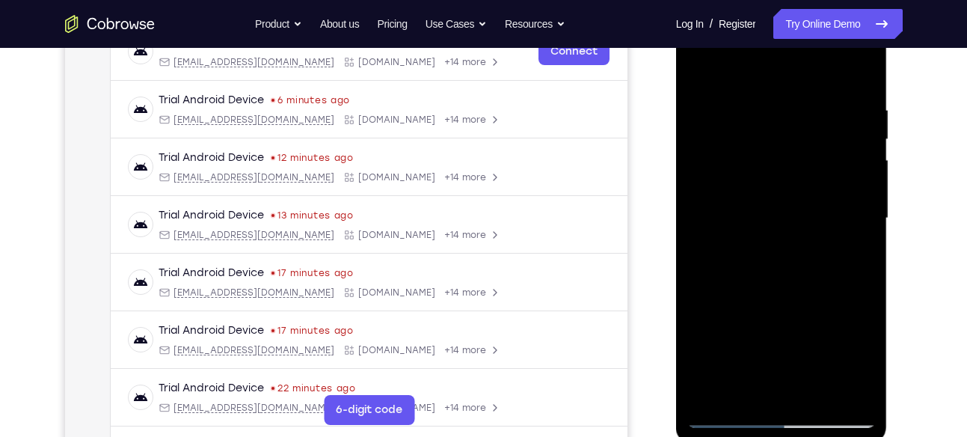
click at [863, 186] on div at bounding box center [782, 218] width 189 height 419
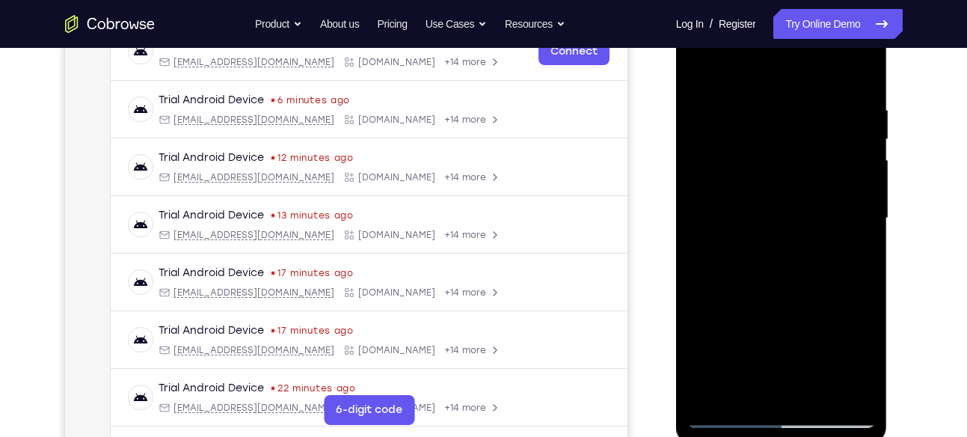
click at [863, 186] on div at bounding box center [782, 218] width 189 height 419
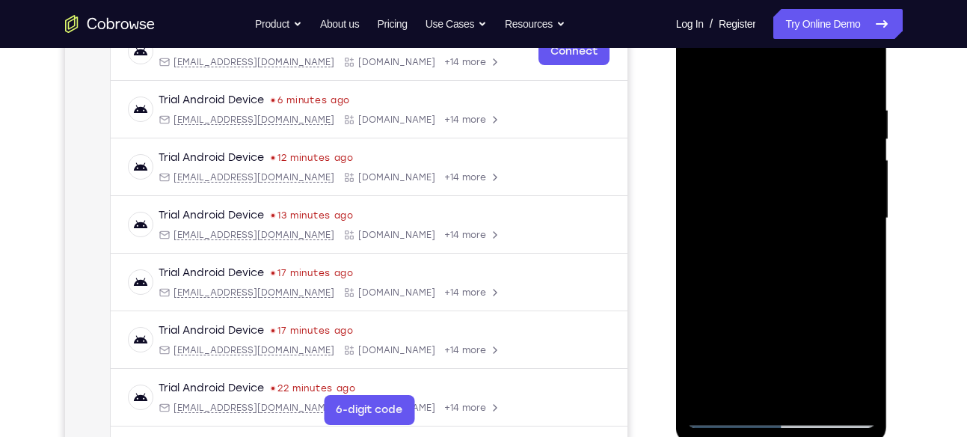
click at [863, 186] on div at bounding box center [782, 218] width 189 height 419
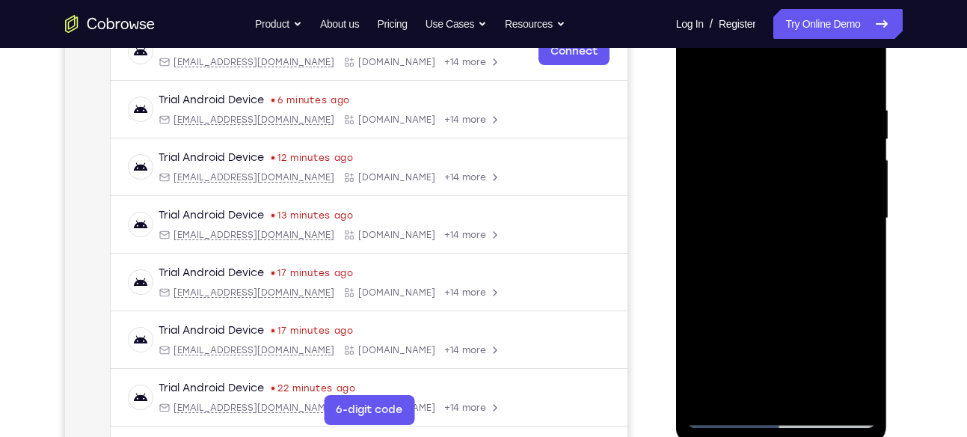
click at [863, 186] on div at bounding box center [782, 218] width 189 height 419
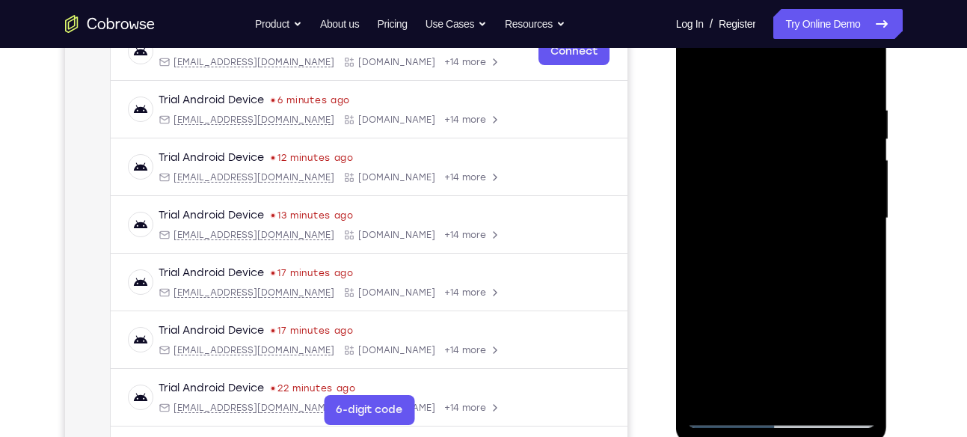
click at [863, 186] on div at bounding box center [782, 218] width 189 height 419
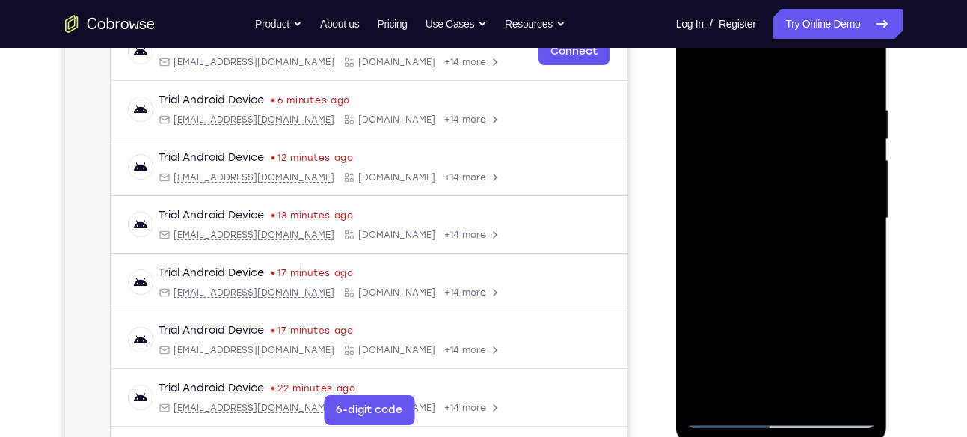
click at [863, 186] on div at bounding box center [782, 218] width 189 height 419
click at [856, 70] on div at bounding box center [782, 218] width 189 height 419
click at [819, 391] on div at bounding box center [782, 218] width 189 height 419
click at [706, 65] on div at bounding box center [782, 218] width 189 height 419
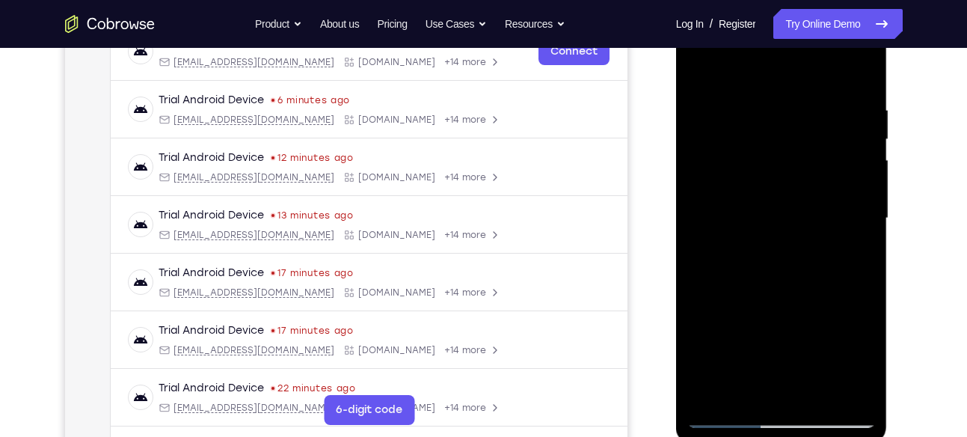
drag, startPoint x: 786, startPoint y: 147, endPoint x: 764, endPoint y: 392, distance: 245.6
click at [764, 392] on div at bounding box center [782, 218] width 189 height 419
click at [864, 373] on div at bounding box center [782, 218] width 189 height 419
click at [763, 101] on div at bounding box center [782, 218] width 189 height 419
click at [763, 107] on div at bounding box center [782, 218] width 189 height 419
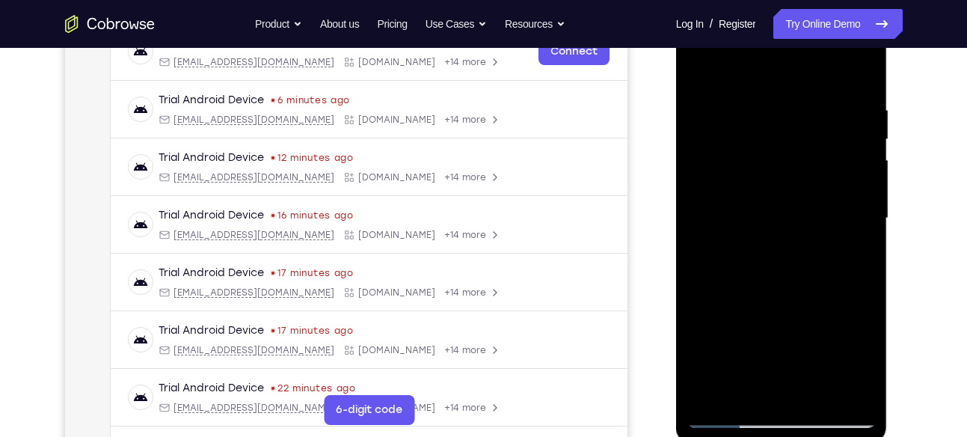
click at [840, 384] on div at bounding box center [782, 218] width 189 height 419
click at [860, 72] on div at bounding box center [782, 218] width 189 height 419
click at [824, 389] on div at bounding box center [782, 218] width 189 height 419
click at [763, 200] on div at bounding box center [782, 218] width 189 height 419
click at [747, 390] on div at bounding box center [782, 218] width 189 height 419
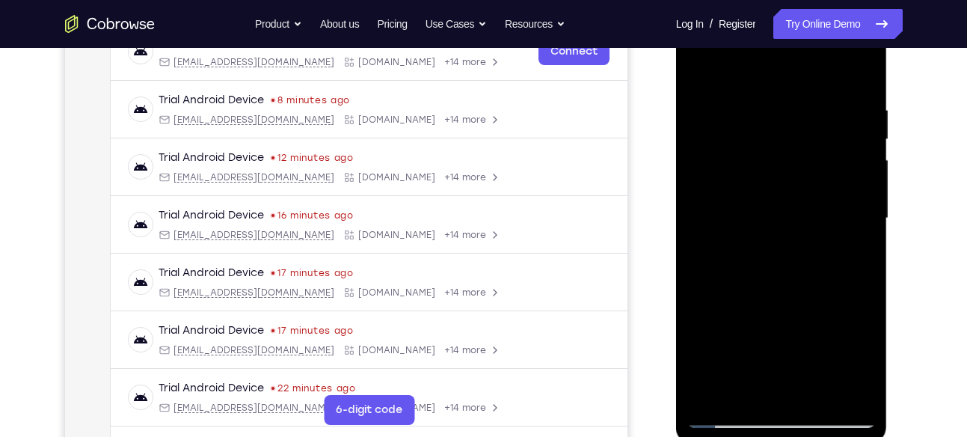
click at [744, 346] on div at bounding box center [782, 218] width 189 height 419
click at [857, 239] on div at bounding box center [782, 218] width 189 height 419
click at [751, 388] on div at bounding box center [782, 218] width 189 height 419
drag, startPoint x: 822, startPoint y: 358, endPoint x: 799, endPoint y: 114, distance: 244.9
click at [799, 114] on div at bounding box center [782, 218] width 189 height 419
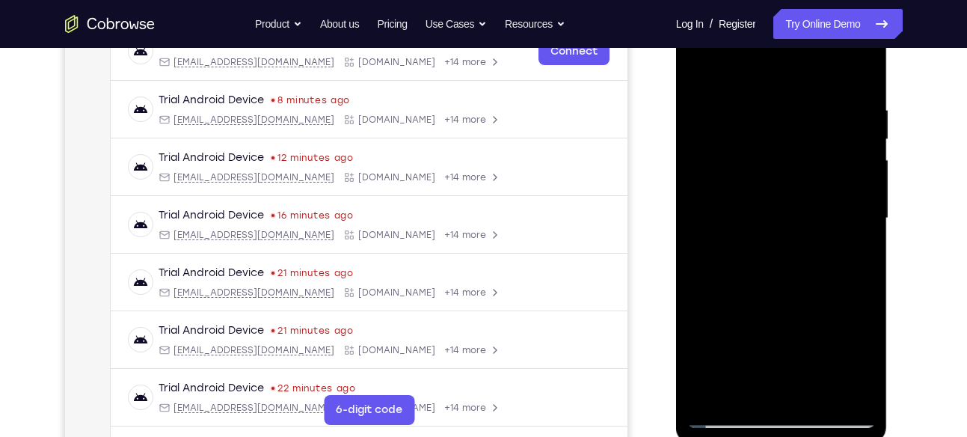
drag, startPoint x: 743, startPoint y: 353, endPoint x: 724, endPoint y: 259, distance: 96.1
click at [724, 259] on div at bounding box center [782, 218] width 189 height 419
drag, startPoint x: 711, startPoint y: 355, endPoint x: 697, endPoint y: 278, distance: 78.2
click at [697, 278] on div at bounding box center [782, 218] width 189 height 419
drag, startPoint x: 707, startPoint y: 293, endPoint x: 706, endPoint y: 337, distance: 44.2
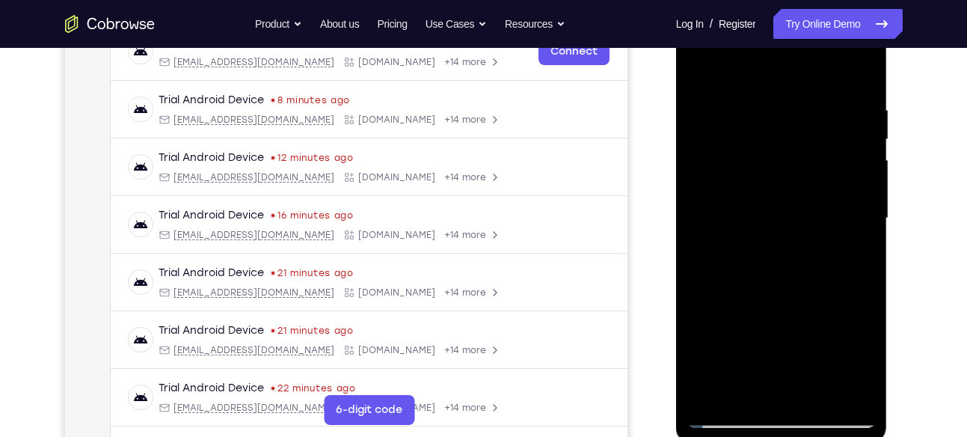
click at [706, 337] on div at bounding box center [782, 218] width 189 height 419
click at [700, 313] on div at bounding box center [782, 218] width 189 height 419
click at [854, 247] on div at bounding box center [782, 218] width 189 height 419
click at [702, 71] on div at bounding box center [782, 218] width 189 height 419
click at [792, 230] on div at bounding box center [782, 218] width 189 height 419
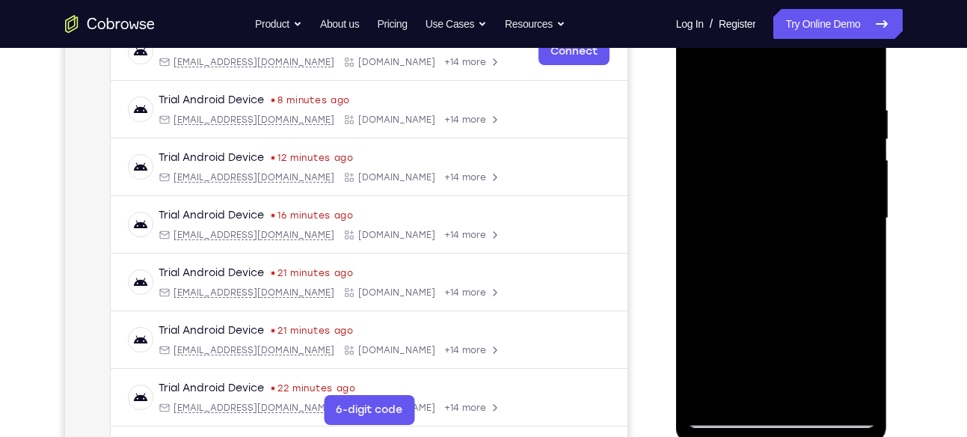
click at [860, 362] on div at bounding box center [782, 218] width 189 height 419
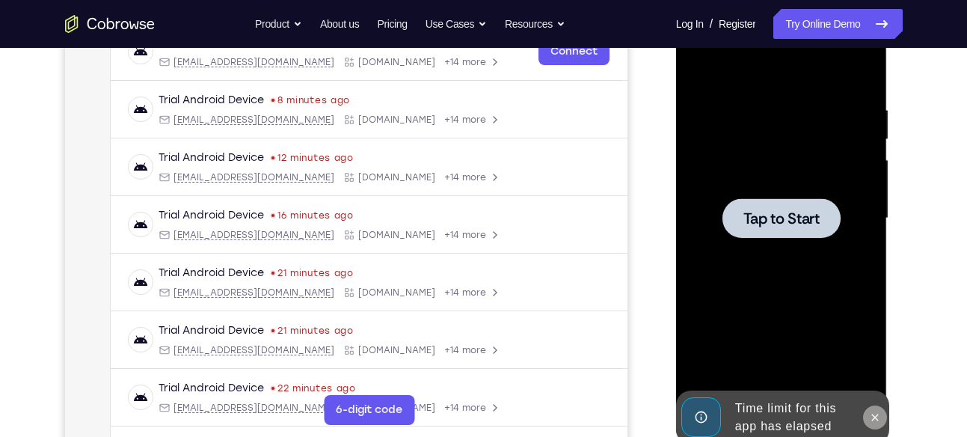
click at [878, 412] on icon at bounding box center [875, 418] width 12 height 12
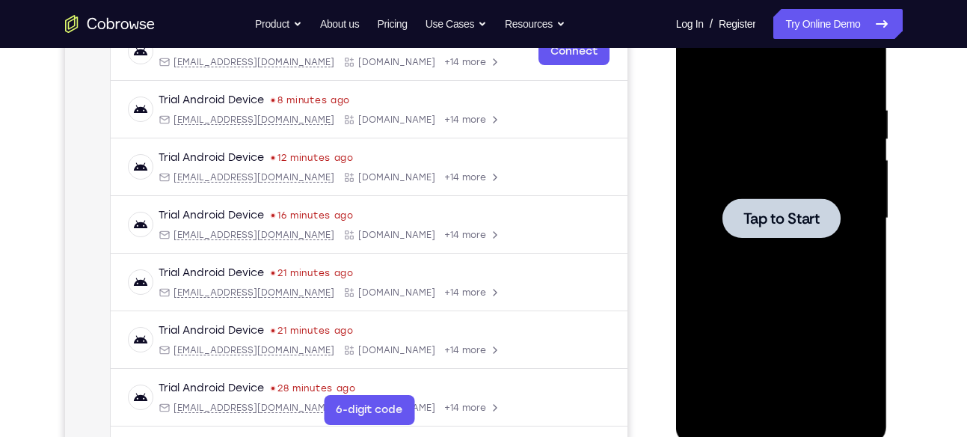
click at [810, 225] on span "Tap to Start" at bounding box center [782, 218] width 76 height 15
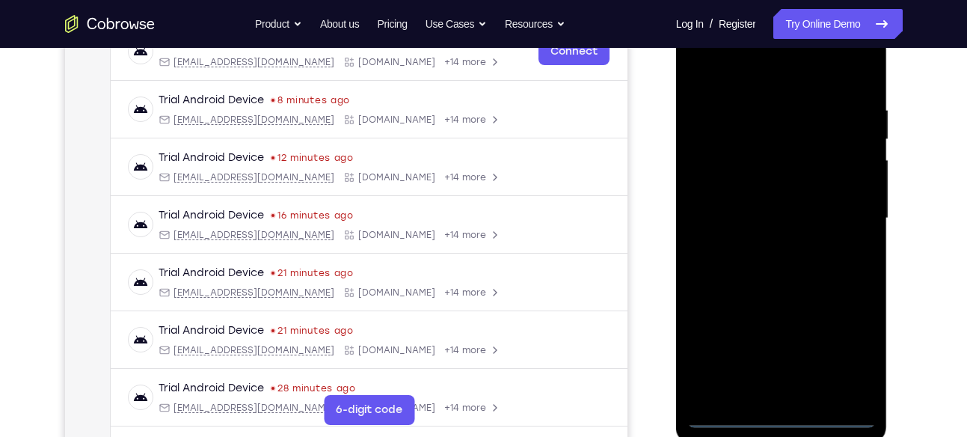
click at [782, 411] on div at bounding box center [782, 218] width 189 height 419
click at [788, 413] on div at bounding box center [782, 218] width 189 height 419
click at [861, 353] on div at bounding box center [782, 218] width 189 height 419
click at [750, 73] on div at bounding box center [782, 218] width 189 height 419
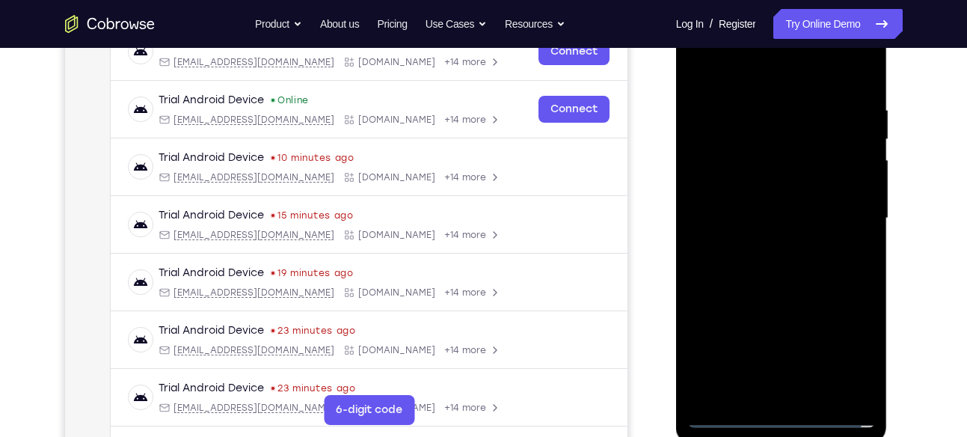
click at [844, 193] on div at bounding box center [782, 218] width 189 height 419
click at [844, 203] on div at bounding box center [782, 218] width 189 height 419
click at [730, 417] on div at bounding box center [782, 218] width 189 height 419
click at [738, 415] on div at bounding box center [782, 218] width 189 height 419
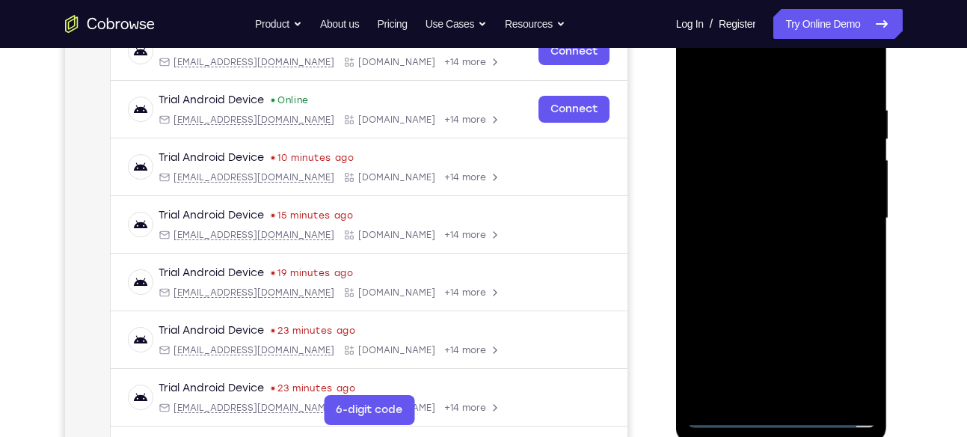
click at [849, 351] on div at bounding box center [782, 218] width 189 height 419
click at [848, 207] on div at bounding box center [782, 218] width 189 height 419
click at [766, 243] on div at bounding box center [782, 218] width 189 height 419
click at [762, 201] on div at bounding box center [782, 218] width 189 height 419
click at [762, 189] on div at bounding box center [782, 218] width 189 height 419
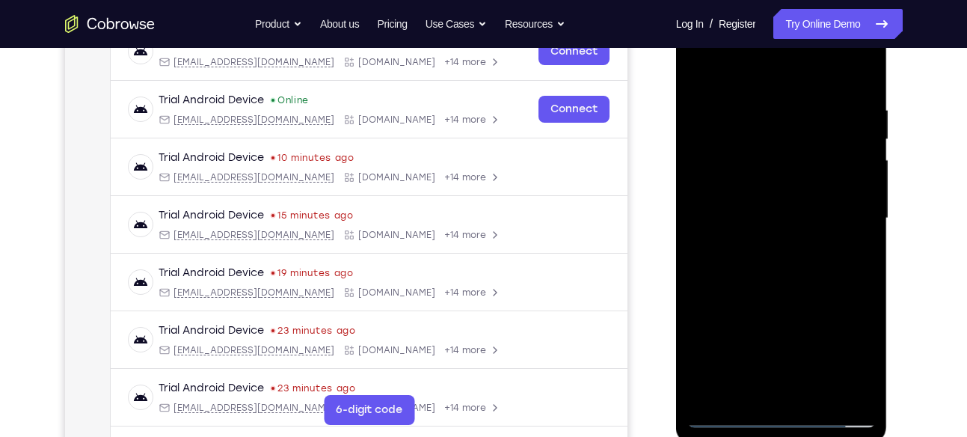
click at [783, 216] on div at bounding box center [782, 218] width 189 height 419
click at [806, 266] on div at bounding box center [782, 218] width 189 height 419
click at [787, 272] on div at bounding box center [782, 218] width 189 height 419
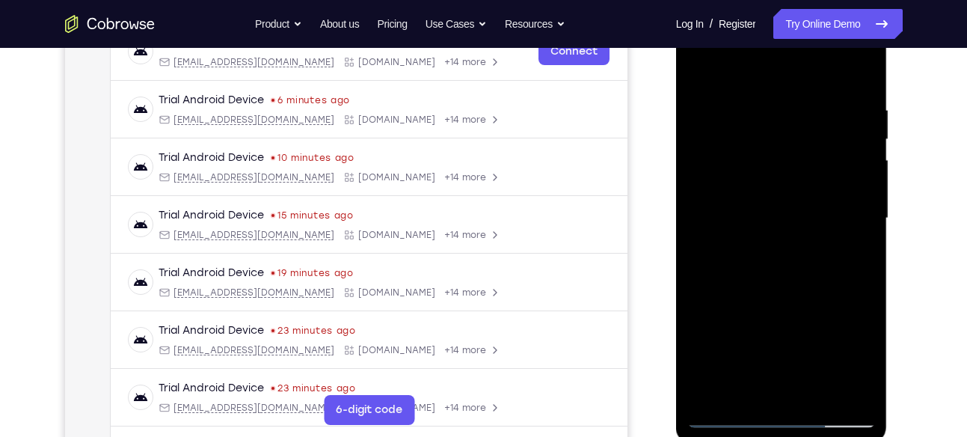
click at [823, 393] on div at bounding box center [782, 218] width 189 height 419
click at [807, 296] on div at bounding box center [782, 218] width 189 height 419
click at [793, 193] on div at bounding box center [782, 218] width 189 height 419
click at [702, 76] on div at bounding box center [782, 218] width 189 height 419
click at [703, 71] on div at bounding box center [782, 218] width 189 height 419
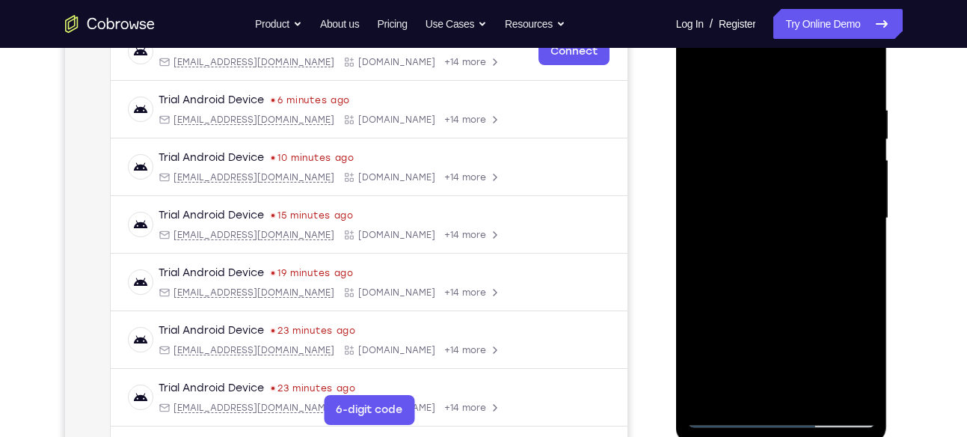
click at [756, 100] on div at bounding box center [782, 218] width 189 height 419
click at [762, 100] on div at bounding box center [782, 218] width 189 height 419
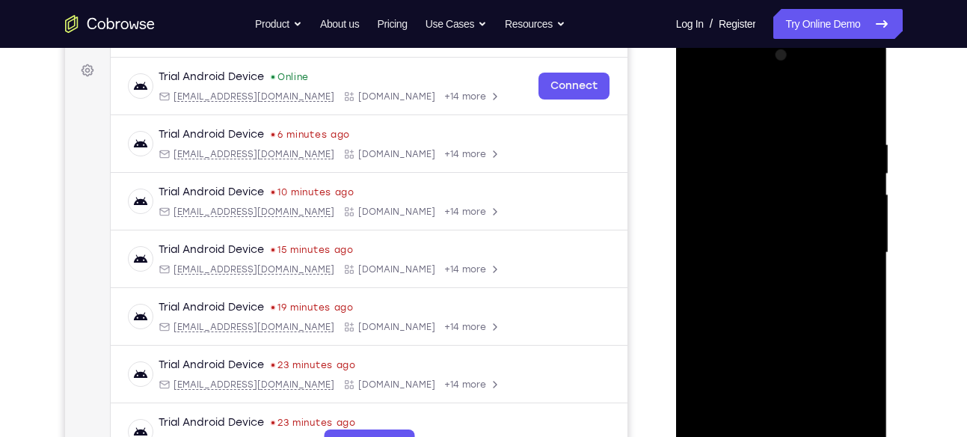
scroll to position [212, 0]
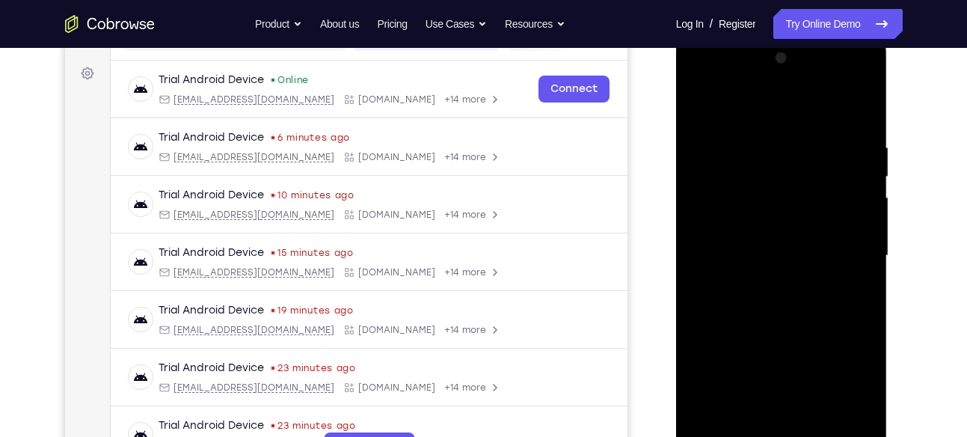
click at [847, 82] on div at bounding box center [782, 255] width 189 height 419
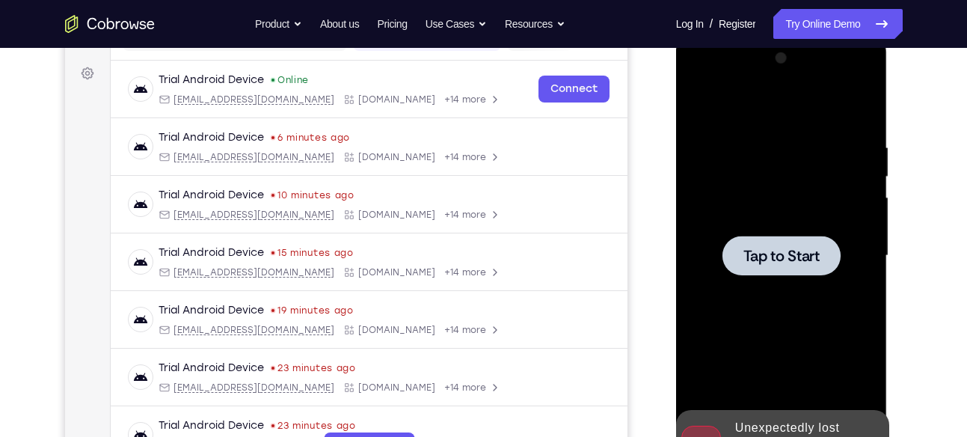
click at [816, 257] on span "Tap to Start" at bounding box center [782, 255] width 76 height 15
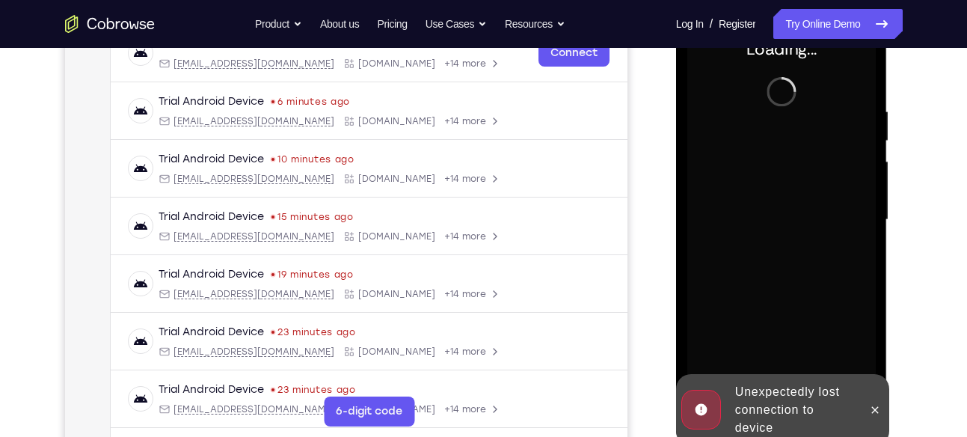
scroll to position [251, 0]
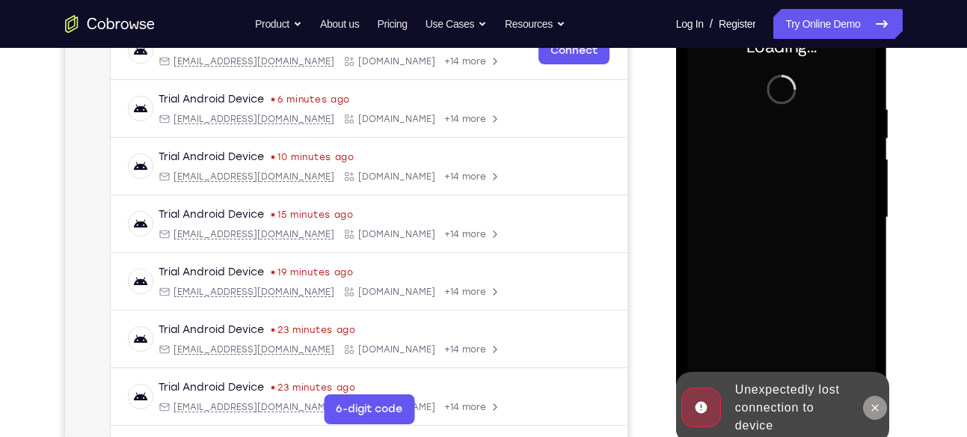
click at [876, 399] on button at bounding box center [875, 408] width 24 height 24
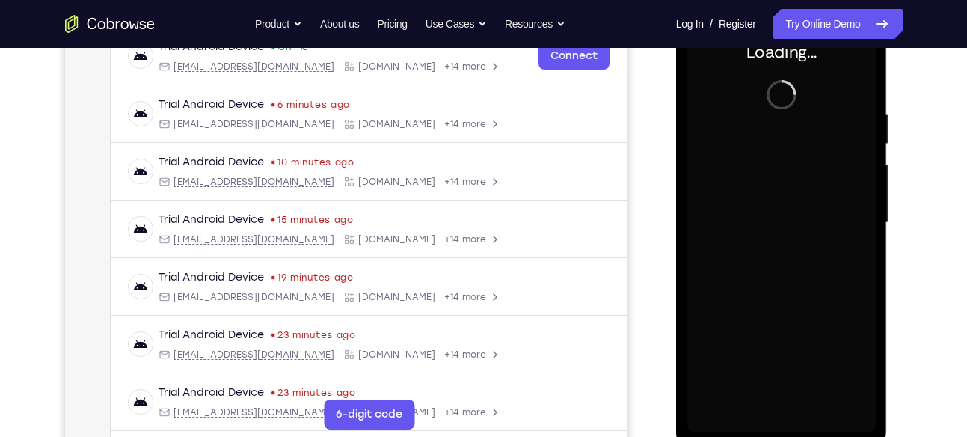
scroll to position [245, 0]
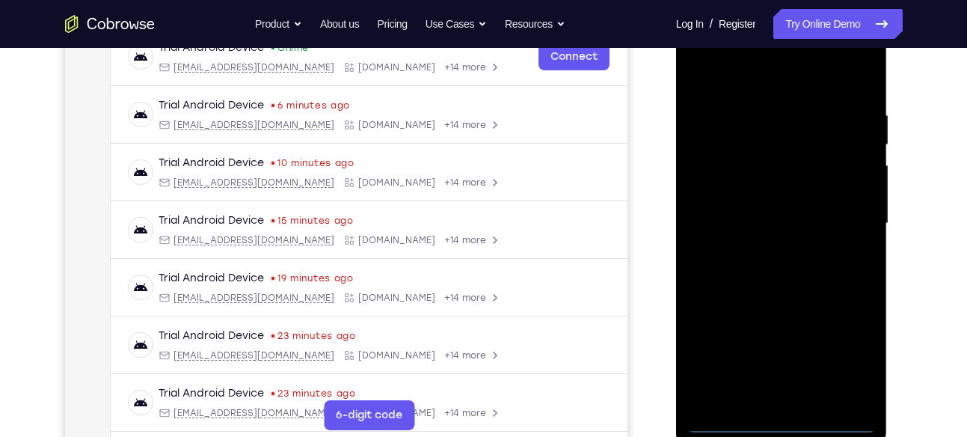
click at [784, 422] on div at bounding box center [782, 223] width 189 height 419
click at [848, 359] on div at bounding box center [782, 223] width 189 height 419
click at [752, 78] on div at bounding box center [782, 223] width 189 height 419
click at [790, 145] on div at bounding box center [782, 223] width 189 height 419
click at [768, 383] on div at bounding box center [782, 223] width 189 height 419
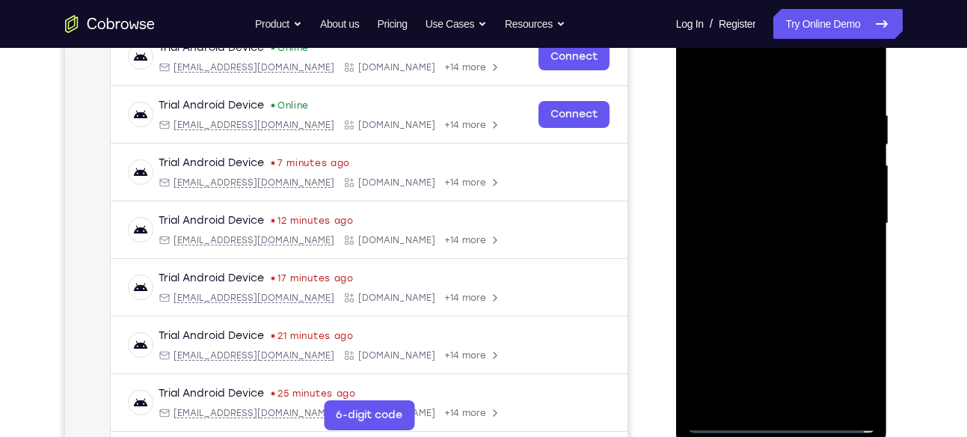
drag, startPoint x: 816, startPoint y: 365, endPoint x: 794, endPoint y: 236, distance: 130.5
click at [794, 236] on div at bounding box center [782, 223] width 189 height 419
drag, startPoint x: 812, startPoint y: 299, endPoint x: 780, endPoint y: 437, distance: 142.1
click at [780, 436] on div at bounding box center [782, 226] width 212 height 446
click at [774, 227] on div at bounding box center [782, 223] width 189 height 419
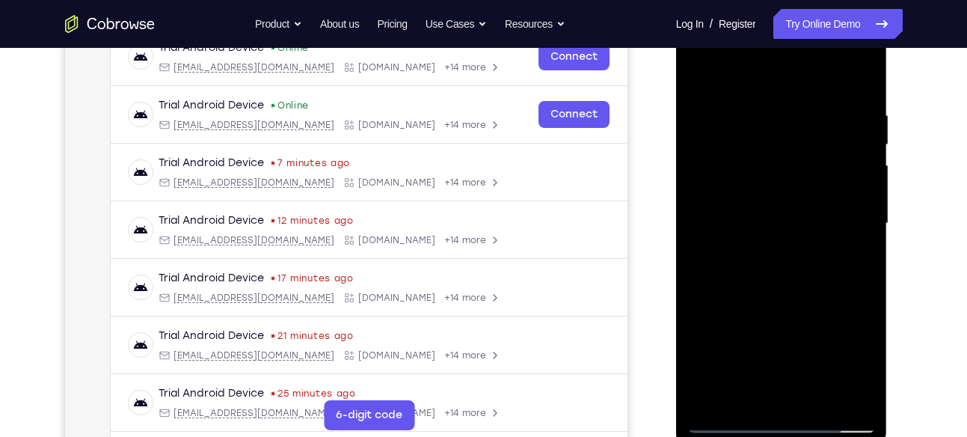
click at [731, 422] on div at bounding box center [782, 223] width 189 height 419
click at [727, 420] on div at bounding box center [782, 223] width 189 height 419
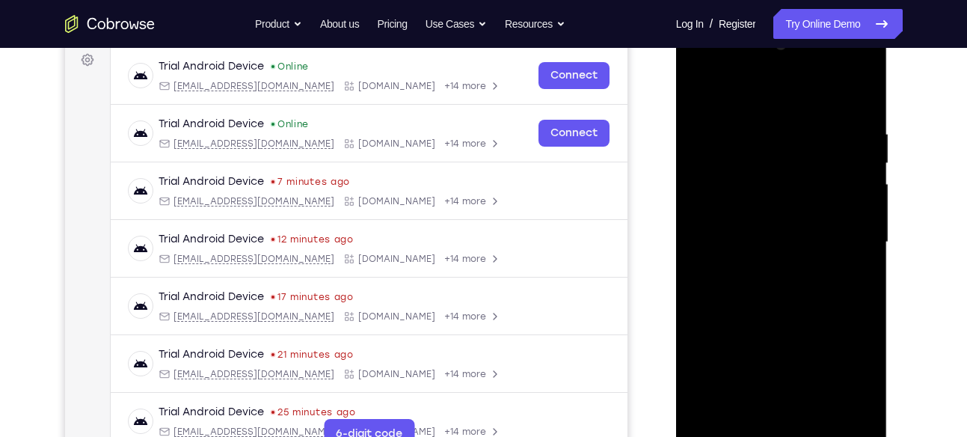
scroll to position [225, 0]
click at [843, 69] on div at bounding box center [782, 243] width 189 height 419
click at [703, 67] on div at bounding box center [782, 243] width 189 height 419
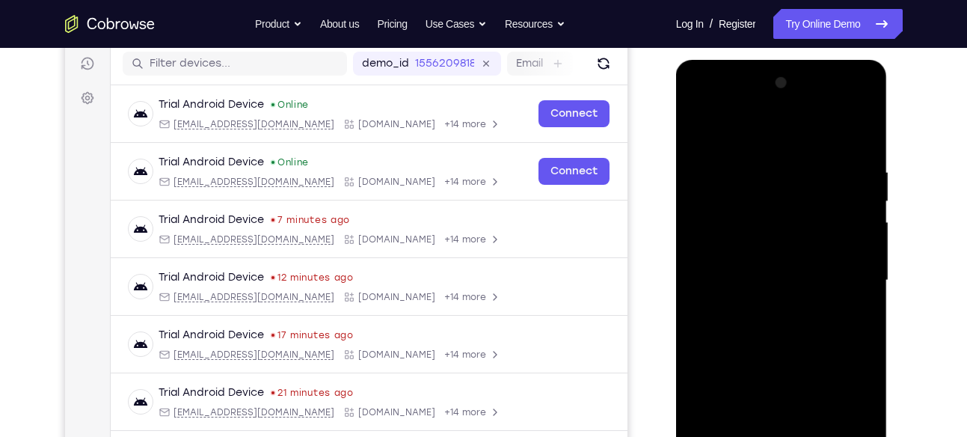
scroll to position [187, 0]
click at [845, 281] on div at bounding box center [782, 281] width 189 height 419
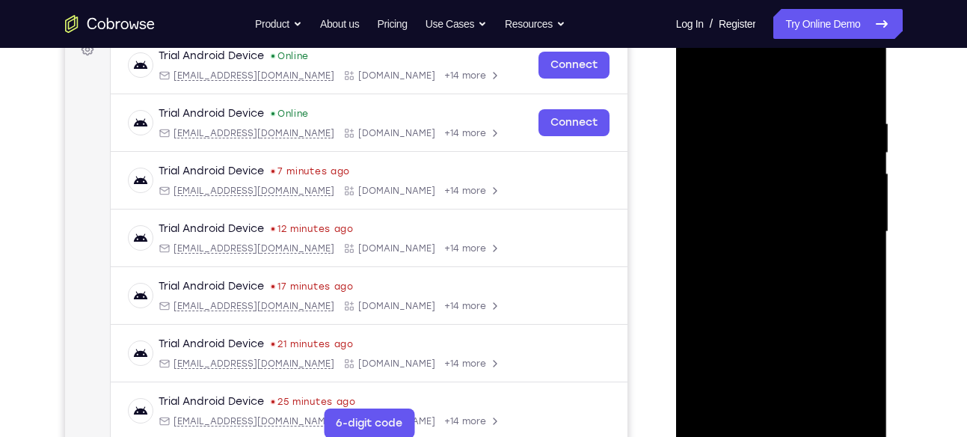
scroll to position [240, 0]
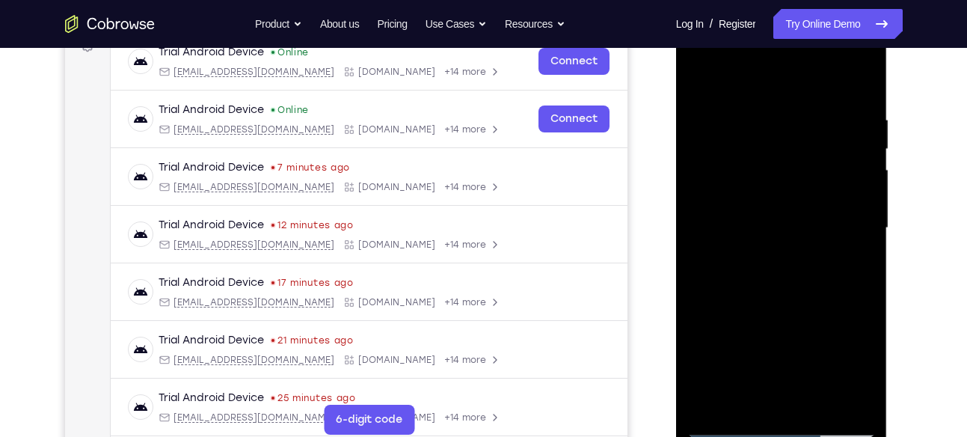
click at [771, 255] on div at bounding box center [782, 228] width 189 height 419
click at [783, 220] on div at bounding box center [782, 228] width 189 height 419
click at [780, 199] on div at bounding box center [782, 228] width 189 height 419
click at [789, 227] on div at bounding box center [782, 228] width 189 height 419
click at [793, 284] on div at bounding box center [782, 228] width 189 height 419
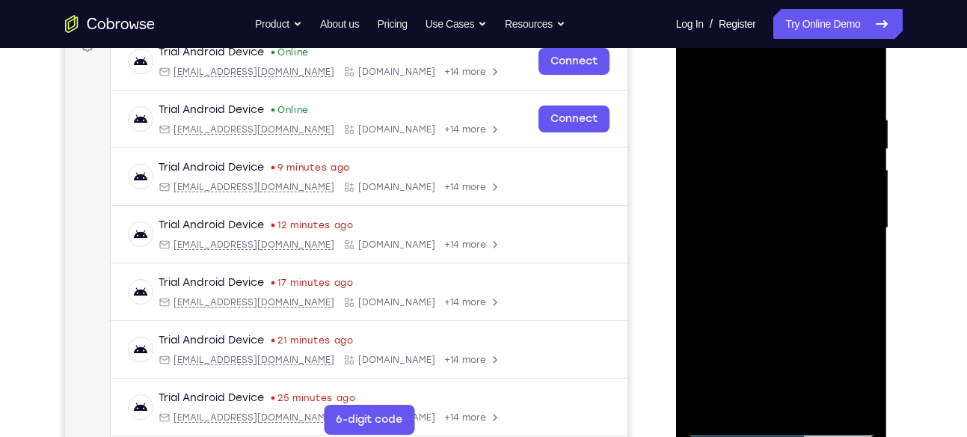
drag, startPoint x: 789, startPoint y: 90, endPoint x: 776, endPoint y: -15, distance: 105.6
click at [776, 7] on html "Online web based iOS Simulators and Android Emulators. Run iPhone, iPad, Mobile…" at bounding box center [782, 231] width 213 height 449
click at [793, 271] on div at bounding box center [782, 228] width 189 height 419
click at [862, 289] on div at bounding box center [782, 228] width 189 height 419
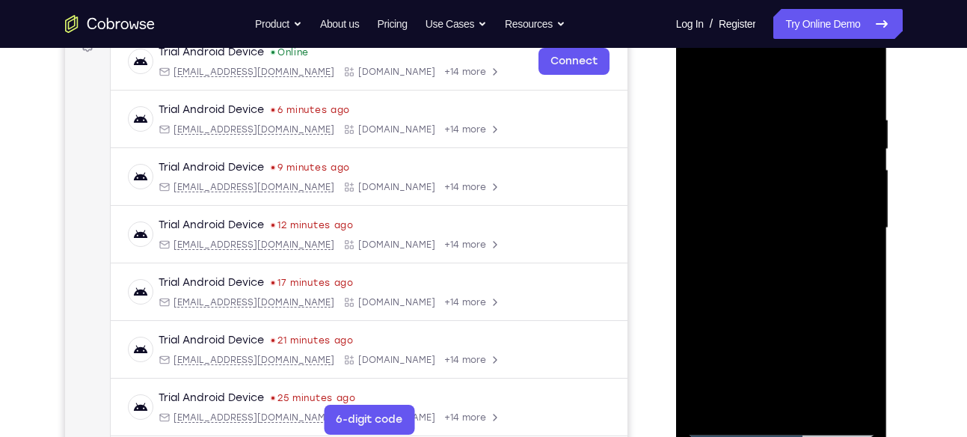
click at [867, 385] on div at bounding box center [782, 228] width 189 height 419
click at [863, 283] on div at bounding box center [782, 228] width 189 height 419
drag, startPoint x: 839, startPoint y: 328, endPoint x: 825, endPoint y: 401, distance: 74.6
click at [825, 401] on div at bounding box center [782, 228] width 189 height 419
drag, startPoint x: 827, startPoint y: 259, endPoint x: 807, endPoint y: 371, distance: 114.0
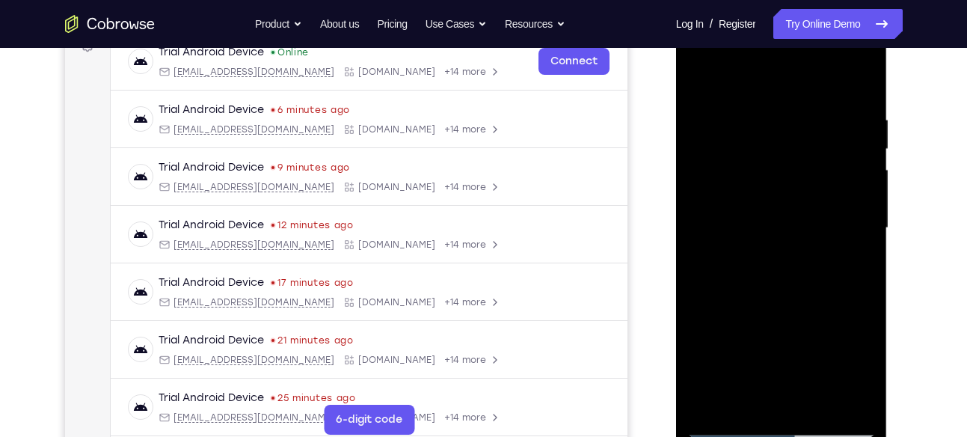
click at [807, 371] on div at bounding box center [782, 228] width 189 height 419
click at [869, 285] on div at bounding box center [782, 228] width 189 height 419
click at [697, 367] on div at bounding box center [782, 228] width 189 height 419
click at [766, 114] on div at bounding box center [782, 228] width 189 height 419
click at [866, 178] on div at bounding box center [782, 228] width 189 height 419
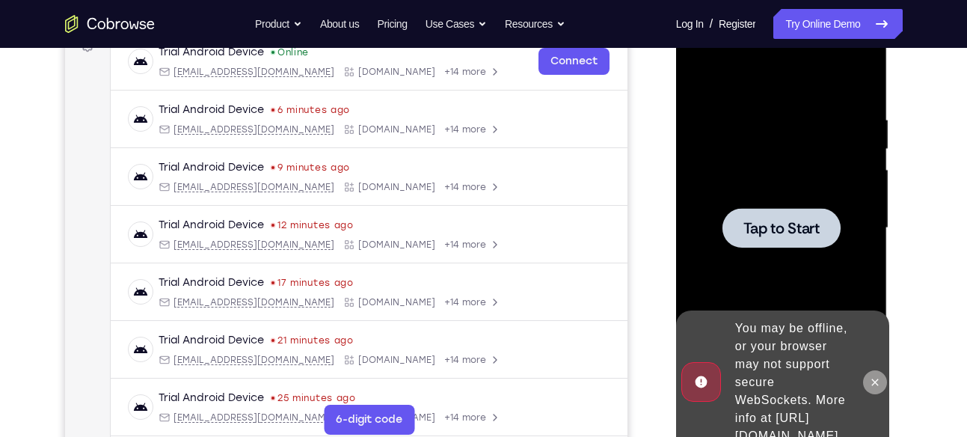
click at [875, 379] on icon at bounding box center [875, 382] width 7 height 7
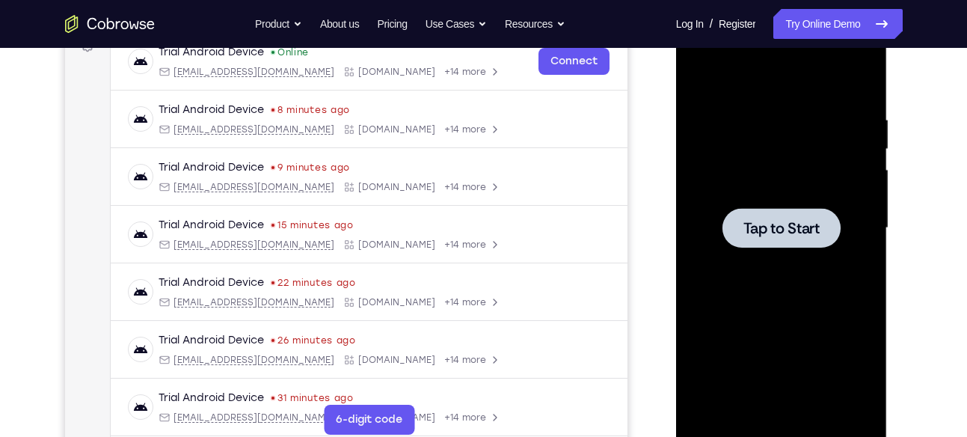
click at [813, 226] on span "Tap to Start" at bounding box center [782, 228] width 76 height 15
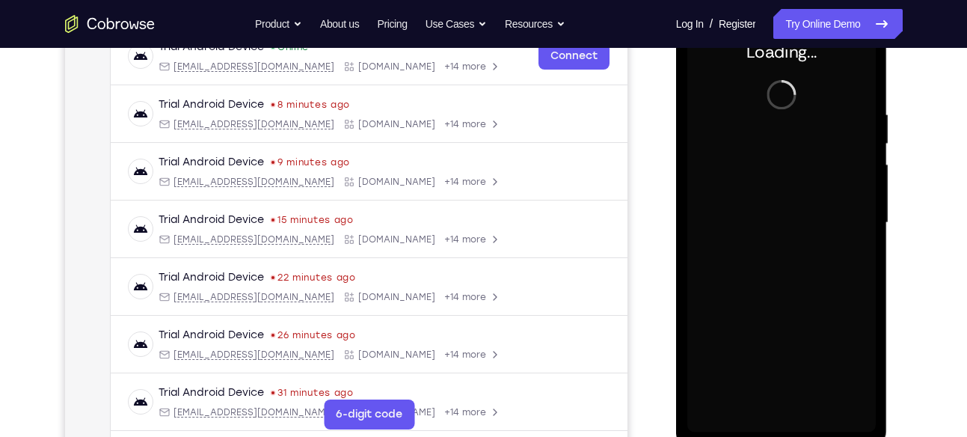
scroll to position [246, 0]
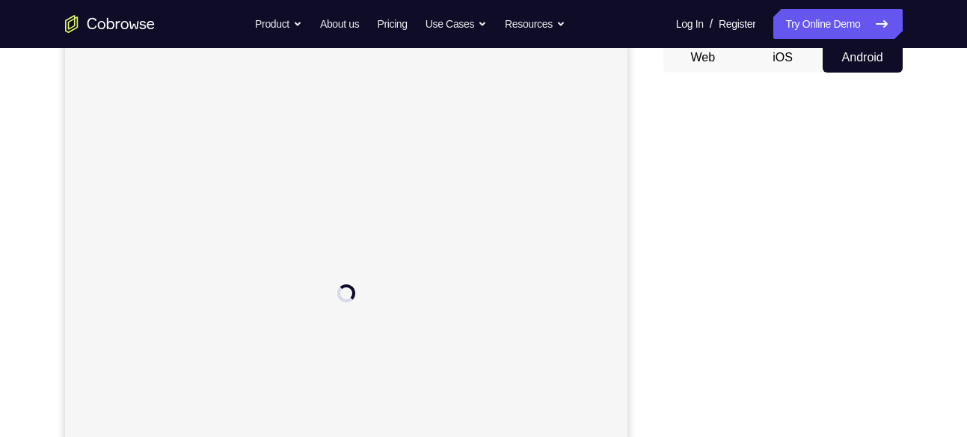
scroll to position [151, 0]
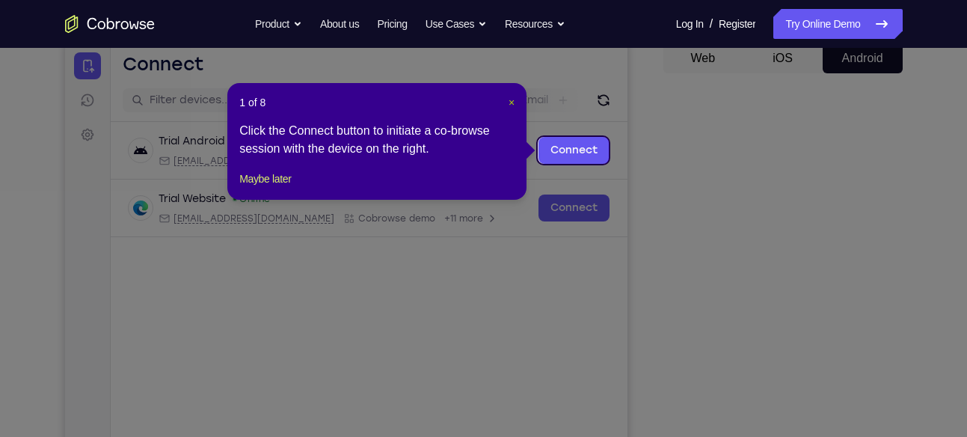
click at [510, 103] on span "×" at bounding box center [512, 103] width 6 height 12
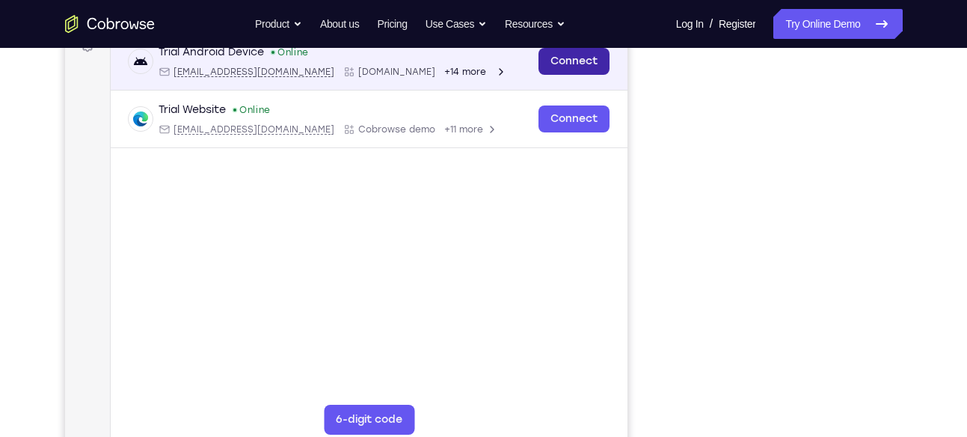
scroll to position [244, 0]
